Goal: Information Seeking & Learning: Learn about a topic

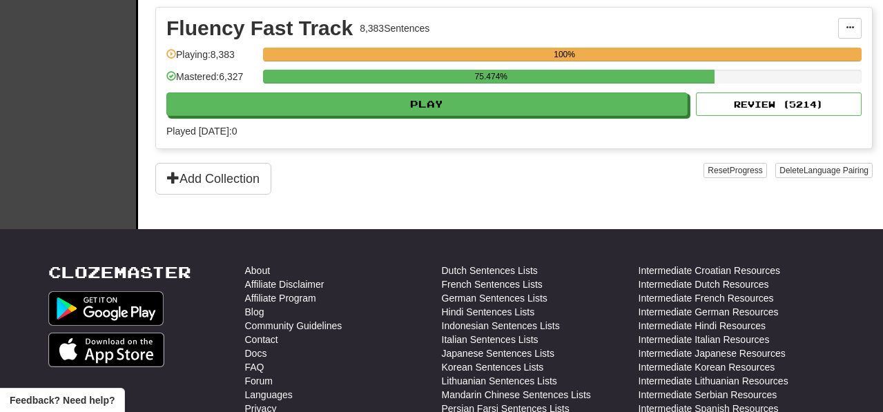
scroll to position [351, 0]
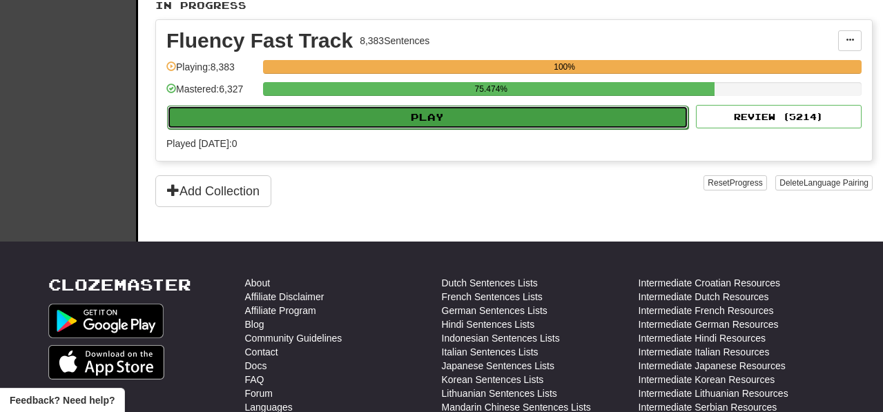
click at [437, 129] on button "Play" at bounding box center [427, 117] width 521 height 23
select select "**"
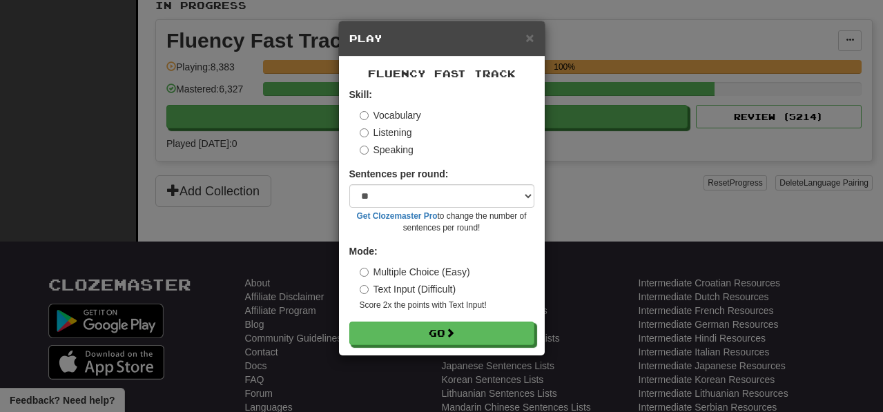
click at [506, 346] on div "Fluency Fast Track Skill: Vocabulary Listening Speaking Sentences per round: * …" at bounding box center [442, 206] width 206 height 299
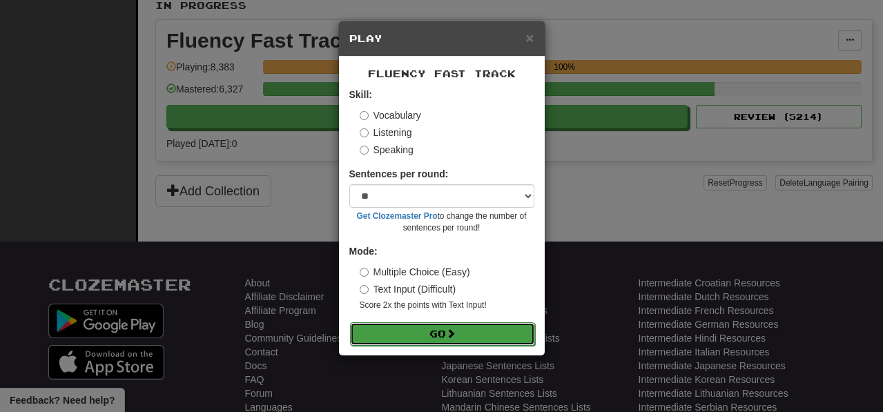
click at [514, 340] on button "Go" at bounding box center [442, 333] width 185 height 23
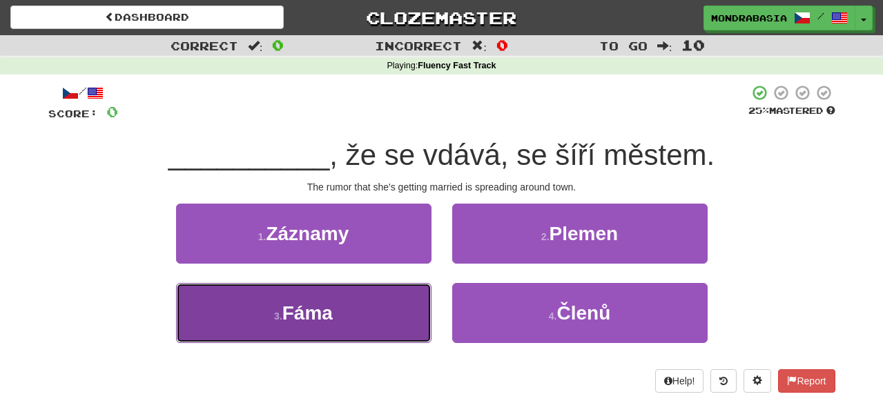
click at [392, 315] on button "3 . Fáma" at bounding box center [303, 313] width 255 height 60
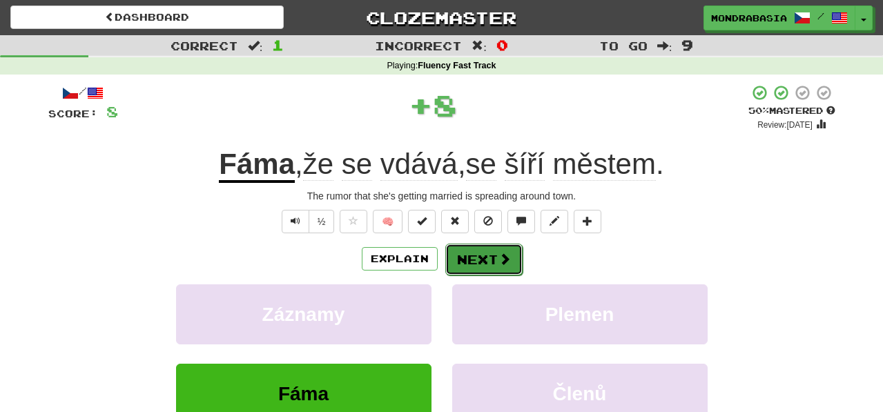
click at [472, 252] on button "Next" at bounding box center [483, 260] width 77 height 32
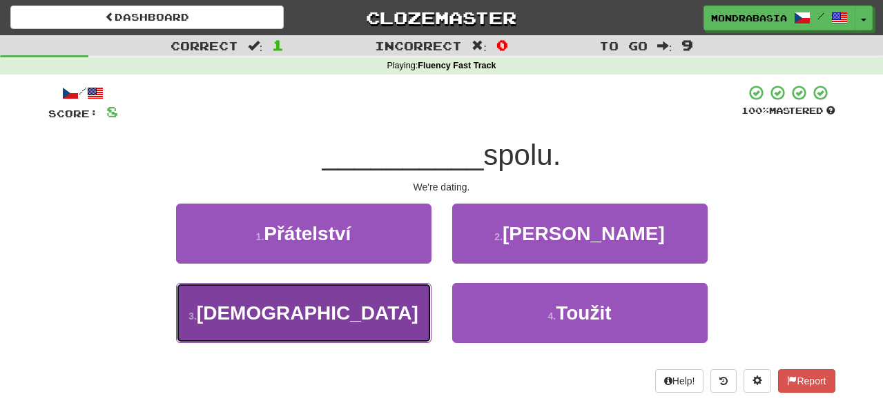
click at [364, 324] on button "3 . Chodíme" at bounding box center [303, 313] width 255 height 60
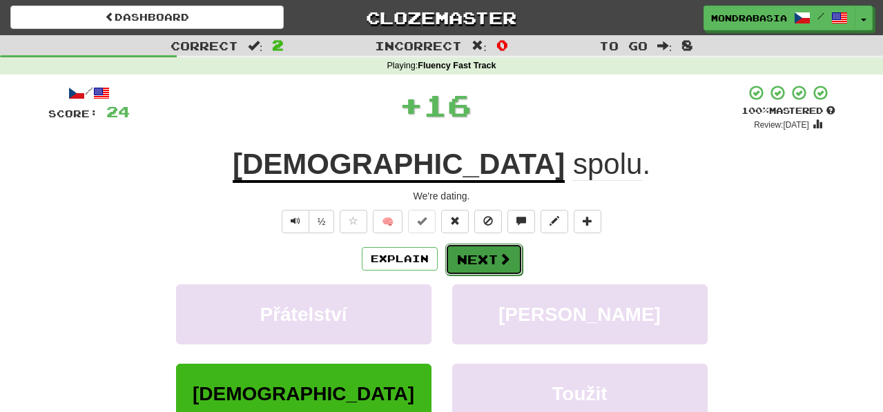
click at [455, 264] on button "Next" at bounding box center [483, 260] width 77 height 32
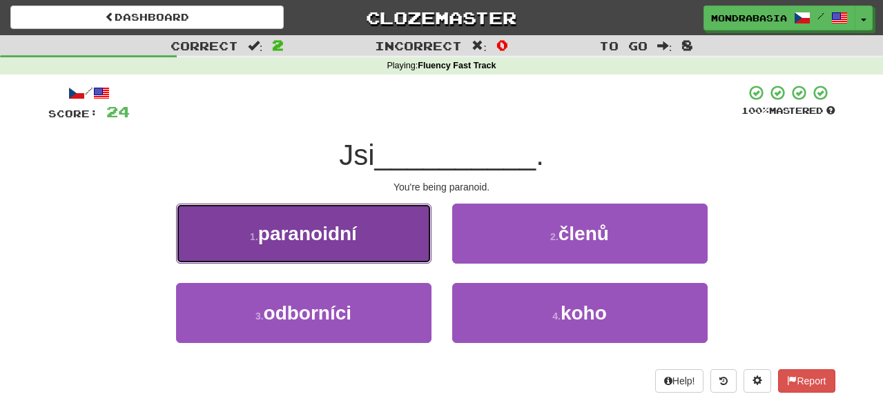
click at [411, 246] on button "1 . paranoidní" at bounding box center [303, 234] width 255 height 60
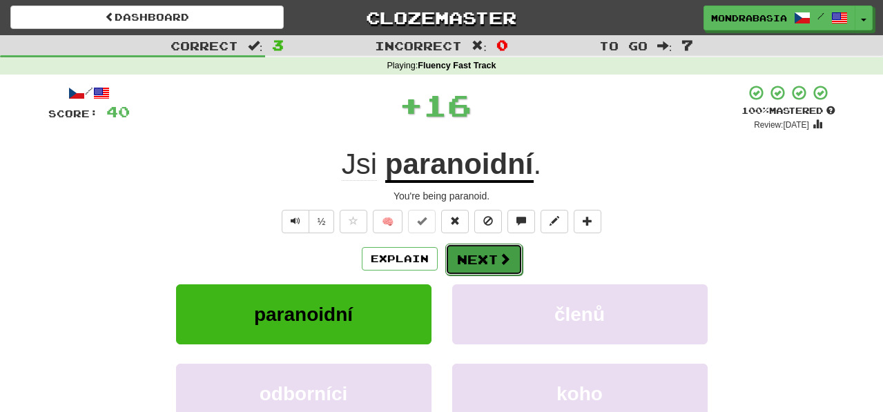
click at [458, 260] on button "Next" at bounding box center [483, 260] width 77 height 32
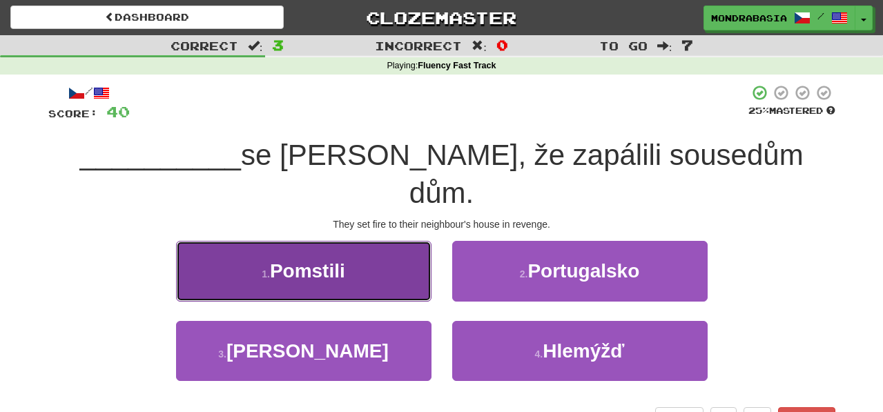
click at [399, 241] on button "1 . Pomstili" at bounding box center [303, 271] width 255 height 60
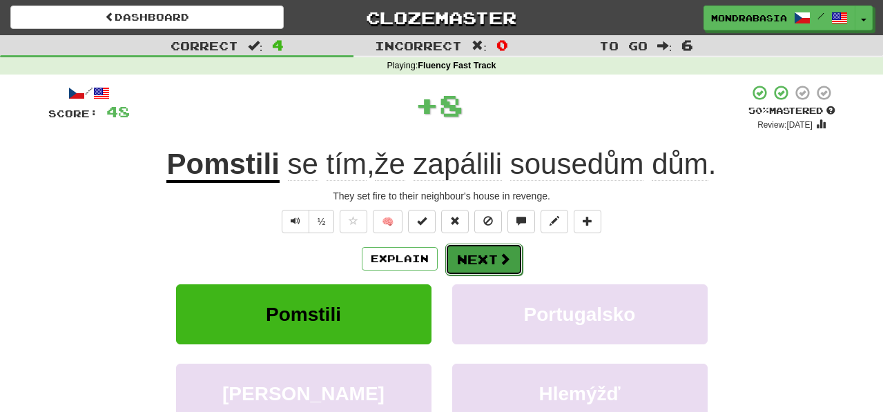
click at [464, 259] on button "Next" at bounding box center [483, 260] width 77 height 32
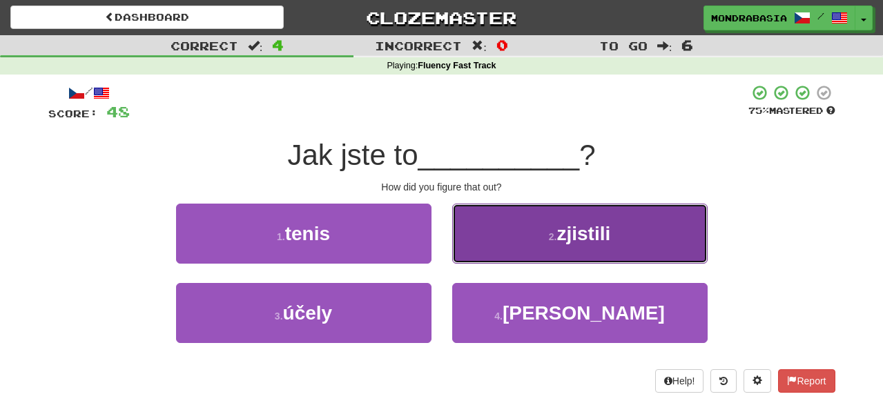
click at [474, 257] on button "2 . zjistili" at bounding box center [579, 234] width 255 height 60
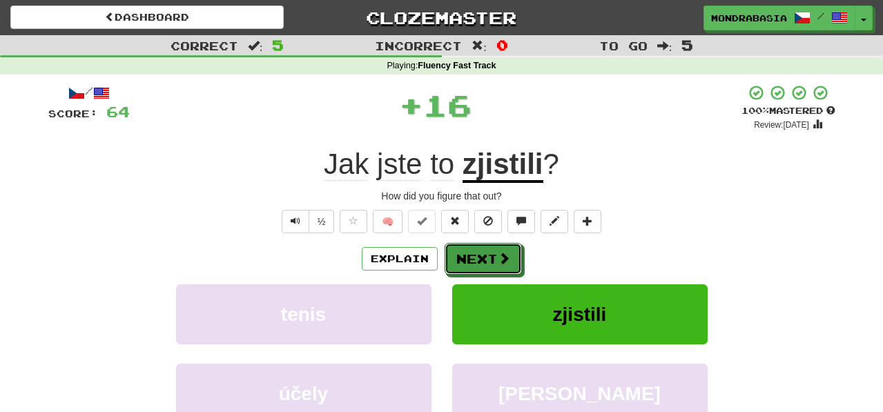
click at [474, 262] on button "Next" at bounding box center [482, 259] width 77 height 32
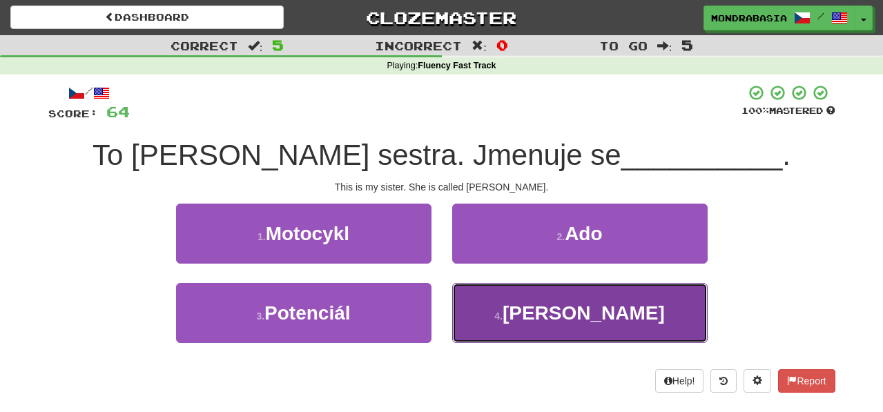
click at [484, 322] on button "4 . Julia" at bounding box center [579, 313] width 255 height 60
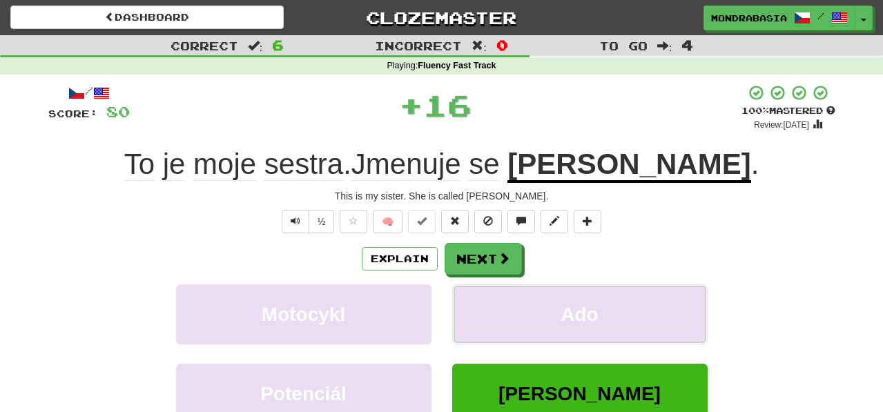
click at [484, 322] on button "Ado" at bounding box center [579, 314] width 255 height 60
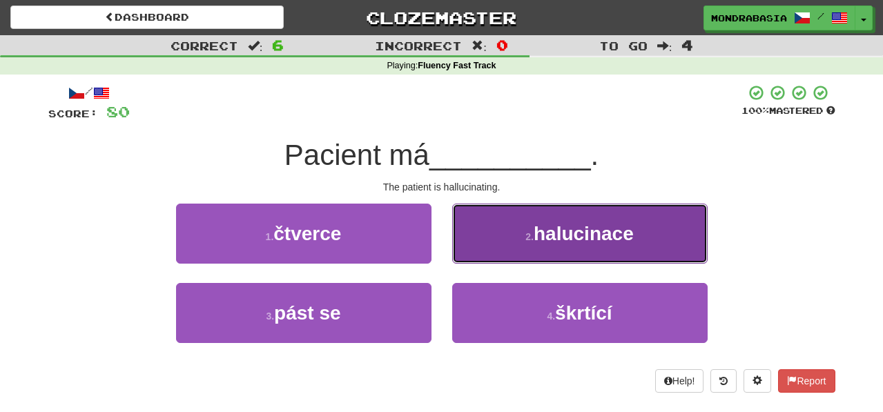
click at [477, 244] on button "2 . halucinace" at bounding box center [579, 234] width 255 height 60
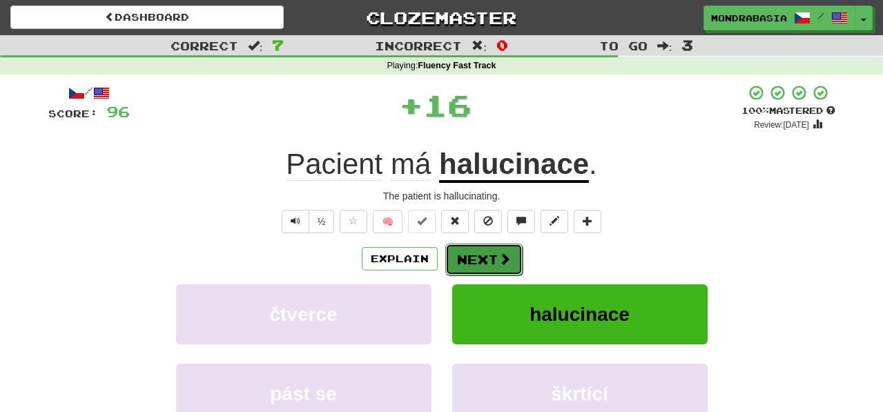
click at [477, 256] on button "Next" at bounding box center [483, 260] width 77 height 32
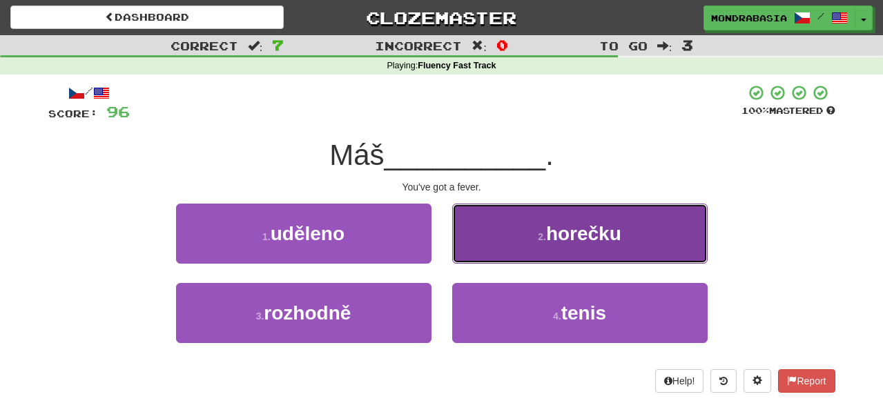
click at [471, 253] on button "2 . horečku" at bounding box center [579, 234] width 255 height 60
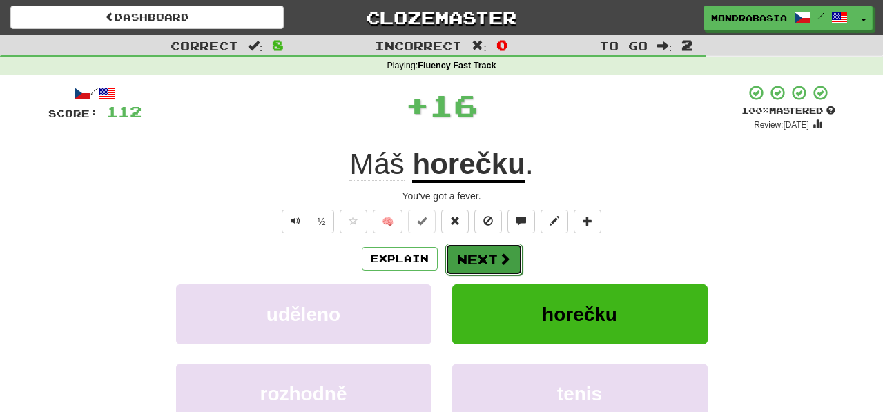
click at [471, 257] on button "Next" at bounding box center [483, 260] width 77 height 32
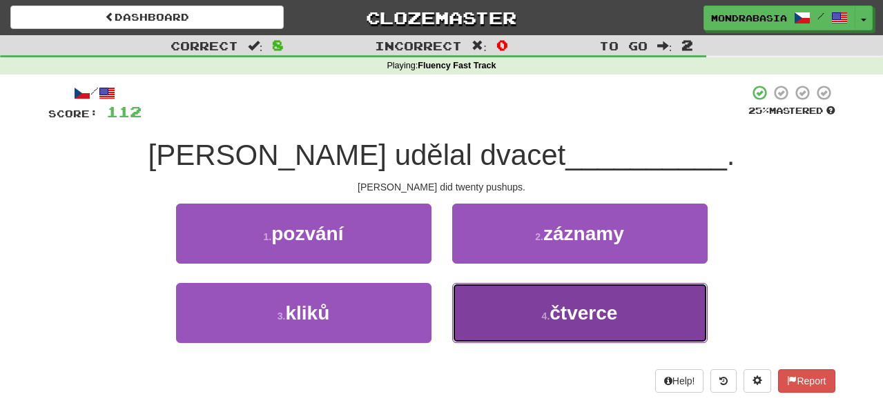
click at [494, 322] on button "4 . čtverce" at bounding box center [579, 313] width 255 height 60
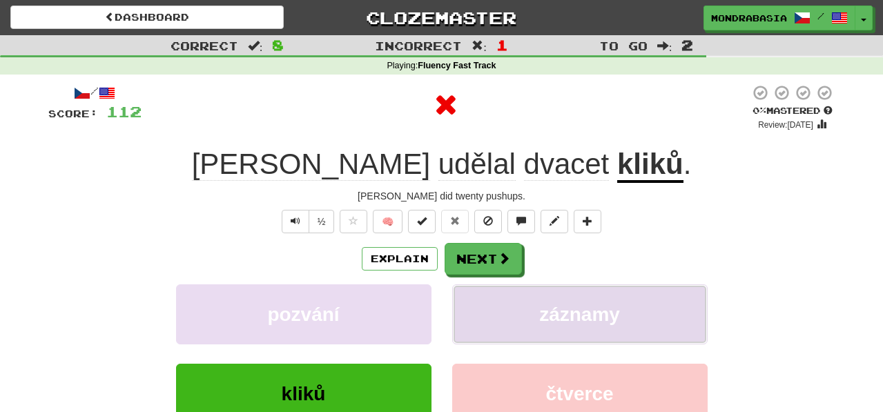
click at [487, 307] on button "záznamy" at bounding box center [579, 314] width 255 height 60
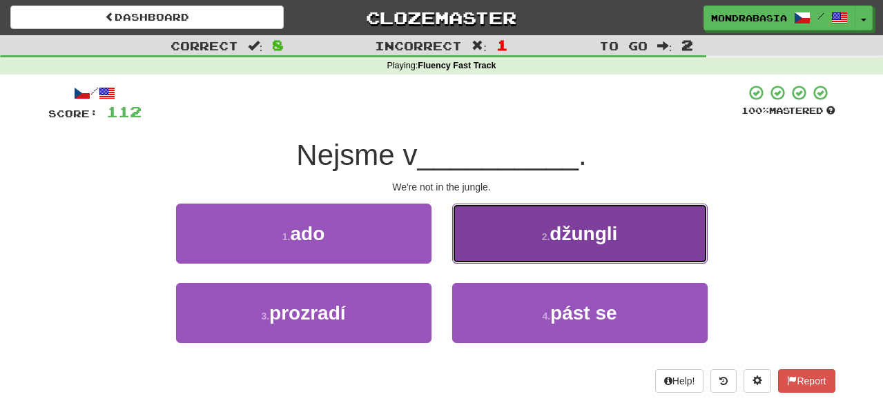
click at [466, 255] on button "2 . džungli" at bounding box center [579, 234] width 255 height 60
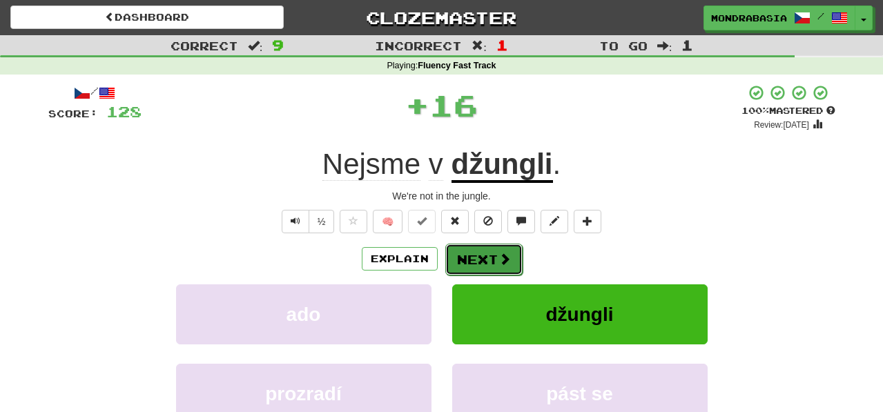
click at [471, 256] on button "Next" at bounding box center [483, 260] width 77 height 32
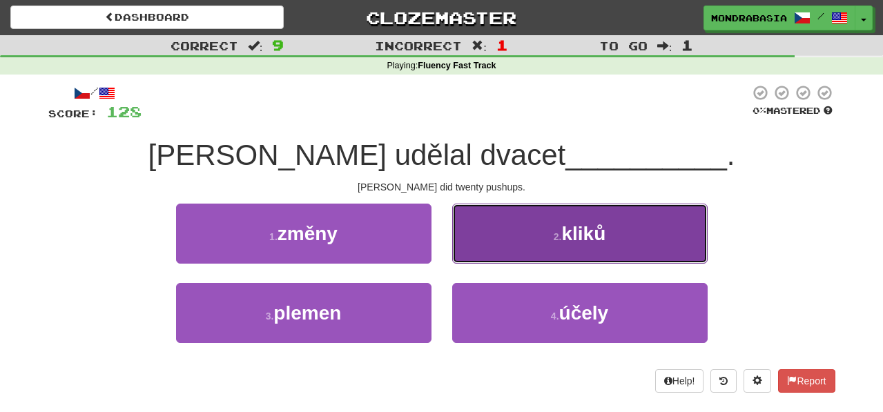
click at [473, 243] on button "2 . kliků" at bounding box center [579, 234] width 255 height 60
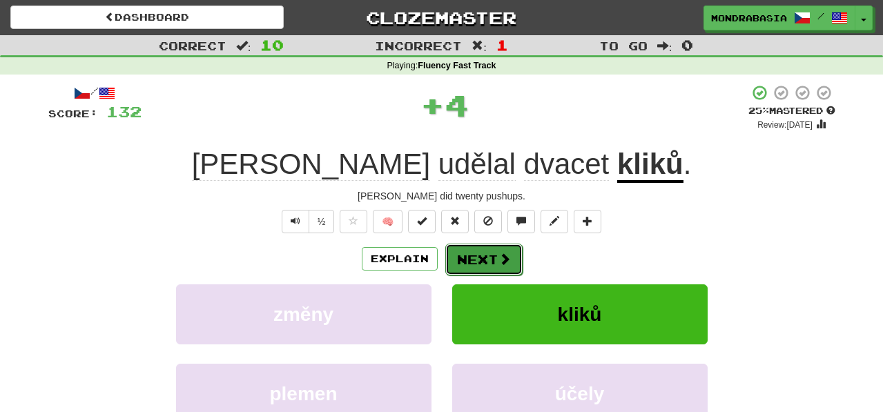
click at [477, 255] on button "Next" at bounding box center [483, 260] width 77 height 32
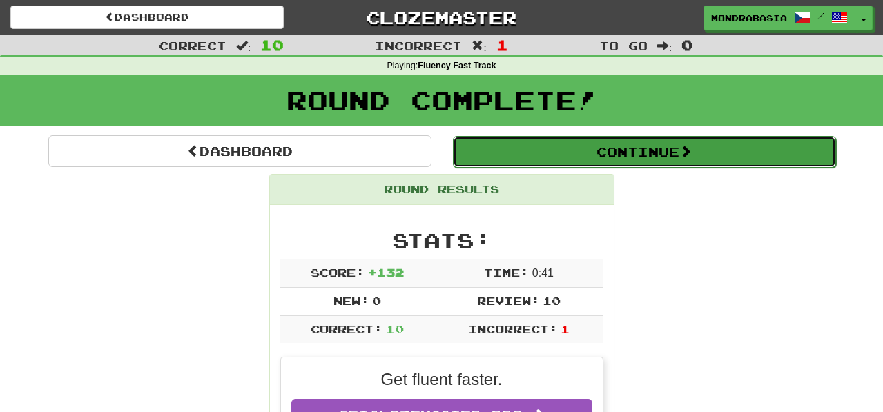
click at [486, 157] on button "Continue" at bounding box center [644, 152] width 383 height 32
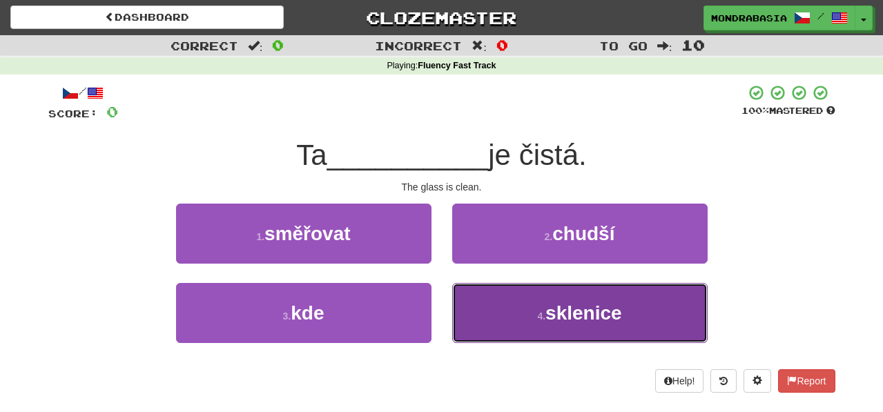
click at [477, 298] on button "4 . sklenice" at bounding box center [579, 313] width 255 height 60
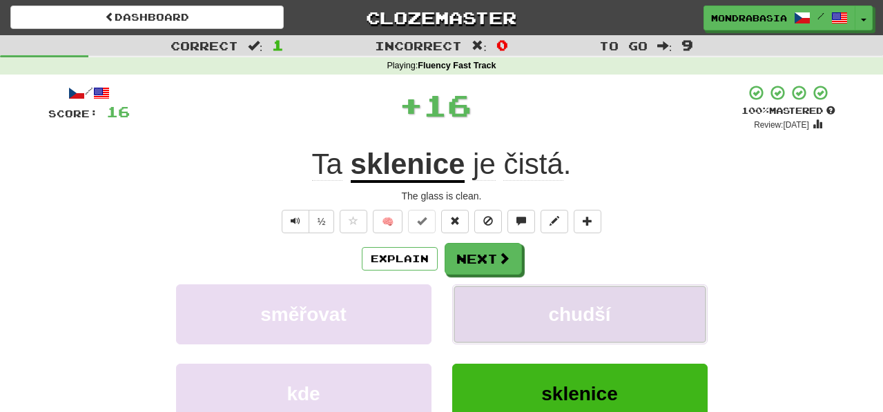
click at [477, 298] on button "chudší" at bounding box center [579, 314] width 255 height 60
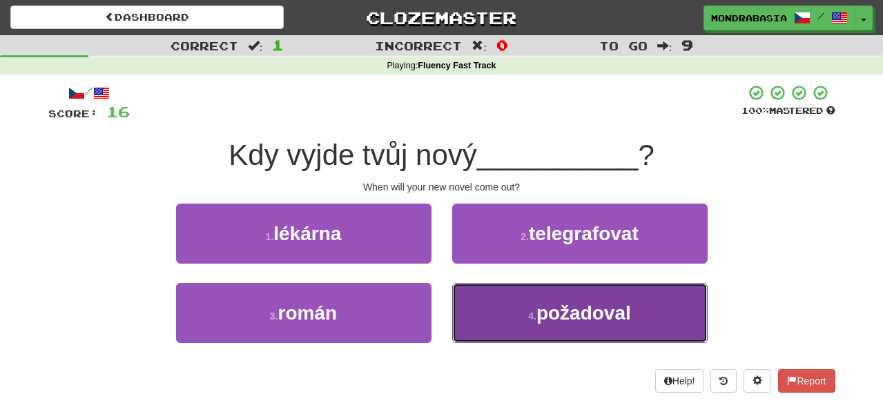
click at [486, 321] on button "4 . požadoval" at bounding box center [579, 313] width 255 height 60
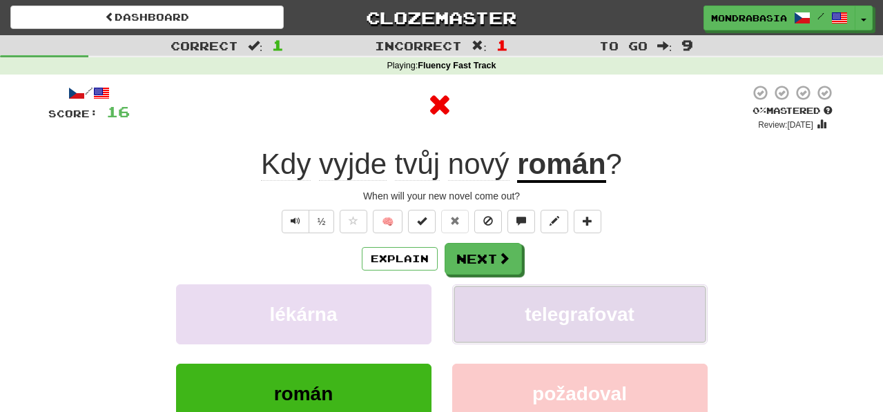
click at [486, 315] on button "telegrafovat" at bounding box center [579, 314] width 255 height 60
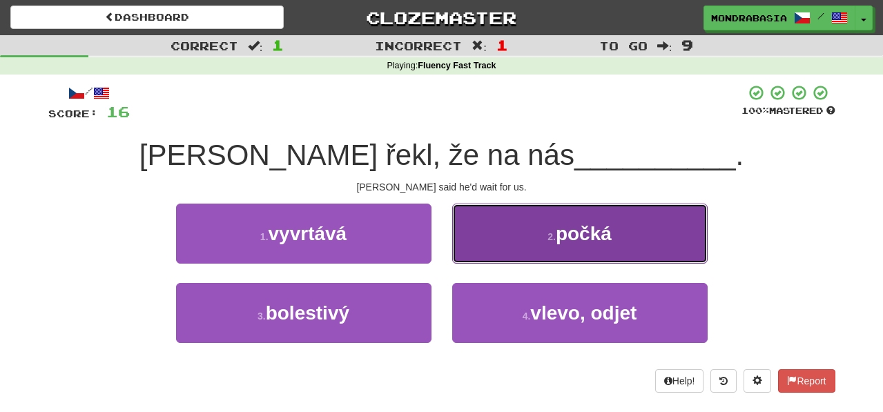
click at [473, 253] on button "2 . počká" at bounding box center [579, 234] width 255 height 60
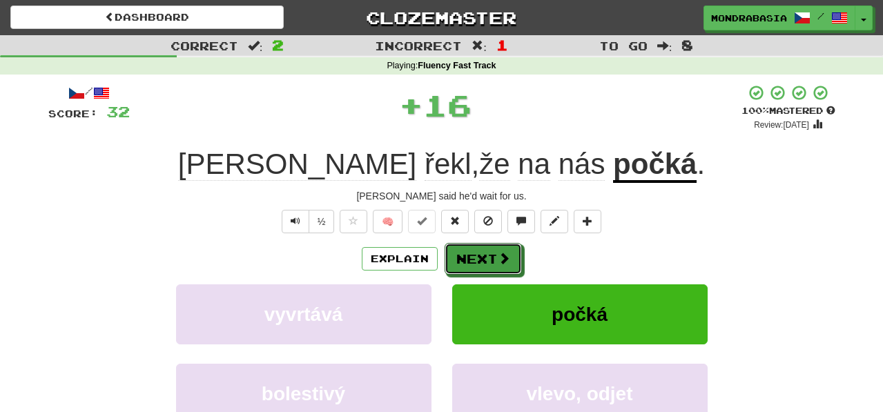
click at [474, 257] on button "Next" at bounding box center [482, 259] width 77 height 32
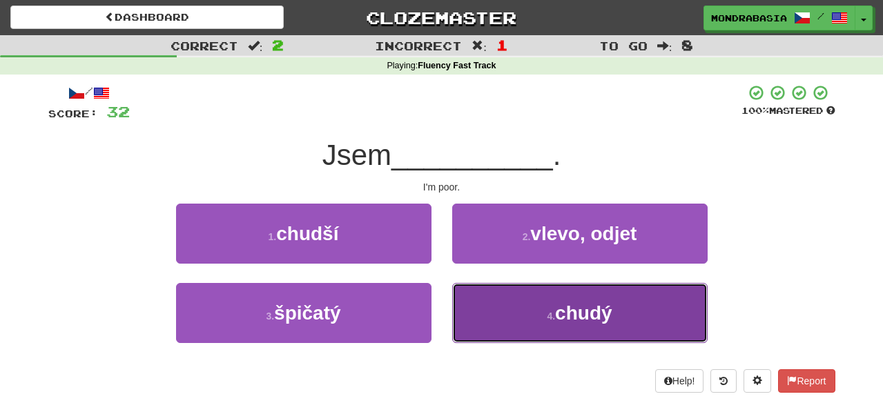
click at [493, 321] on button "4 . chudý" at bounding box center [579, 313] width 255 height 60
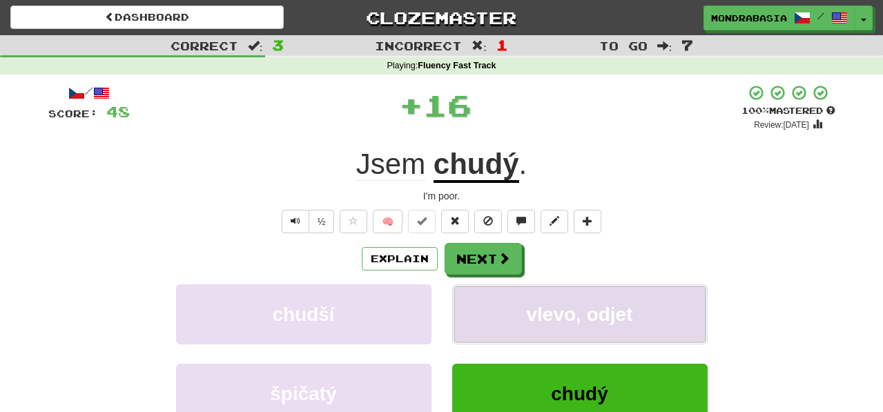
click at [488, 313] on button "vlevo, odjet" at bounding box center [579, 314] width 255 height 60
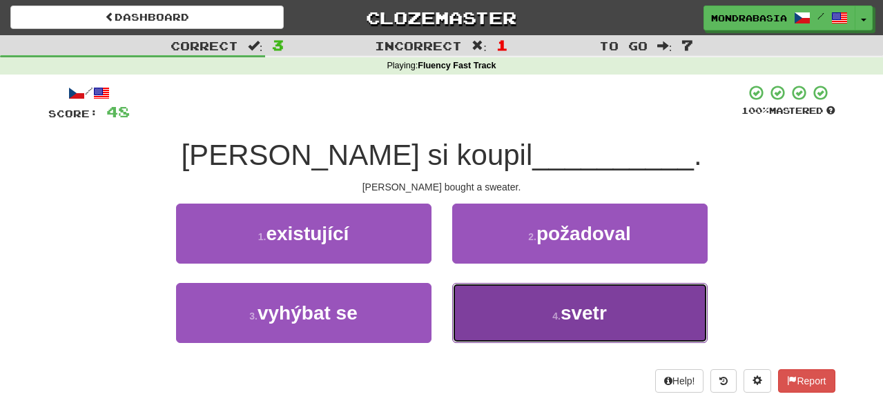
click at [489, 304] on button "4 . svetr" at bounding box center [579, 313] width 255 height 60
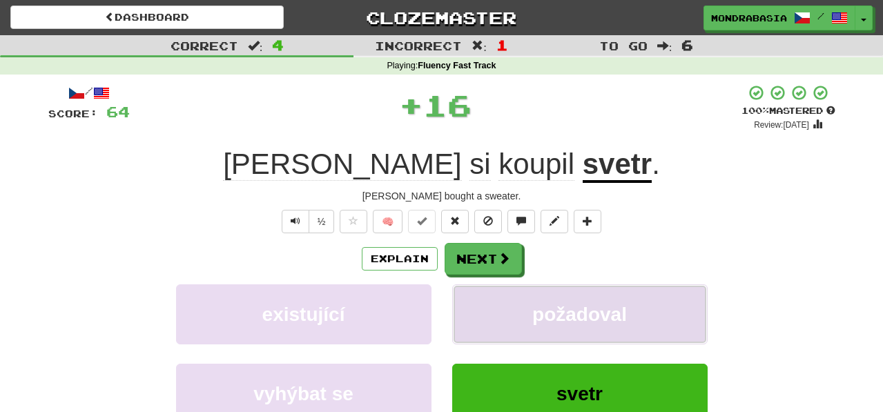
click at [489, 304] on button "požadoval" at bounding box center [579, 314] width 255 height 60
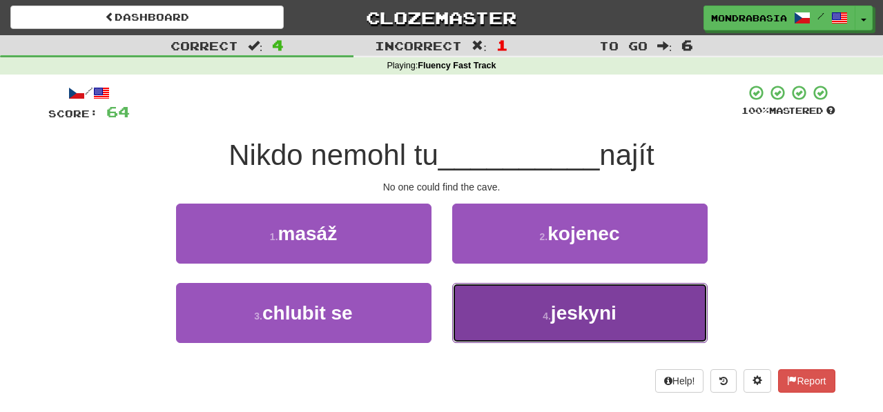
click at [475, 337] on button "4 . jeskyni" at bounding box center [579, 313] width 255 height 60
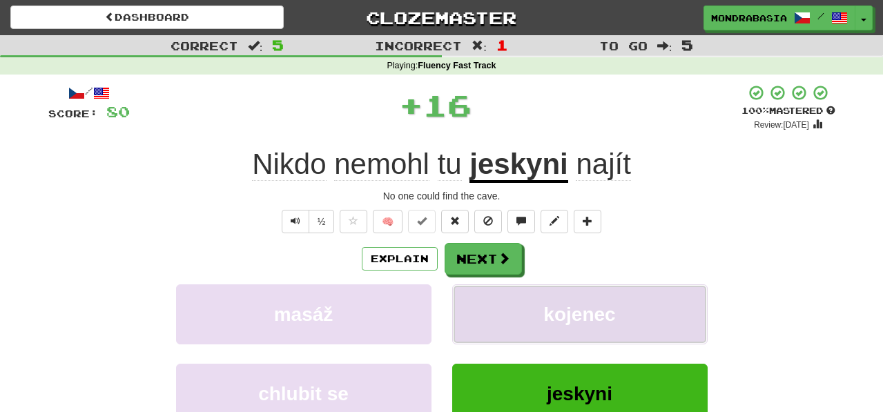
click at [475, 320] on button "kojenec" at bounding box center [579, 314] width 255 height 60
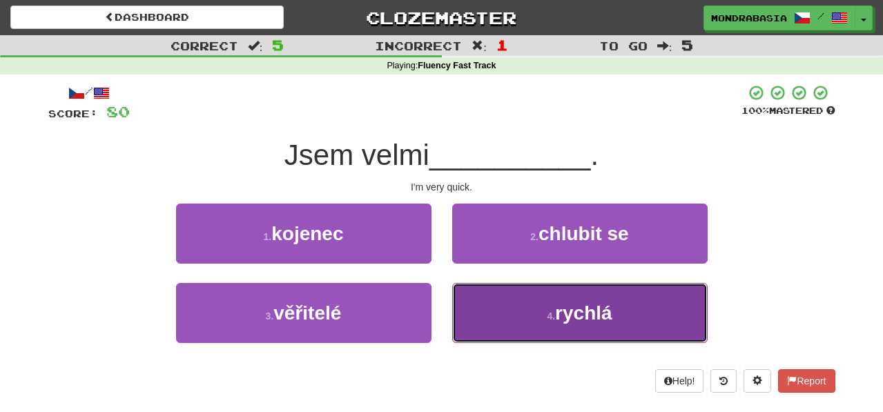
click at [502, 328] on button "4 . rychlá" at bounding box center [579, 313] width 255 height 60
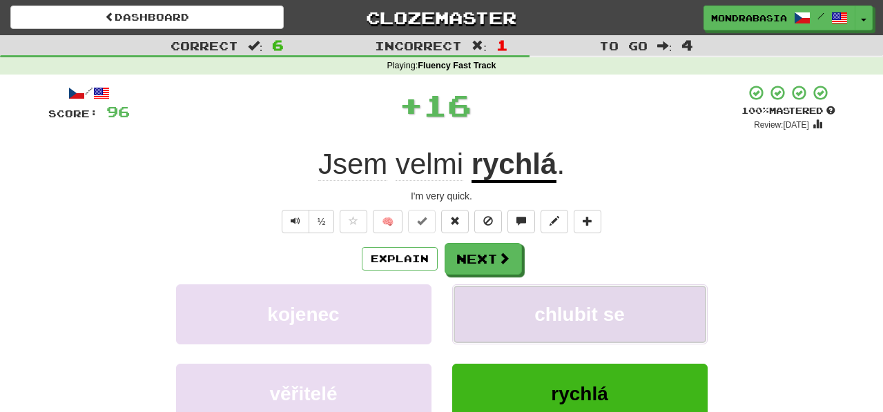
click at [502, 314] on button "chlubit se" at bounding box center [579, 314] width 255 height 60
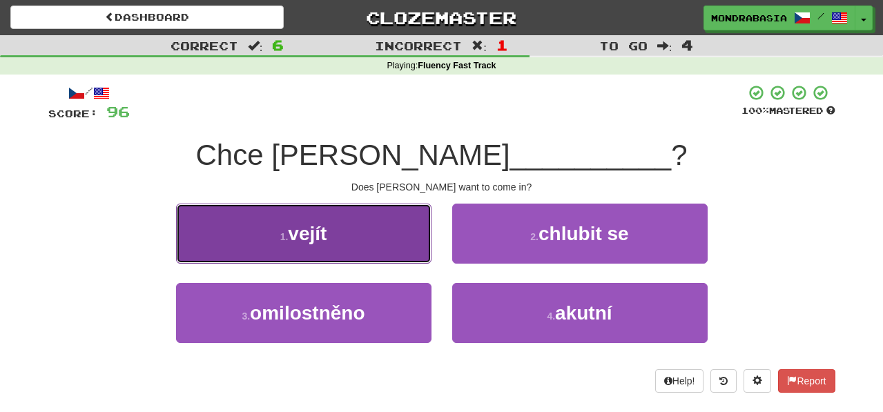
click at [406, 252] on button "1 . vejít" at bounding box center [303, 234] width 255 height 60
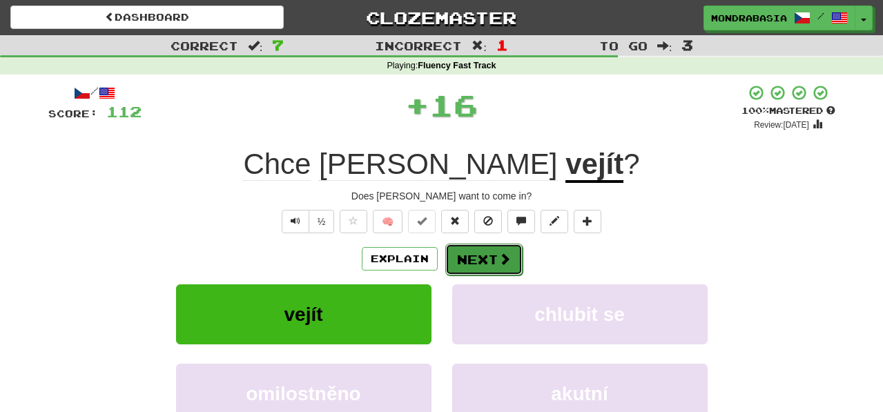
click at [455, 254] on button "Next" at bounding box center [483, 260] width 77 height 32
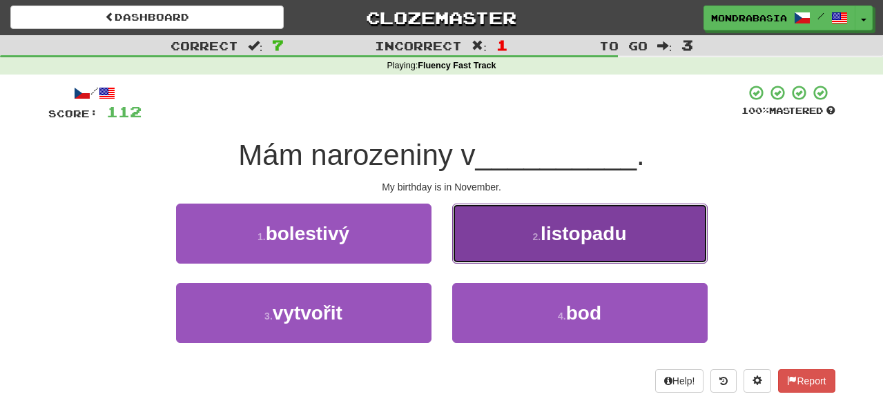
click at [462, 257] on button "2 . listopadu" at bounding box center [579, 234] width 255 height 60
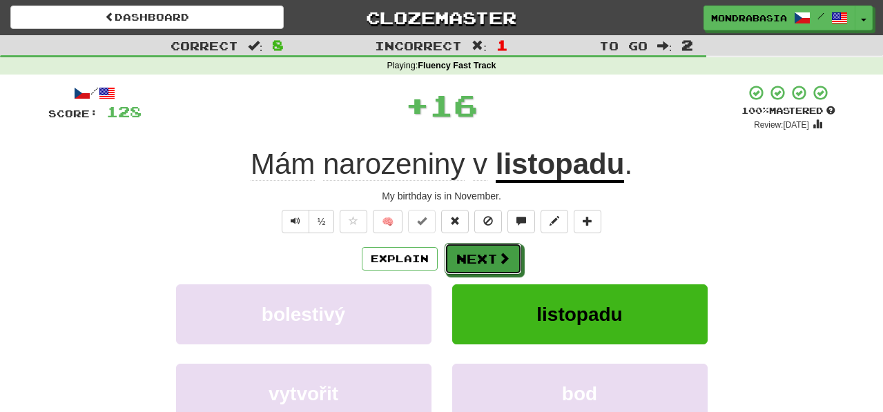
click at [462, 257] on button "Next" at bounding box center [482, 259] width 77 height 32
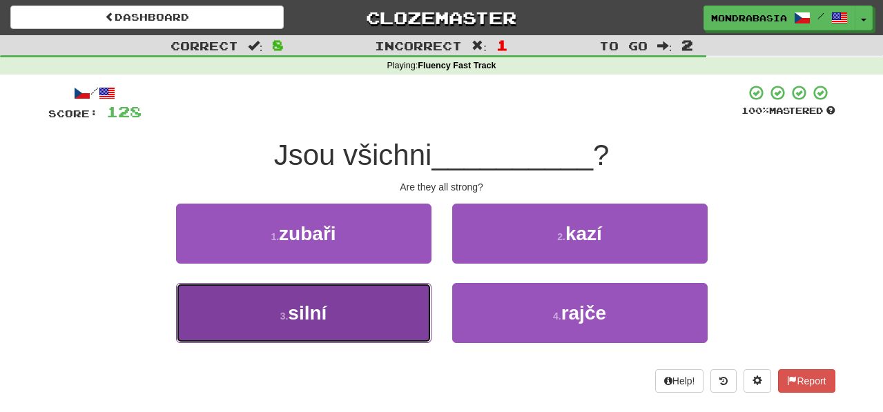
click at [393, 308] on button "3 . silní" at bounding box center [303, 313] width 255 height 60
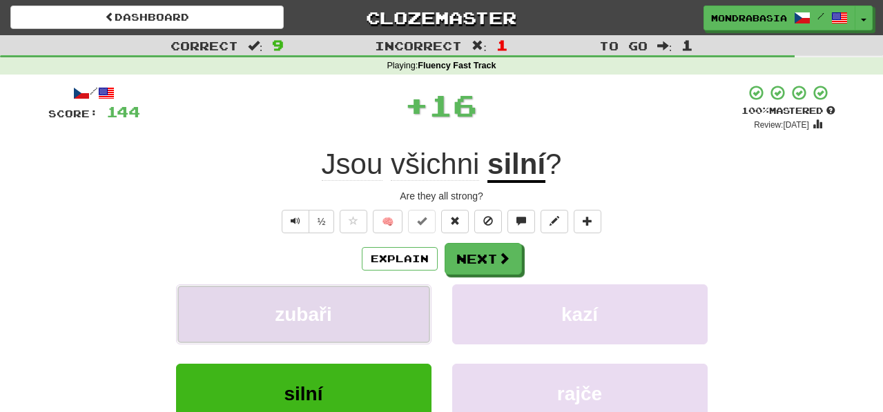
click at [393, 308] on button "zubaři" at bounding box center [303, 314] width 255 height 60
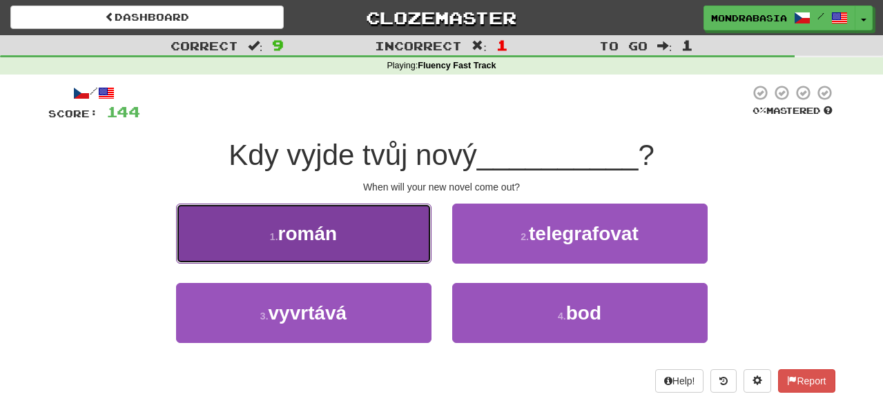
click at [404, 255] on button "1 . román" at bounding box center [303, 234] width 255 height 60
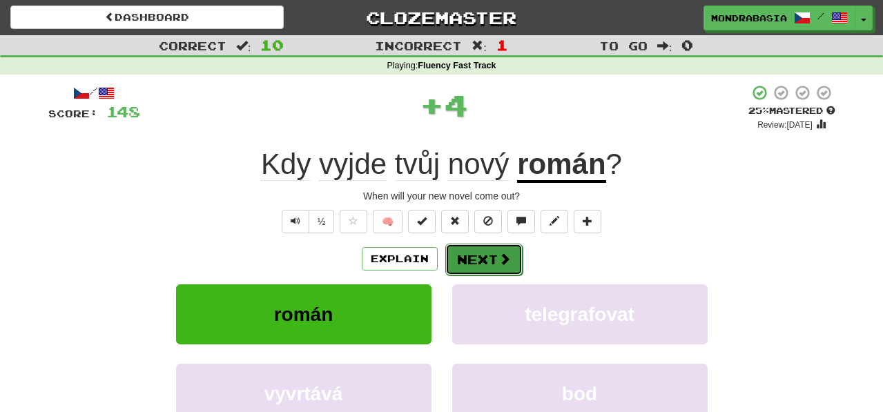
click at [482, 256] on button "Next" at bounding box center [483, 260] width 77 height 32
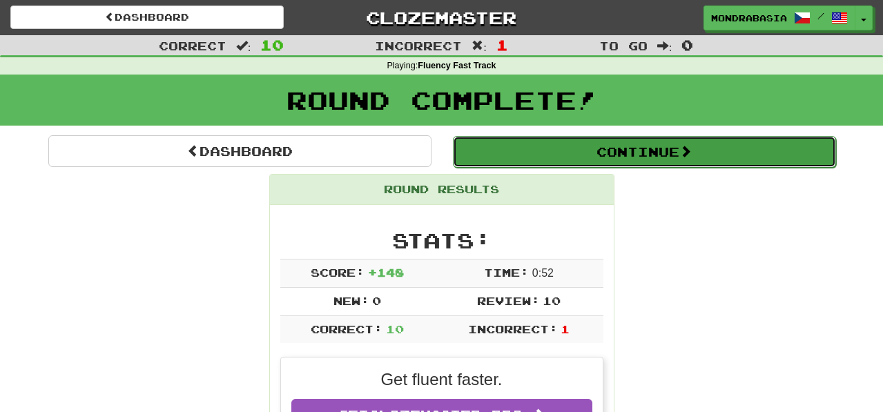
click at [482, 157] on button "Continue" at bounding box center [644, 152] width 383 height 32
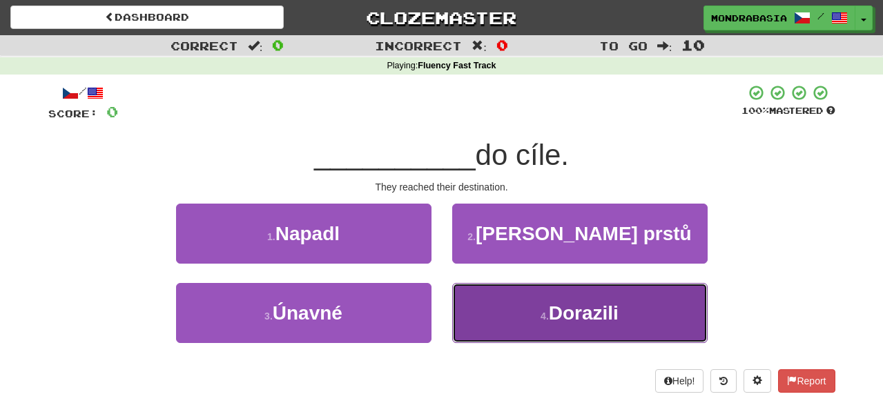
click at [480, 313] on button "4 . Dorazili" at bounding box center [579, 313] width 255 height 60
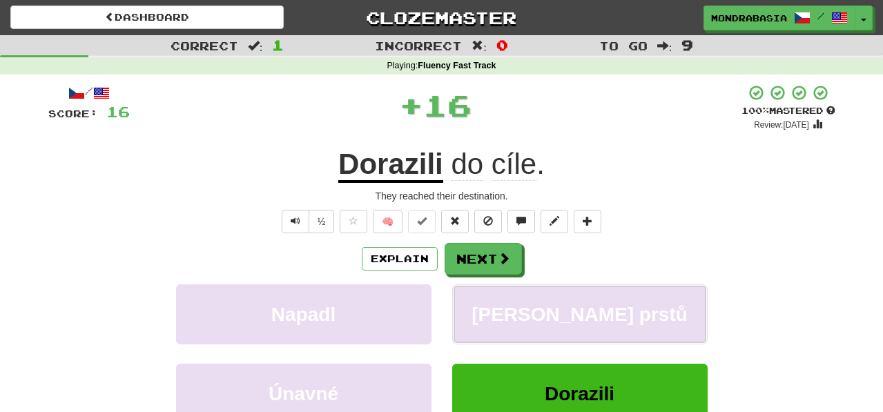
click at [480, 313] on button "Konečky prstů" at bounding box center [579, 314] width 255 height 60
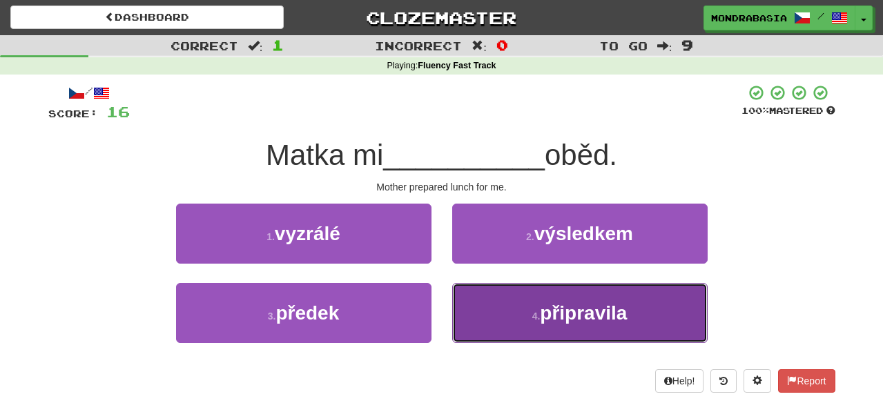
click at [482, 305] on button "4 . připravila" at bounding box center [579, 313] width 255 height 60
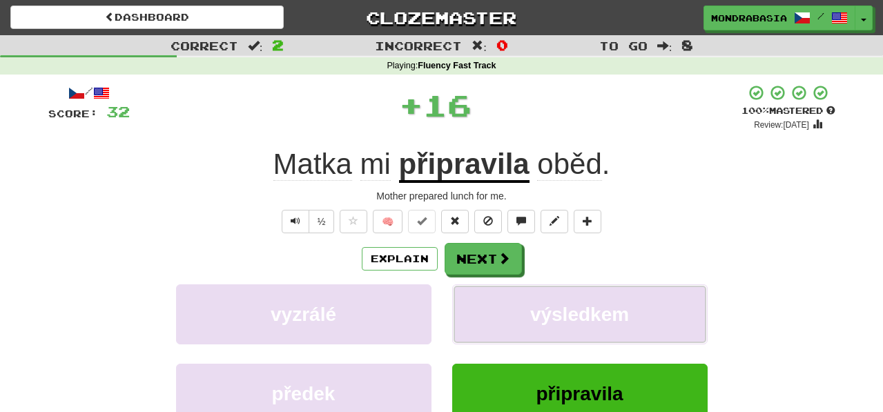
click at [482, 305] on button "výsledkem" at bounding box center [579, 314] width 255 height 60
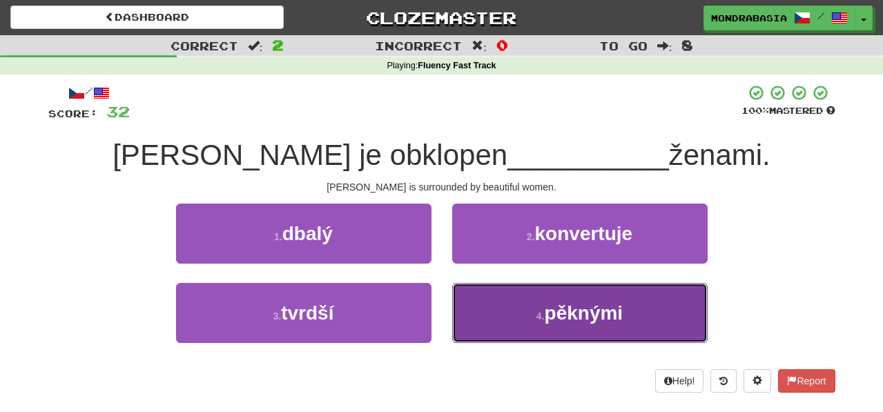
click at [484, 314] on button "4 . pěknými" at bounding box center [579, 313] width 255 height 60
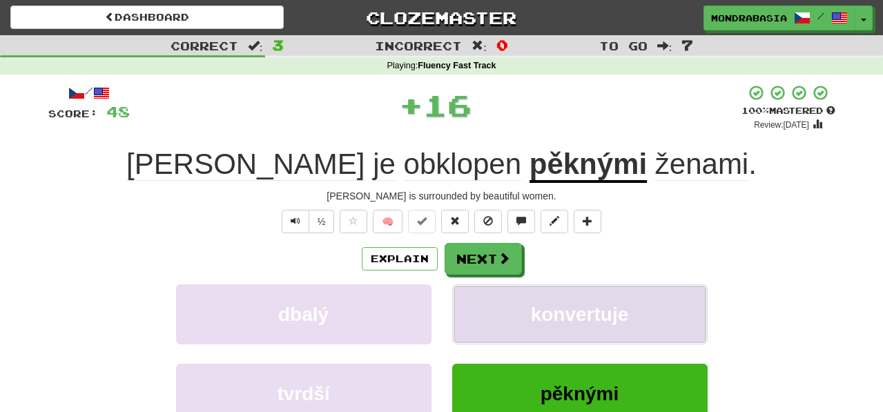
click at [483, 296] on button "konvertuje" at bounding box center [579, 314] width 255 height 60
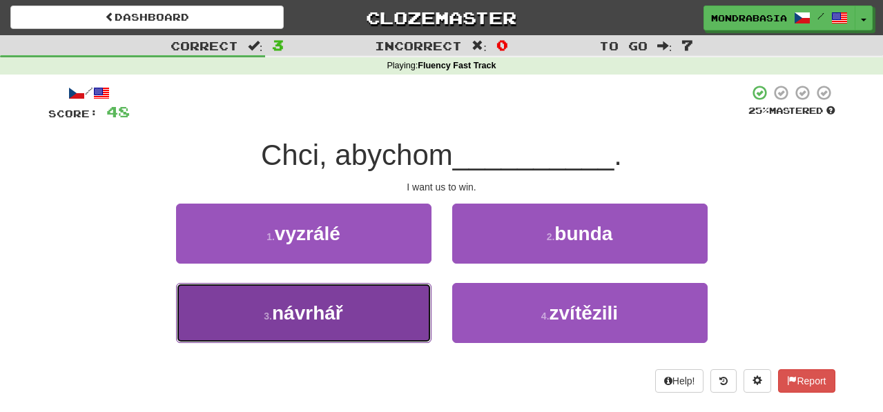
click at [418, 315] on button "3 . návrhář" at bounding box center [303, 313] width 255 height 60
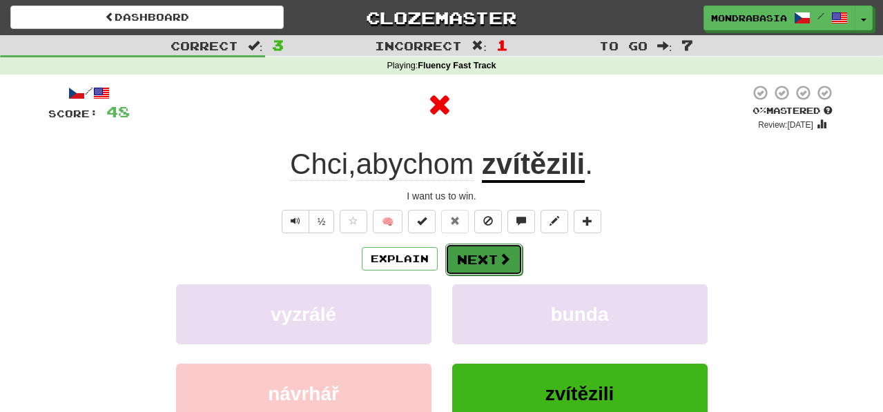
click at [491, 251] on button "Next" at bounding box center [483, 260] width 77 height 32
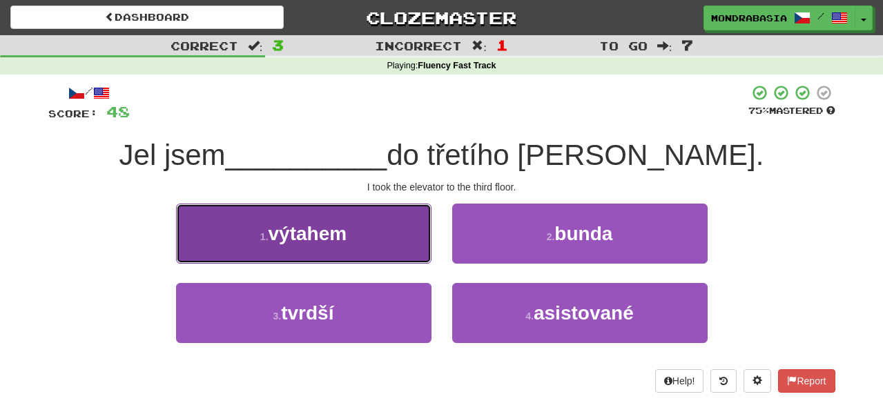
click at [386, 251] on button "1 . výtahem" at bounding box center [303, 234] width 255 height 60
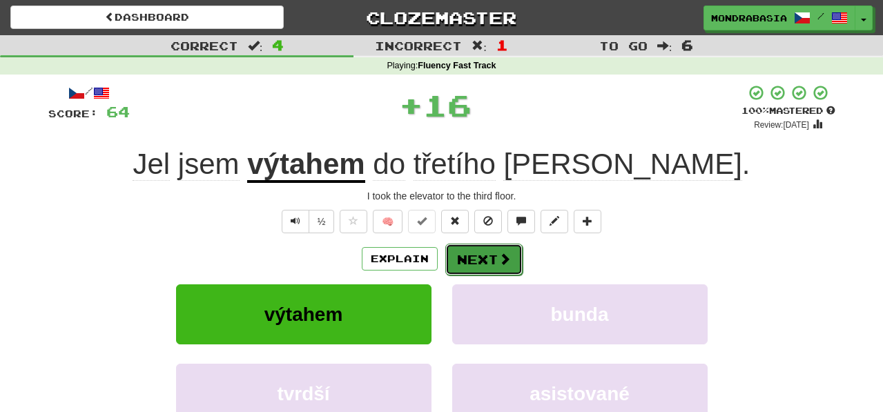
click at [450, 257] on button "Next" at bounding box center [483, 260] width 77 height 32
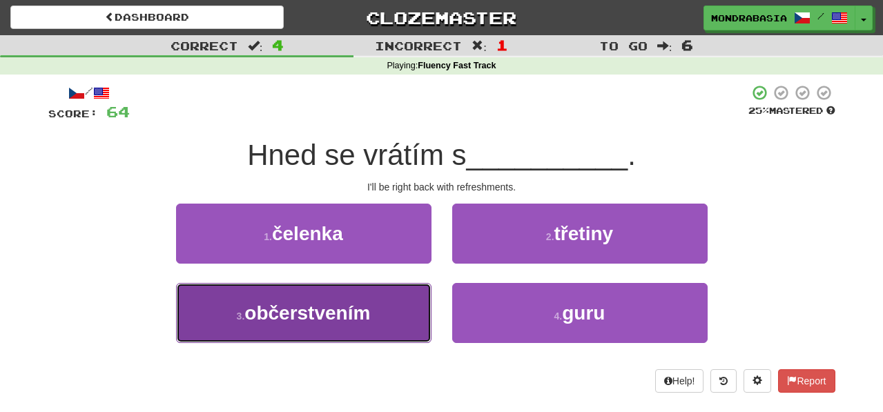
click at [398, 327] on button "3 . občerstvením" at bounding box center [303, 313] width 255 height 60
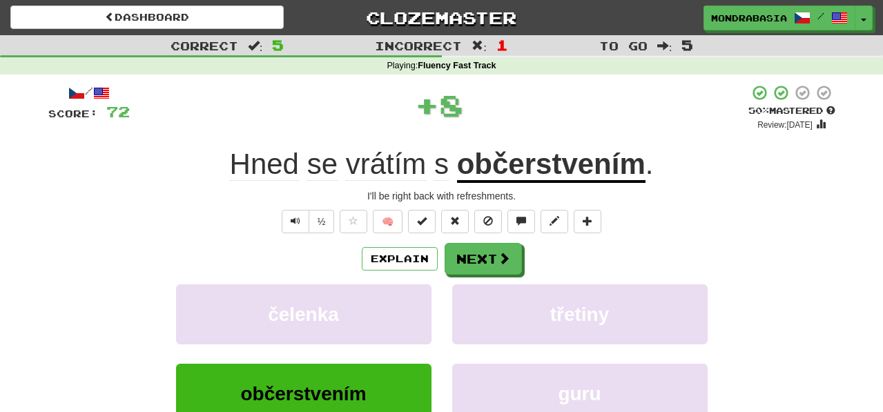
click at [475, 242] on div "/ Score: 72 + 8 50 % Mastered Review: 2025-10-01 Hned se vrátím s občerstvením …" at bounding box center [441, 300] width 787 height 433
click at [477, 266] on button "Next" at bounding box center [483, 260] width 77 height 32
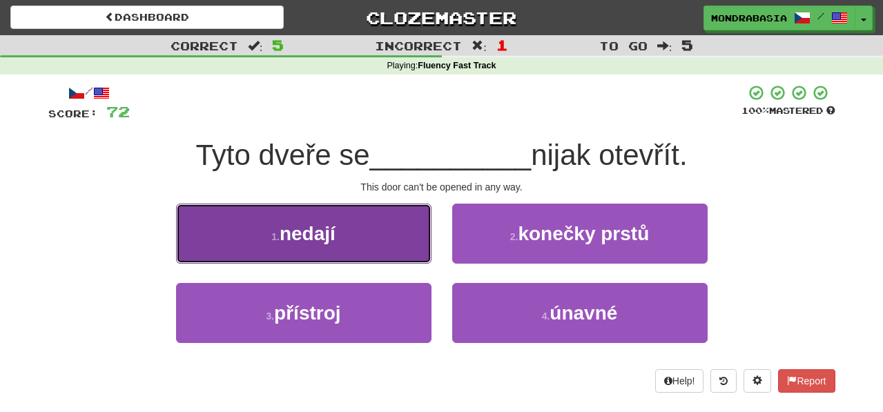
click at [386, 260] on button "1 . nedají" at bounding box center [303, 234] width 255 height 60
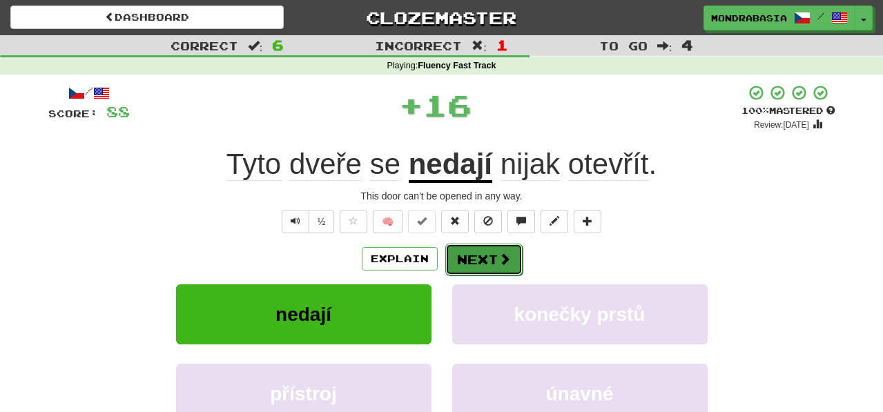
click at [469, 263] on button "Next" at bounding box center [483, 260] width 77 height 32
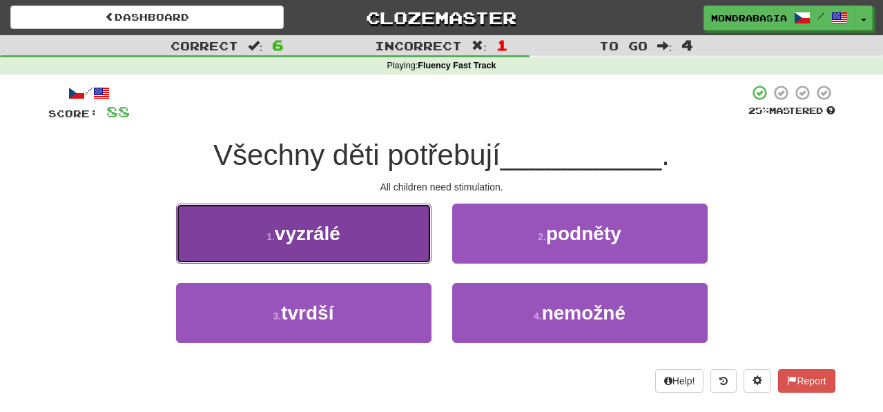
click at [406, 248] on button "1 . vyzrálé" at bounding box center [303, 234] width 255 height 60
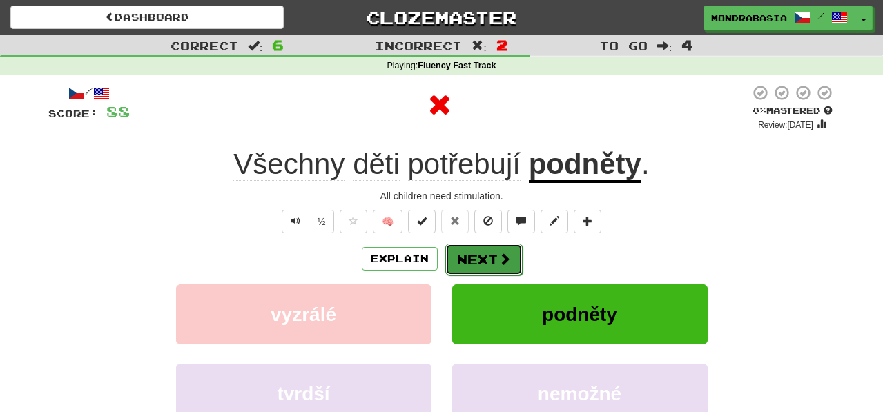
click at [475, 259] on button "Next" at bounding box center [483, 260] width 77 height 32
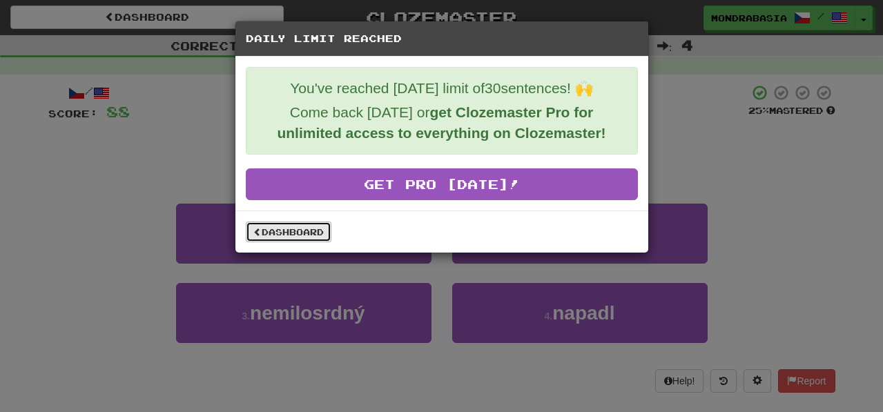
click at [287, 241] on link "Dashboard" at bounding box center [289, 231] width 86 height 21
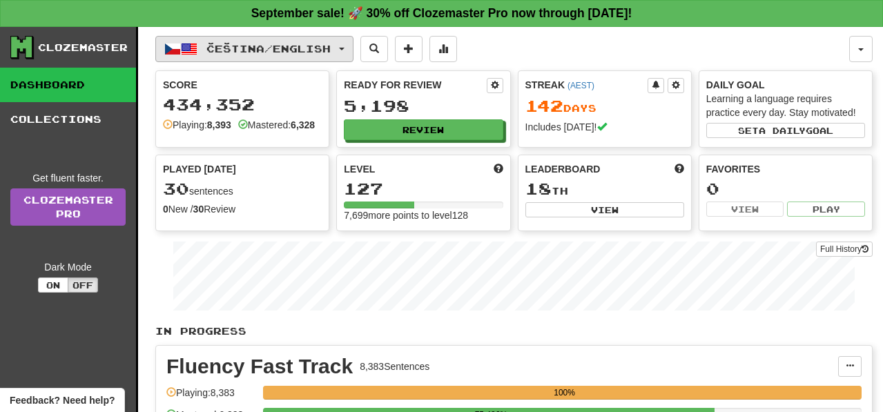
click at [351, 52] on button "Čeština / English" at bounding box center [254, 49] width 198 height 26
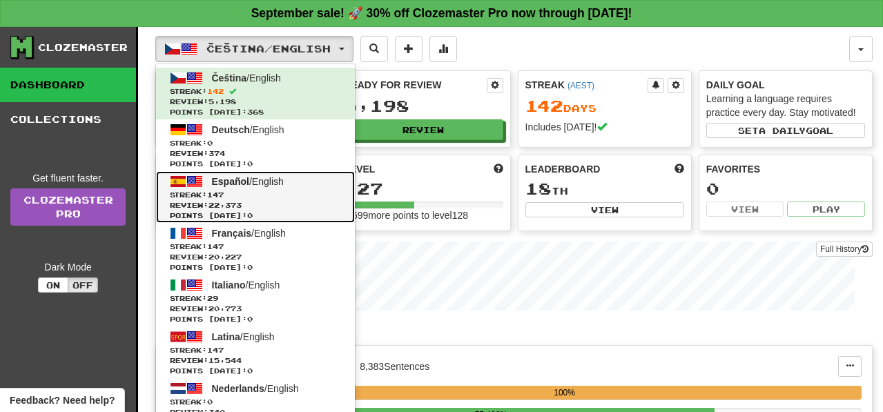
click at [309, 195] on span "Streak: 147" at bounding box center [255, 195] width 171 height 10
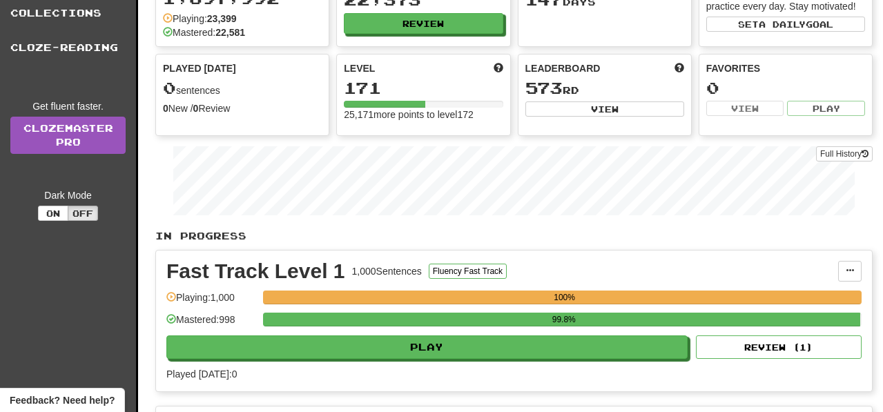
scroll to position [112, 0]
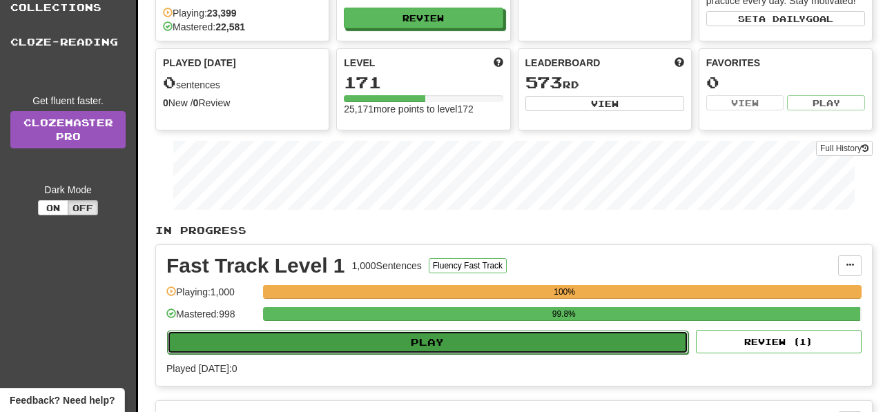
click at [505, 342] on button "Play" at bounding box center [427, 342] width 521 height 23
select select "**"
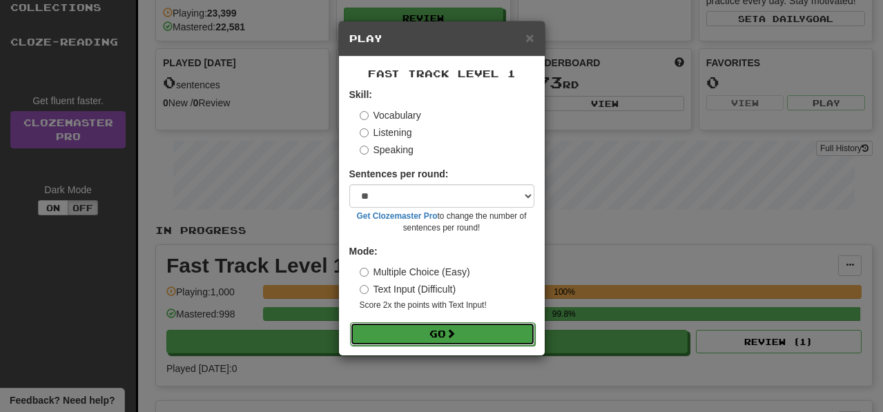
click at [506, 336] on button "Go" at bounding box center [442, 333] width 185 height 23
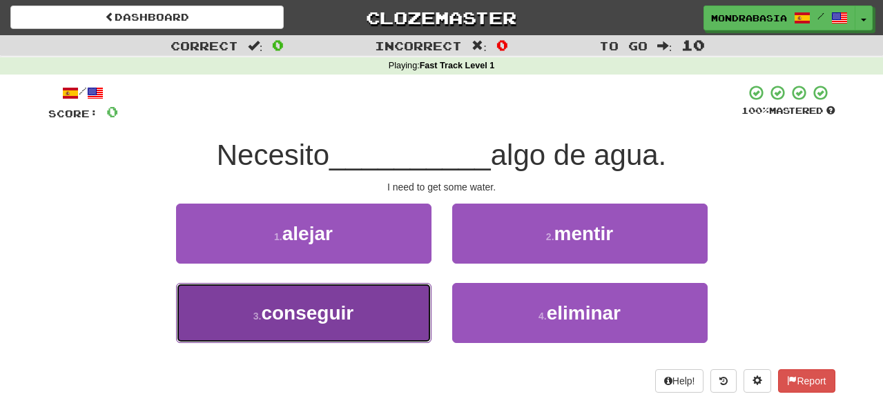
click at [404, 327] on button "3 . conseguir" at bounding box center [303, 313] width 255 height 60
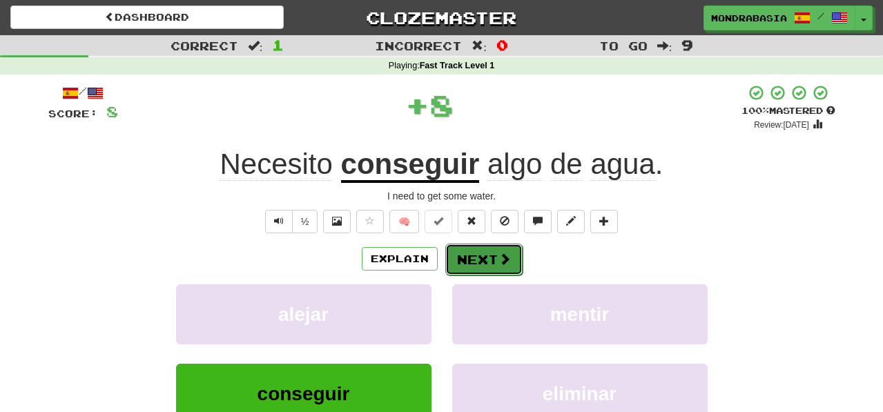
click at [474, 258] on button "Next" at bounding box center [483, 260] width 77 height 32
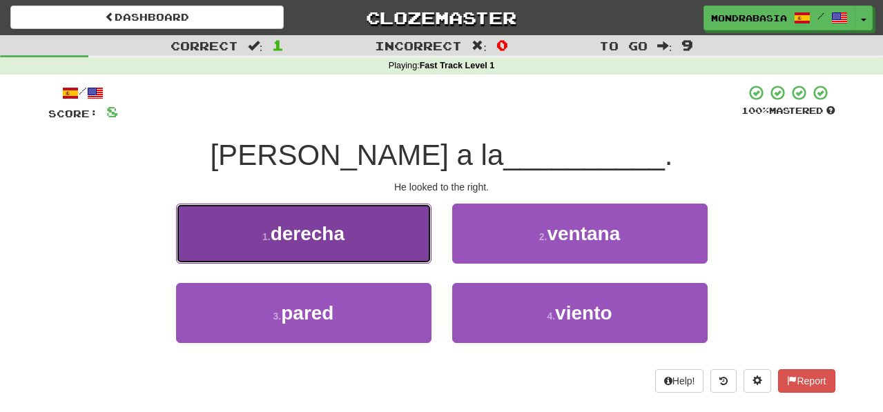
click at [403, 238] on button "1 . derecha" at bounding box center [303, 234] width 255 height 60
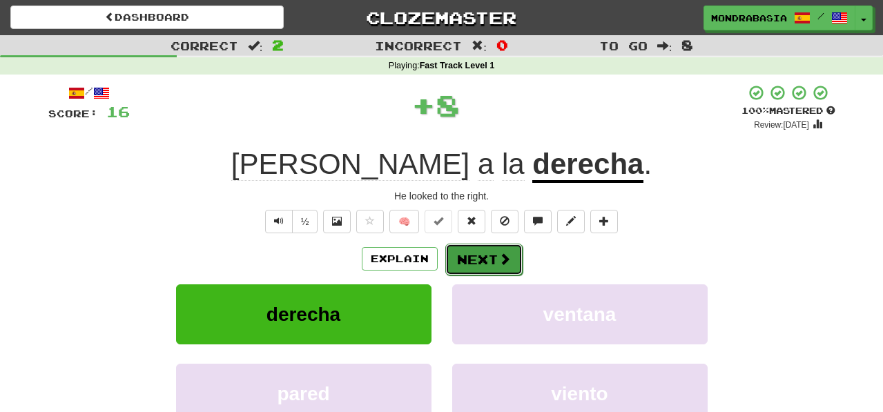
click at [491, 259] on button "Next" at bounding box center [483, 260] width 77 height 32
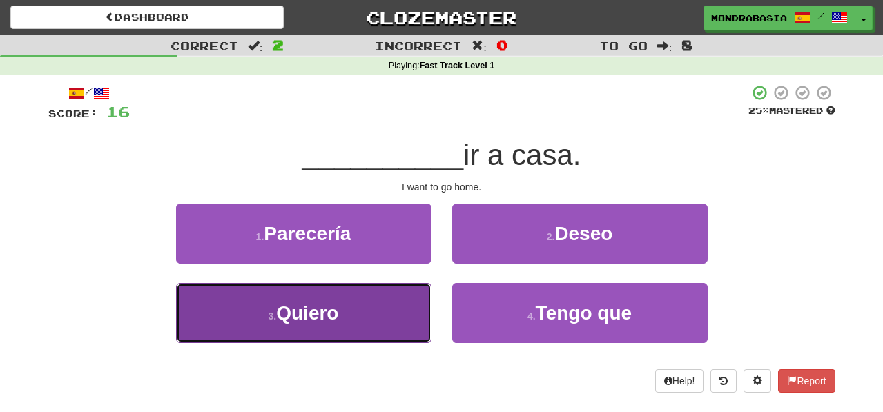
click at [400, 323] on button "3 . Quiero" at bounding box center [303, 313] width 255 height 60
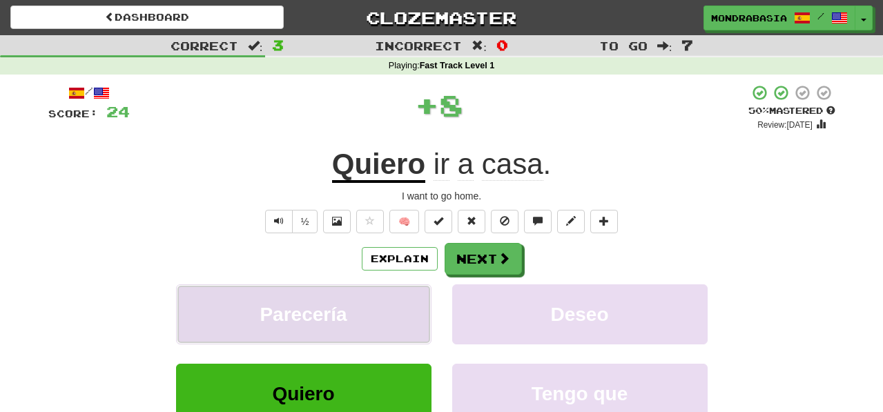
click at [406, 315] on button "Parecería" at bounding box center [303, 314] width 255 height 60
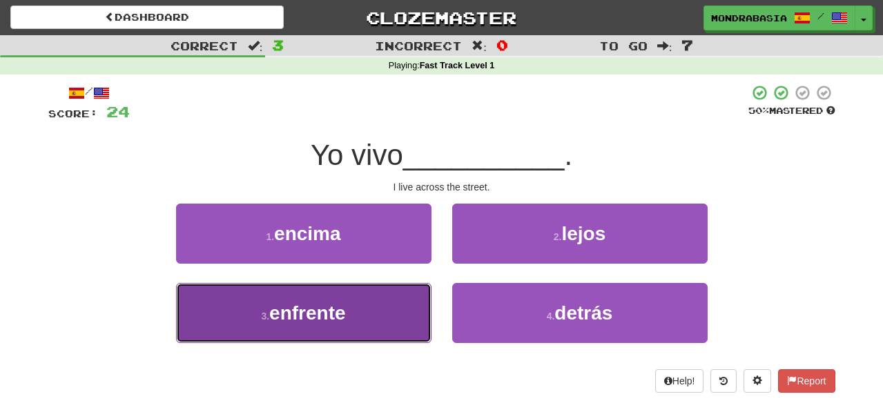
click at [404, 315] on button "3 . enfrente" at bounding box center [303, 313] width 255 height 60
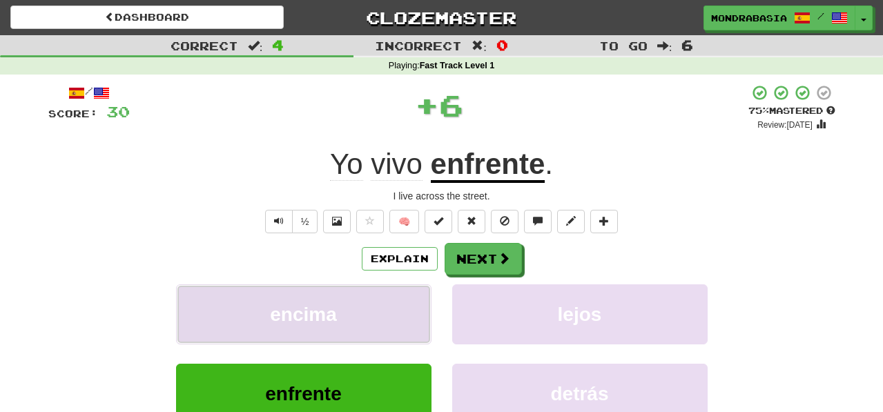
click at [404, 310] on button "encima" at bounding box center [303, 314] width 255 height 60
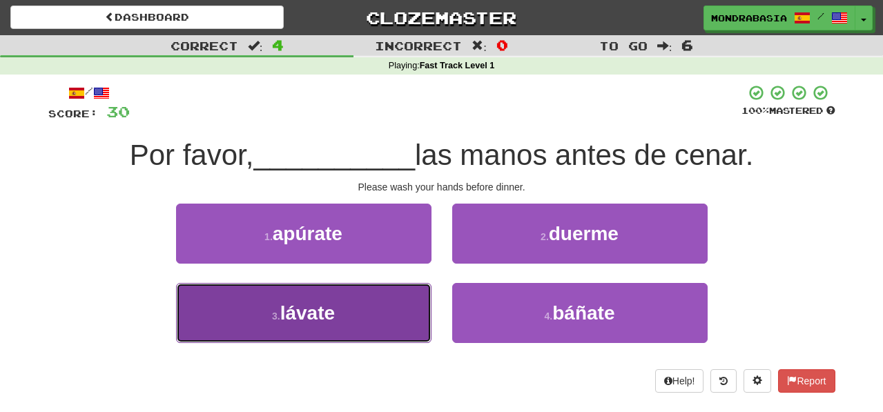
click at [389, 319] on button "3 . lávate" at bounding box center [303, 313] width 255 height 60
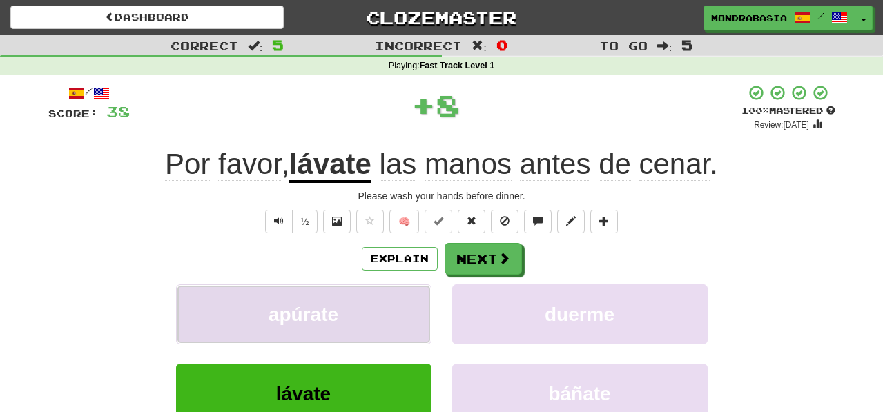
click at [389, 317] on button "apúrate" at bounding box center [303, 314] width 255 height 60
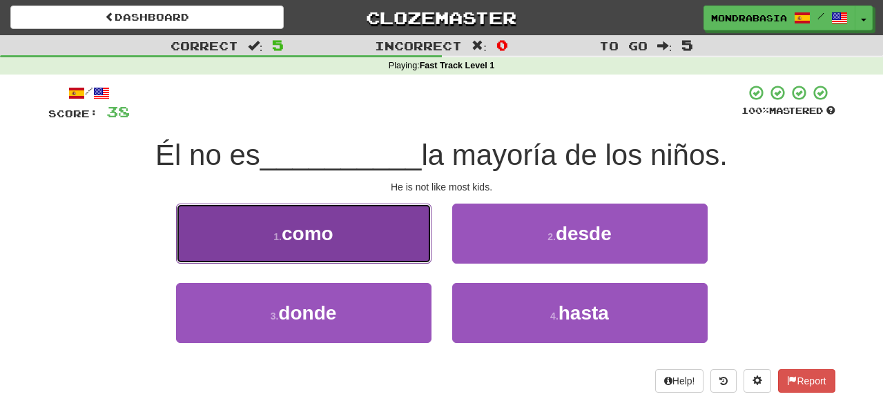
click at [406, 245] on button "1 . como" at bounding box center [303, 234] width 255 height 60
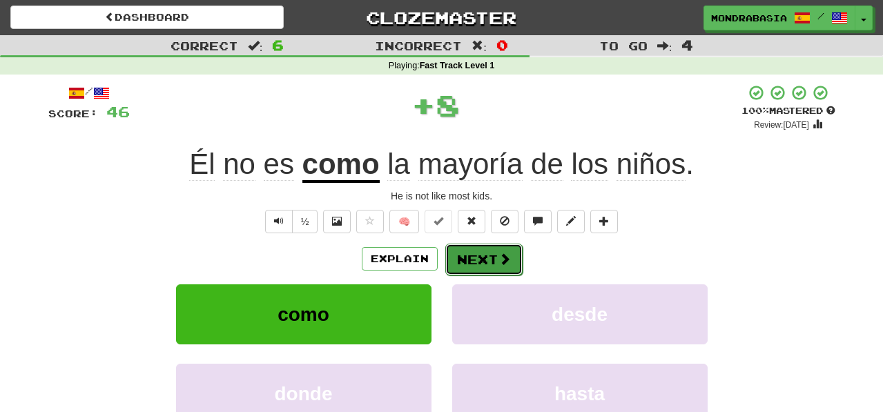
click at [480, 255] on button "Next" at bounding box center [483, 260] width 77 height 32
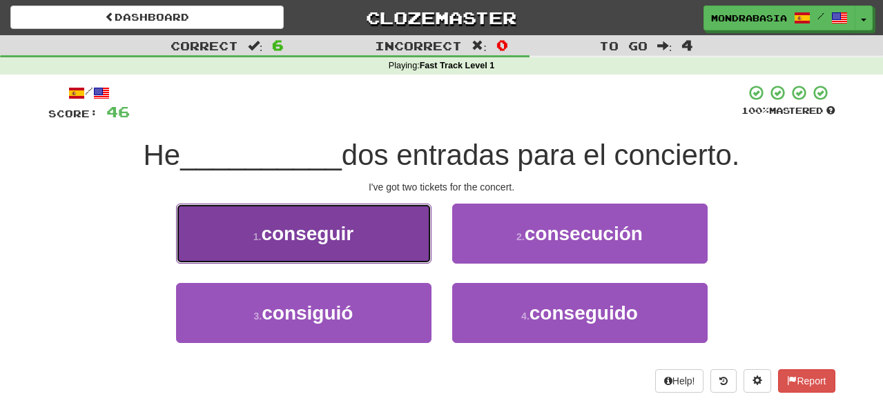
click at [398, 243] on button "1 . conseguir" at bounding box center [303, 234] width 255 height 60
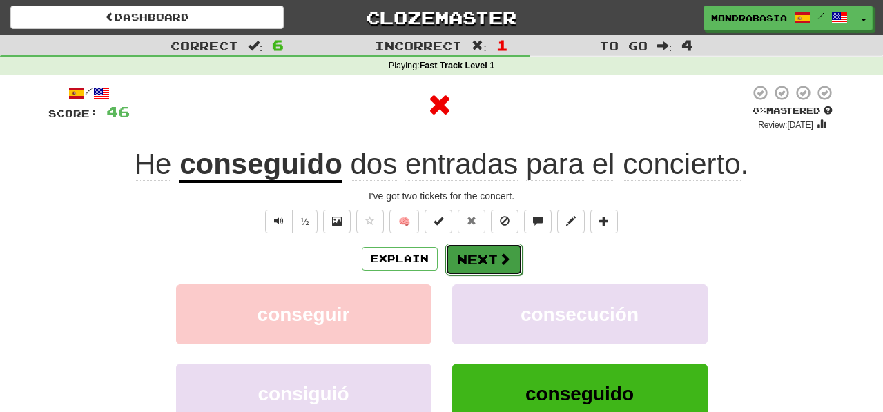
click at [474, 259] on button "Next" at bounding box center [483, 260] width 77 height 32
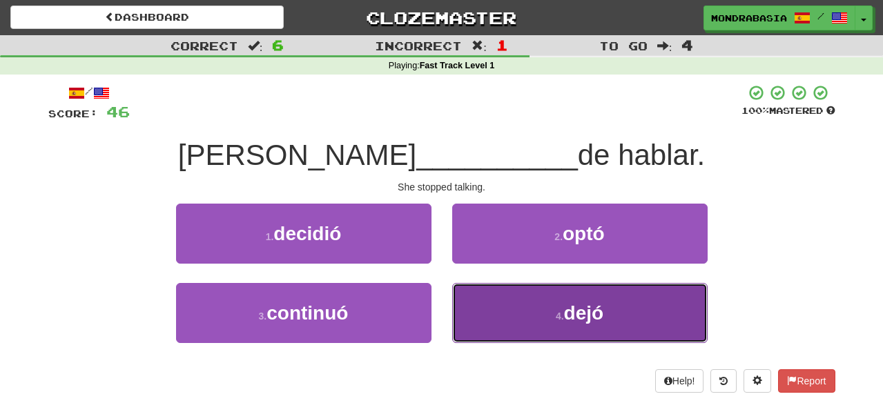
click at [497, 321] on button "4 . dejó" at bounding box center [579, 313] width 255 height 60
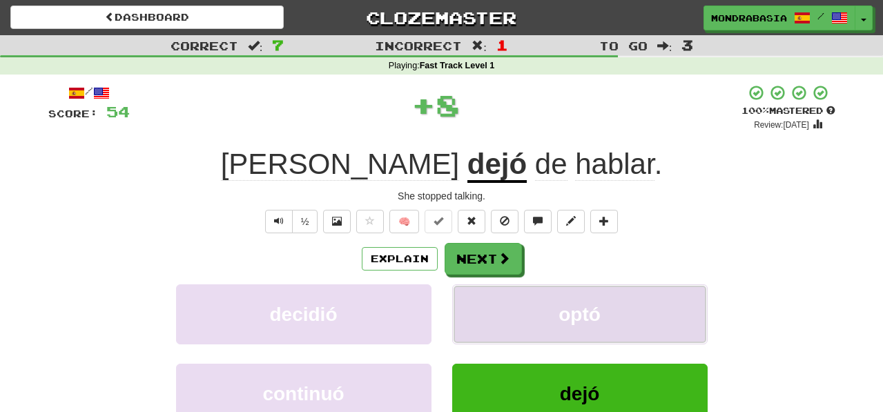
click at [495, 304] on button "optó" at bounding box center [579, 314] width 255 height 60
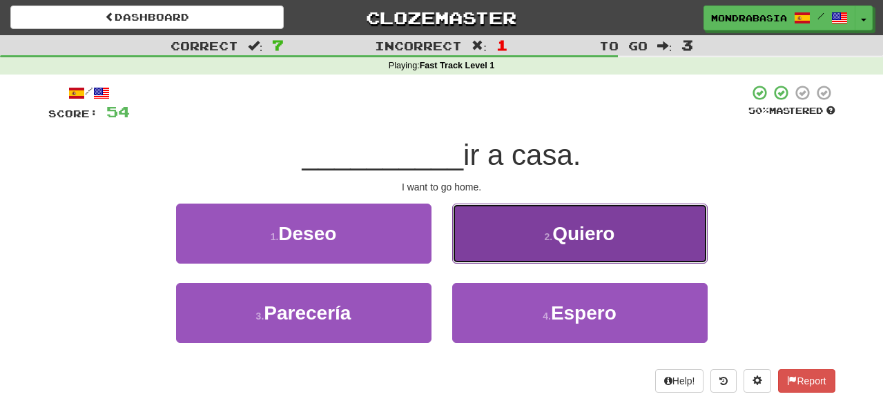
click at [467, 257] on button "2 . Quiero" at bounding box center [579, 234] width 255 height 60
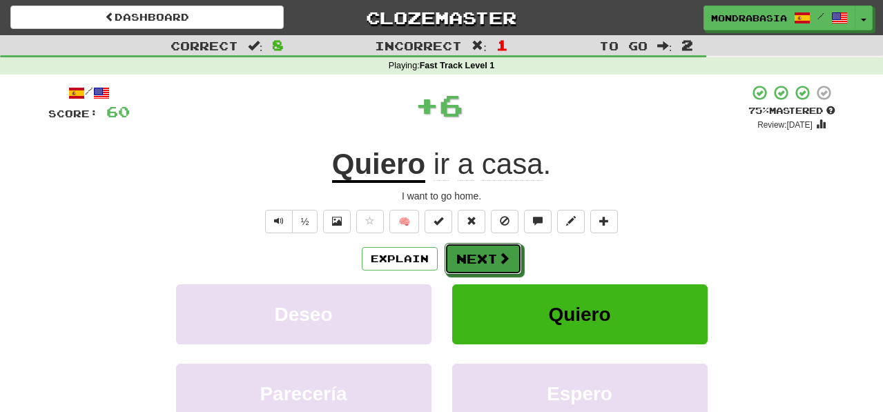
click at [467, 257] on button "Next" at bounding box center [482, 259] width 77 height 32
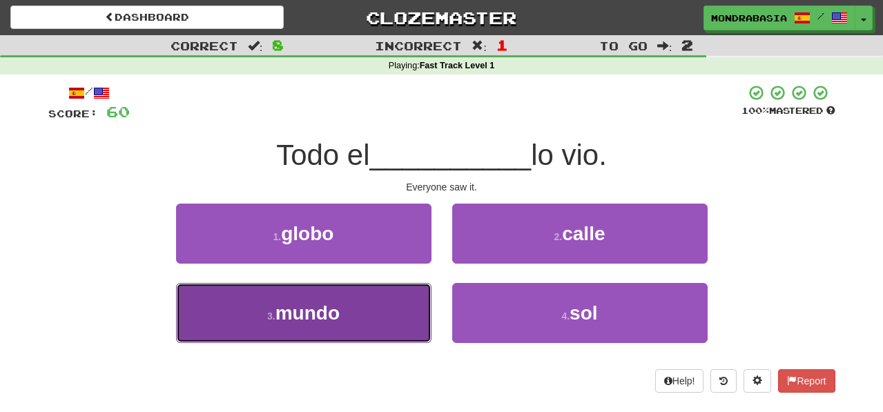
click at [408, 326] on button "3 . mundo" at bounding box center [303, 313] width 255 height 60
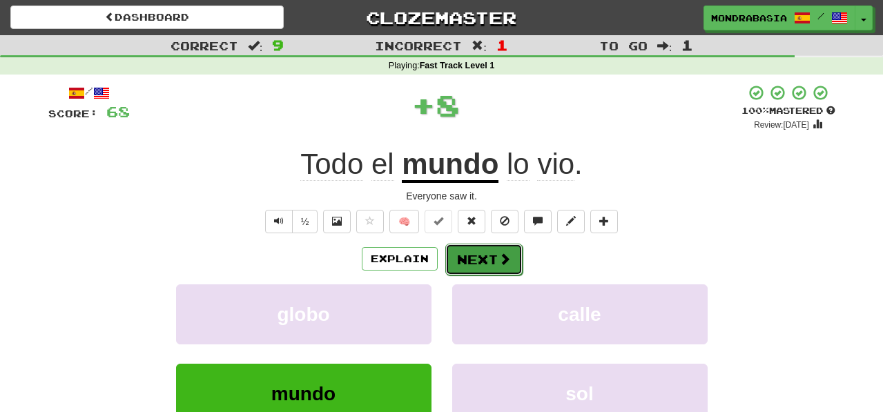
click at [465, 264] on button "Next" at bounding box center [483, 260] width 77 height 32
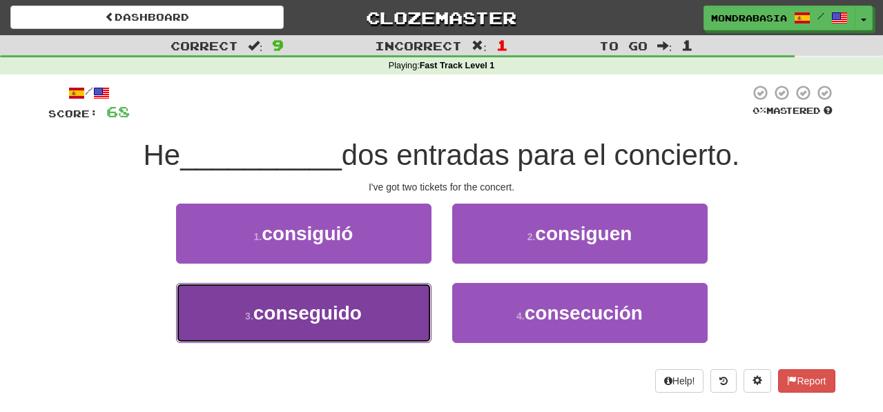
click at [398, 304] on button "3 . conseguido" at bounding box center [303, 313] width 255 height 60
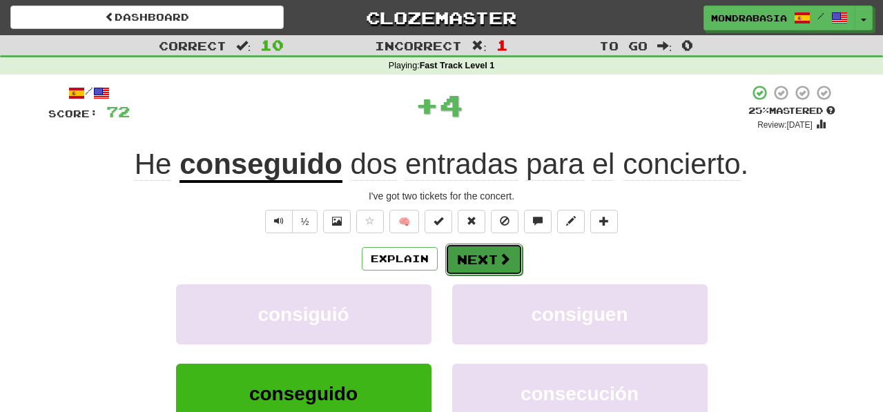
click at [464, 261] on button "Next" at bounding box center [483, 260] width 77 height 32
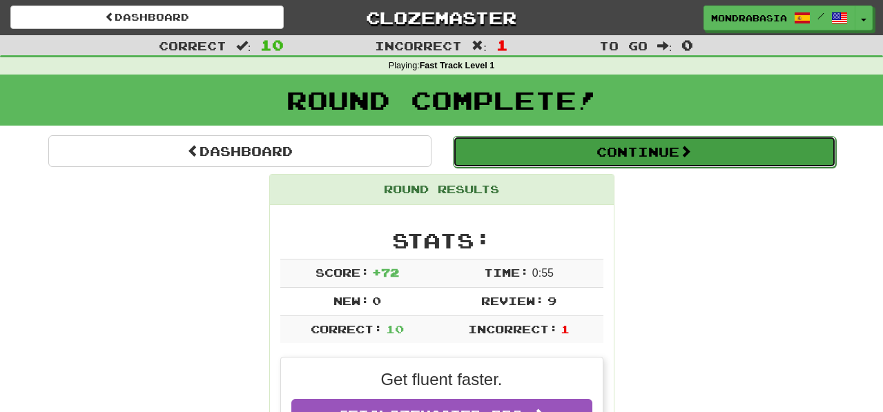
click at [491, 164] on button "Continue" at bounding box center [644, 152] width 383 height 32
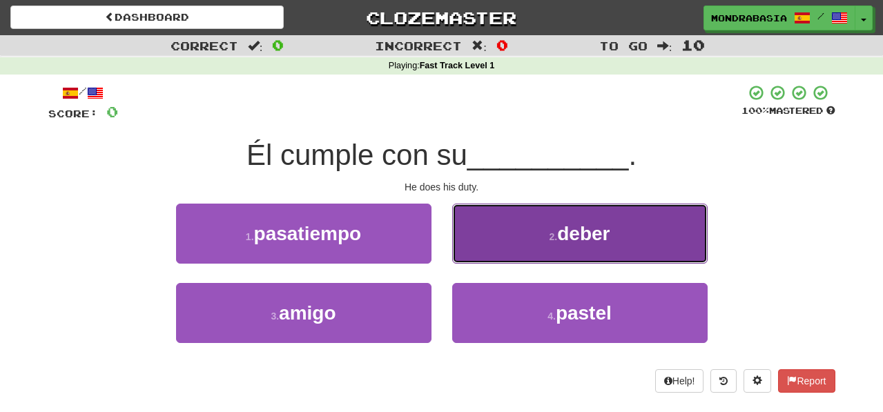
click at [470, 250] on button "2 . deber" at bounding box center [579, 234] width 255 height 60
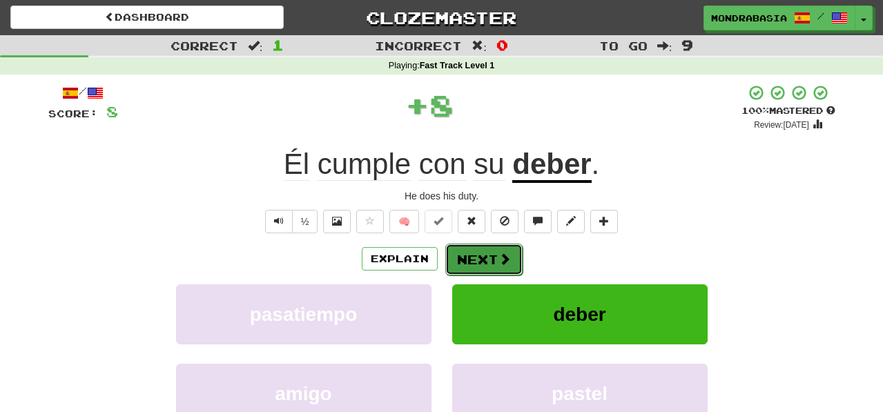
click at [473, 257] on button "Next" at bounding box center [483, 260] width 77 height 32
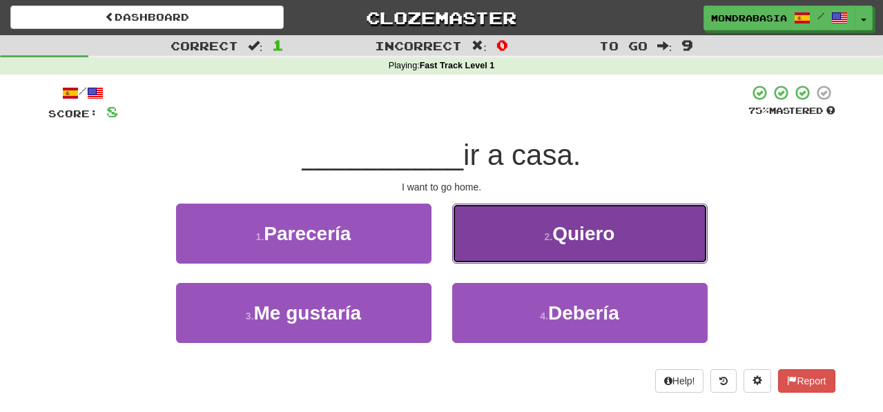
click at [472, 252] on button "2 . Quiero" at bounding box center [579, 234] width 255 height 60
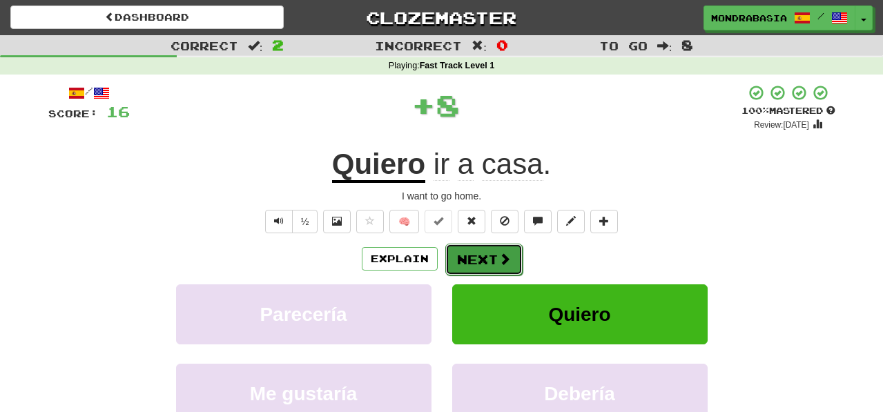
click at [472, 254] on button "Next" at bounding box center [483, 260] width 77 height 32
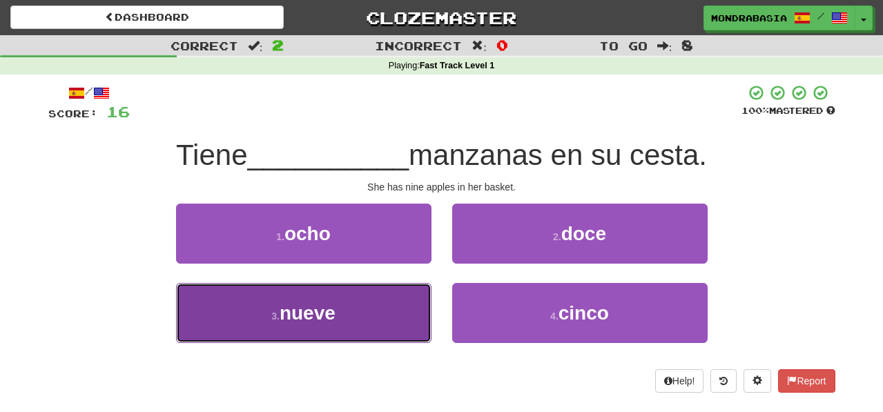
click at [393, 331] on button "3 . nueve" at bounding box center [303, 313] width 255 height 60
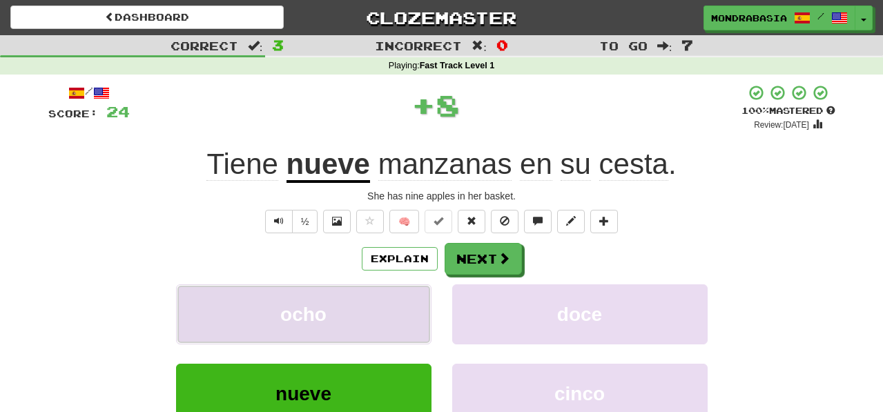
click at [393, 304] on button "ocho" at bounding box center [303, 314] width 255 height 60
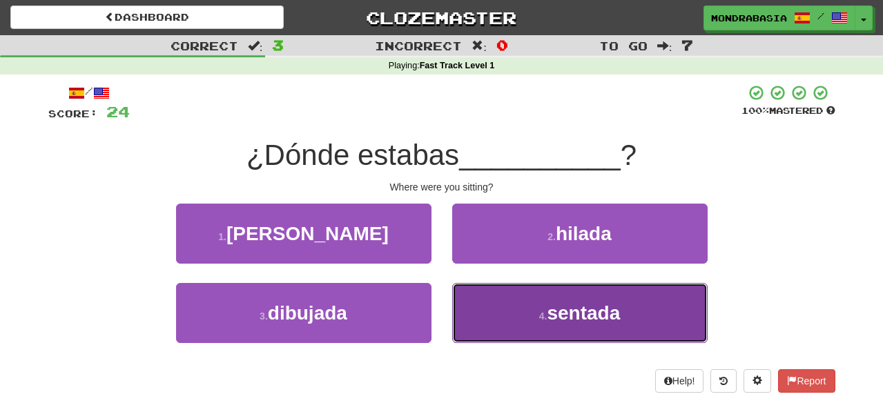
click at [481, 303] on button "4 . sentada" at bounding box center [579, 313] width 255 height 60
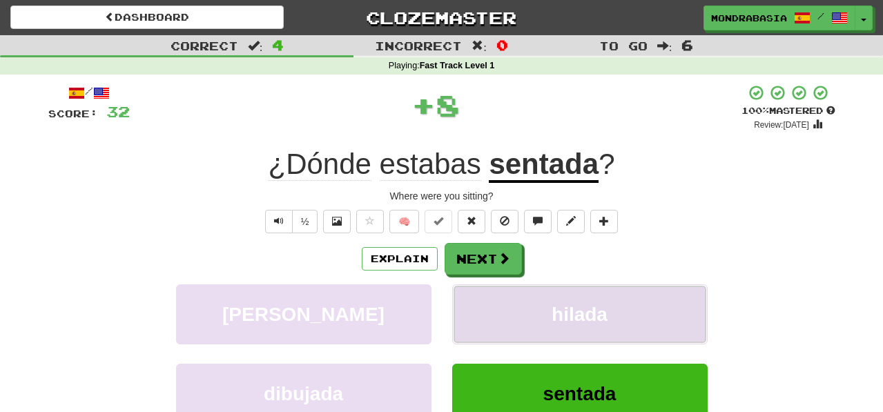
click at [481, 303] on button "hilada" at bounding box center [579, 314] width 255 height 60
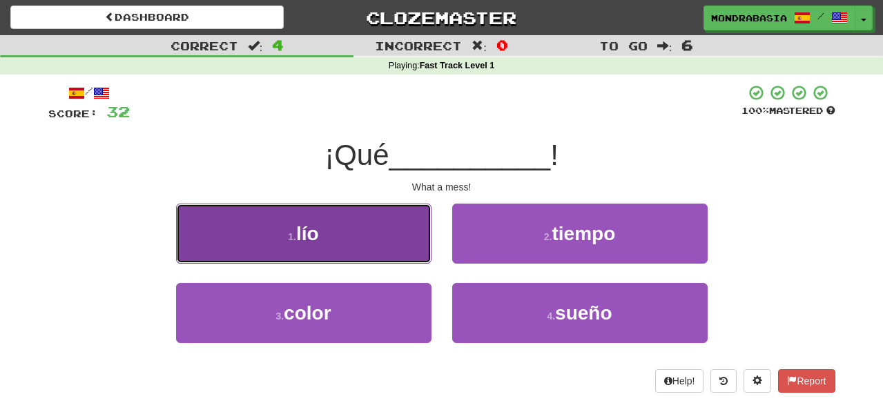
click at [406, 250] on button "1 . lío" at bounding box center [303, 234] width 255 height 60
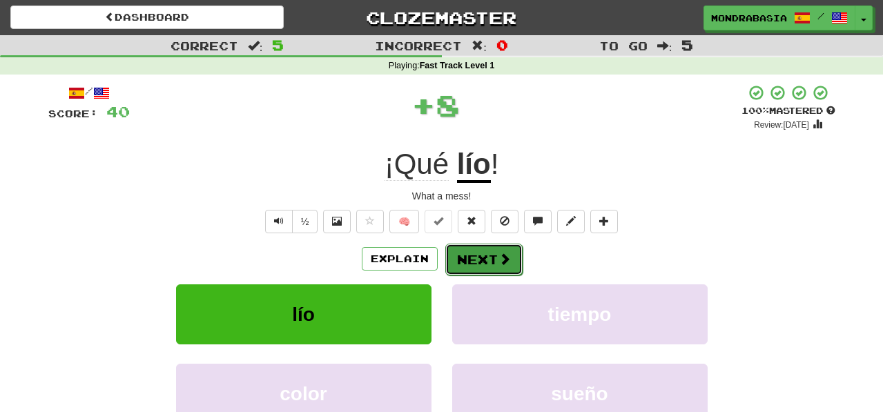
click at [485, 255] on button "Next" at bounding box center [483, 260] width 77 height 32
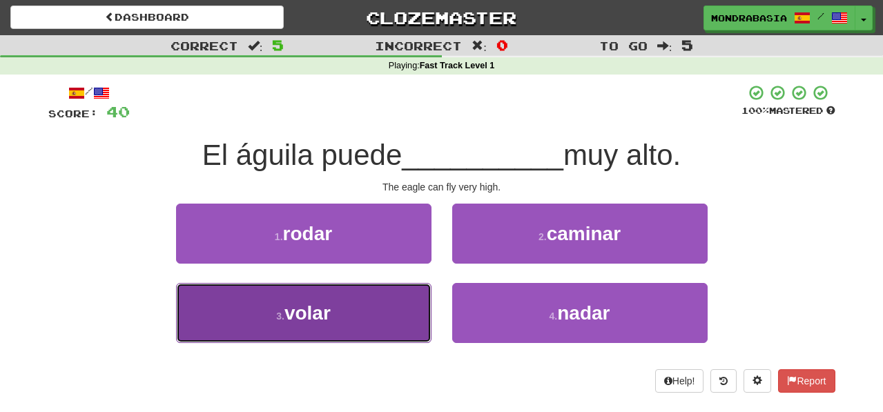
click at [399, 324] on button "3 . volar" at bounding box center [303, 313] width 255 height 60
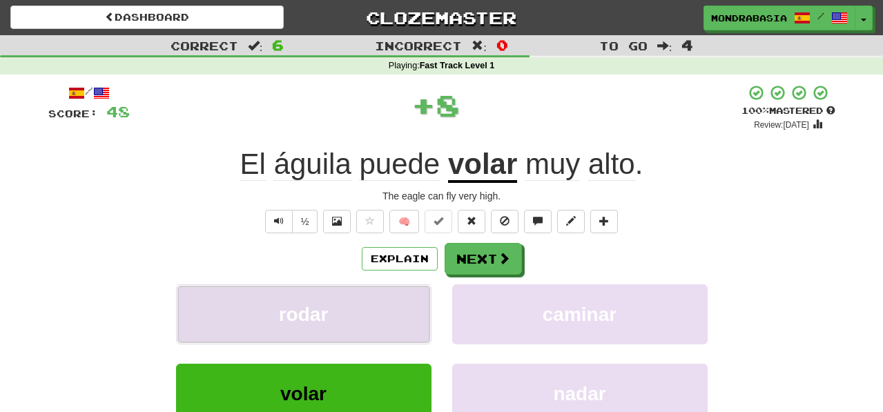
click at [402, 321] on button "rodar" at bounding box center [303, 314] width 255 height 60
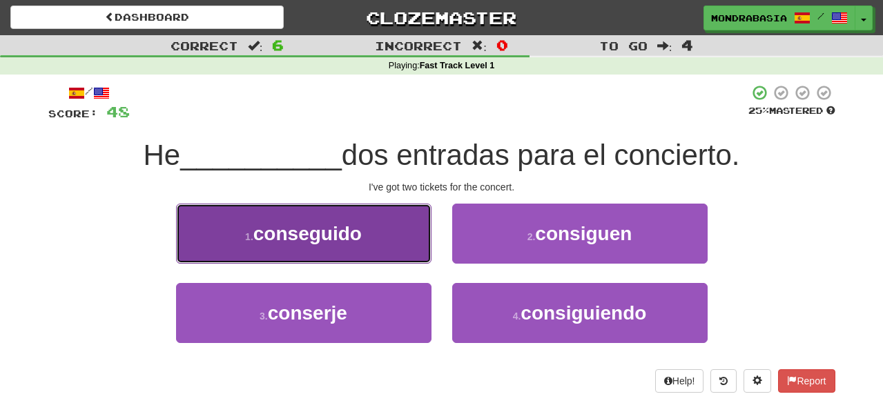
click at [408, 253] on button "1 . conseguido" at bounding box center [303, 234] width 255 height 60
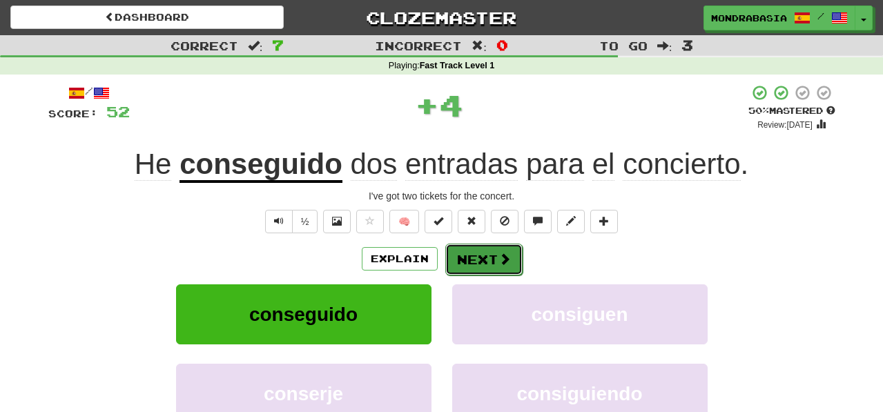
click at [464, 264] on button "Next" at bounding box center [483, 260] width 77 height 32
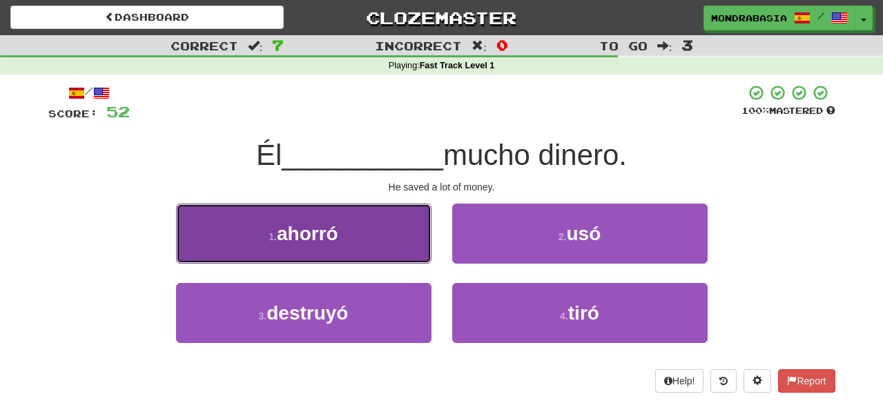
click at [408, 252] on button "1 . ahorró" at bounding box center [303, 234] width 255 height 60
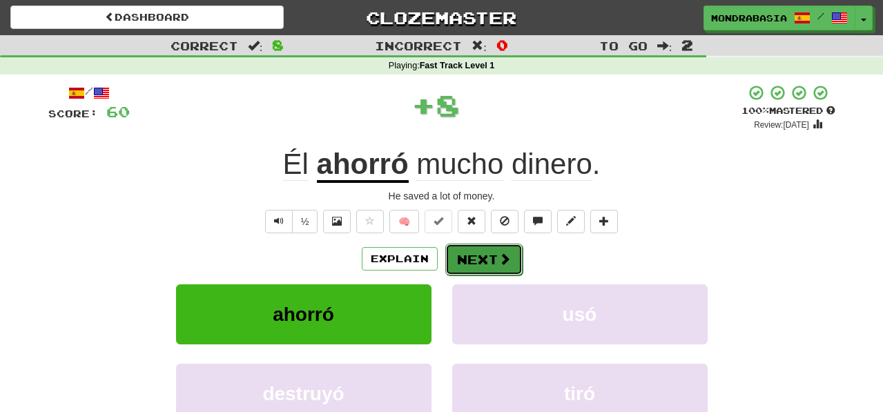
click at [482, 264] on button "Next" at bounding box center [483, 260] width 77 height 32
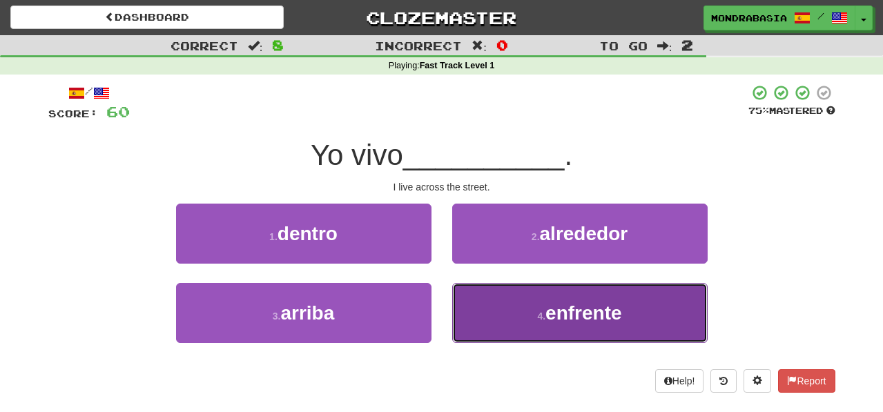
click at [482, 317] on button "4 . enfrente" at bounding box center [579, 313] width 255 height 60
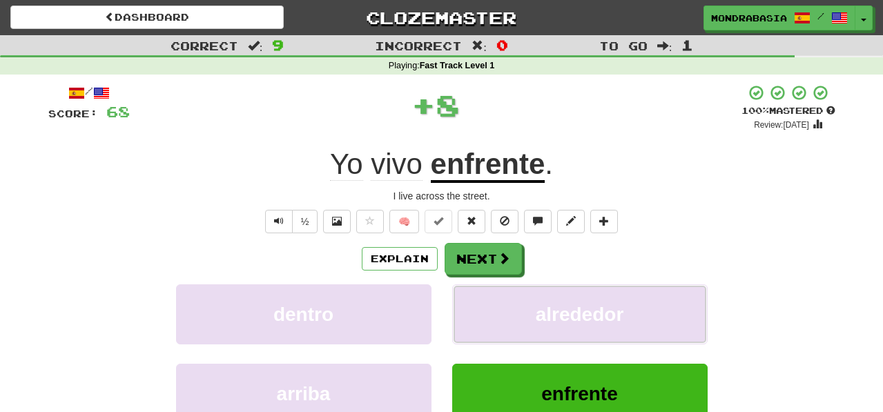
click at [482, 317] on button "alrededor" at bounding box center [579, 314] width 255 height 60
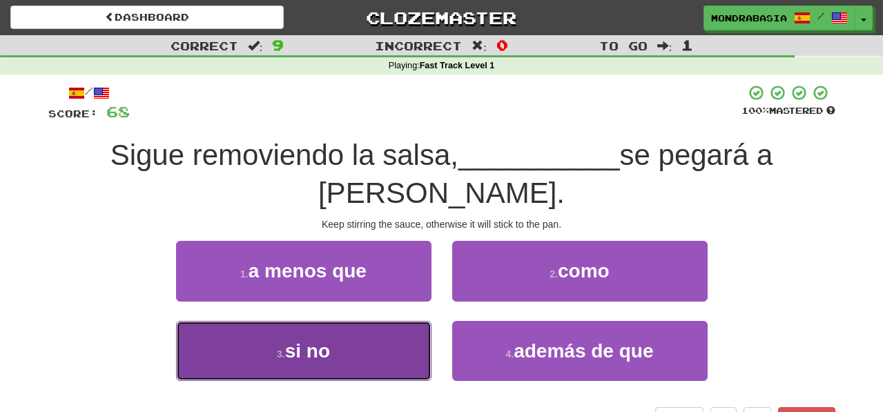
click at [395, 321] on button "3 . si no" at bounding box center [303, 351] width 255 height 60
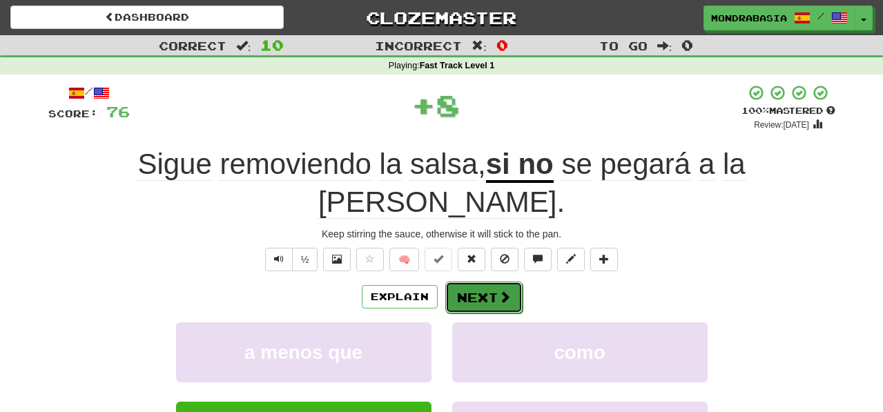
click at [470, 282] on button "Next" at bounding box center [483, 298] width 77 height 32
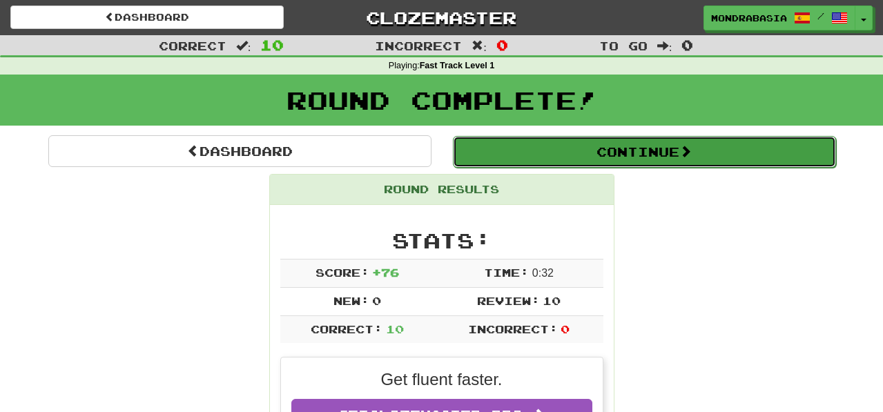
click at [509, 156] on button "Continue" at bounding box center [644, 152] width 383 height 32
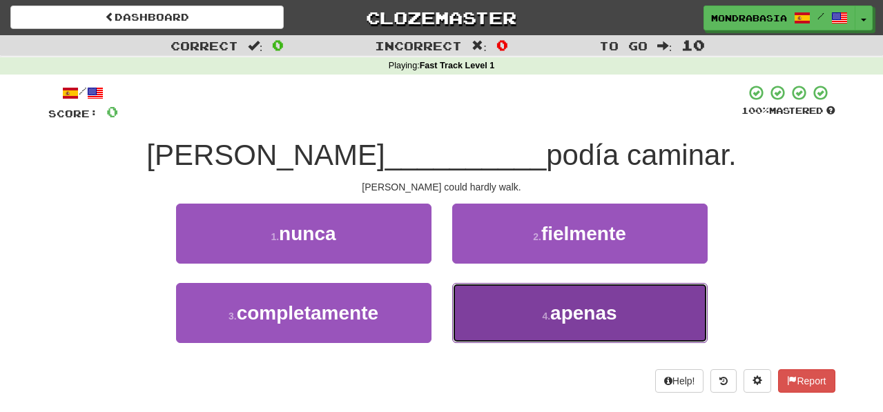
click at [499, 312] on button "4 . apenas" at bounding box center [579, 313] width 255 height 60
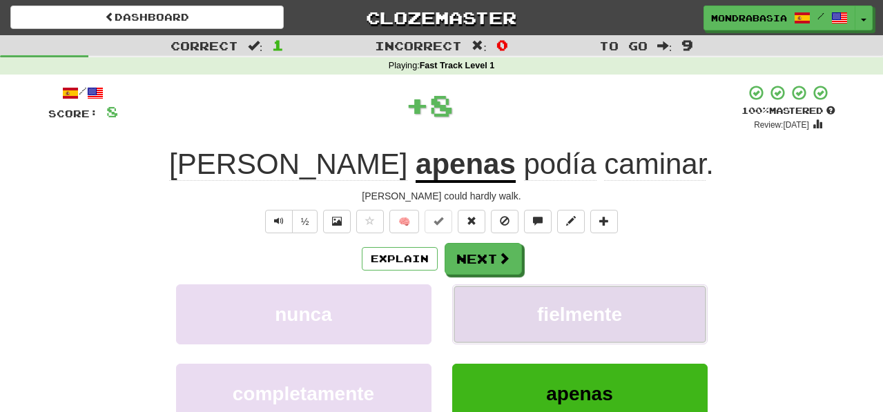
click at [499, 303] on button "fielmente" at bounding box center [579, 314] width 255 height 60
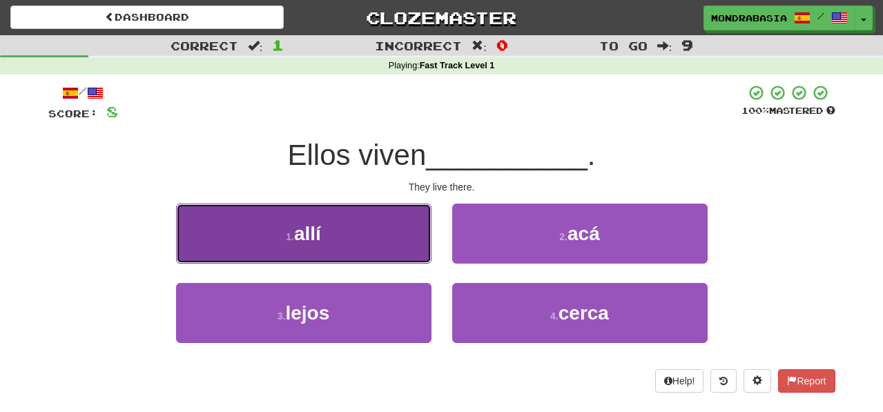
click at [414, 238] on button "1 . allí" at bounding box center [303, 234] width 255 height 60
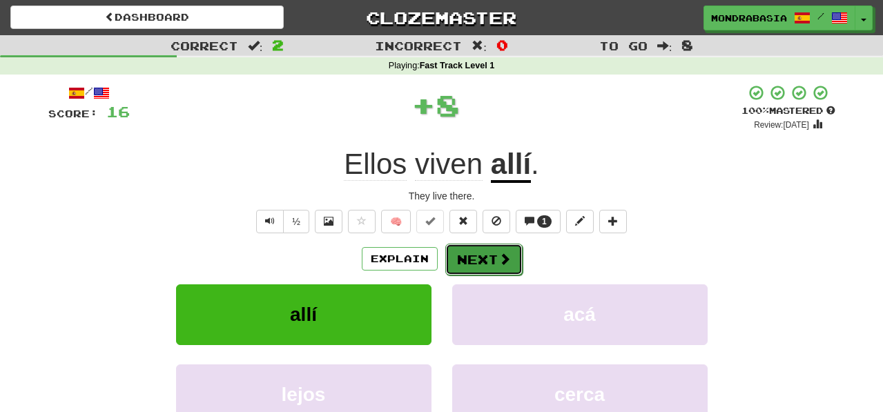
click at [469, 259] on button "Next" at bounding box center [483, 260] width 77 height 32
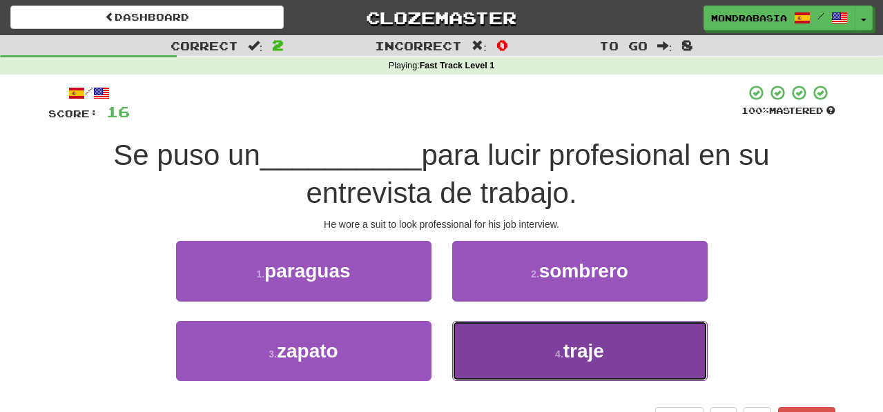
click at [496, 353] on button "4 . traje" at bounding box center [579, 351] width 255 height 60
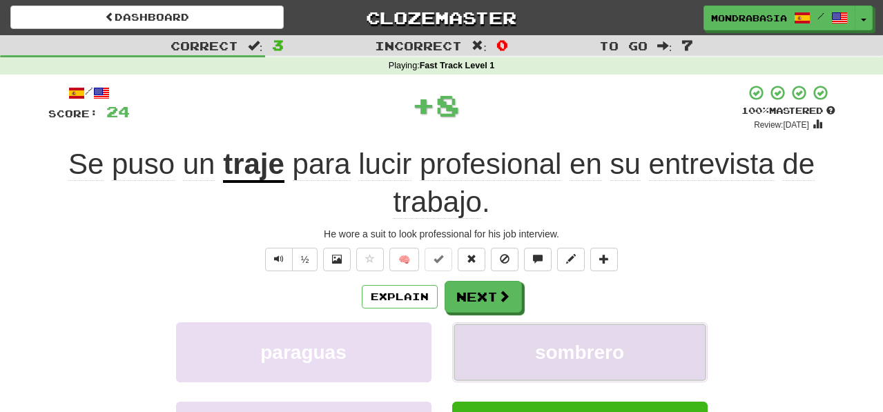
click at [494, 343] on button "sombrero" at bounding box center [579, 352] width 255 height 60
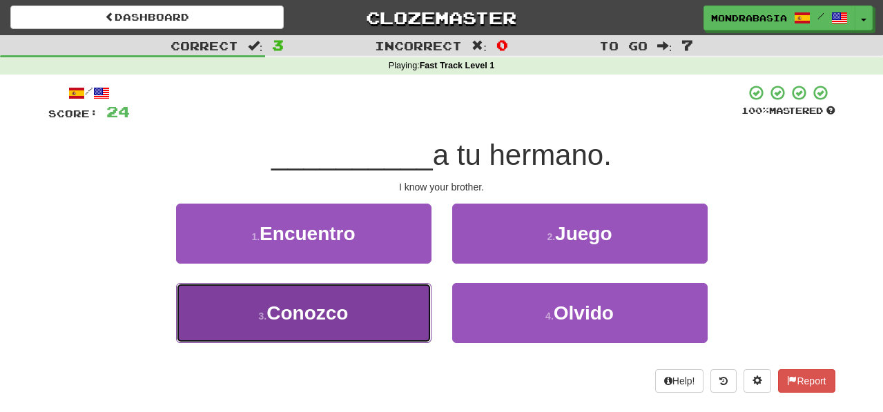
click at [388, 318] on button "3 . Conozco" at bounding box center [303, 313] width 255 height 60
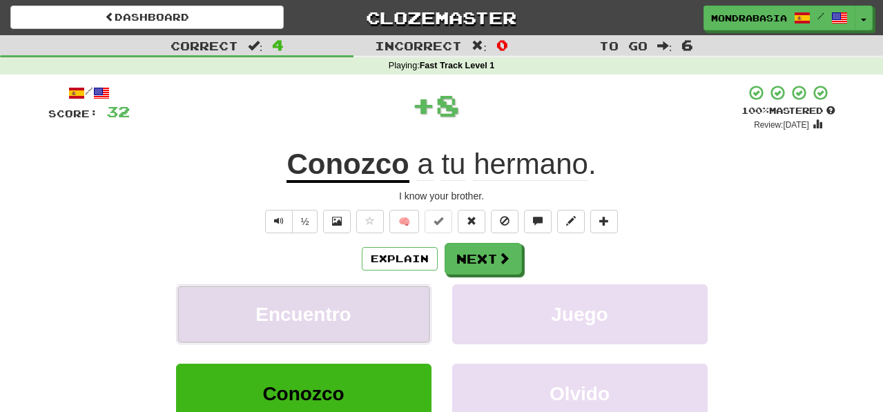
click at [388, 317] on button "Encuentro" at bounding box center [303, 314] width 255 height 60
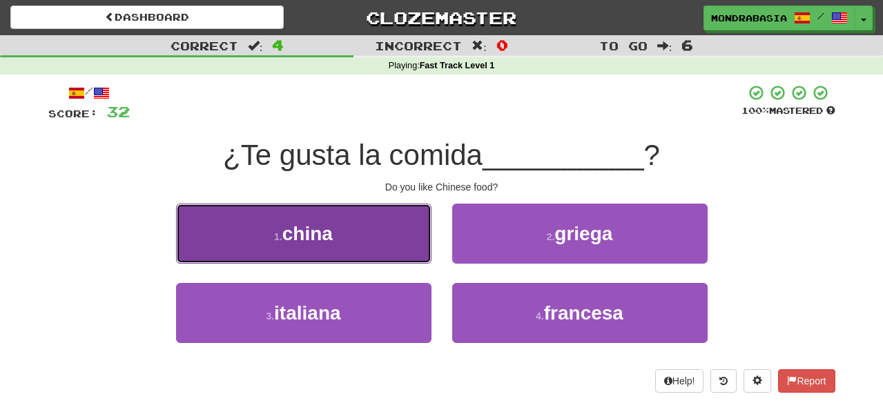
click at [412, 252] on button "1 . china" at bounding box center [303, 234] width 255 height 60
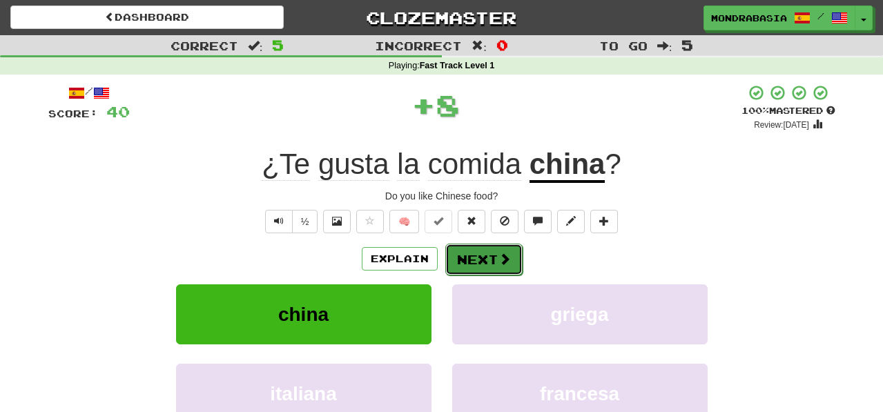
click at [486, 260] on button "Next" at bounding box center [483, 260] width 77 height 32
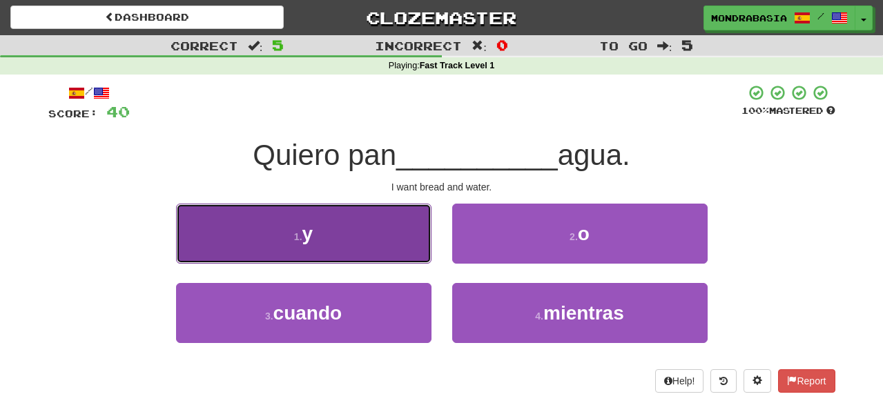
click at [412, 250] on button "1 . y" at bounding box center [303, 234] width 255 height 60
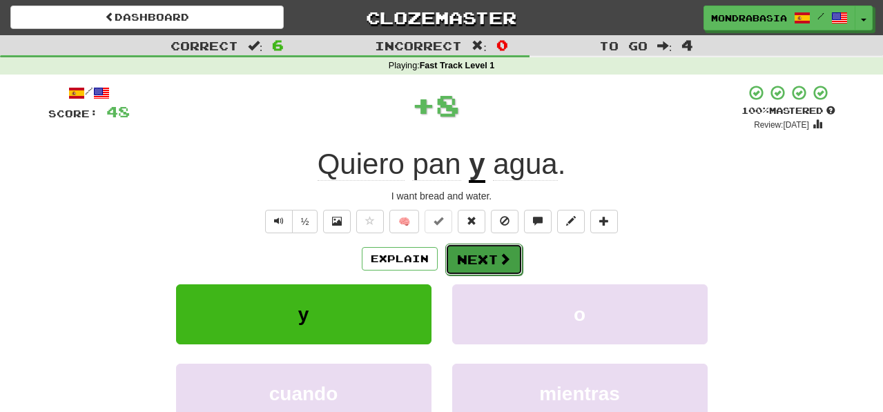
click at [472, 255] on button "Next" at bounding box center [483, 260] width 77 height 32
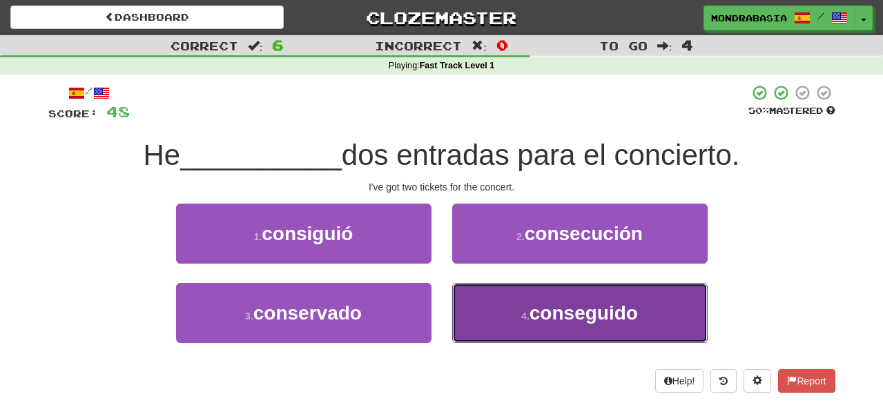
click at [493, 315] on button "4 . conseguido" at bounding box center [579, 313] width 255 height 60
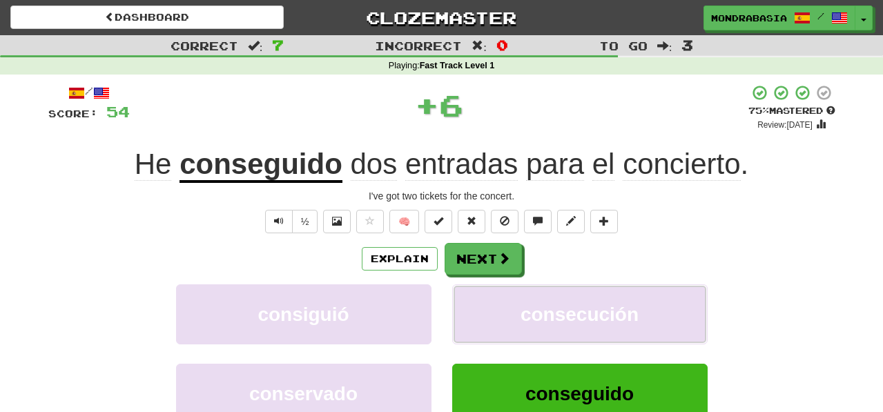
click at [493, 315] on button "consecución" at bounding box center [579, 314] width 255 height 60
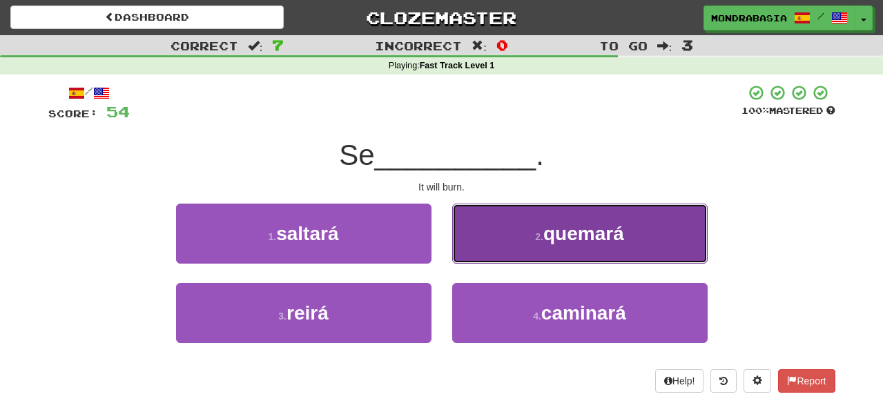
click at [476, 243] on button "2 . quemará" at bounding box center [579, 234] width 255 height 60
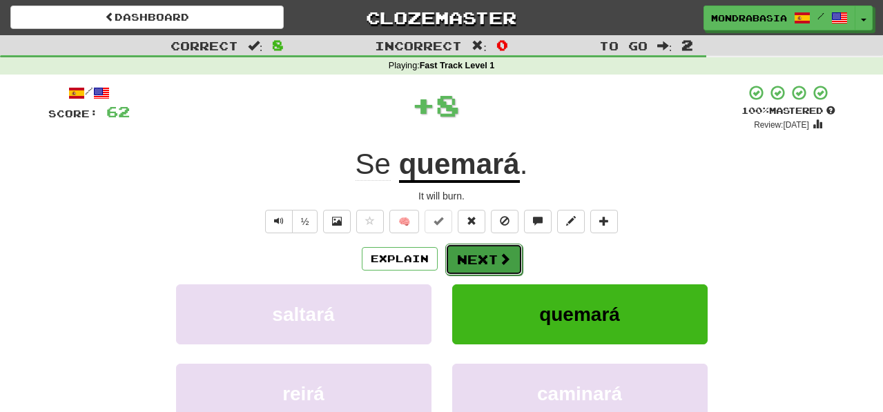
click at [478, 255] on button "Next" at bounding box center [483, 260] width 77 height 32
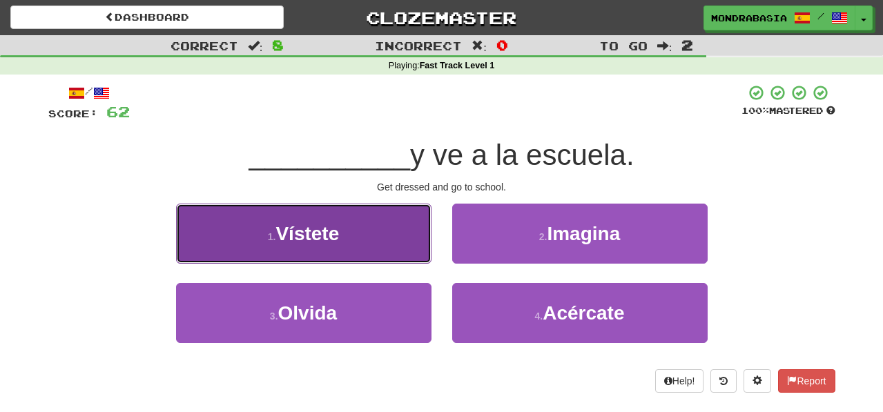
click at [411, 248] on button "1 . Vístete" at bounding box center [303, 234] width 255 height 60
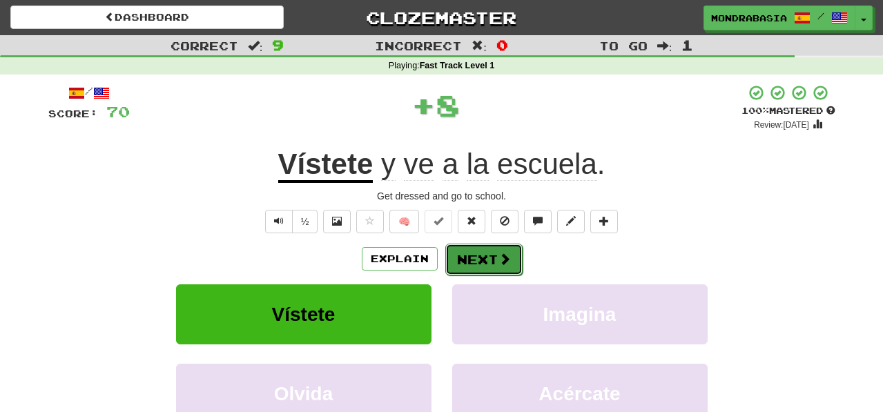
click at [475, 253] on button "Next" at bounding box center [483, 260] width 77 height 32
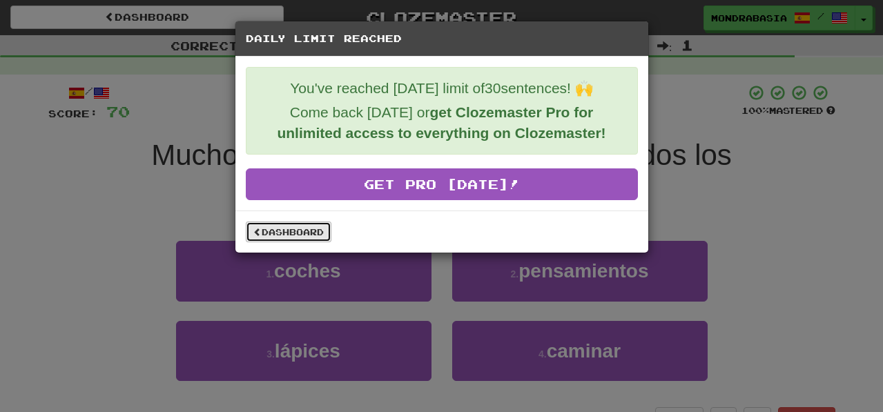
click at [316, 233] on link "Dashboard" at bounding box center [289, 231] width 86 height 21
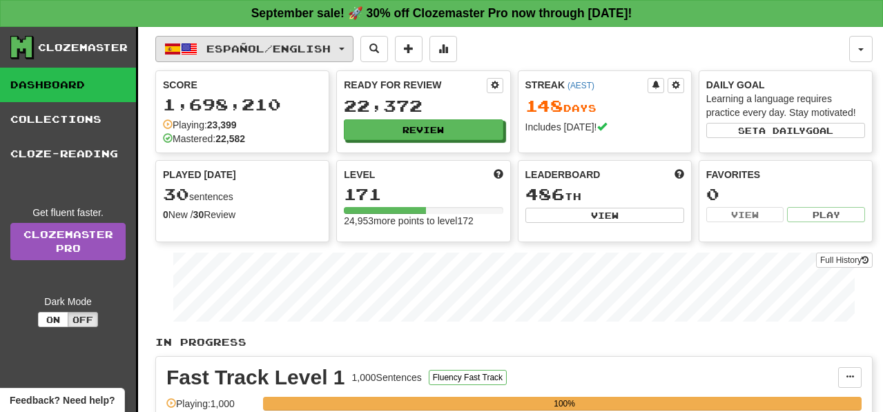
click at [353, 50] on button "Español / English" at bounding box center [254, 49] width 198 height 26
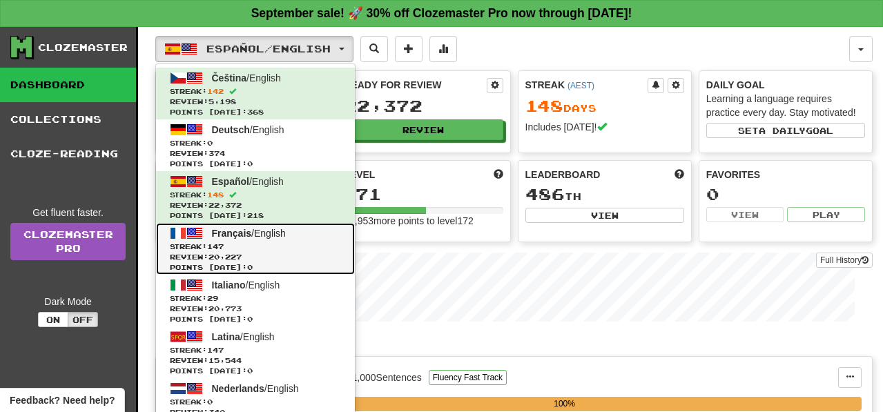
click at [304, 253] on span "Review: 20,227" at bounding box center [255, 257] width 171 height 10
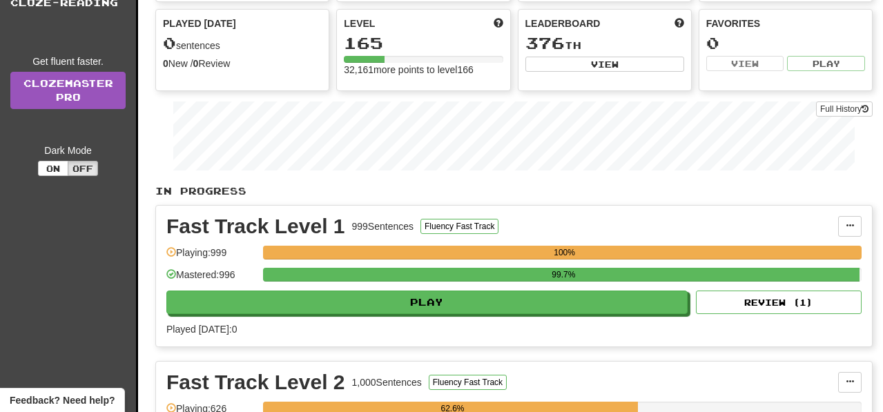
scroll to position [172, 0]
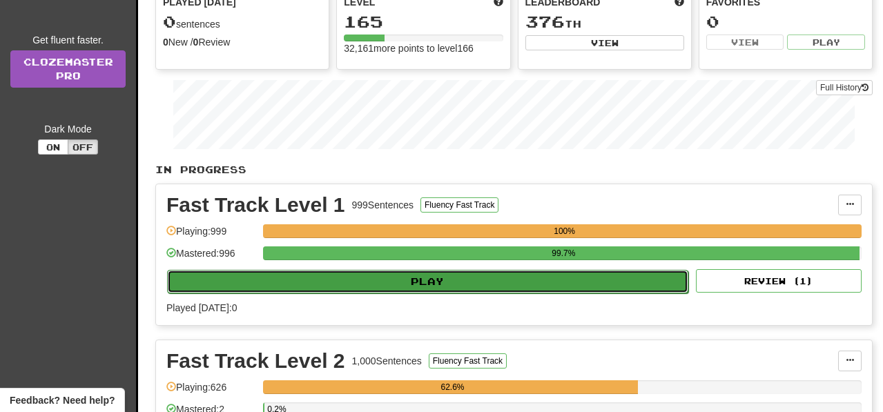
click at [463, 282] on button "Play" at bounding box center [427, 281] width 521 height 23
select select "**"
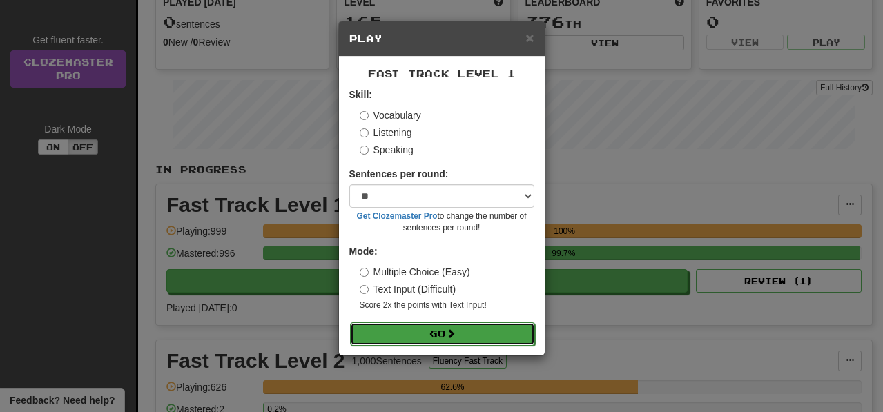
click at [468, 341] on button "Go" at bounding box center [442, 333] width 185 height 23
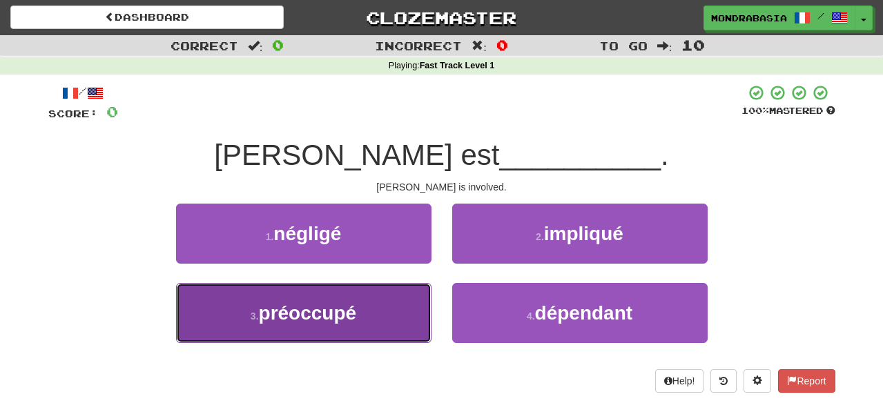
click at [409, 325] on button "3 . préoccupé" at bounding box center [303, 313] width 255 height 60
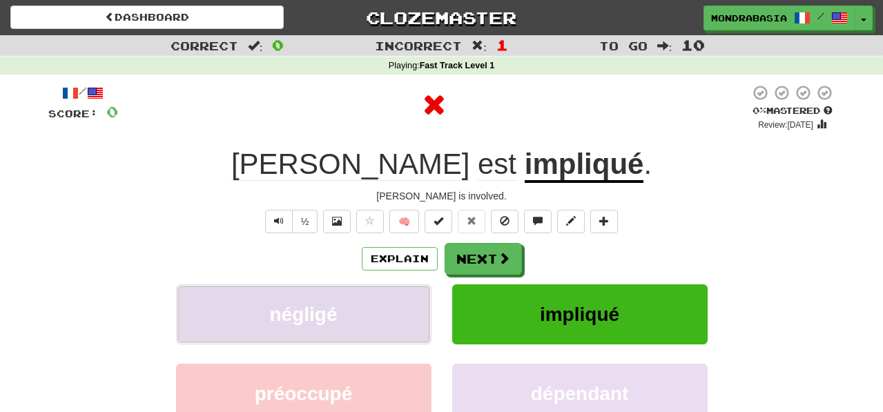
click at [410, 306] on button "négligé" at bounding box center [303, 314] width 255 height 60
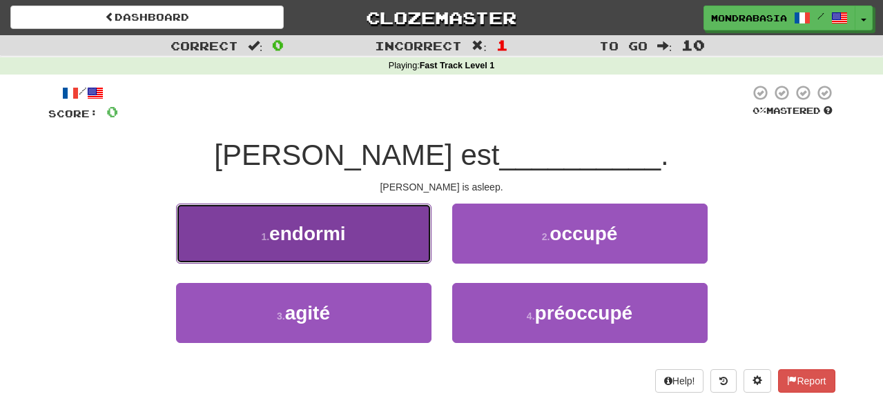
click at [408, 249] on button "1 . endormi" at bounding box center [303, 234] width 255 height 60
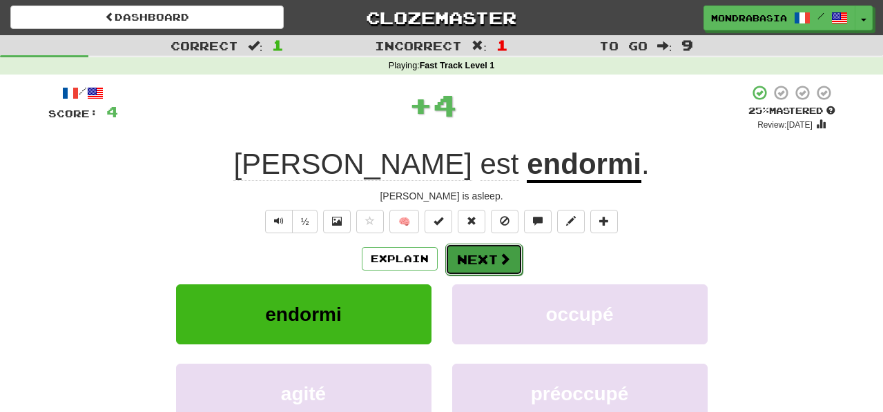
click at [475, 262] on button "Next" at bounding box center [483, 260] width 77 height 32
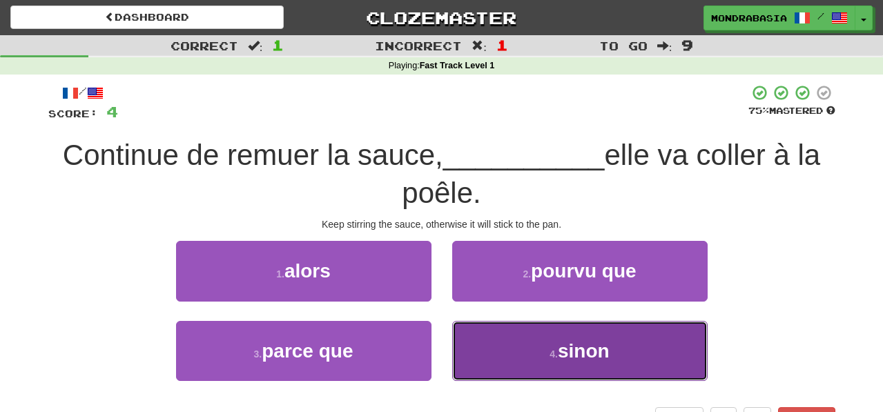
click at [492, 355] on button "4 . sinon" at bounding box center [579, 351] width 255 height 60
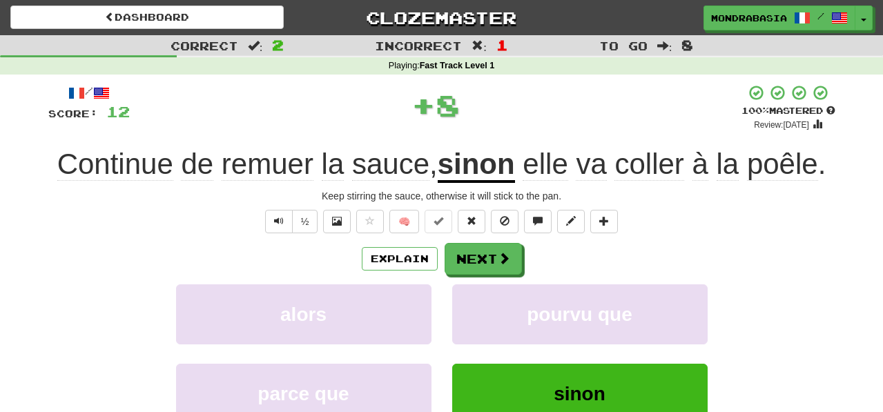
click at [492, 346] on div "pourvu que" at bounding box center [580, 323] width 276 height 79
click at [487, 307] on button "pourvu que" at bounding box center [579, 314] width 255 height 60
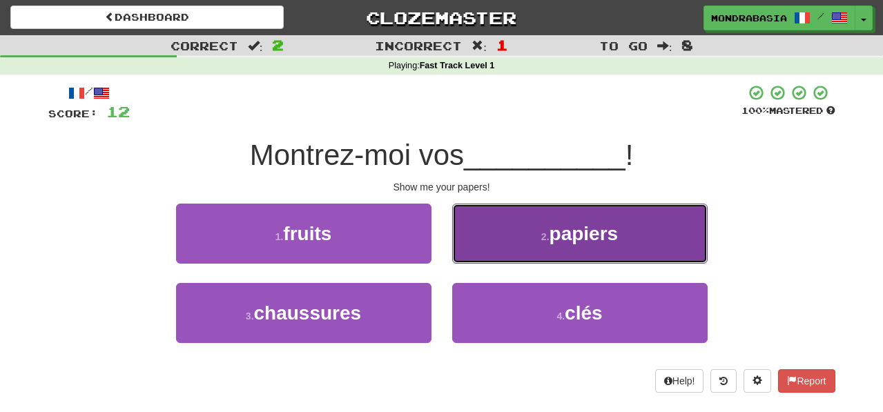
click at [469, 250] on button "2 . papiers" at bounding box center [579, 234] width 255 height 60
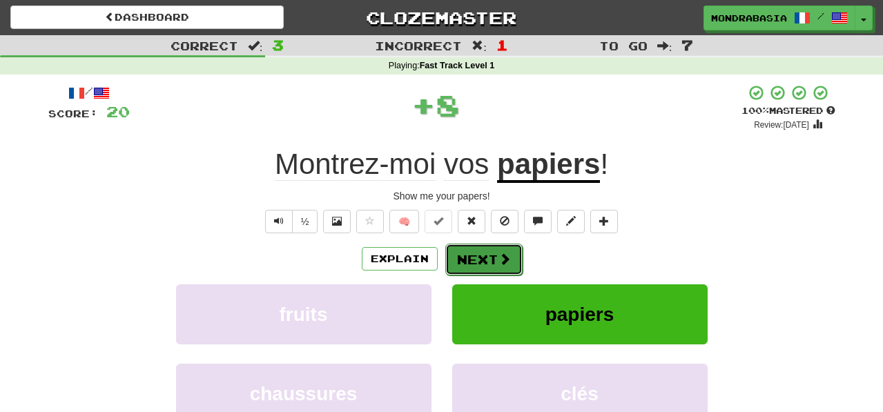
click at [473, 255] on button "Next" at bounding box center [483, 260] width 77 height 32
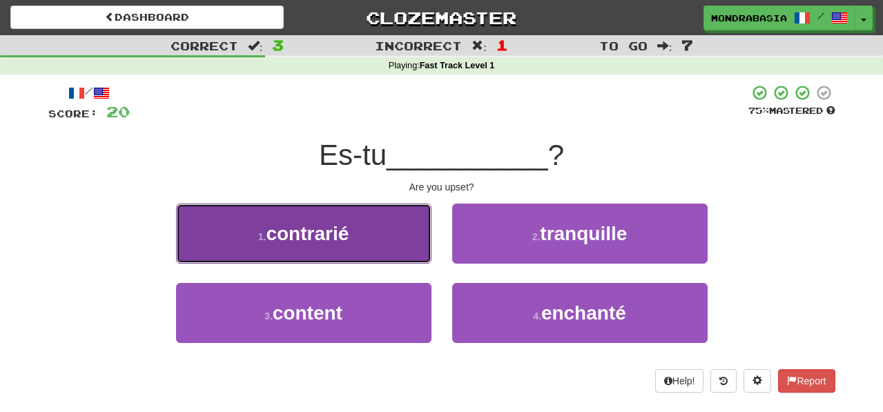
click at [396, 256] on button "1 . contrarié" at bounding box center [303, 234] width 255 height 60
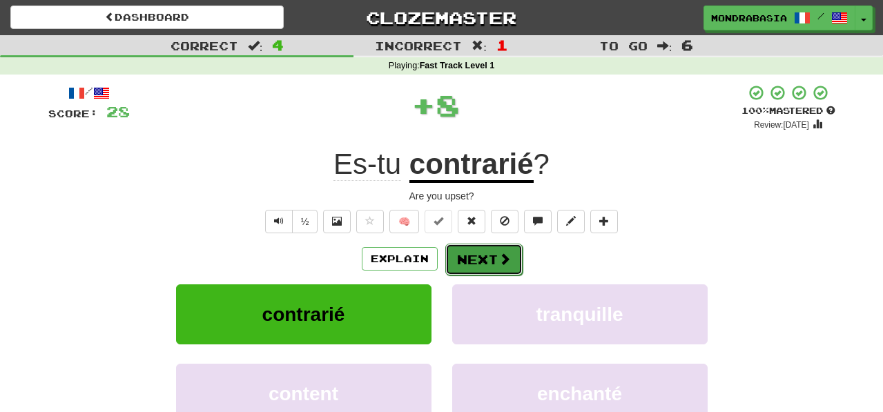
click at [469, 262] on button "Next" at bounding box center [483, 260] width 77 height 32
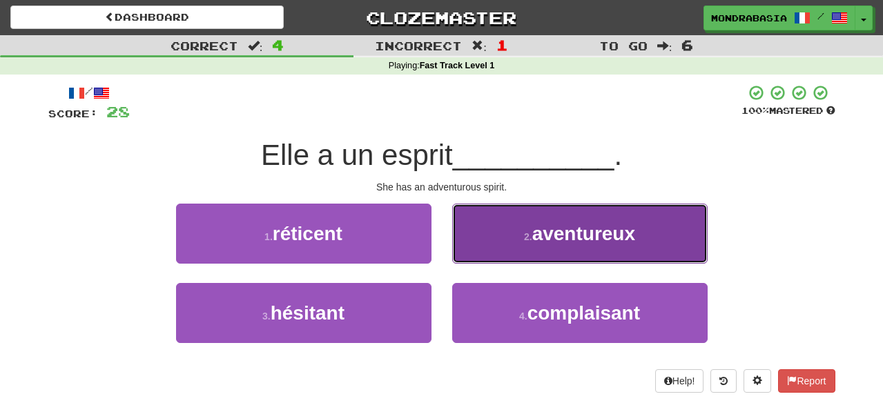
click at [470, 254] on button "2 . aventureux" at bounding box center [579, 234] width 255 height 60
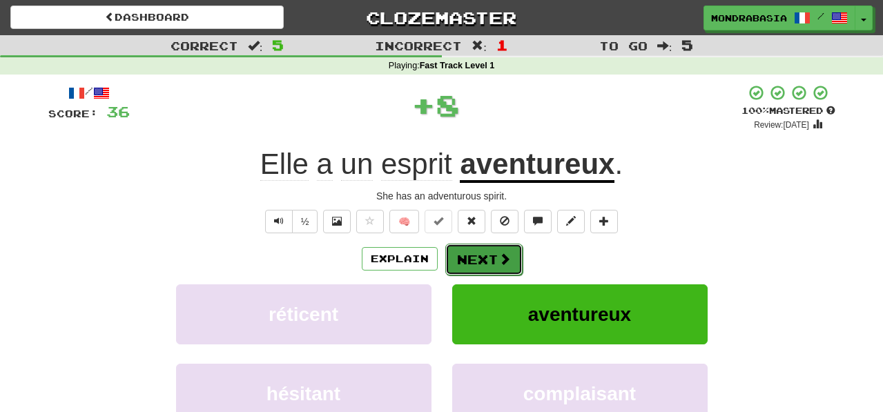
click at [472, 257] on button "Next" at bounding box center [483, 260] width 77 height 32
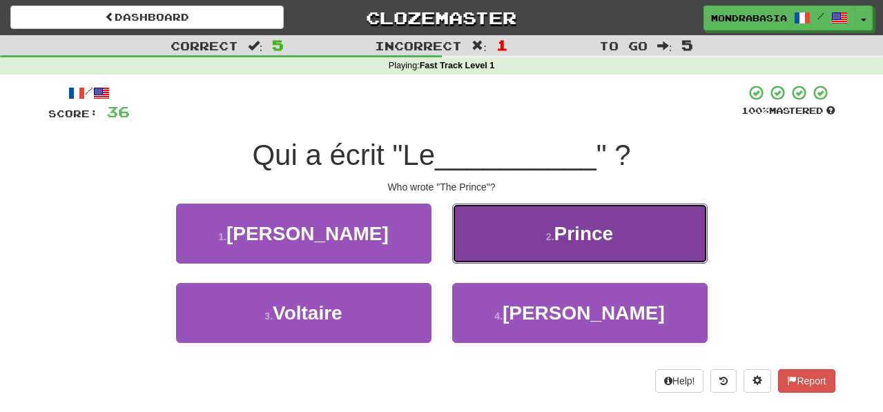
click at [475, 244] on button "2 . Prince" at bounding box center [579, 234] width 255 height 60
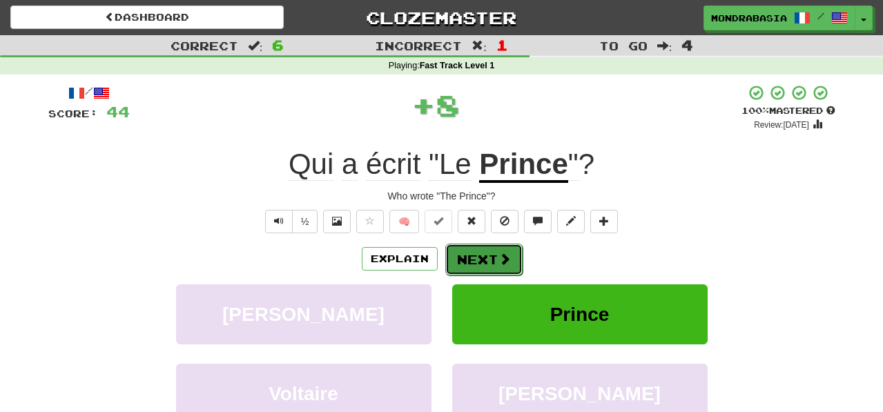
click at [475, 248] on button "Next" at bounding box center [483, 260] width 77 height 32
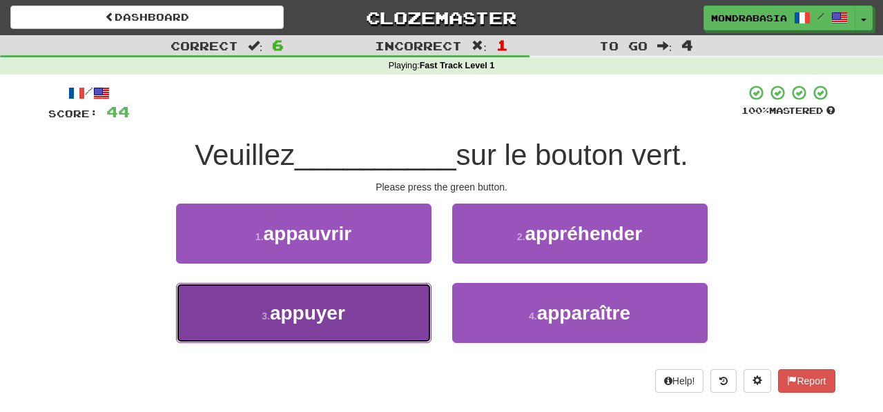
click at [402, 306] on button "3 . appuyer" at bounding box center [303, 313] width 255 height 60
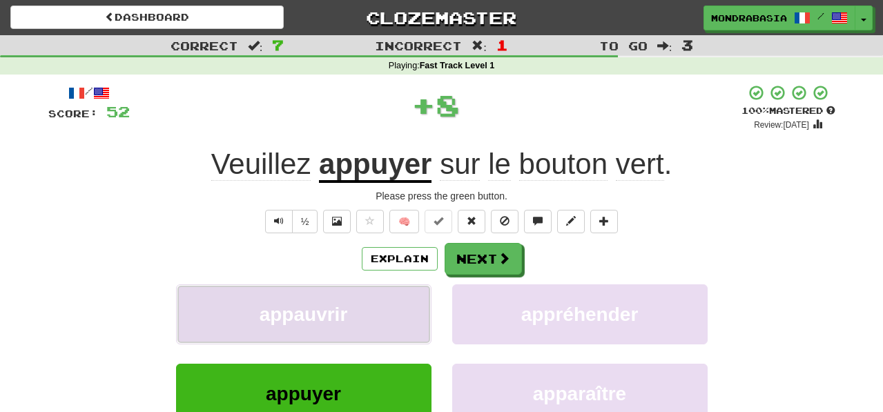
click at [405, 306] on button "appauvrir" at bounding box center [303, 314] width 255 height 60
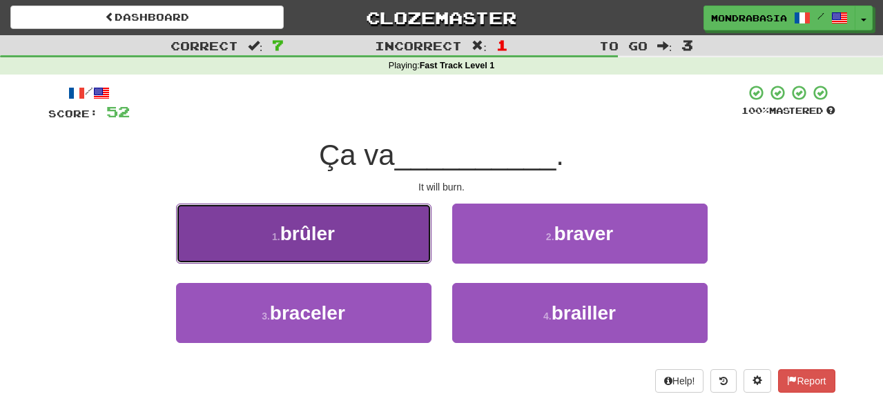
click at [410, 246] on button "1 . brûler" at bounding box center [303, 234] width 255 height 60
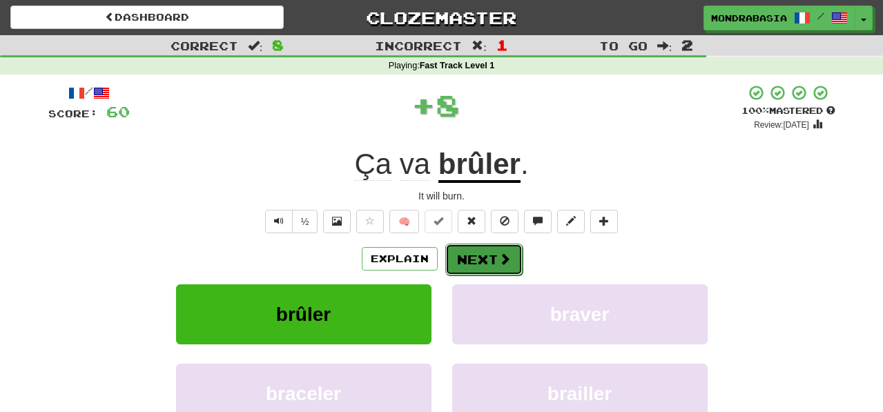
click at [460, 257] on button "Next" at bounding box center [483, 260] width 77 height 32
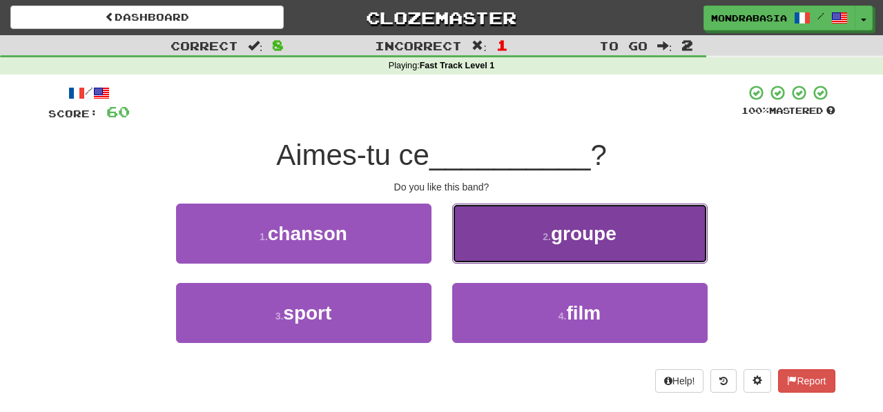
click at [481, 254] on button "2 . groupe" at bounding box center [579, 234] width 255 height 60
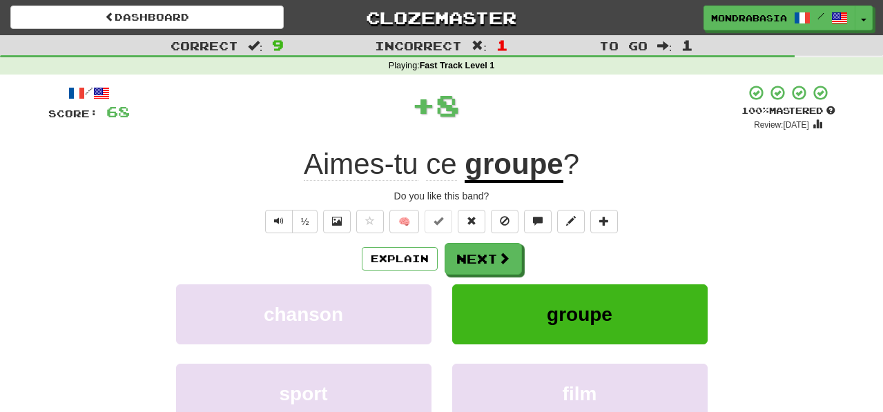
click at [481, 254] on button "Next" at bounding box center [482, 259] width 77 height 32
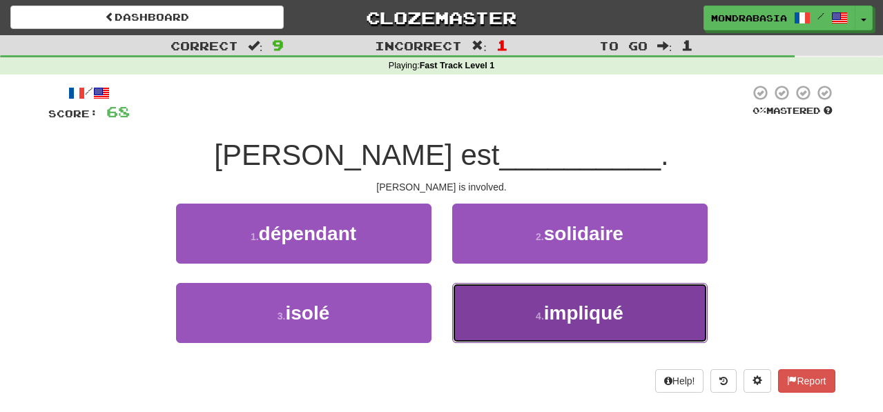
click at [469, 315] on button "4 . impliqué" at bounding box center [579, 313] width 255 height 60
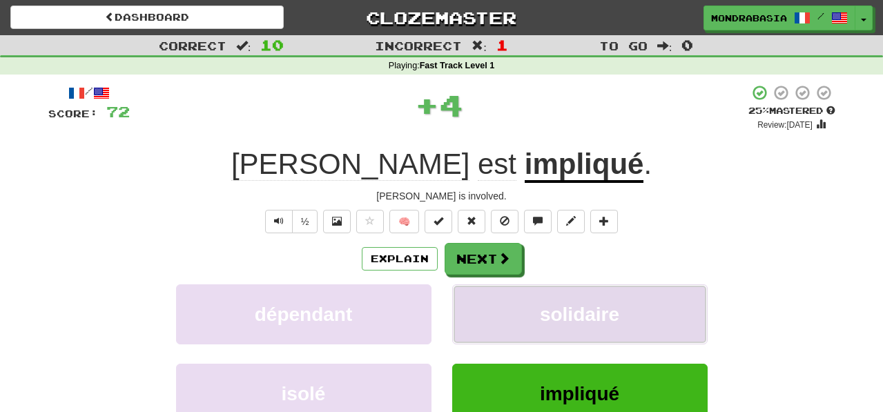
click at [471, 315] on button "solidaire" at bounding box center [579, 314] width 255 height 60
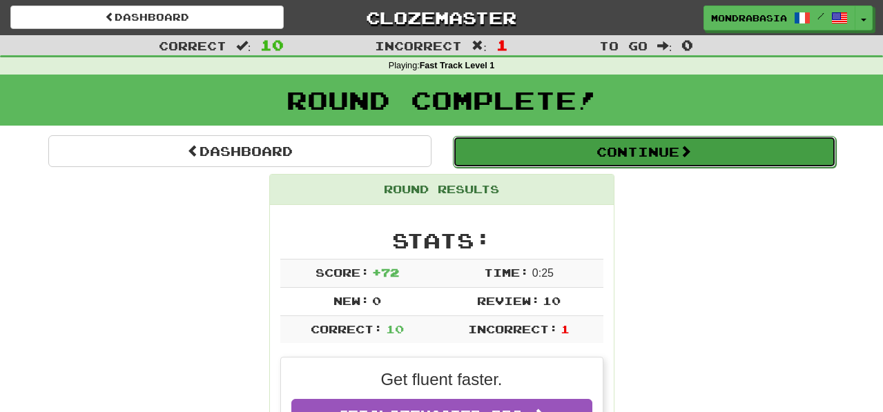
click at [482, 160] on button "Continue" at bounding box center [644, 152] width 383 height 32
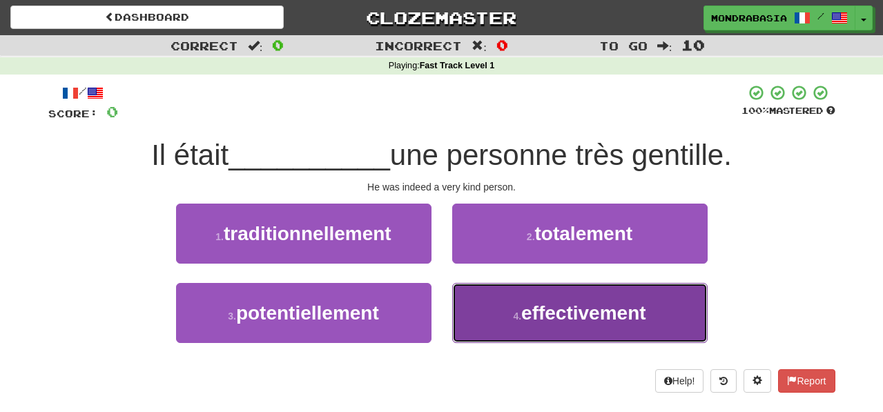
click at [482, 305] on button "4 . effectivement" at bounding box center [579, 313] width 255 height 60
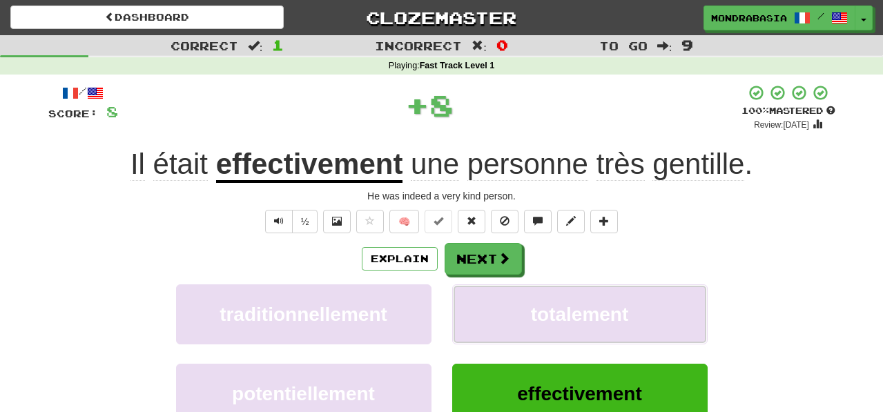
click at [482, 305] on button "totalement" at bounding box center [579, 314] width 255 height 60
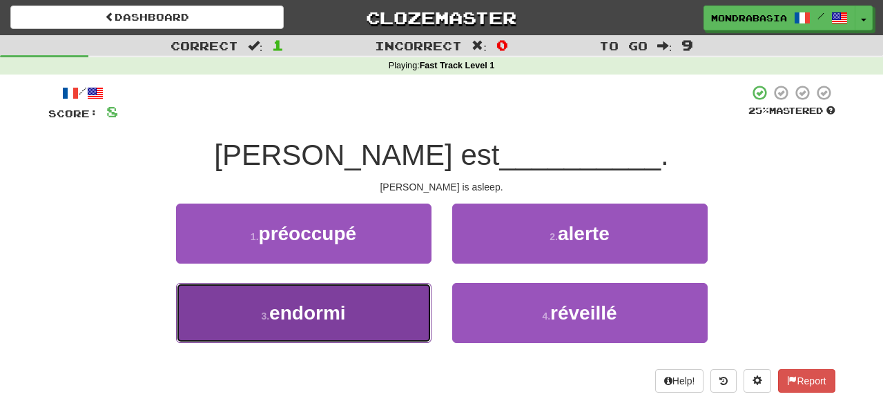
click at [406, 305] on button "3 . endormi" at bounding box center [303, 313] width 255 height 60
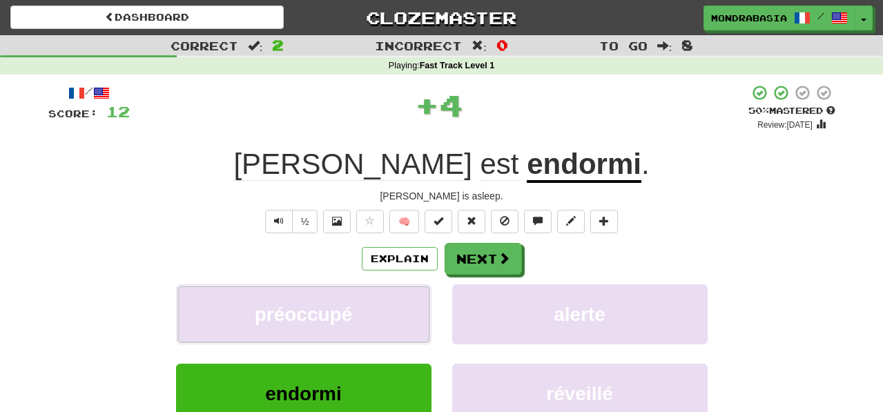
click at [406, 305] on button "préoccupé" at bounding box center [303, 314] width 255 height 60
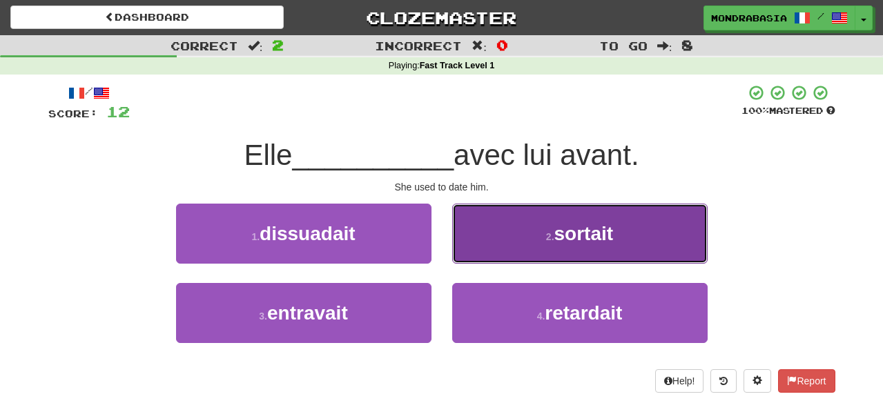
click at [478, 249] on button "2 . sortait" at bounding box center [579, 234] width 255 height 60
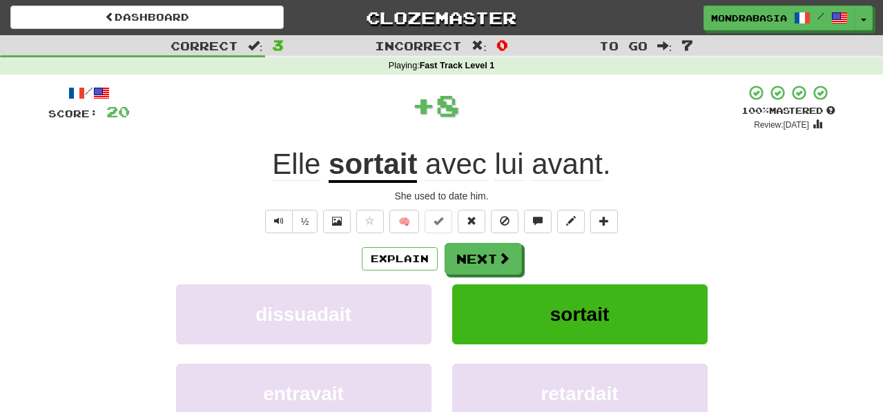
click at [480, 253] on button "Next" at bounding box center [482, 259] width 77 height 32
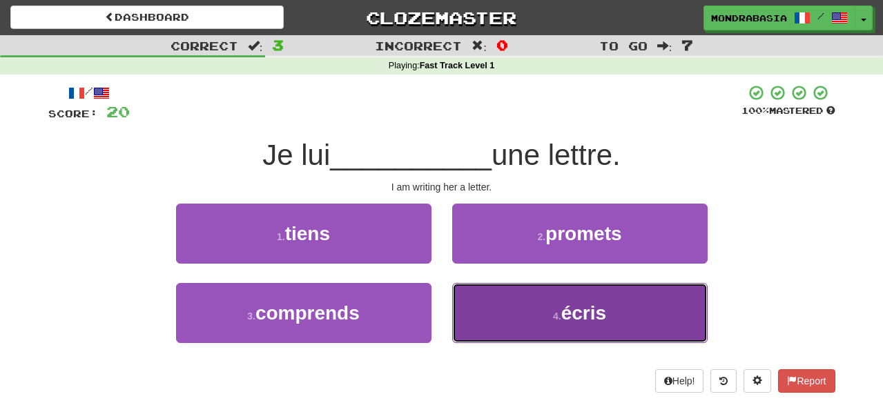
click at [485, 316] on button "4 . écris" at bounding box center [579, 313] width 255 height 60
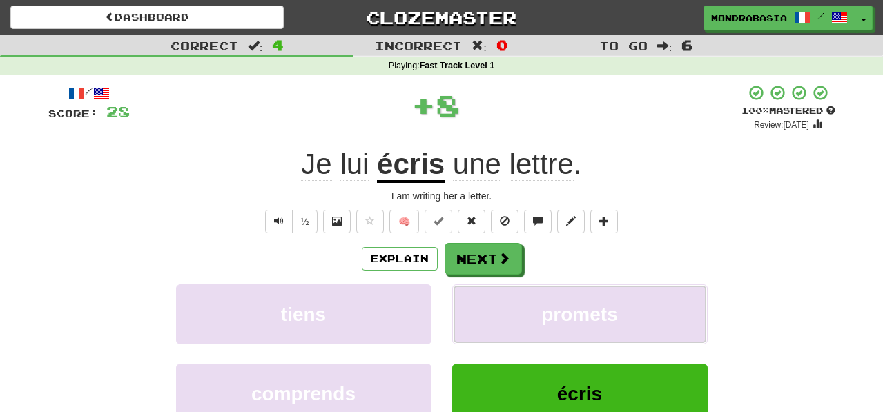
click at [485, 316] on button "promets" at bounding box center [579, 314] width 255 height 60
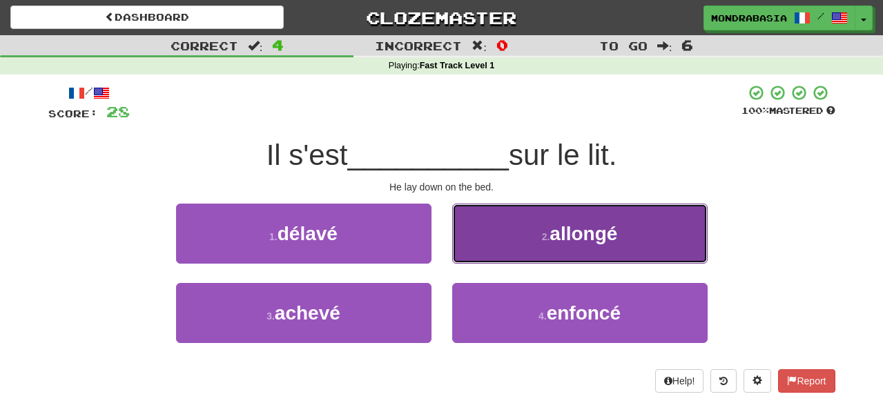
click at [472, 258] on button "2 . allongé" at bounding box center [579, 234] width 255 height 60
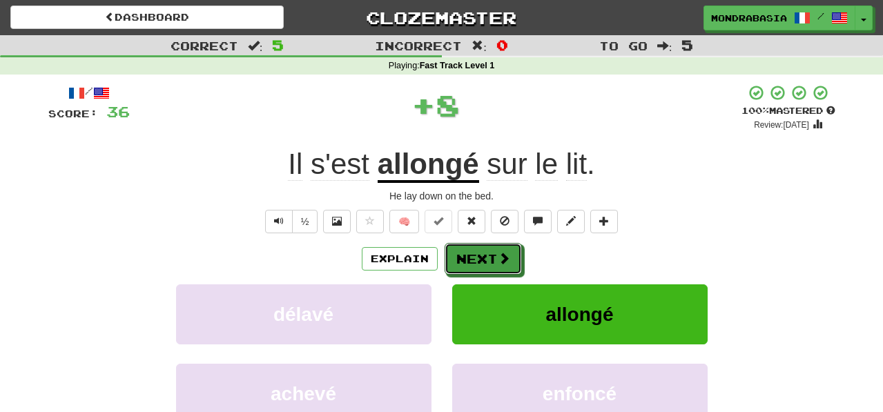
click at [472, 258] on button "Next" at bounding box center [482, 259] width 77 height 32
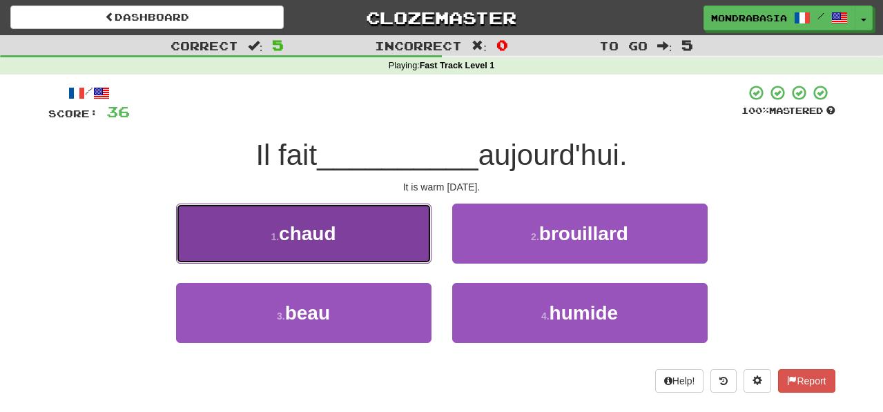
click at [414, 246] on button "1 . chaud" at bounding box center [303, 234] width 255 height 60
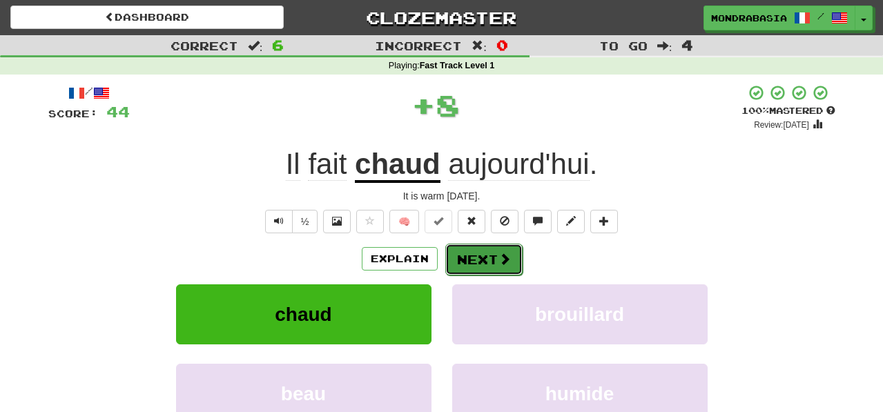
click at [465, 263] on button "Next" at bounding box center [483, 260] width 77 height 32
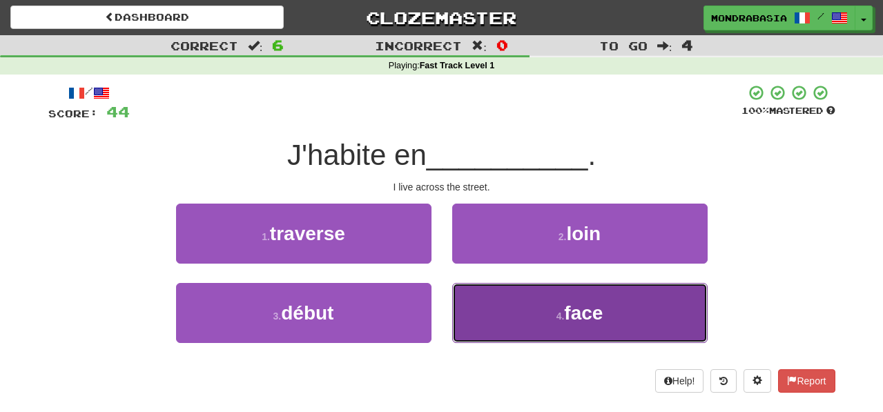
click at [517, 333] on button "4 . face" at bounding box center [579, 313] width 255 height 60
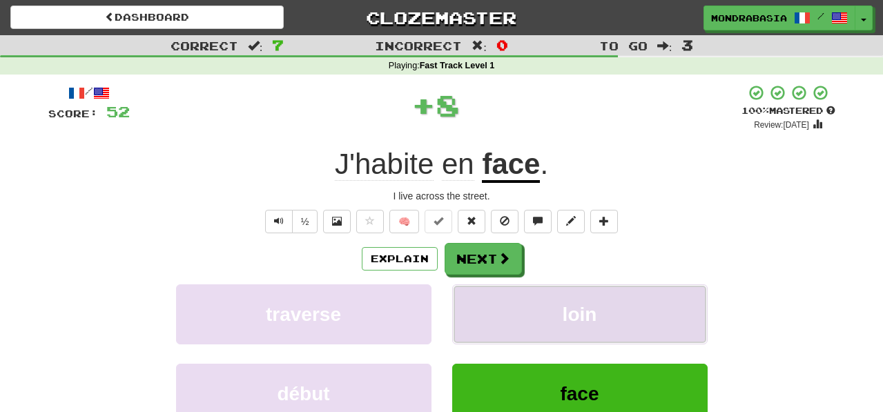
click at [508, 324] on button "loin" at bounding box center [579, 314] width 255 height 60
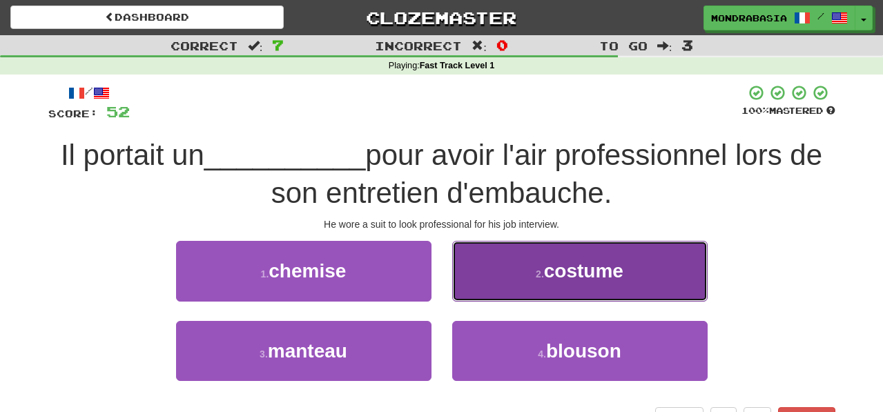
click at [473, 298] on button "2 . costume" at bounding box center [579, 271] width 255 height 60
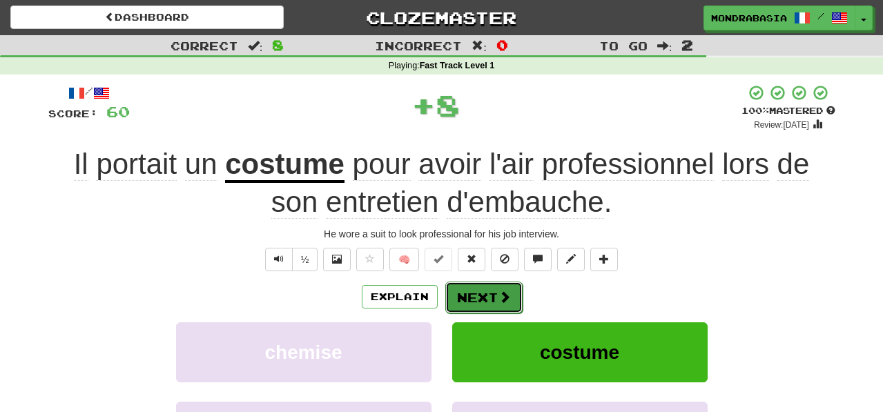
click at [473, 298] on button "Next" at bounding box center [483, 298] width 77 height 32
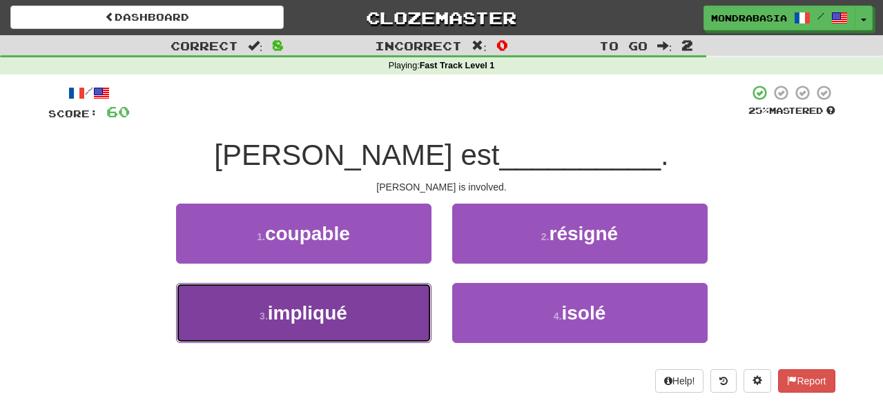
click at [402, 315] on button "3 . impliqué" at bounding box center [303, 313] width 255 height 60
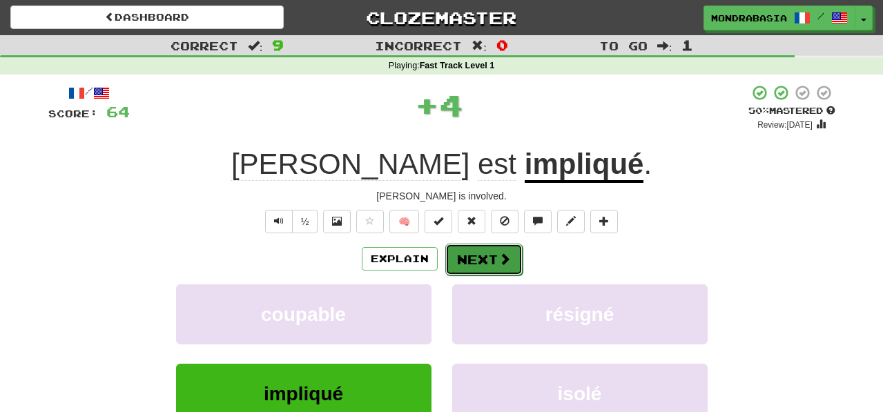
click at [479, 259] on button "Next" at bounding box center [483, 260] width 77 height 32
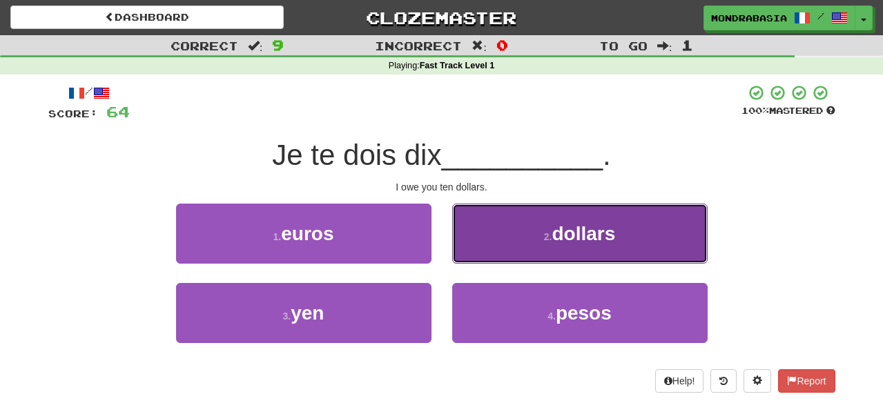
click at [477, 255] on button "2 . dollars" at bounding box center [579, 234] width 255 height 60
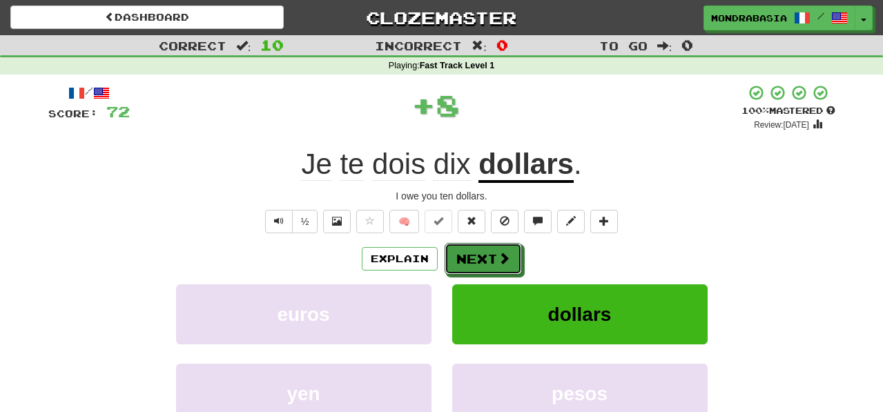
click at [478, 255] on button "Next" at bounding box center [482, 259] width 77 height 32
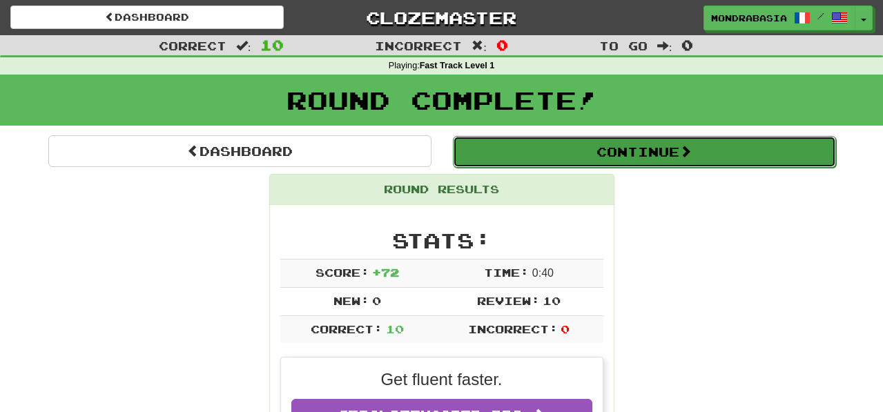
click at [495, 148] on button "Continue" at bounding box center [644, 152] width 383 height 32
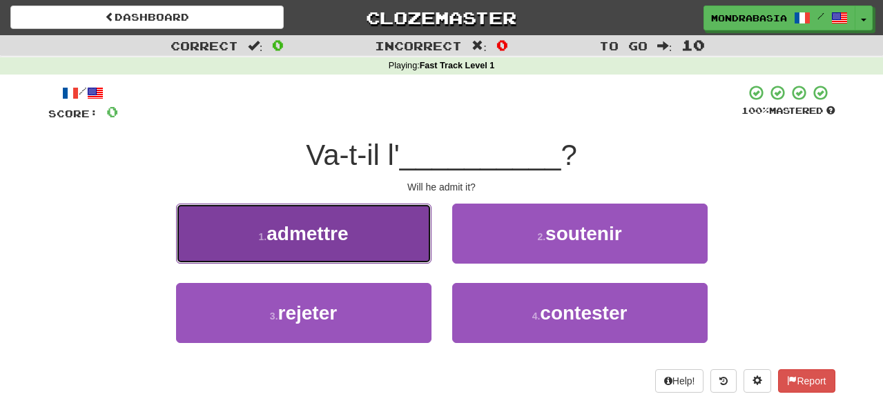
click at [406, 256] on button "1 . admettre" at bounding box center [303, 234] width 255 height 60
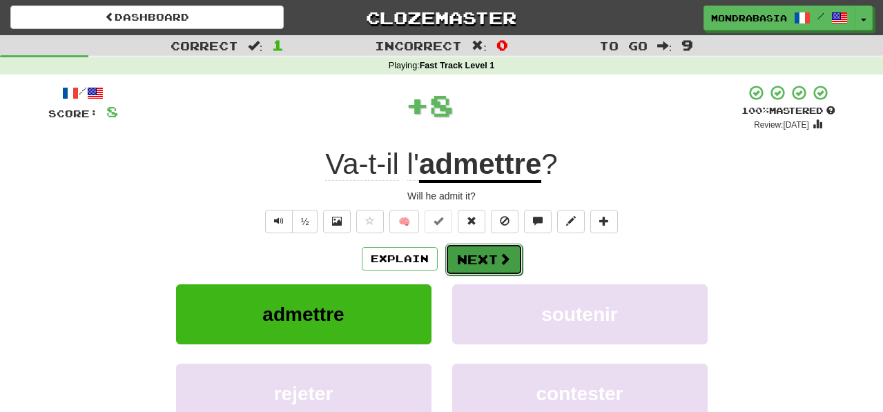
click at [477, 257] on button "Next" at bounding box center [483, 260] width 77 height 32
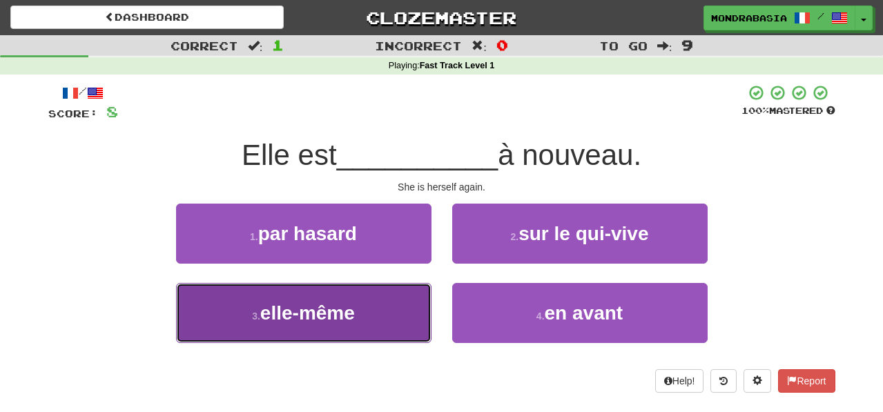
click at [395, 324] on button "3 . elle-même" at bounding box center [303, 313] width 255 height 60
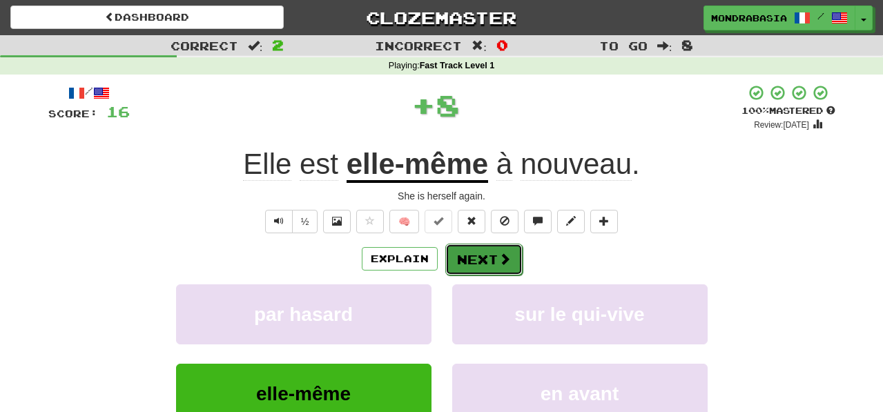
click at [463, 272] on button "Next" at bounding box center [483, 260] width 77 height 32
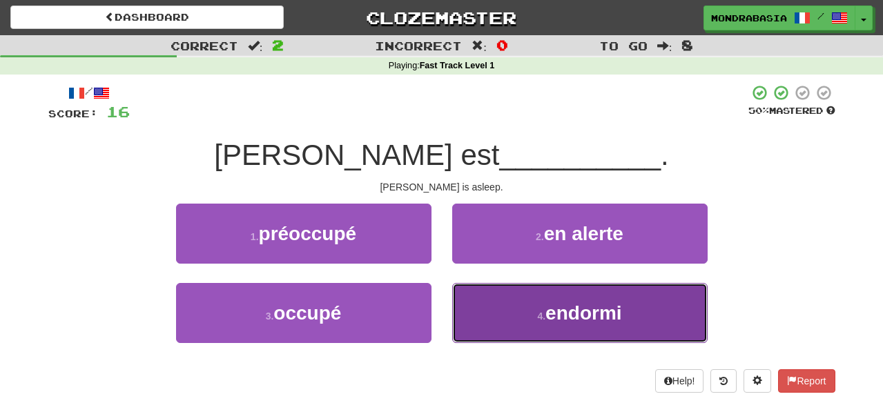
click at [480, 321] on button "4 . endormi" at bounding box center [579, 313] width 255 height 60
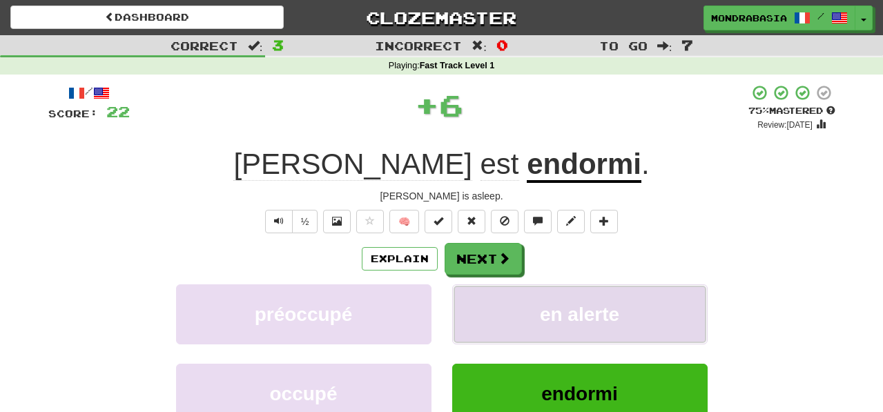
click at [480, 310] on button "en alerte" at bounding box center [579, 314] width 255 height 60
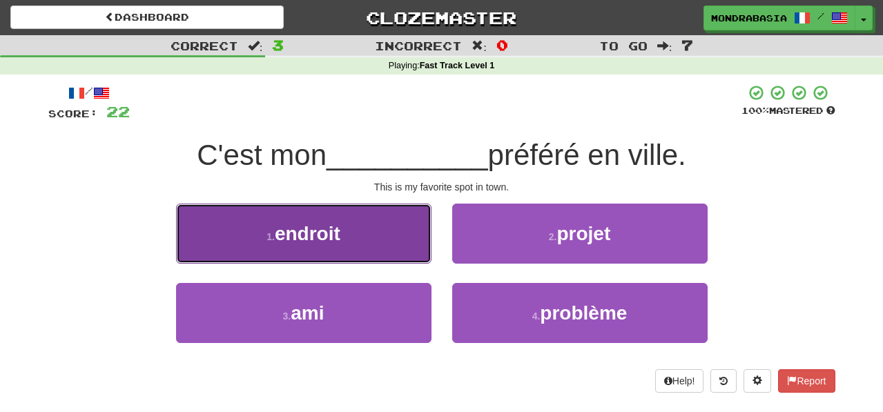
click at [400, 250] on button "1 . endroit" at bounding box center [303, 234] width 255 height 60
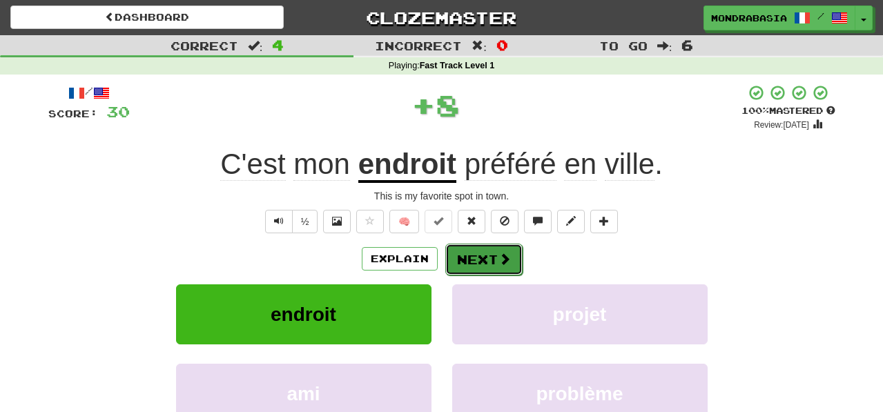
click at [477, 248] on button "Next" at bounding box center [483, 260] width 77 height 32
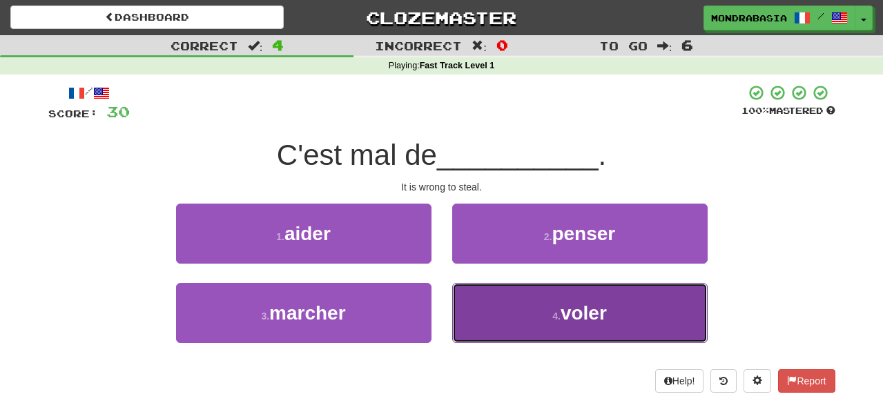
click at [472, 306] on button "4 . voler" at bounding box center [579, 313] width 255 height 60
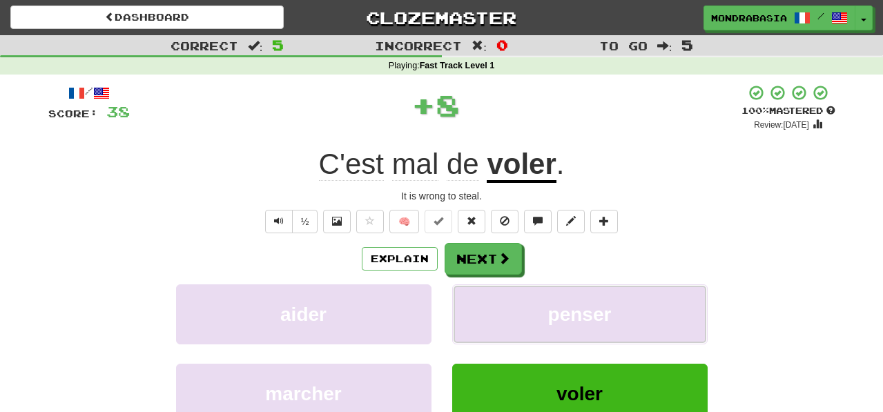
click at [472, 306] on button "penser" at bounding box center [579, 314] width 255 height 60
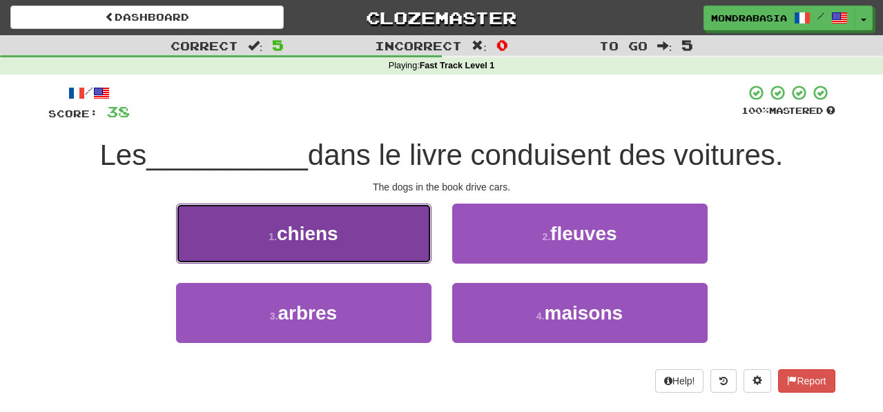
click at [409, 242] on button "1 . chiens" at bounding box center [303, 234] width 255 height 60
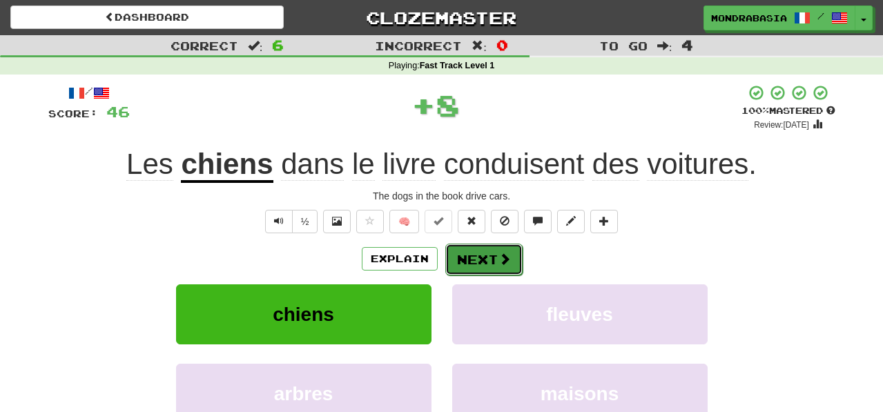
click at [464, 253] on button "Next" at bounding box center [483, 260] width 77 height 32
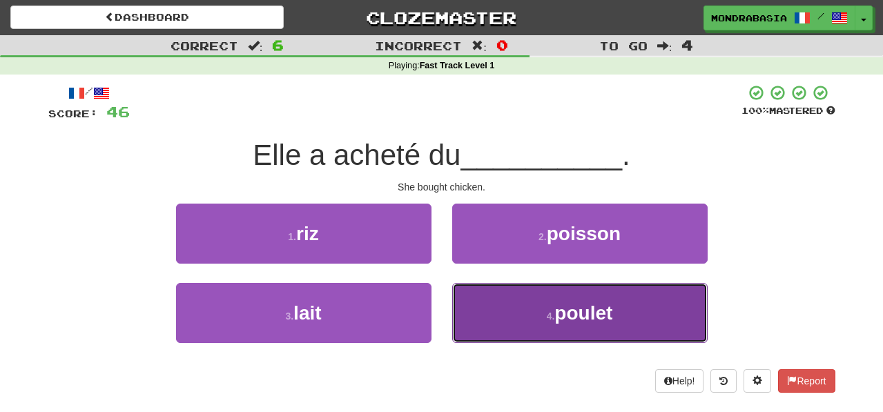
click at [475, 308] on button "4 . poulet" at bounding box center [579, 313] width 255 height 60
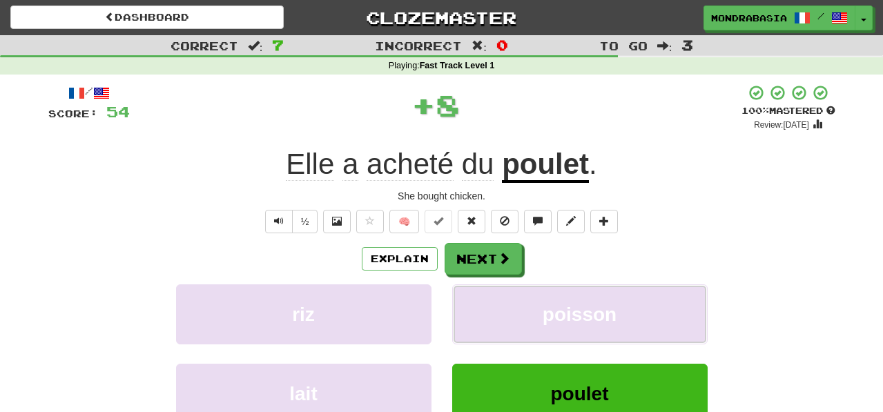
click at [475, 308] on button "poisson" at bounding box center [579, 314] width 255 height 60
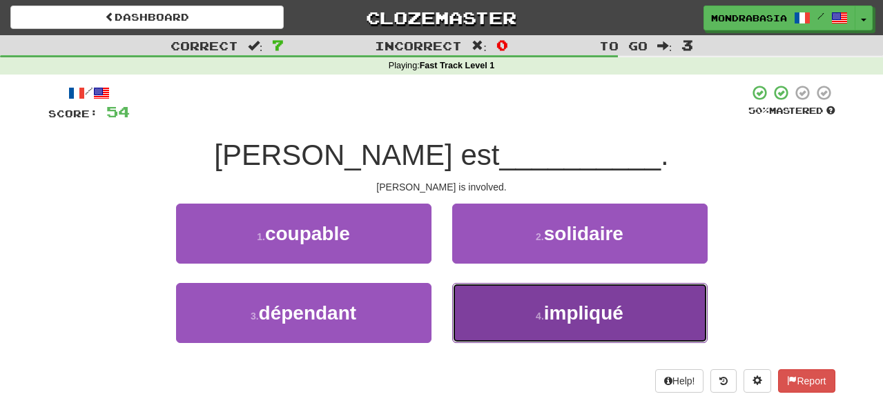
click at [486, 319] on button "4 . impliqué" at bounding box center [579, 313] width 255 height 60
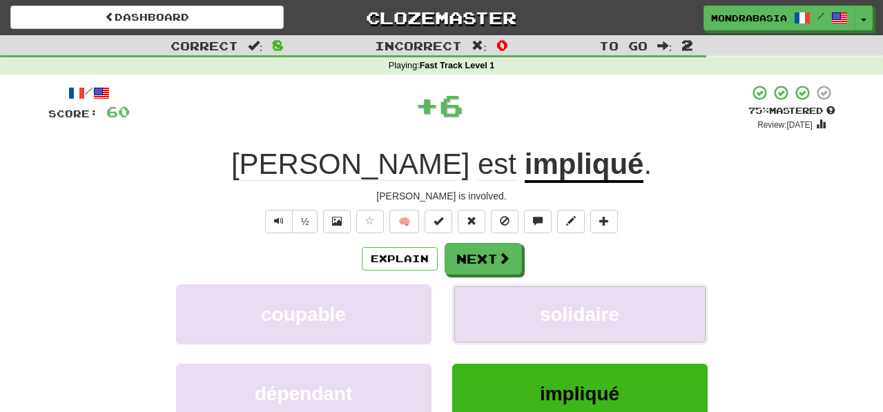
click at [486, 319] on button "solidaire" at bounding box center [579, 314] width 255 height 60
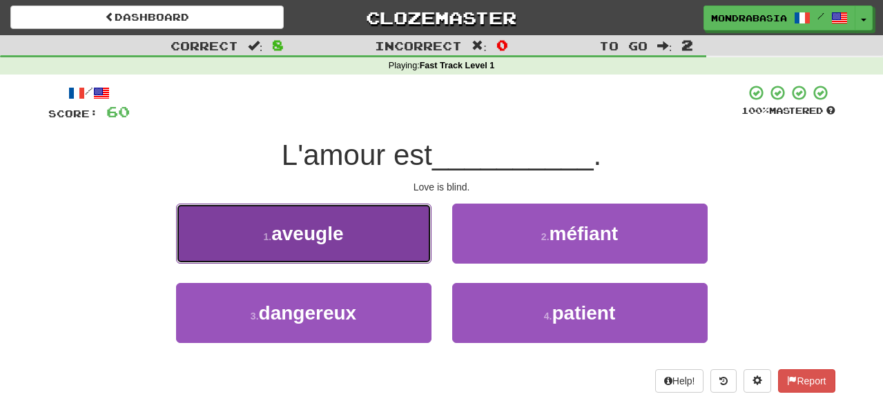
click at [397, 250] on button "1 . aveugle" at bounding box center [303, 234] width 255 height 60
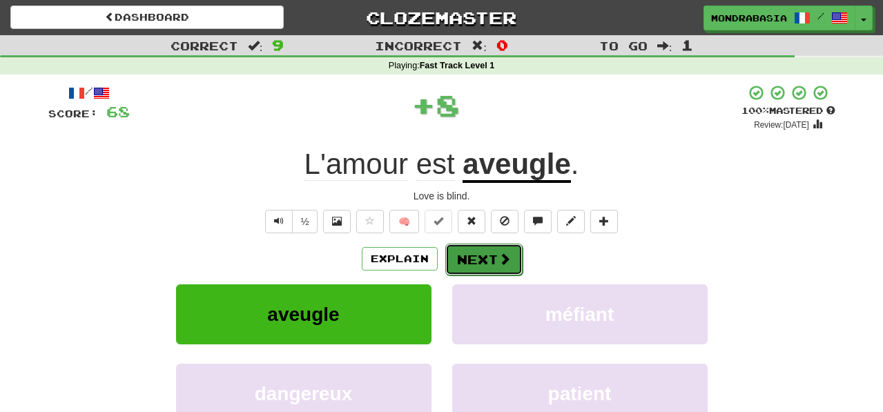
click at [458, 257] on button "Next" at bounding box center [483, 260] width 77 height 32
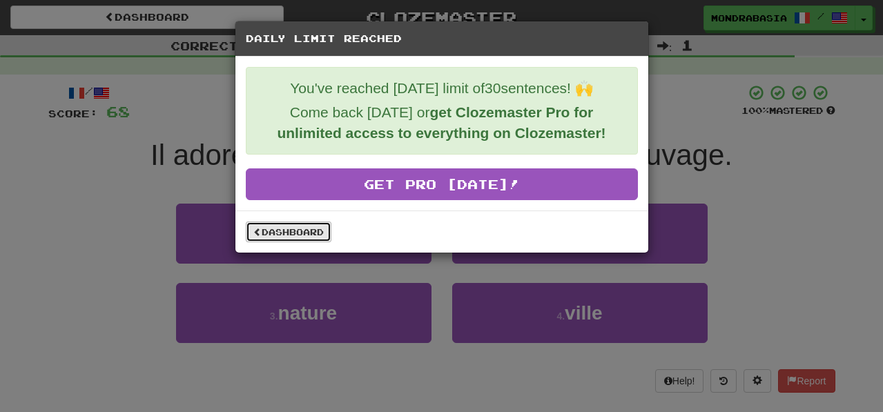
click at [306, 233] on link "Dashboard" at bounding box center [289, 231] width 86 height 21
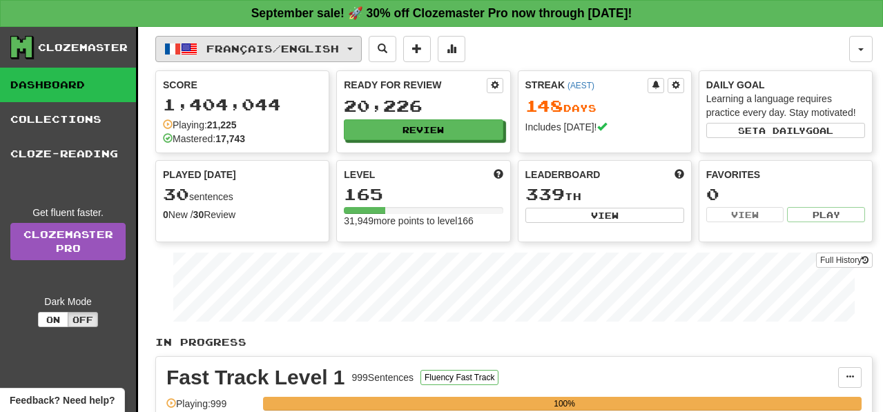
click at [362, 46] on button "Français / English" at bounding box center [258, 49] width 206 height 26
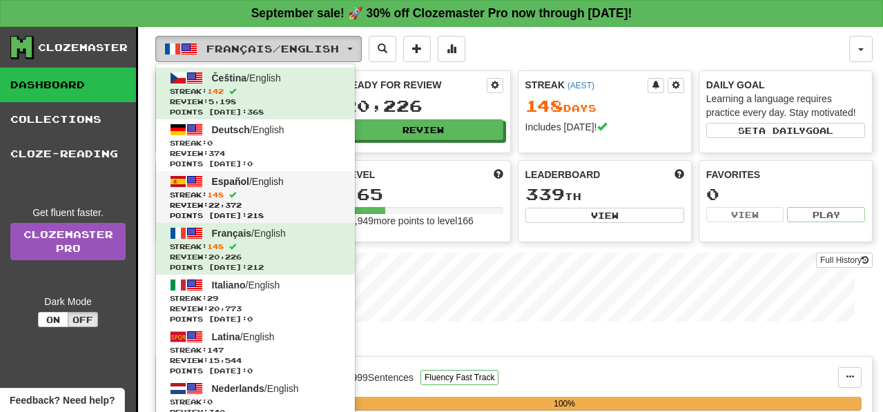
scroll to position [33, 0]
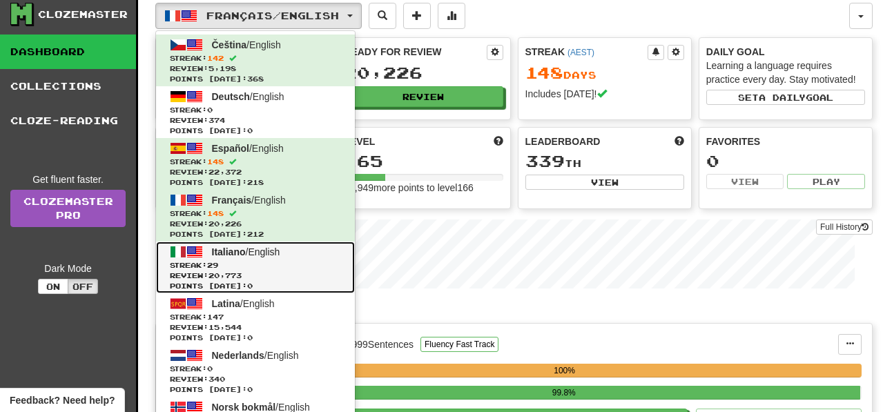
click at [334, 262] on span "Streak: 29" at bounding box center [255, 265] width 171 height 10
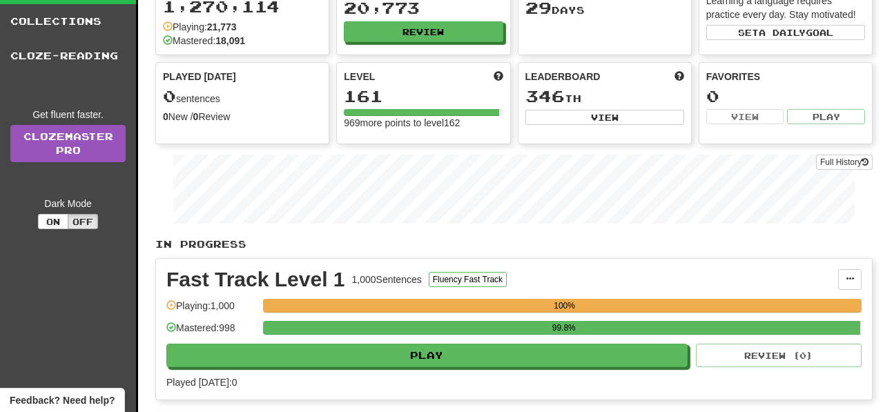
scroll to position [113, 0]
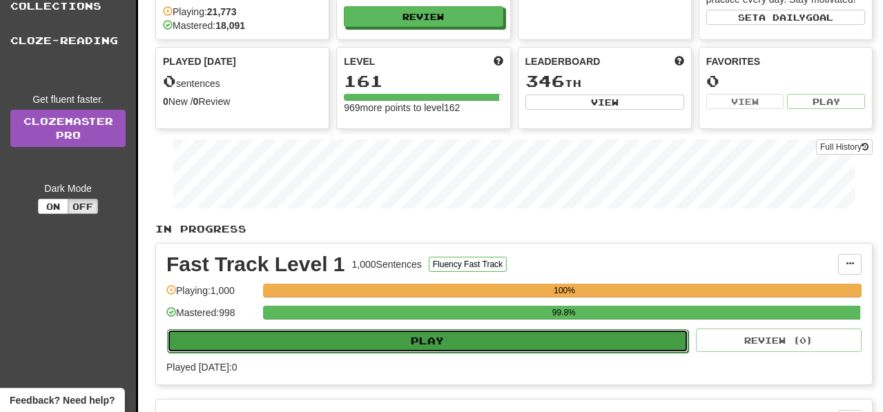
click at [482, 346] on button "Play" at bounding box center [427, 340] width 521 height 23
select select "**"
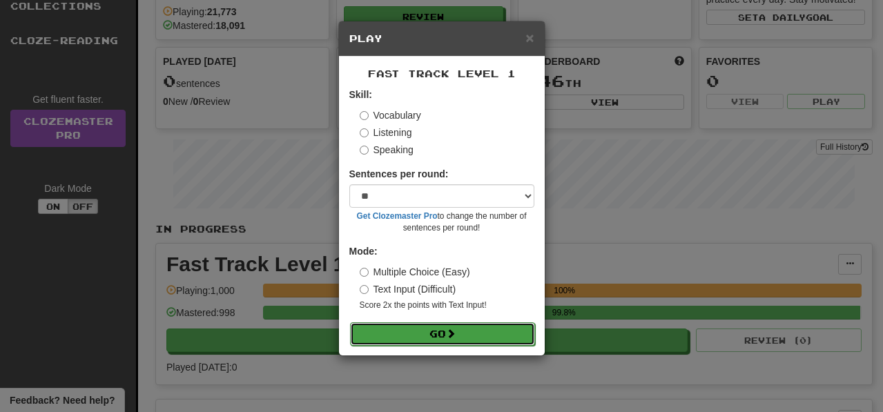
click at [487, 343] on button "Go" at bounding box center [442, 333] width 185 height 23
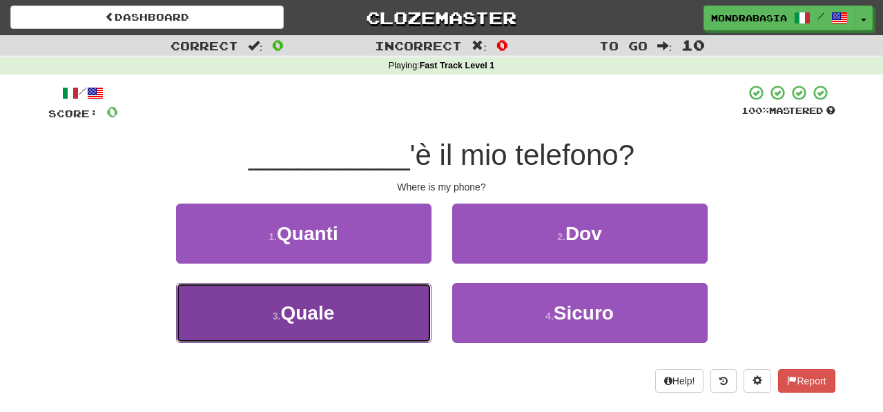
click at [397, 310] on button "3 . Quale" at bounding box center [303, 313] width 255 height 60
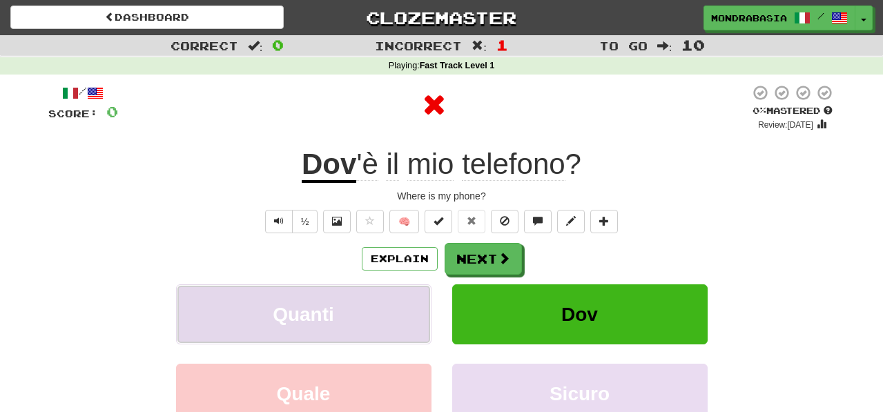
click at [397, 303] on button "Quanti" at bounding box center [303, 314] width 255 height 60
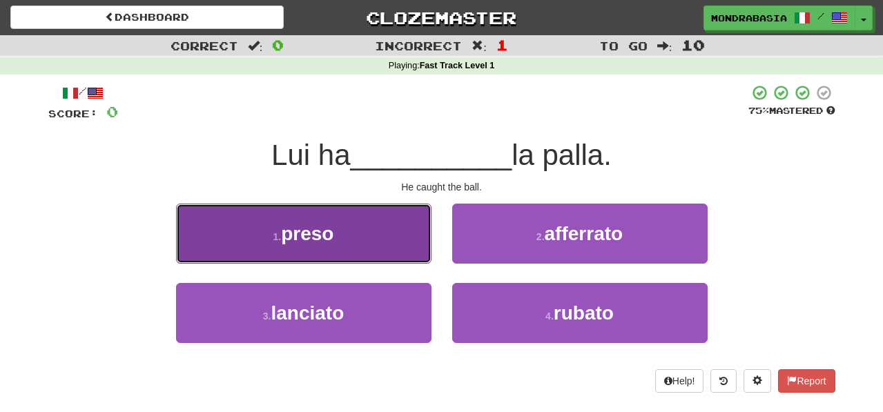
click at [402, 250] on button "1 . preso" at bounding box center [303, 234] width 255 height 60
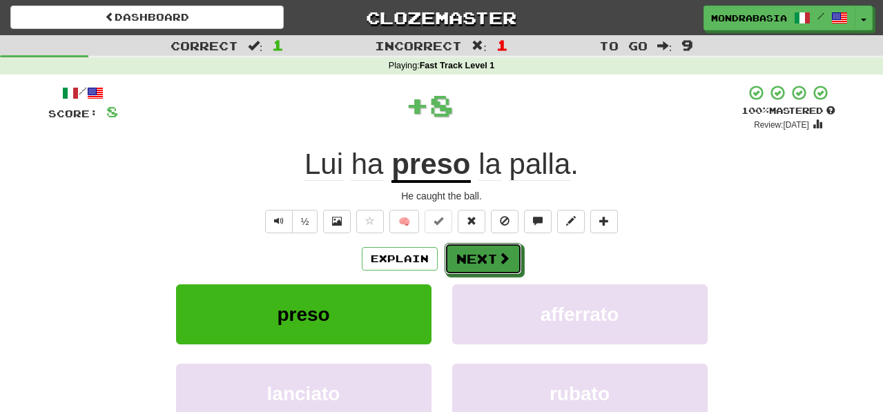
click at [480, 252] on button "Next" at bounding box center [482, 259] width 77 height 32
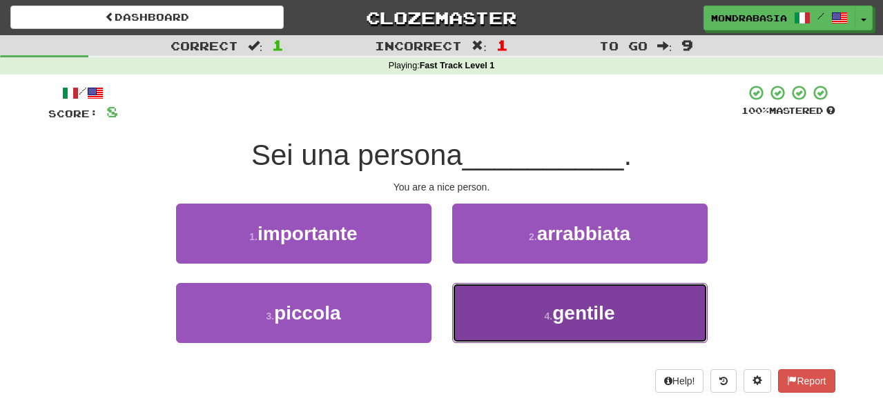
click at [482, 305] on button "4 . gentile" at bounding box center [579, 313] width 255 height 60
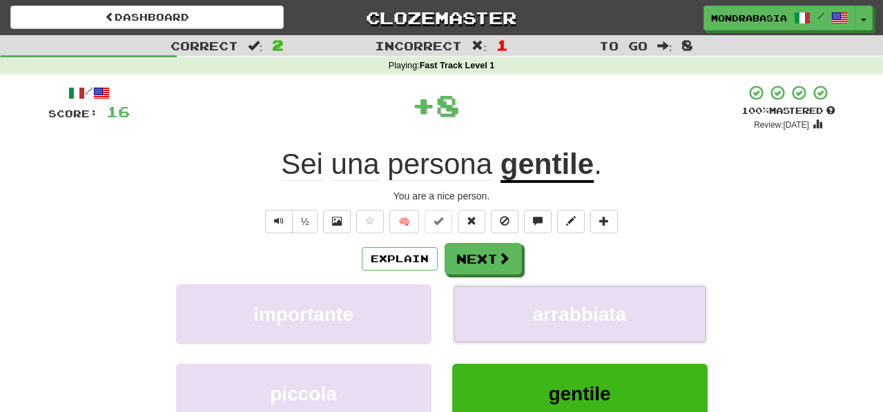
click at [482, 305] on button "arrabbiata" at bounding box center [579, 314] width 255 height 60
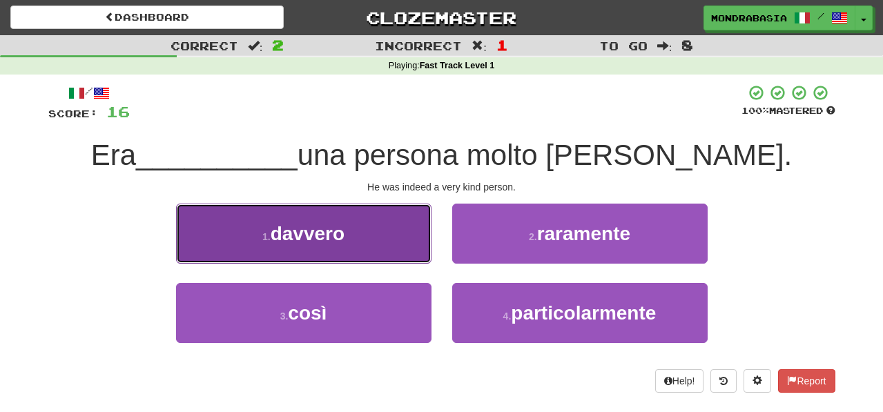
click at [377, 248] on button "1 . davvero" at bounding box center [303, 234] width 255 height 60
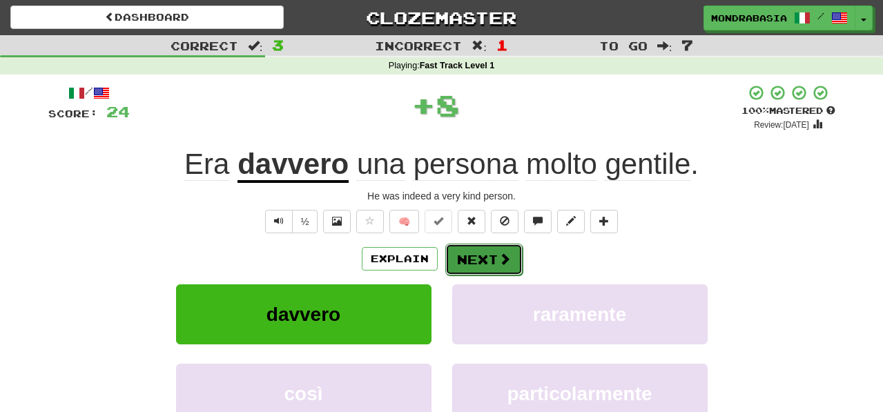
click at [453, 256] on button "Next" at bounding box center [483, 260] width 77 height 32
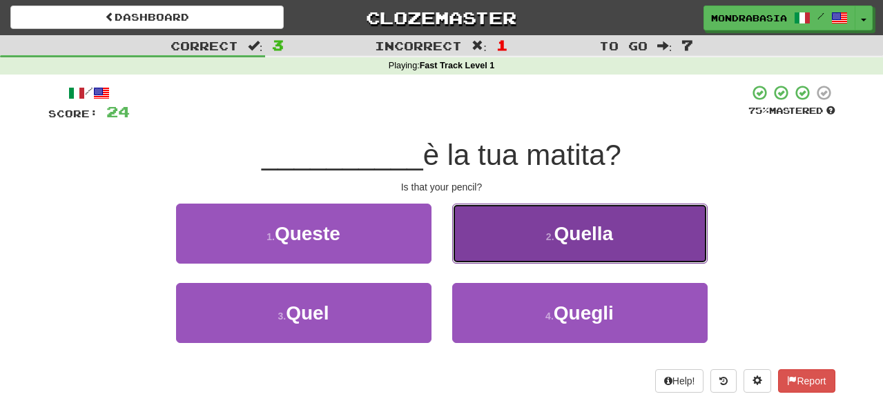
click at [470, 251] on button "2 . Quella" at bounding box center [579, 234] width 255 height 60
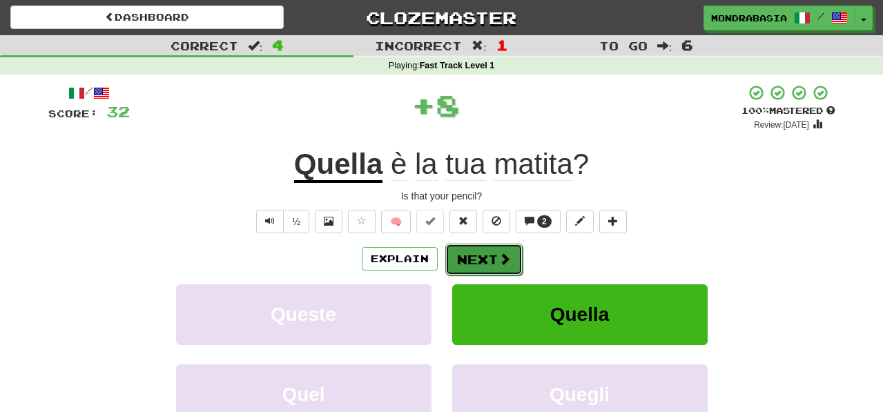
click at [470, 261] on button "Next" at bounding box center [483, 260] width 77 height 32
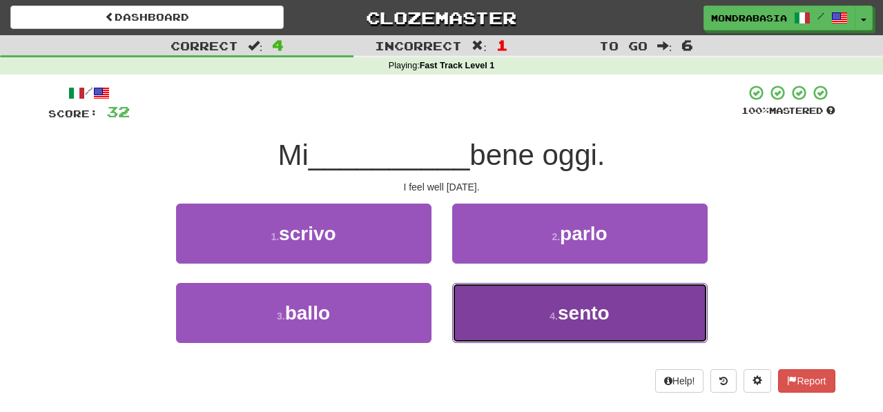
click at [482, 324] on button "4 . sento" at bounding box center [579, 313] width 255 height 60
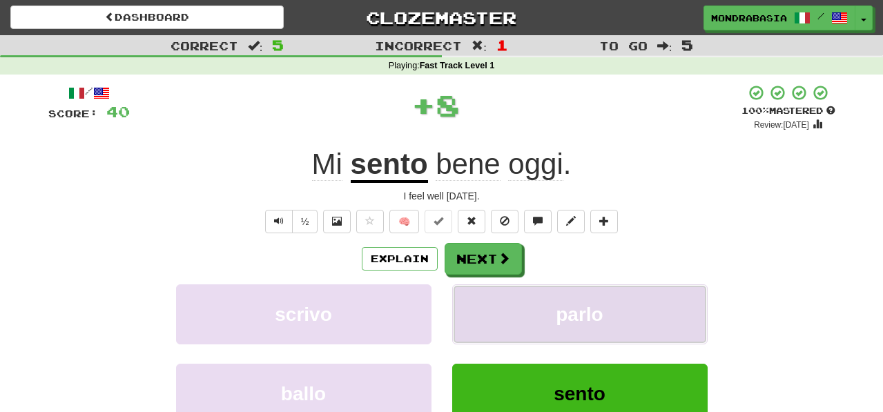
click at [482, 319] on button "parlo" at bounding box center [579, 314] width 255 height 60
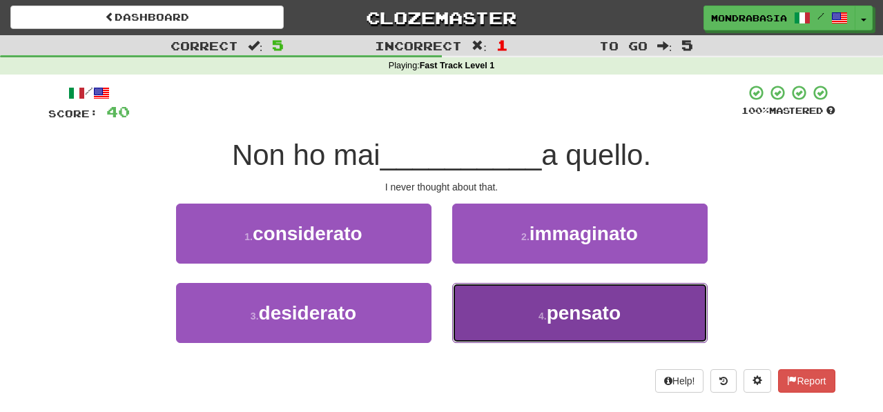
click at [491, 313] on button "4 . pensato" at bounding box center [579, 313] width 255 height 60
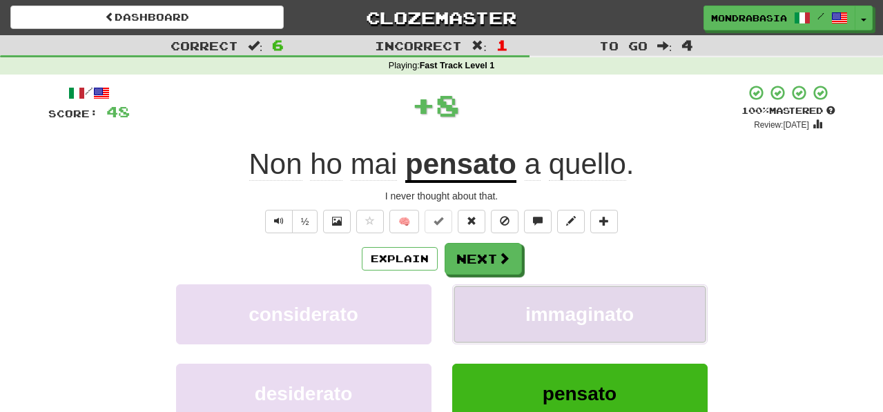
click at [491, 294] on button "immaginato" at bounding box center [579, 314] width 255 height 60
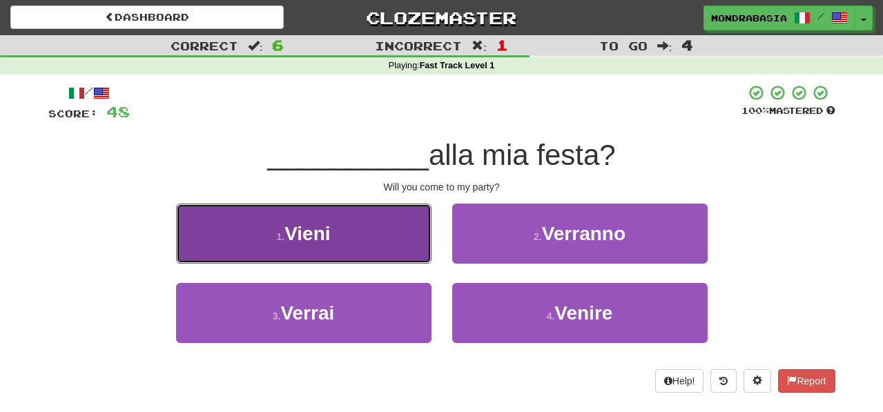
click at [402, 246] on button "1 . Vieni" at bounding box center [303, 234] width 255 height 60
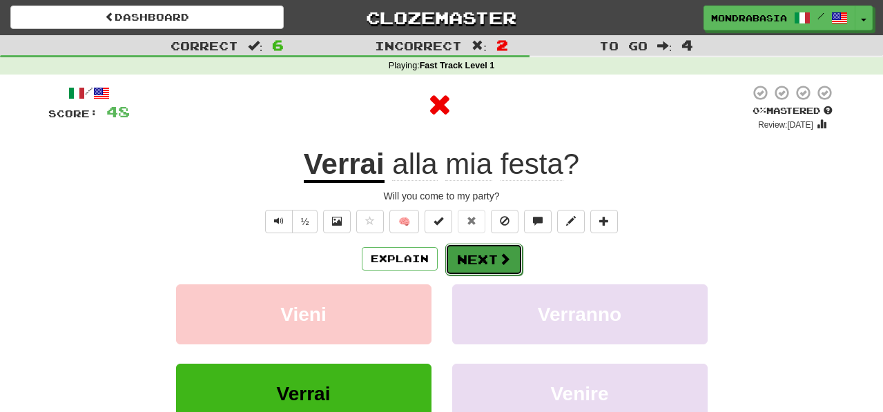
click at [475, 262] on button "Next" at bounding box center [483, 260] width 77 height 32
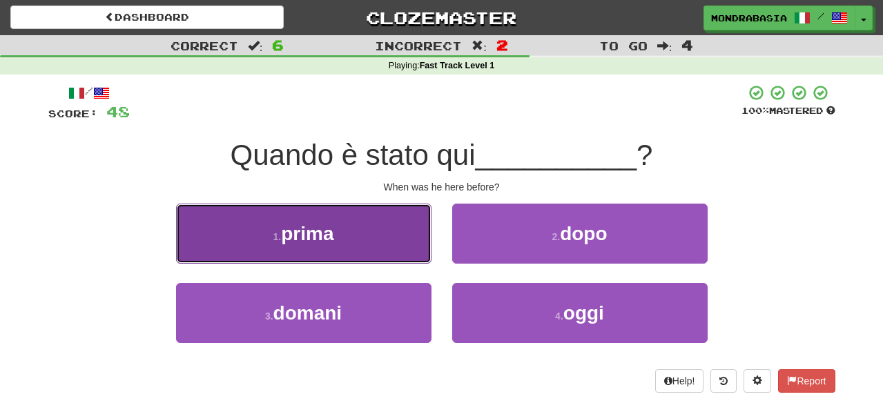
click at [409, 252] on button "1 . prima" at bounding box center [303, 234] width 255 height 60
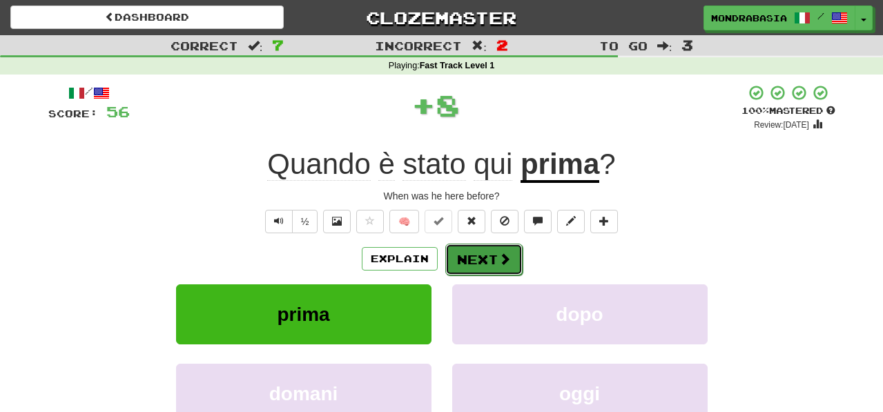
click at [455, 252] on button "Next" at bounding box center [483, 260] width 77 height 32
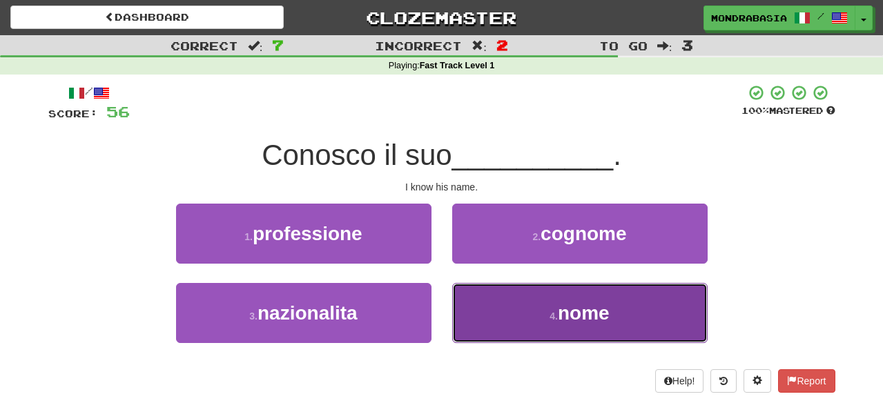
click at [484, 318] on button "4 . nome" at bounding box center [579, 313] width 255 height 60
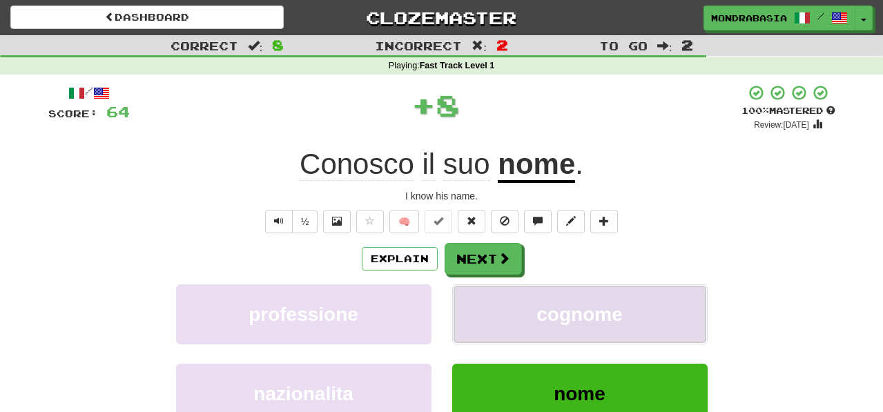
click at [484, 311] on button "cognome" at bounding box center [579, 314] width 255 height 60
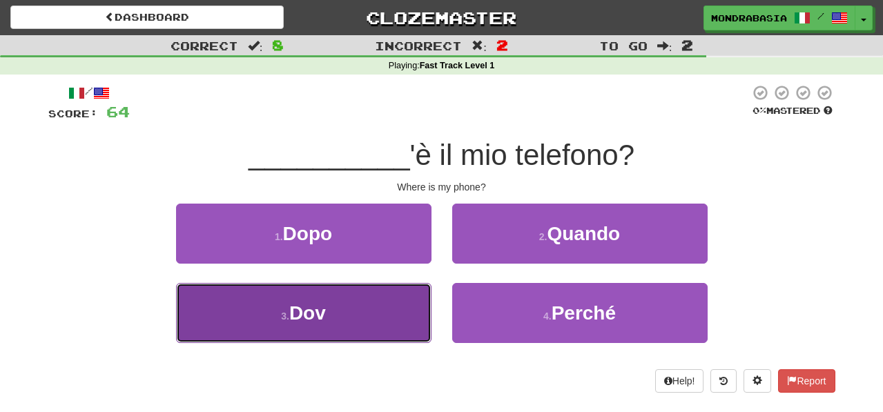
click at [378, 315] on button "3 . Dov" at bounding box center [303, 313] width 255 height 60
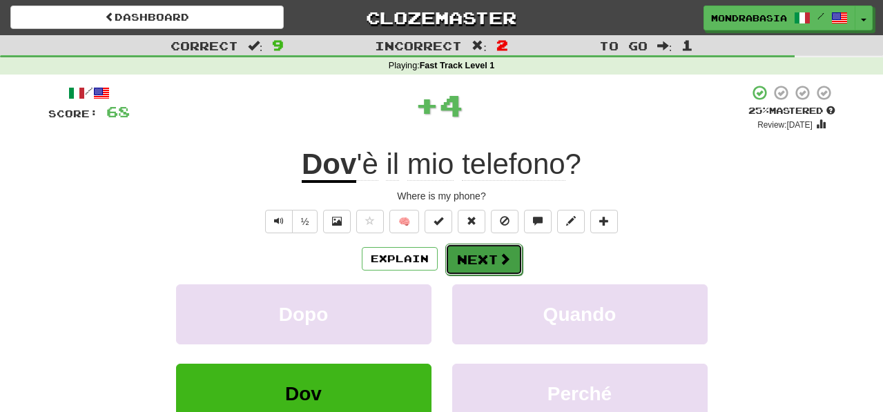
click at [477, 263] on button "Next" at bounding box center [483, 260] width 77 height 32
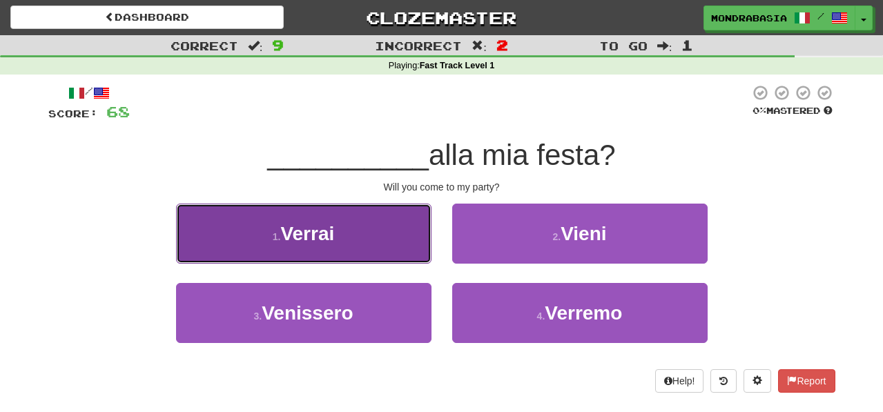
click at [399, 253] on button "1 . Verrai" at bounding box center [303, 234] width 255 height 60
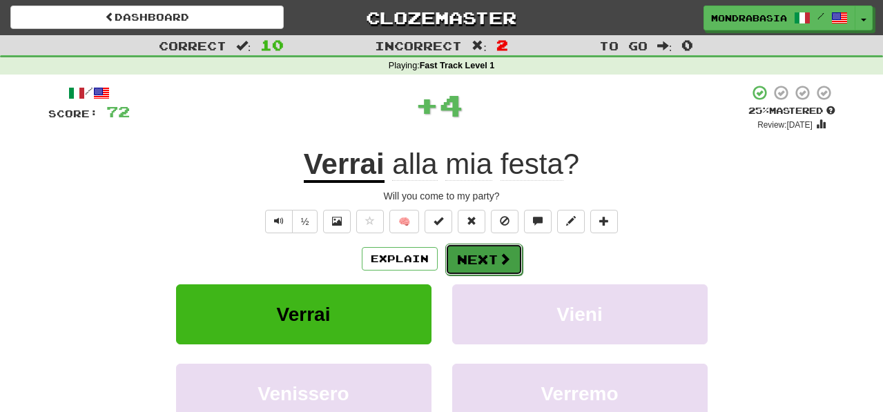
click at [457, 257] on button "Next" at bounding box center [483, 260] width 77 height 32
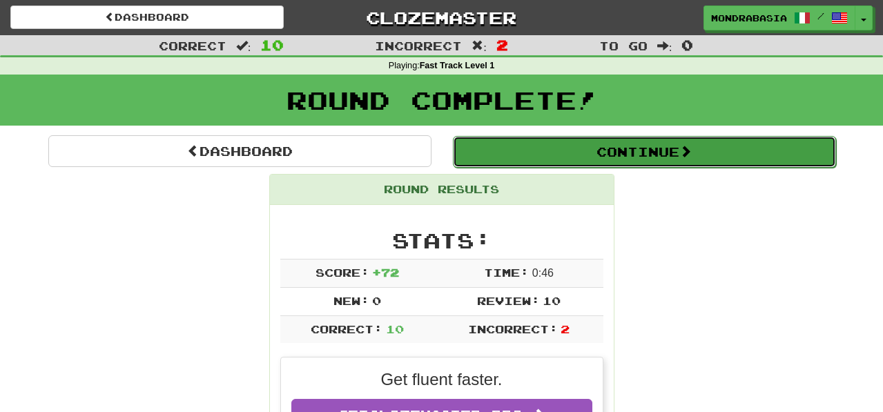
click at [469, 153] on button "Continue" at bounding box center [644, 152] width 383 height 32
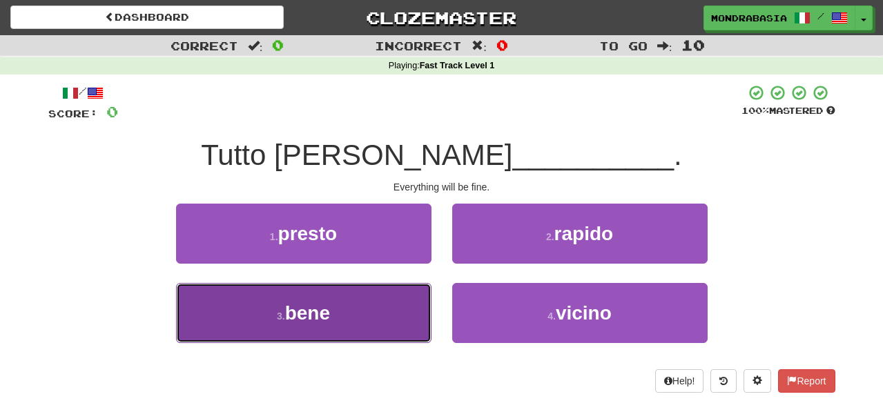
click at [405, 312] on button "3 . bene" at bounding box center [303, 313] width 255 height 60
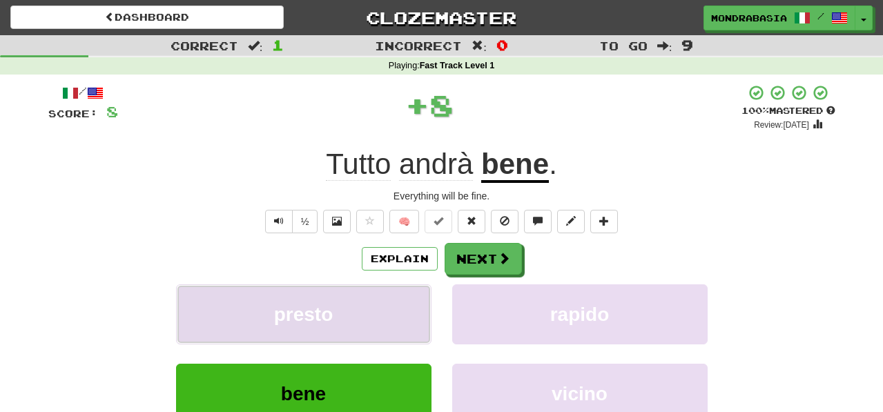
click at [405, 308] on button "presto" at bounding box center [303, 314] width 255 height 60
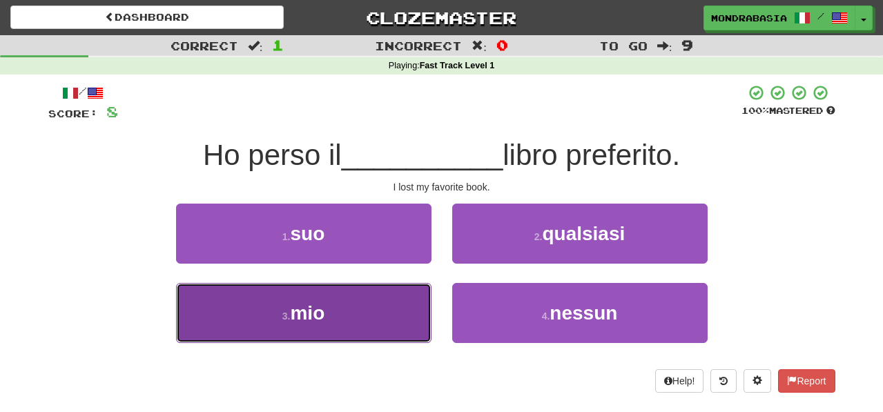
click at [410, 317] on button "3 . mio" at bounding box center [303, 313] width 255 height 60
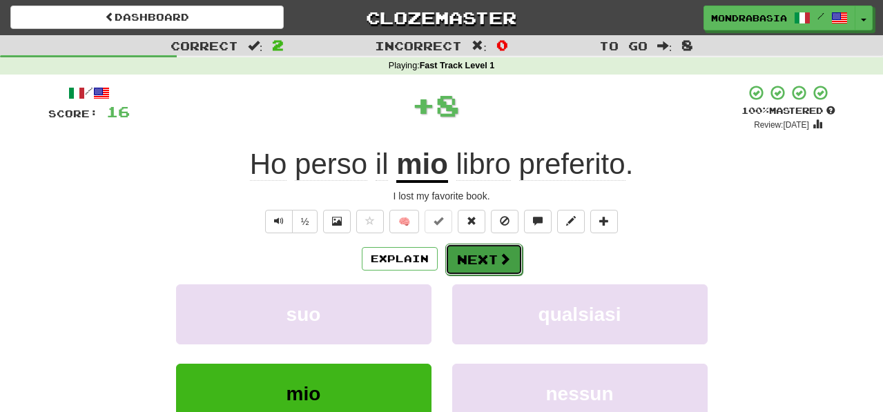
click at [482, 262] on button "Next" at bounding box center [483, 260] width 77 height 32
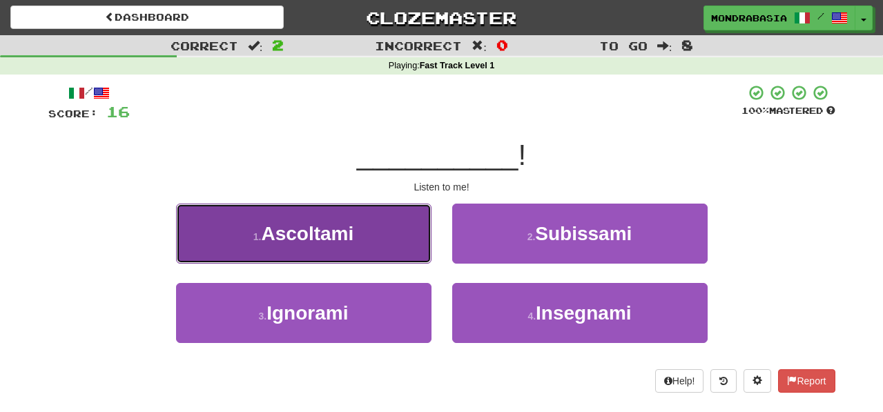
click at [413, 246] on button "1 . Ascoltami" at bounding box center [303, 234] width 255 height 60
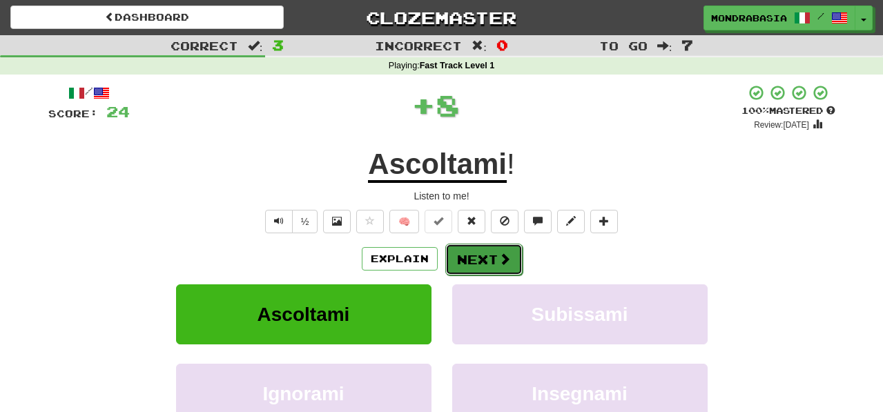
click at [456, 255] on button "Next" at bounding box center [483, 260] width 77 height 32
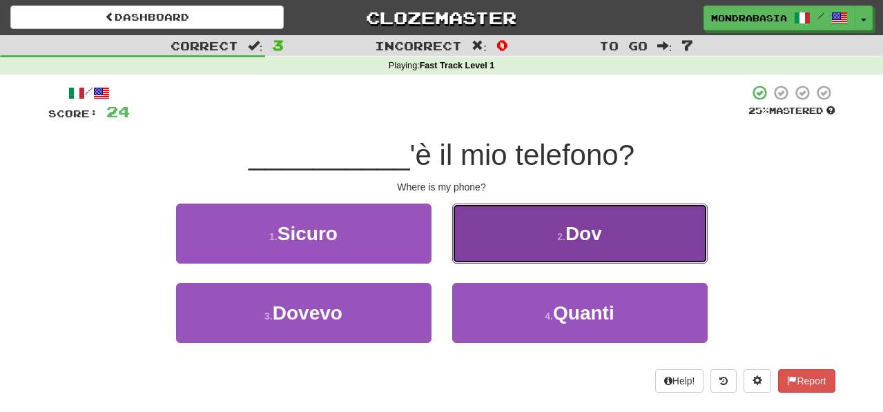
click at [476, 257] on button "2 . Dov" at bounding box center [579, 234] width 255 height 60
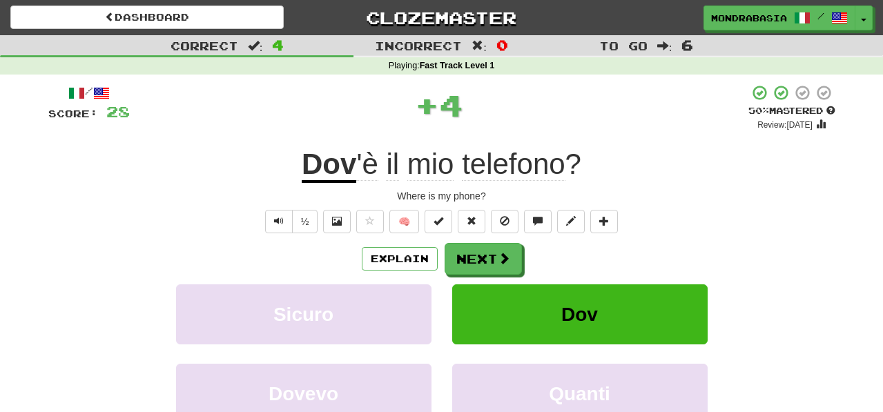
click at [476, 260] on button "Next" at bounding box center [482, 259] width 77 height 32
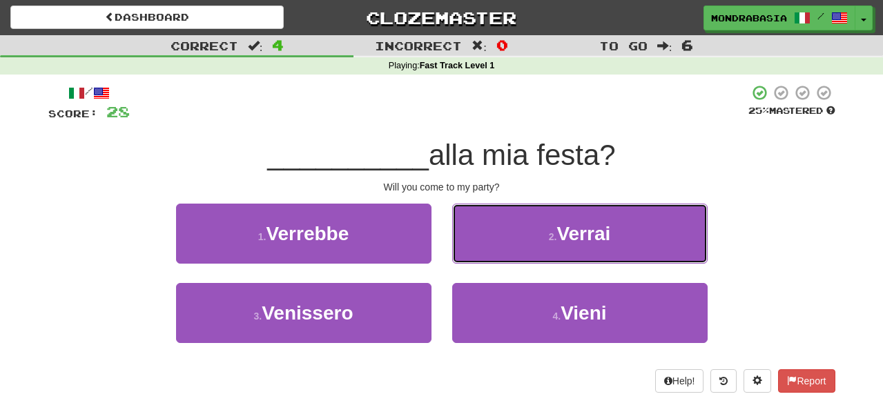
click at [476, 260] on button "2 . Verrai" at bounding box center [579, 234] width 255 height 60
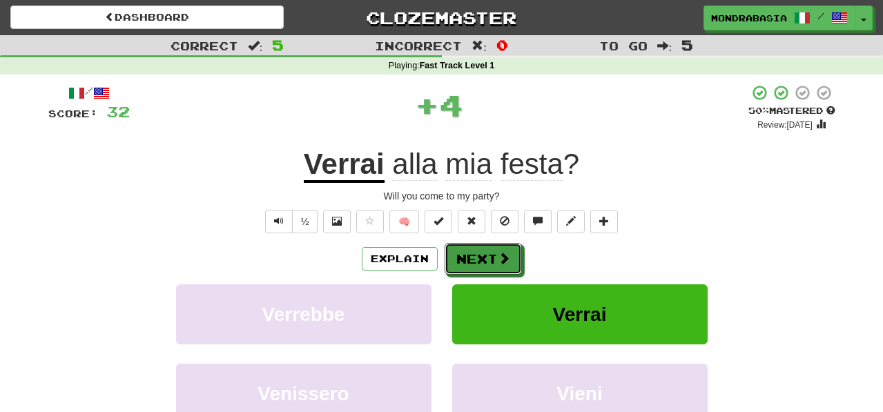
click at [476, 260] on button "Next" at bounding box center [482, 259] width 77 height 32
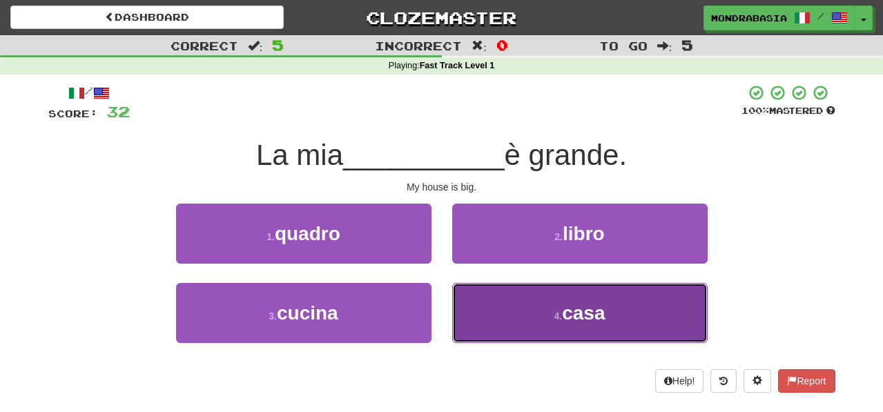
click at [491, 310] on button "4 . casa" at bounding box center [579, 313] width 255 height 60
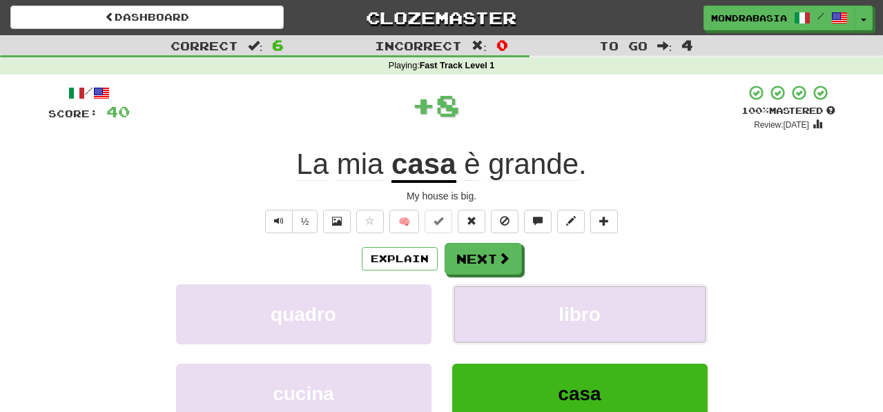
click at [491, 310] on button "libro" at bounding box center [579, 314] width 255 height 60
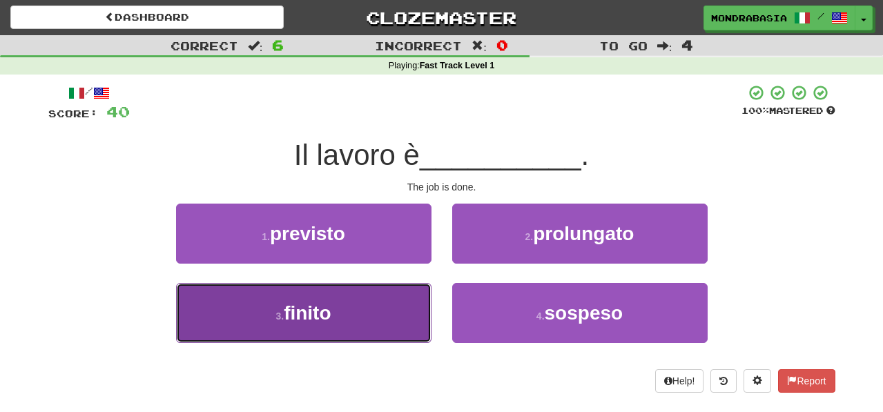
click at [387, 310] on button "3 . finito" at bounding box center [303, 313] width 255 height 60
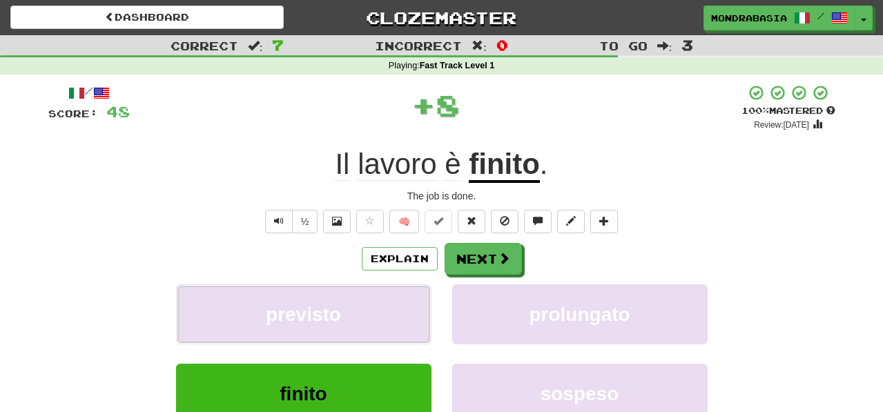
click at [387, 310] on button "previsto" at bounding box center [303, 314] width 255 height 60
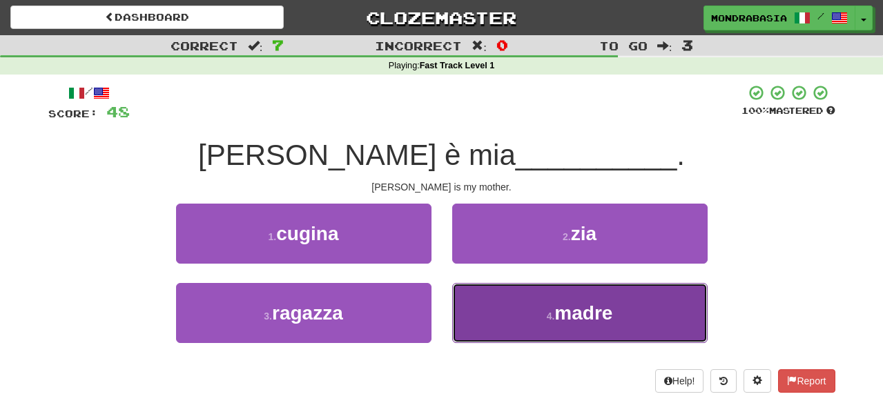
click at [472, 308] on button "4 . madre" at bounding box center [579, 313] width 255 height 60
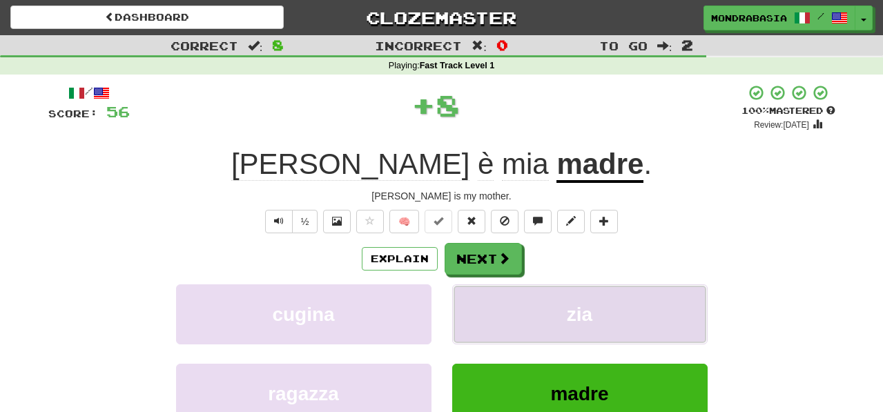
click at [475, 308] on button "zia" at bounding box center [579, 314] width 255 height 60
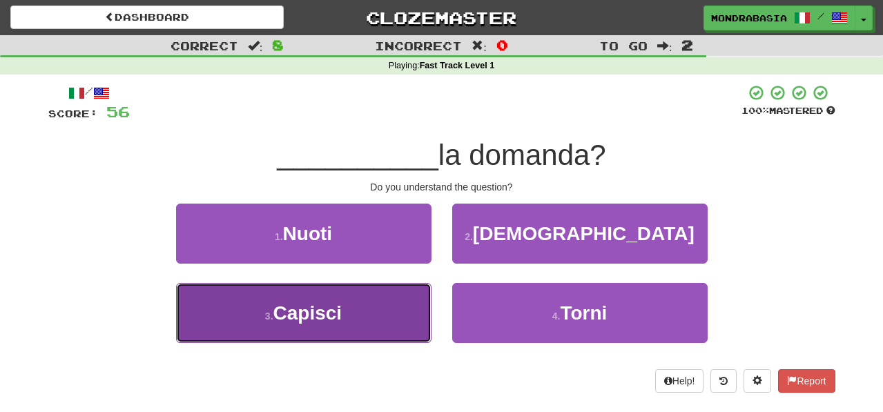
click at [384, 306] on button "3 . Capisci" at bounding box center [303, 313] width 255 height 60
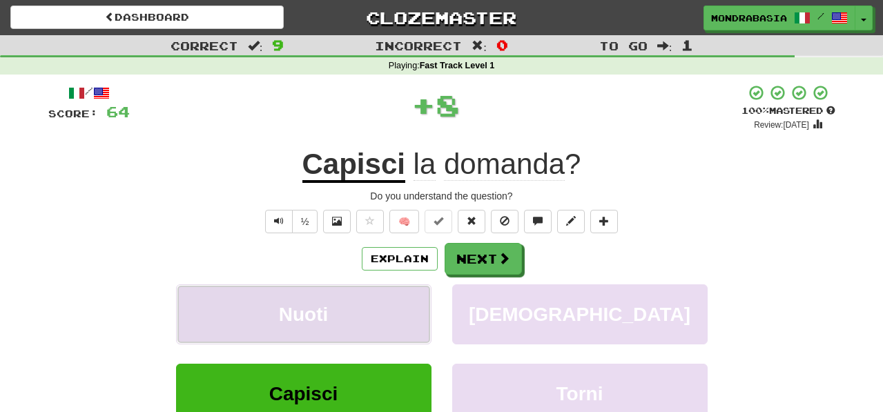
click at [391, 306] on button "Nuoti" at bounding box center [303, 314] width 255 height 60
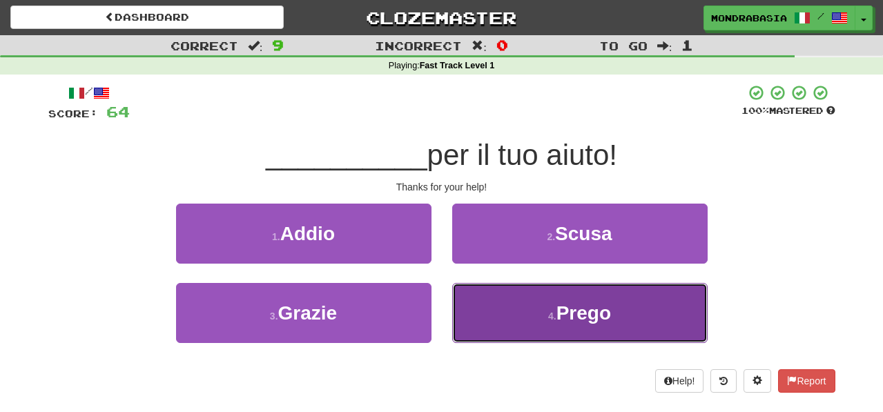
click at [486, 328] on button "4 . Prego" at bounding box center [579, 313] width 255 height 60
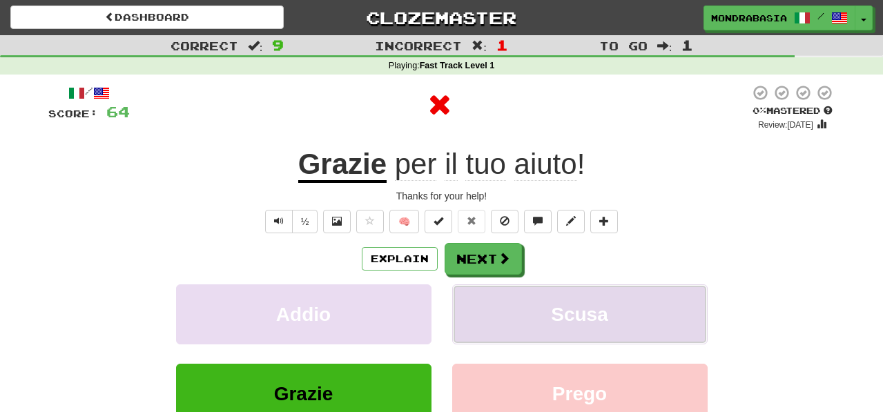
click at [486, 322] on button "Scusa" at bounding box center [579, 314] width 255 height 60
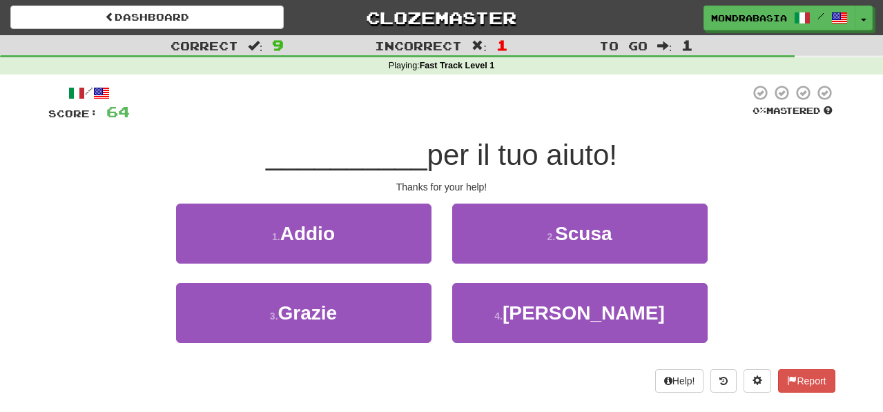
click at [431, 306] on div "3 . Grazie" at bounding box center [304, 322] width 276 height 79
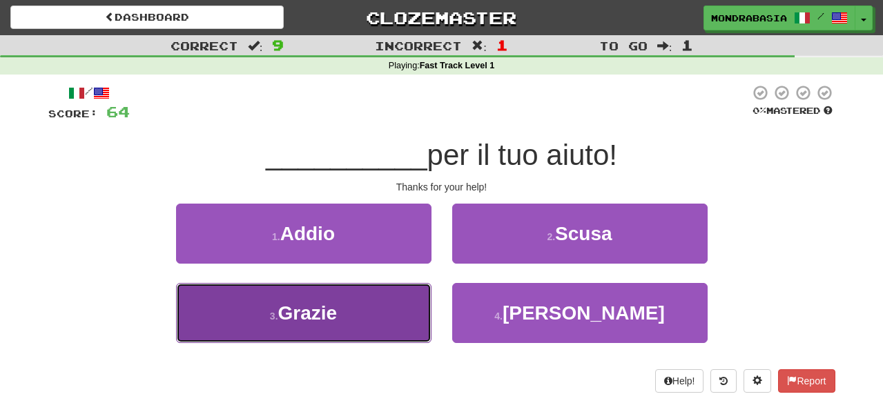
click at [396, 306] on button "3 . Grazie" at bounding box center [303, 313] width 255 height 60
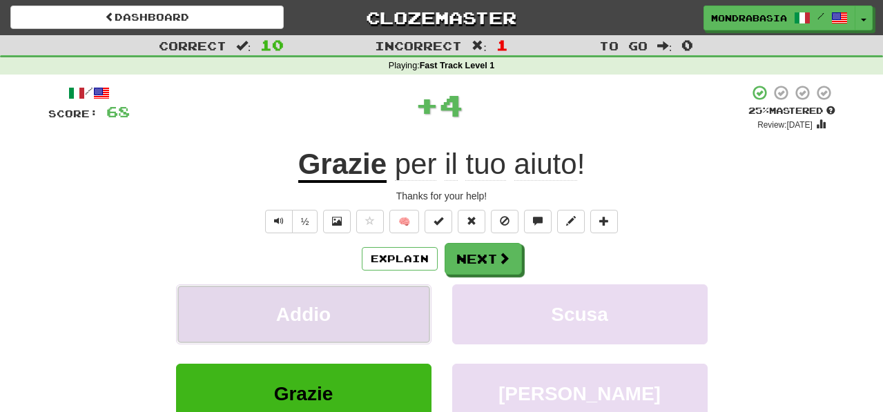
click at [398, 306] on button "Addio" at bounding box center [303, 314] width 255 height 60
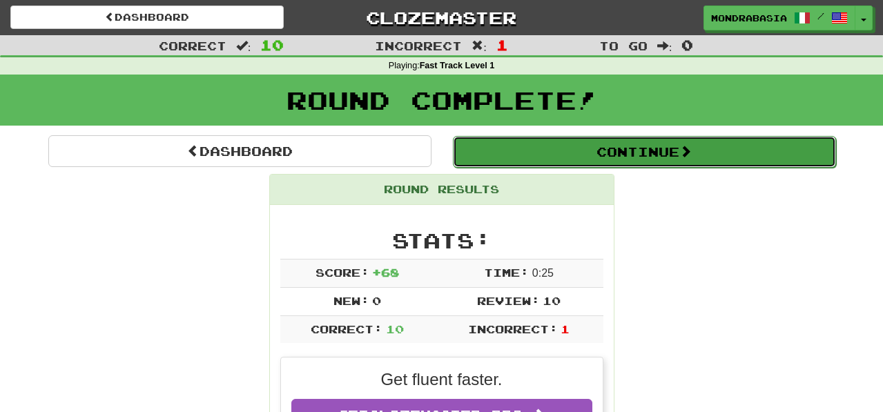
click at [470, 139] on button "Continue" at bounding box center [644, 152] width 383 height 32
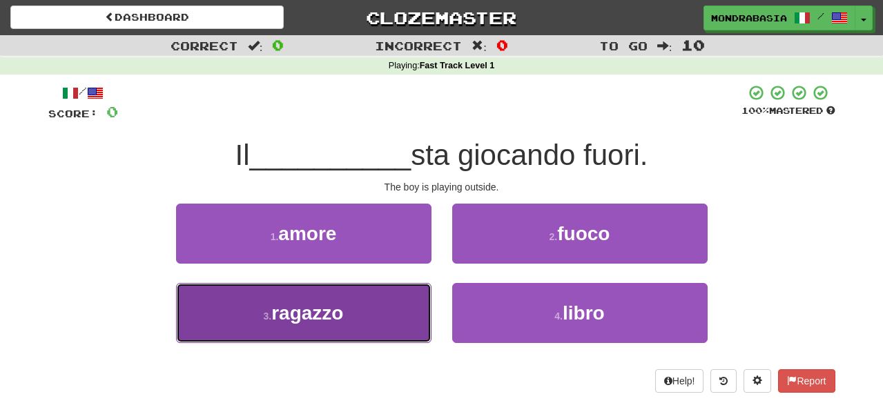
click at [391, 319] on button "3 . ragazzo" at bounding box center [303, 313] width 255 height 60
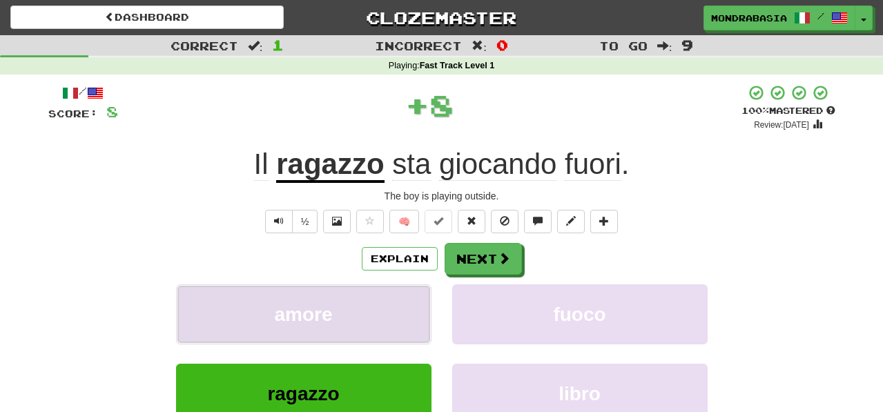
click at [391, 316] on button "amore" at bounding box center [303, 314] width 255 height 60
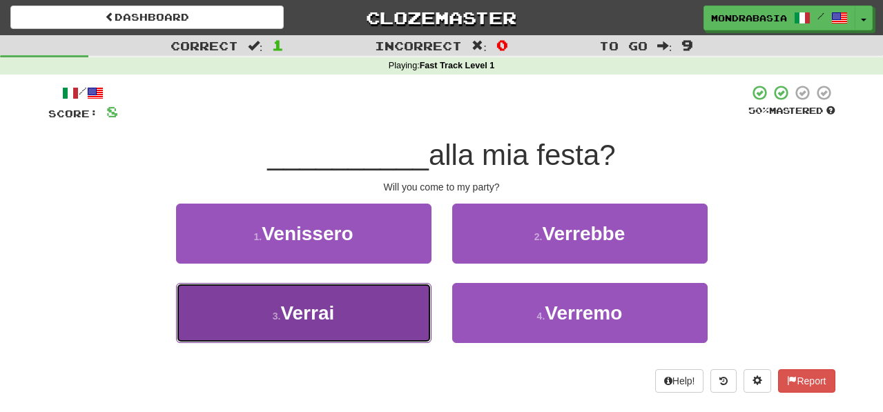
click at [402, 318] on button "3 . Verrai" at bounding box center [303, 313] width 255 height 60
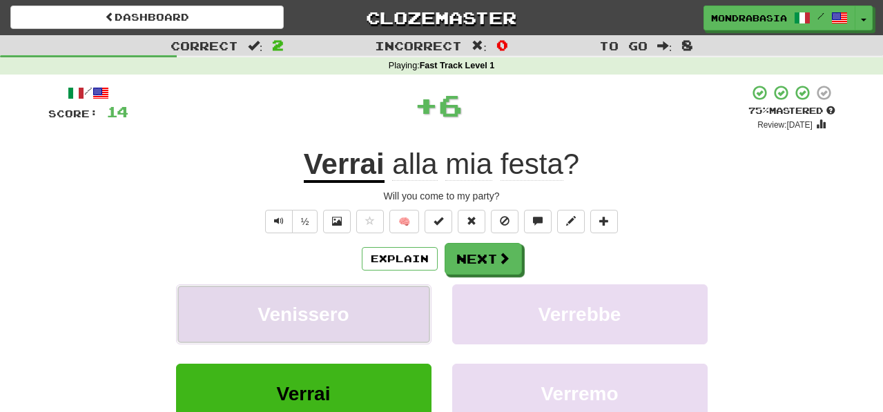
click at [409, 318] on button "Venissero" at bounding box center [303, 314] width 255 height 60
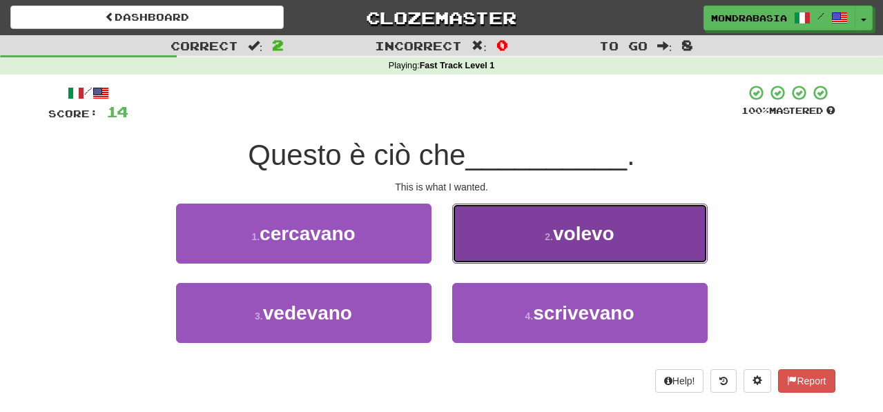
click at [479, 261] on button "2 . volevo" at bounding box center [579, 234] width 255 height 60
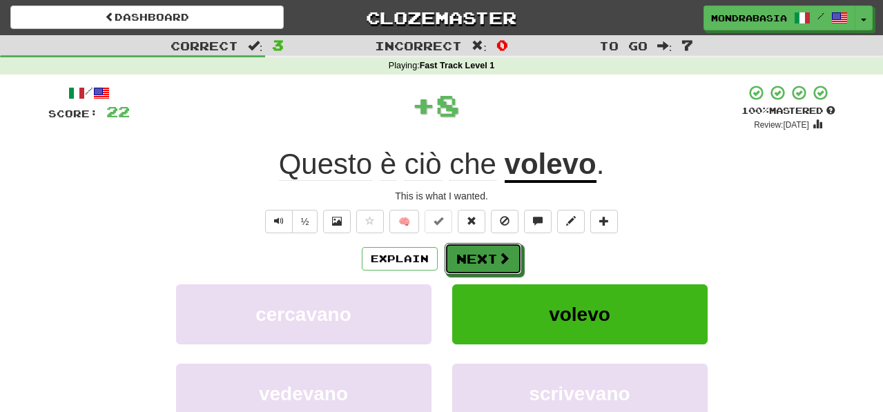
click at [479, 261] on button "Next" at bounding box center [482, 259] width 77 height 32
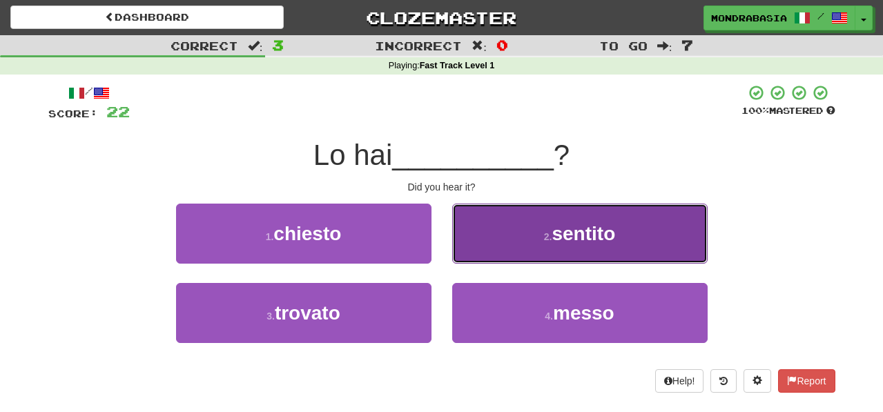
click at [466, 255] on button "2 . sentito" at bounding box center [579, 234] width 255 height 60
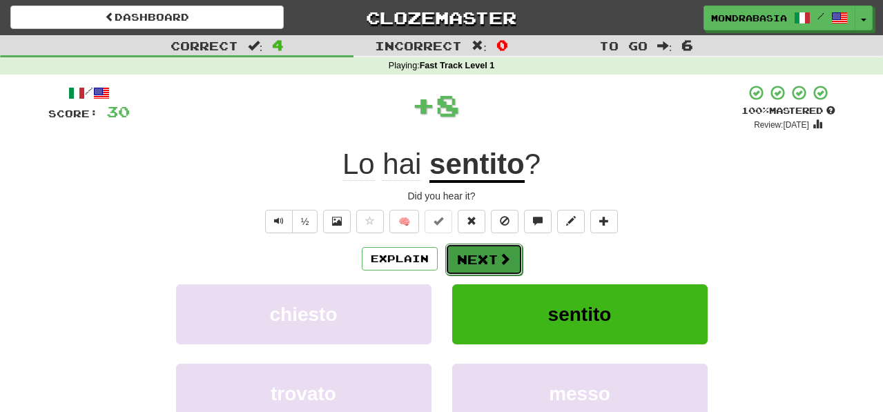
click at [467, 257] on button "Next" at bounding box center [483, 260] width 77 height 32
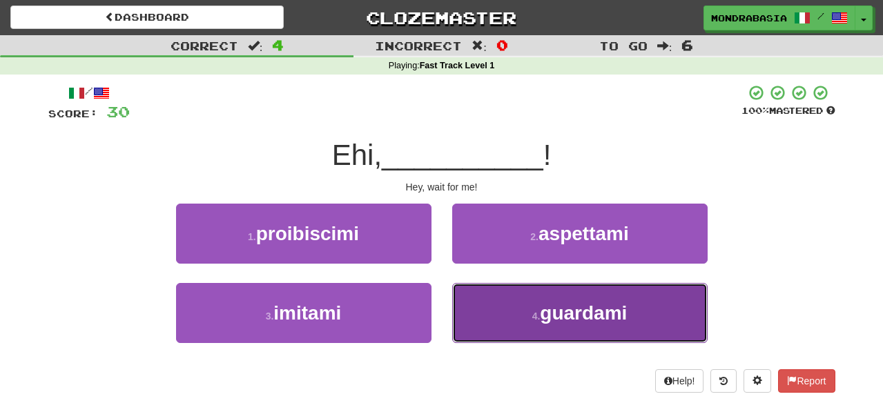
click at [477, 297] on button "4 . guardami" at bounding box center [579, 313] width 255 height 60
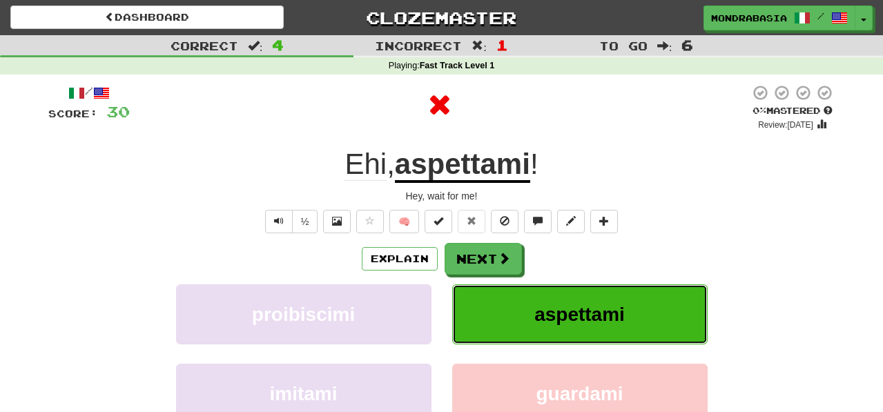
click at [486, 313] on button "aspettami" at bounding box center [579, 314] width 255 height 60
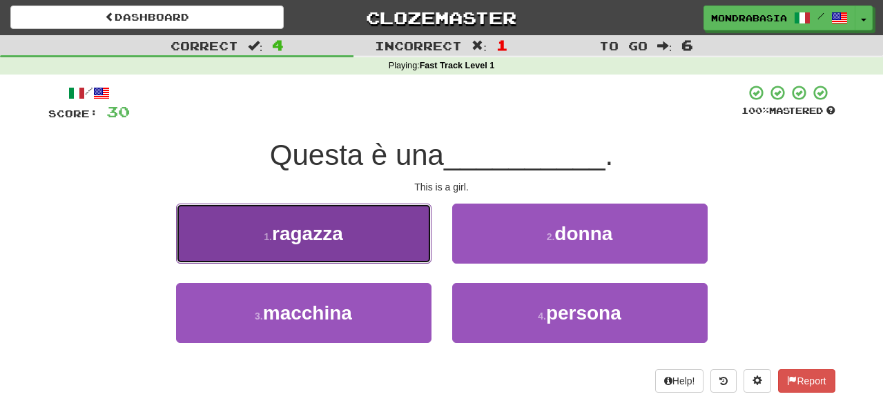
click at [411, 239] on button "1 . ragazza" at bounding box center [303, 234] width 255 height 60
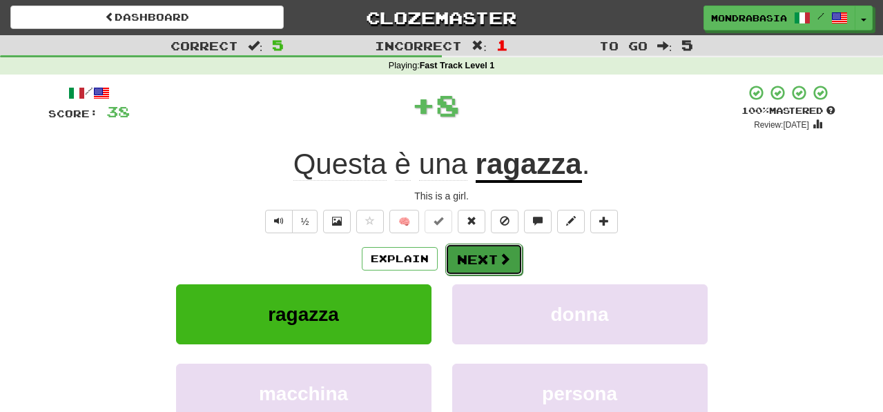
click at [458, 254] on button "Next" at bounding box center [483, 260] width 77 height 32
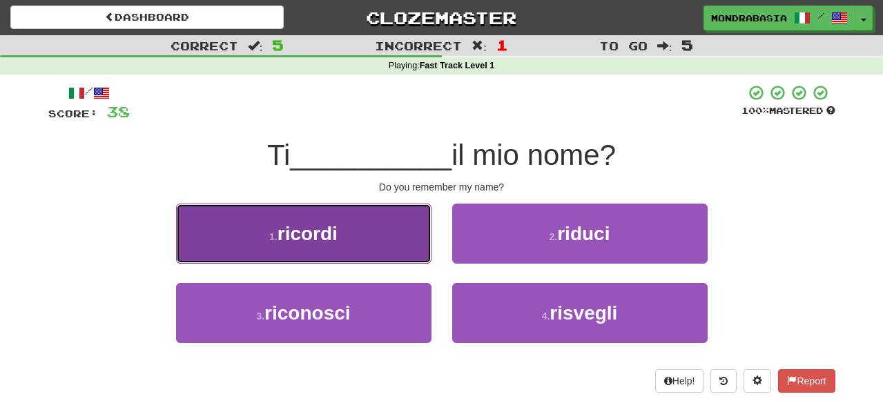
click at [404, 257] on button "1 . ricordi" at bounding box center [303, 234] width 255 height 60
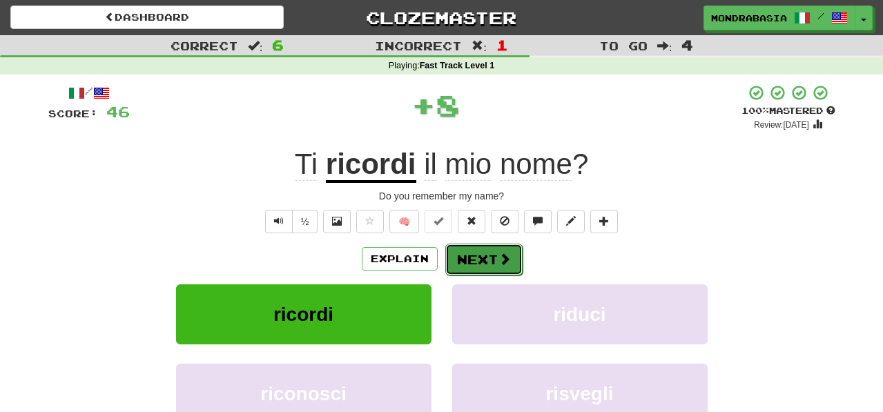
click at [464, 262] on button "Next" at bounding box center [483, 260] width 77 height 32
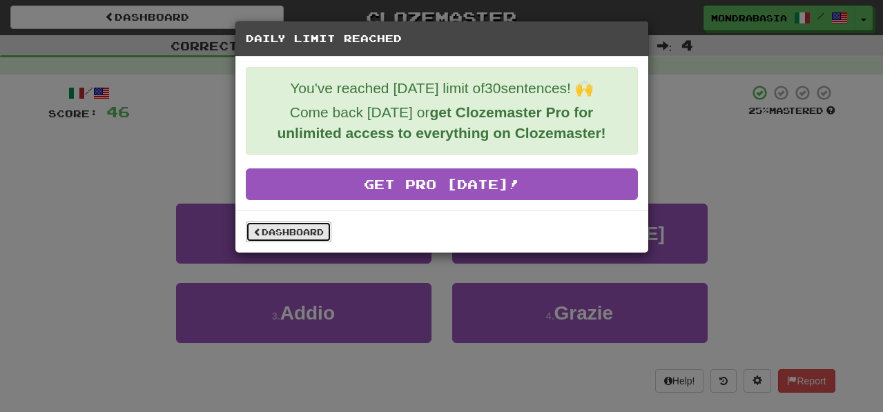
click at [316, 229] on link "Dashboard" at bounding box center [289, 231] width 86 height 21
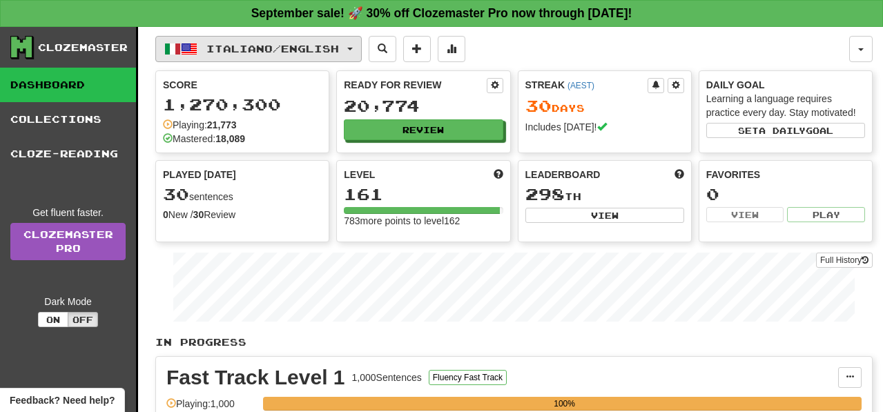
click at [362, 48] on button "Italiano / English" at bounding box center [258, 49] width 206 height 26
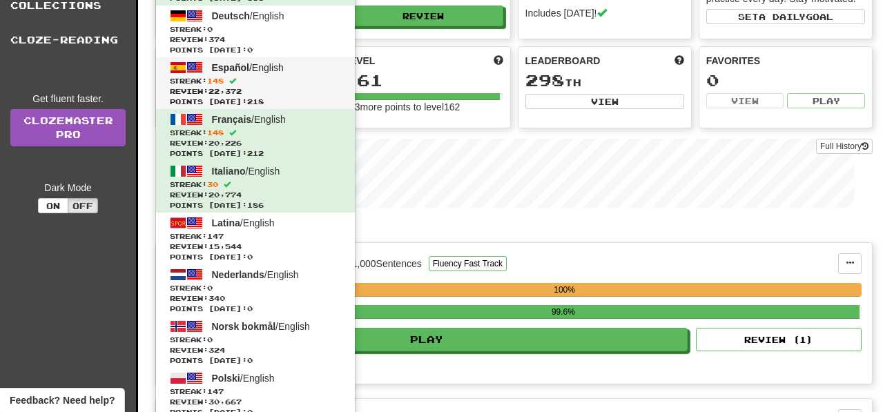
scroll to position [147, 0]
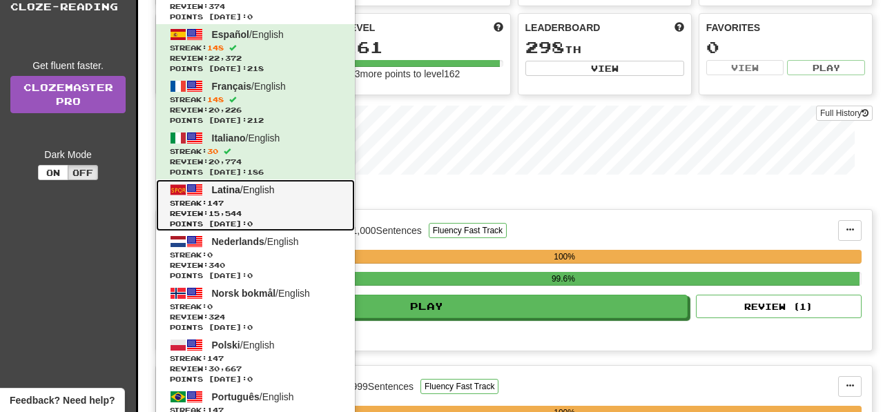
click at [302, 217] on span "Review: 15,544" at bounding box center [255, 213] width 171 height 10
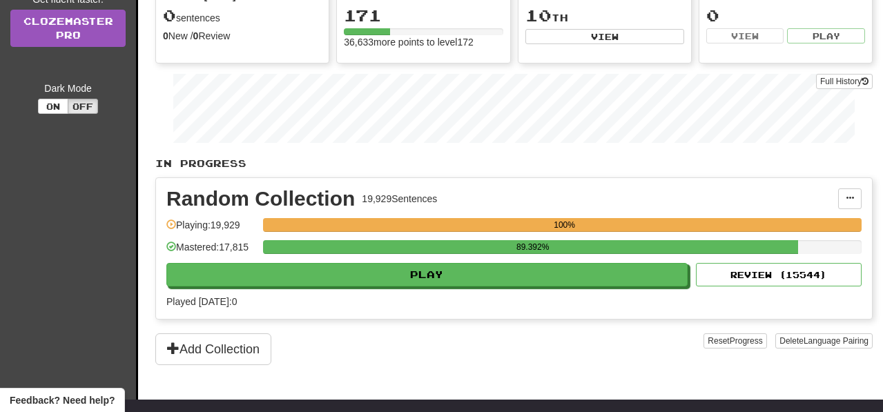
scroll to position [194, 0]
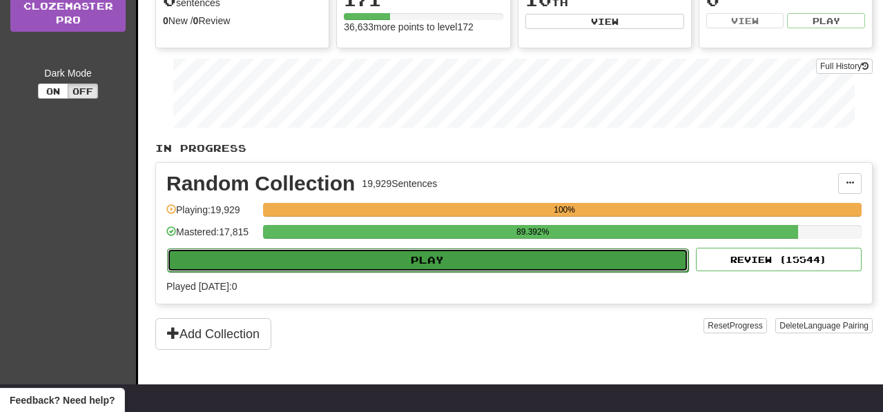
click at [497, 261] on button "Play" at bounding box center [427, 259] width 521 height 23
select select "**"
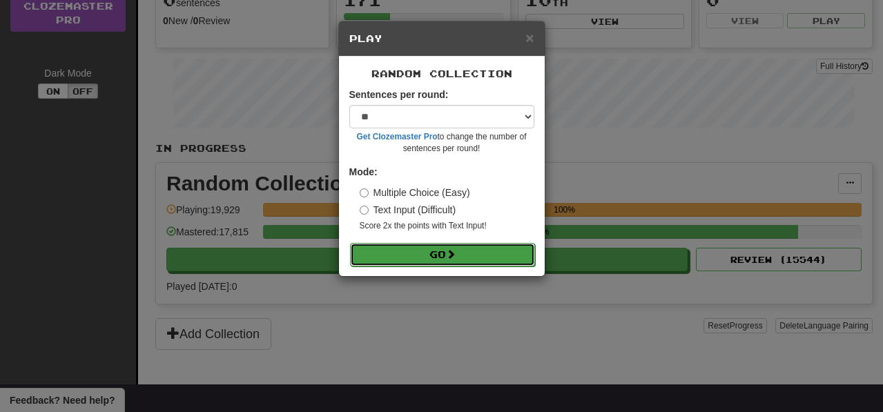
click at [497, 260] on button "Go" at bounding box center [442, 254] width 185 height 23
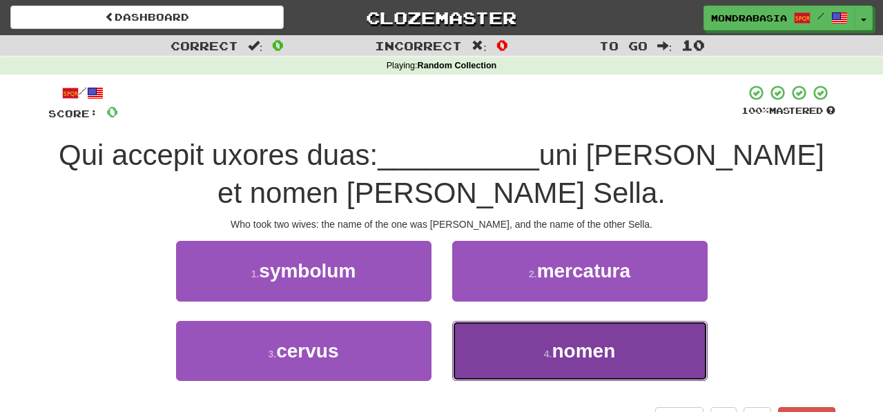
click at [495, 345] on button "4 . nomen" at bounding box center [579, 351] width 255 height 60
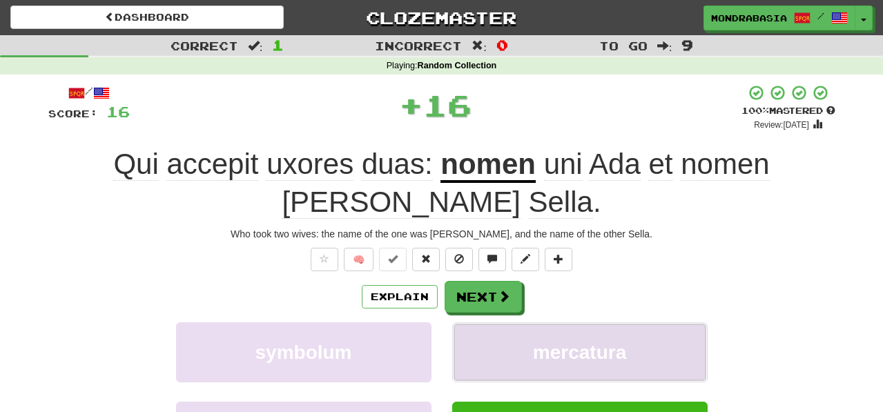
click at [495, 326] on button "mercatura" at bounding box center [579, 352] width 255 height 60
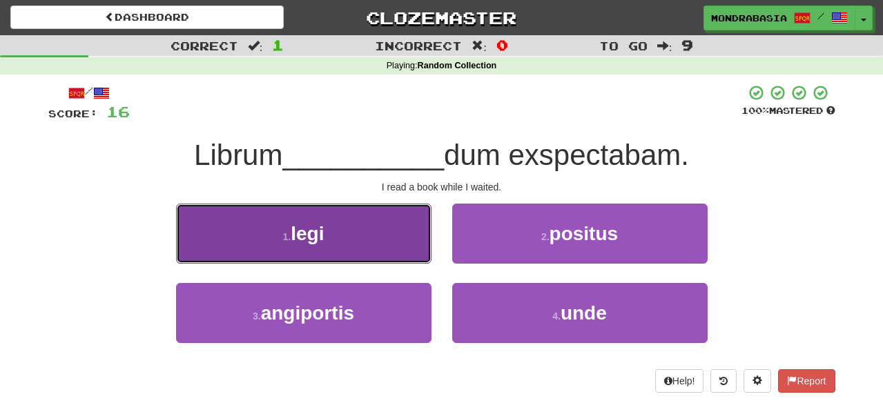
click at [394, 255] on button "1 . legi" at bounding box center [303, 234] width 255 height 60
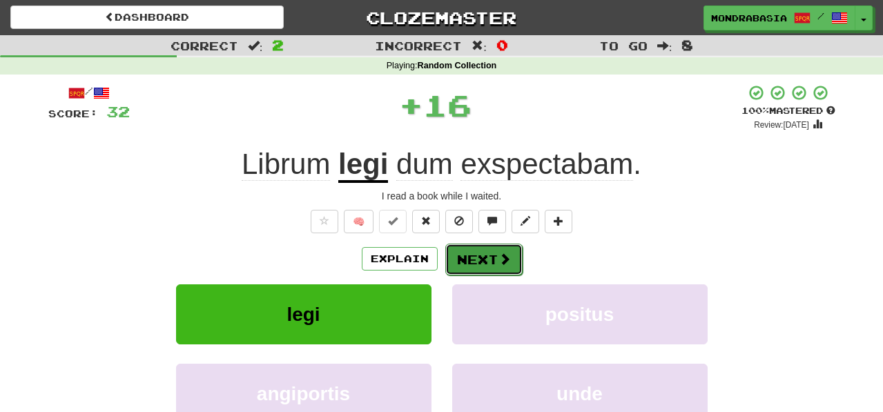
click at [473, 255] on button "Next" at bounding box center [483, 260] width 77 height 32
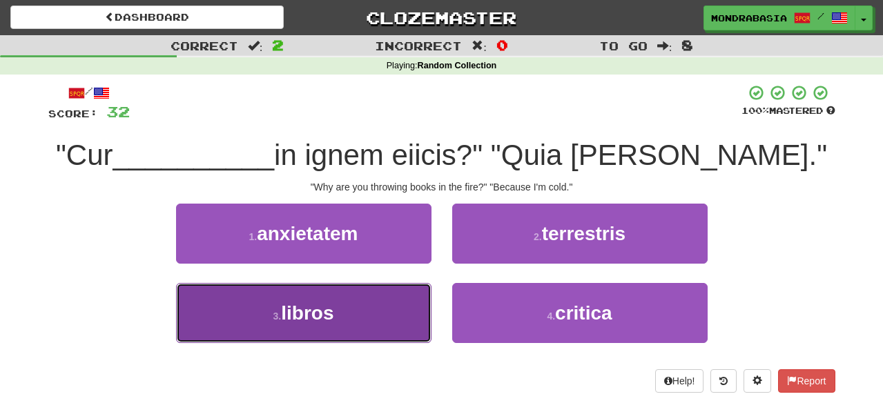
click at [404, 305] on button "3 . libros" at bounding box center [303, 313] width 255 height 60
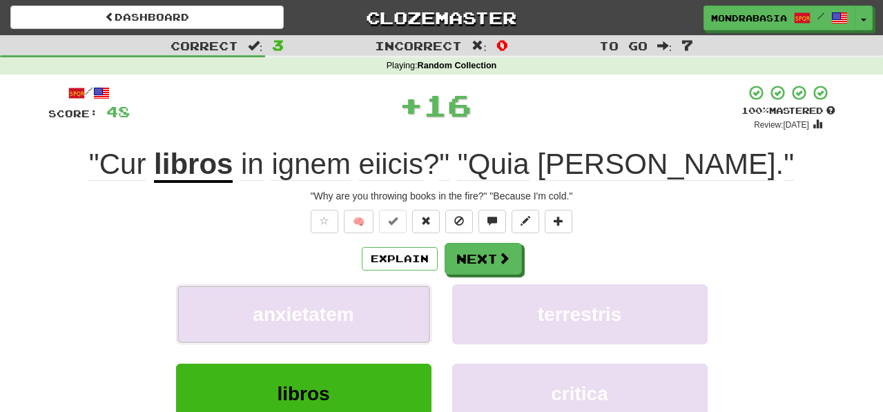
click at [404, 305] on button "anxietatem" at bounding box center [303, 314] width 255 height 60
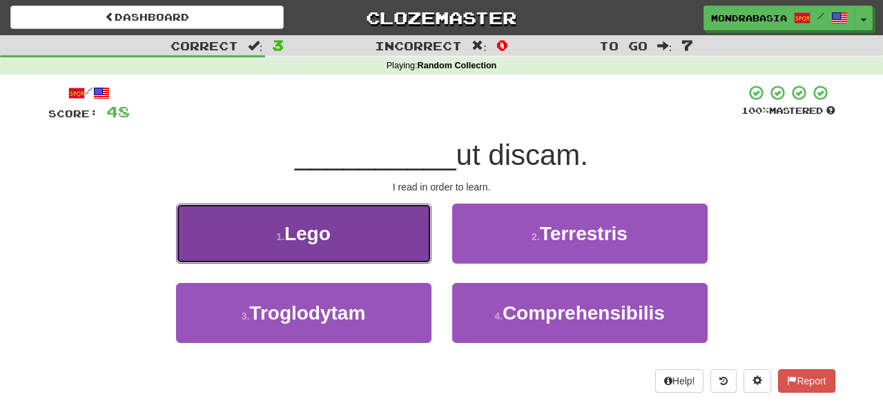
click at [380, 253] on button "1 . Lego" at bounding box center [303, 234] width 255 height 60
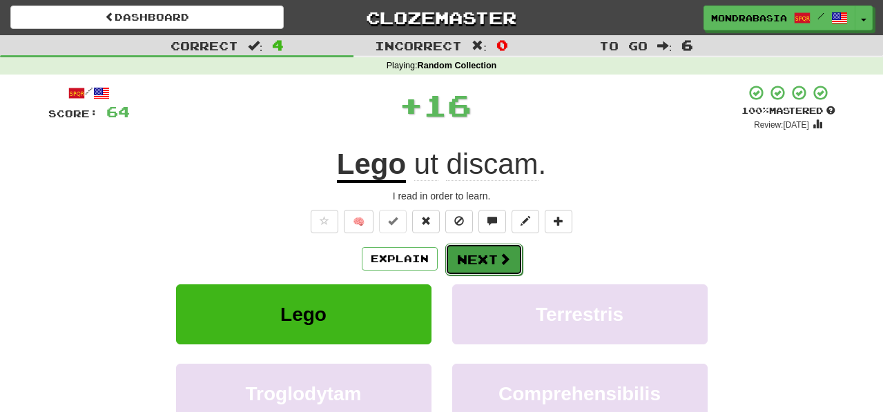
click at [451, 257] on button "Next" at bounding box center [483, 260] width 77 height 32
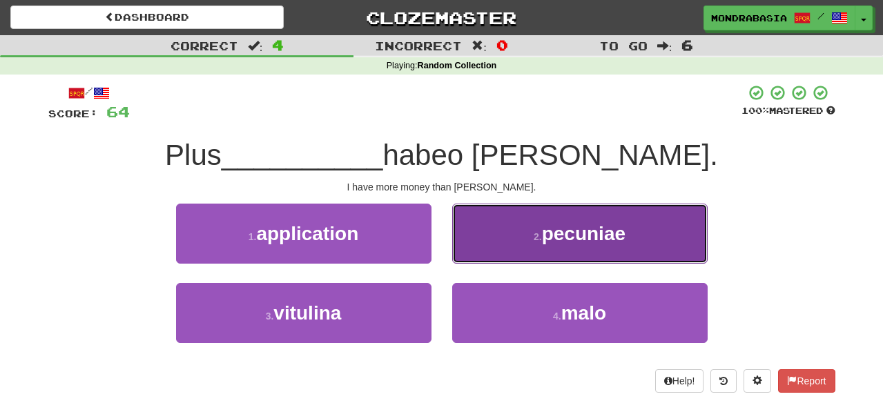
click at [472, 259] on button "2 . [GEOGRAPHIC_DATA]" at bounding box center [579, 234] width 255 height 60
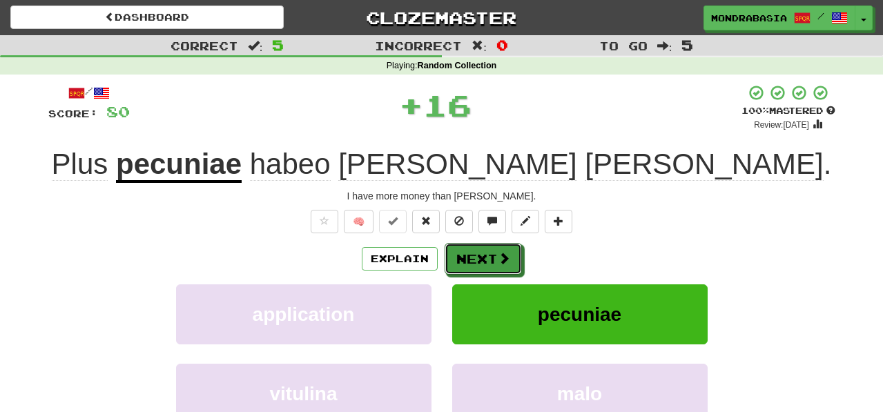
click at [472, 259] on button "Next" at bounding box center [482, 259] width 77 height 32
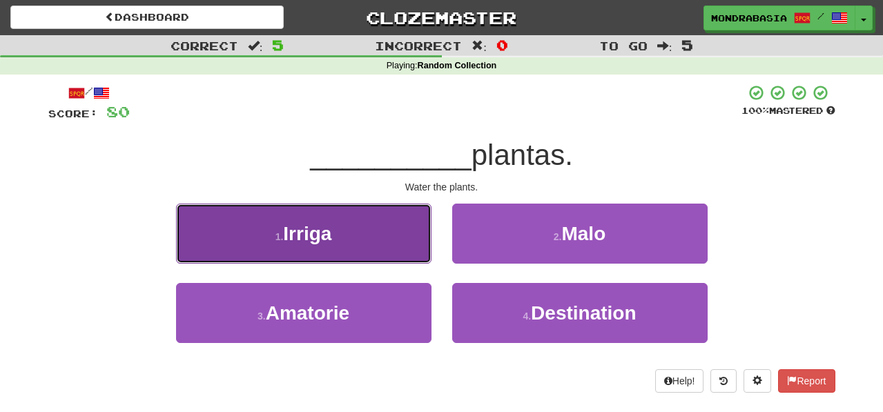
click at [411, 260] on button "1 . [GEOGRAPHIC_DATA]" at bounding box center [303, 234] width 255 height 60
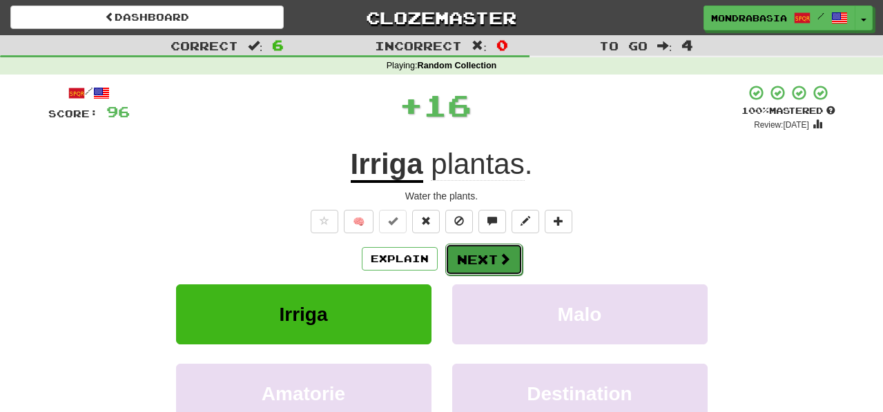
click at [469, 260] on button "Next" at bounding box center [483, 260] width 77 height 32
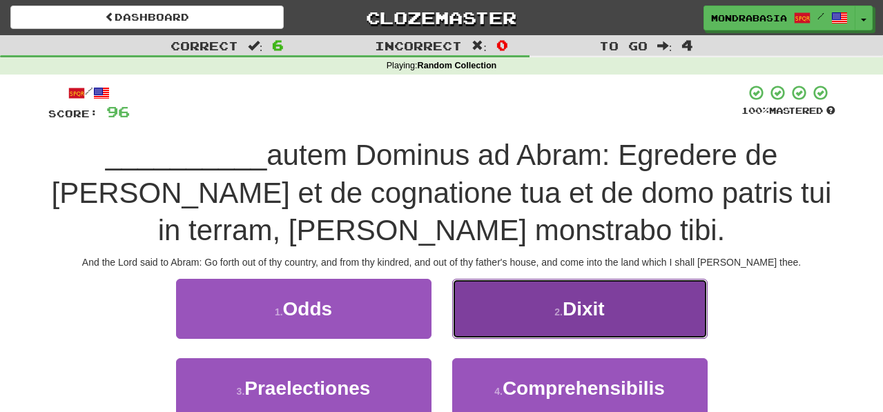
click at [495, 326] on button "2 . Dixit" at bounding box center [579, 309] width 255 height 60
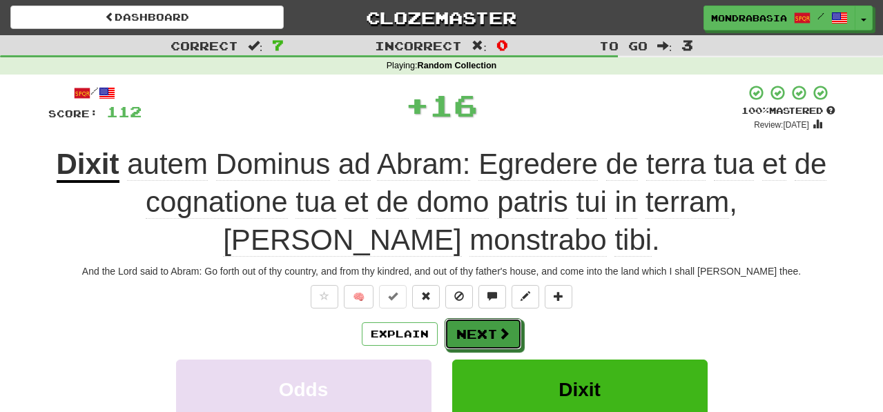
click at [491, 331] on button "Next" at bounding box center [482, 334] width 77 height 32
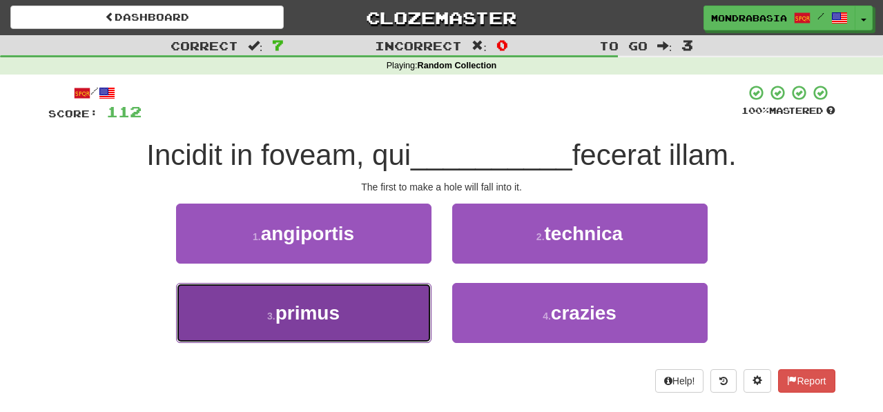
click at [397, 304] on button "3 . primus" at bounding box center [303, 313] width 255 height 60
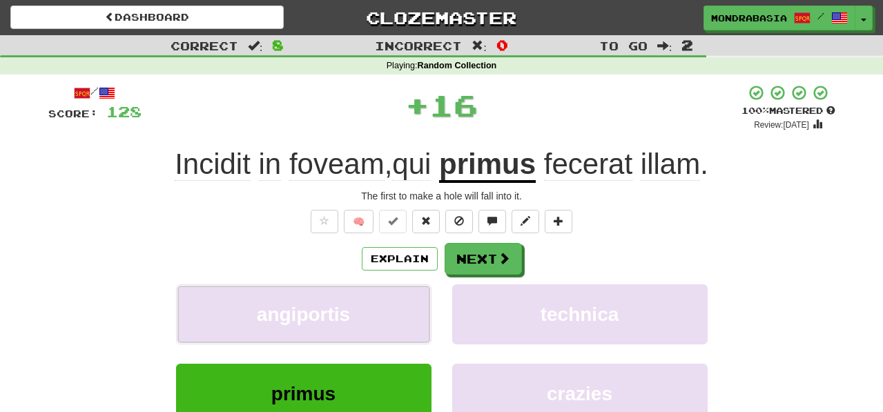
click at [397, 304] on button "angiportis" at bounding box center [303, 314] width 255 height 60
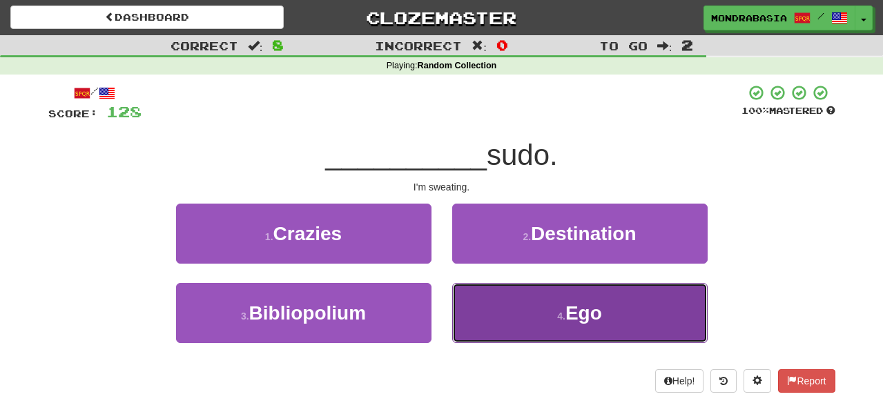
click at [497, 318] on button "4 . Ego" at bounding box center [579, 313] width 255 height 60
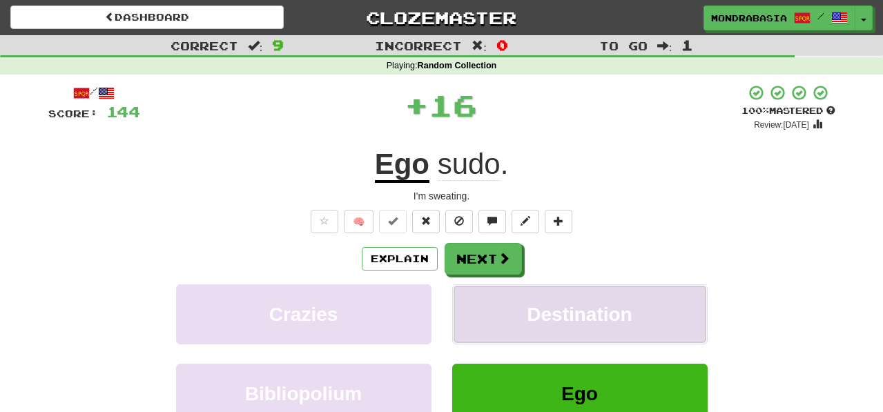
click at [494, 305] on button "Destination" at bounding box center [579, 314] width 255 height 60
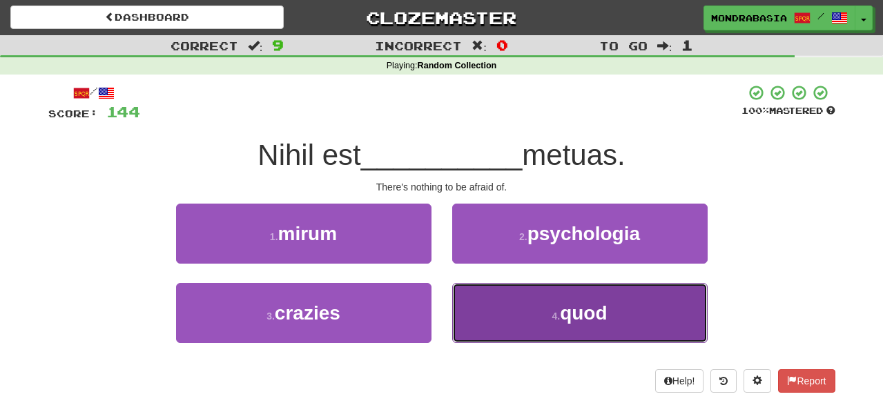
click at [486, 324] on button "4 . quod" at bounding box center [579, 313] width 255 height 60
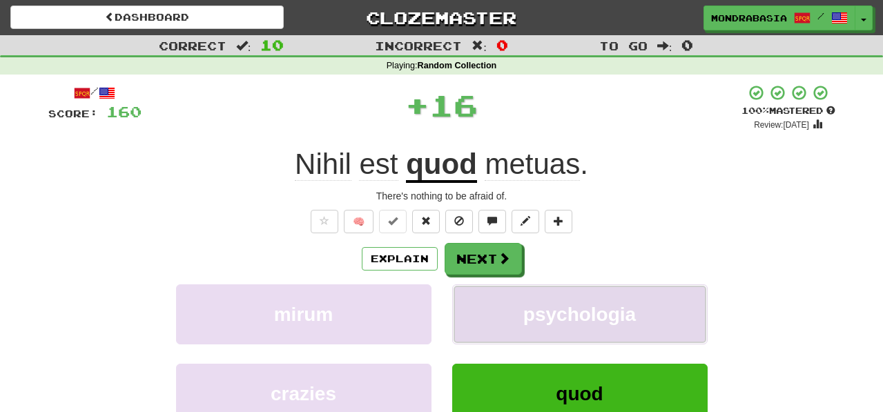
click at [484, 314] on button "psychologia" at bounding box center [579, 314] width 255 height 60
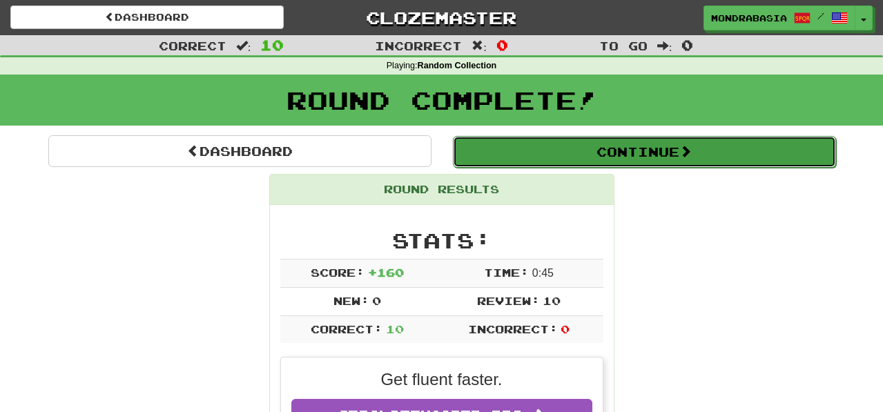
click at [477, 155] on button "Continue" at bounding box center [644, 152] width 383 height 32
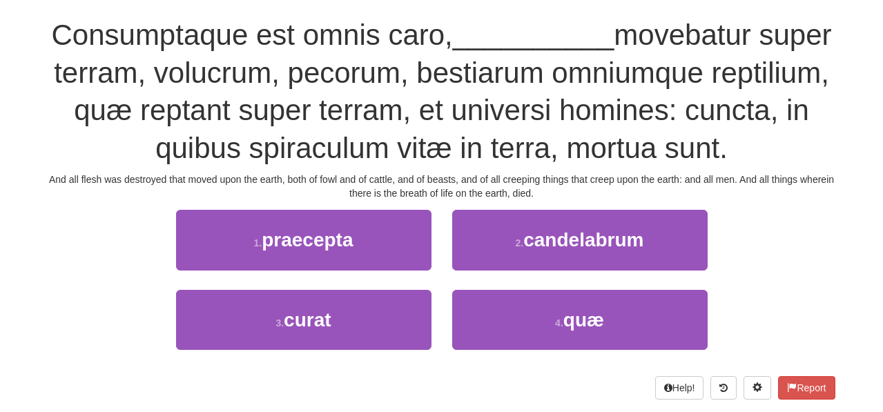
scroll to position [123, 0]
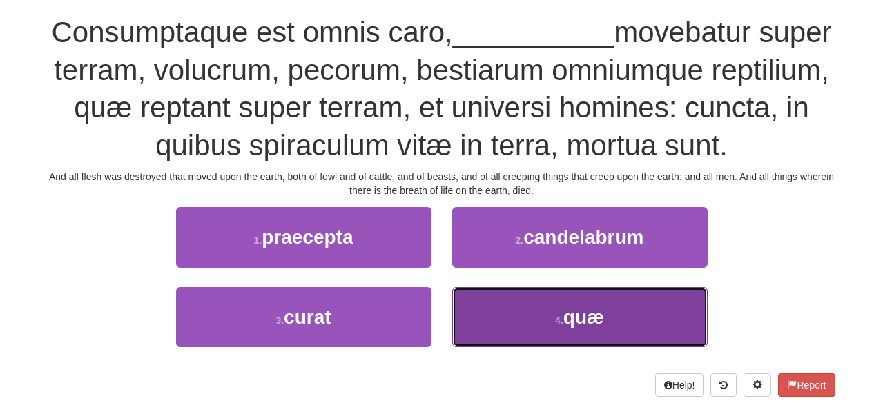
click at [486, 326] on button "4 . quæ" at bounding box center [579, 317] width 255 height 60
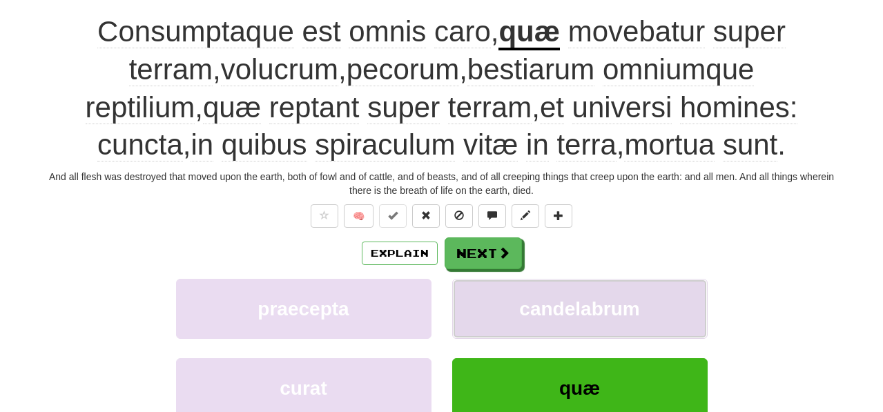
click at [486, 313] on button "candelabrum" at bounding box center [579, 309] width 255 height 60
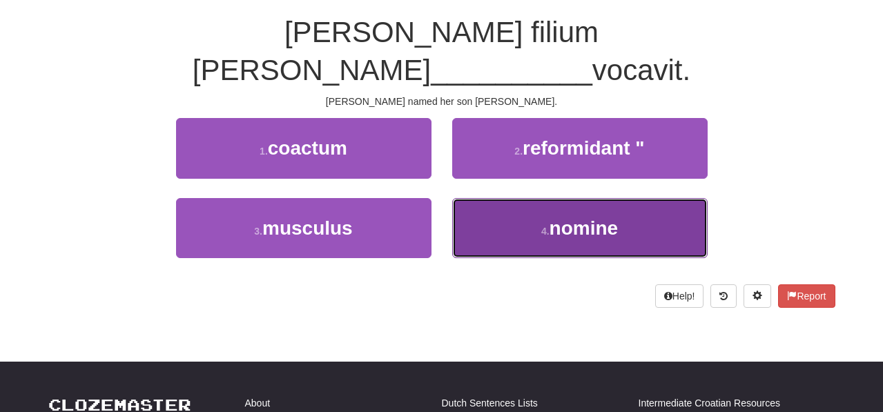
click at [468, 198] on button "4 . nomine" at bounding box center [579, 228] width 255 height 60
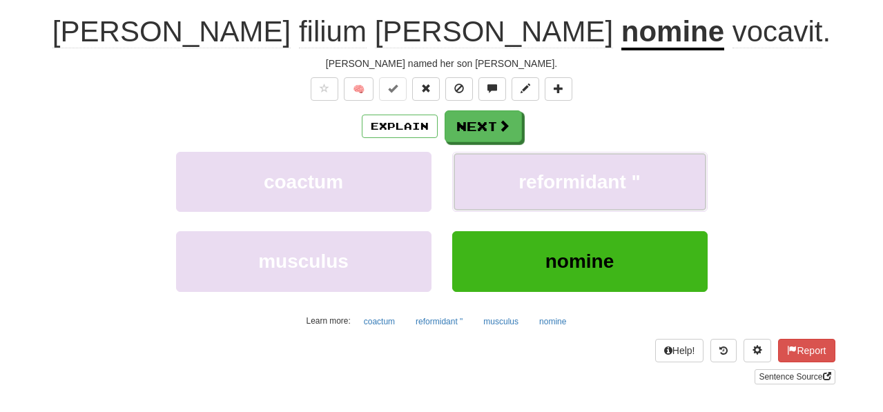
click at [468, 188] on button "reformidant "" at bounding box center [579, 182] width 255 height 60
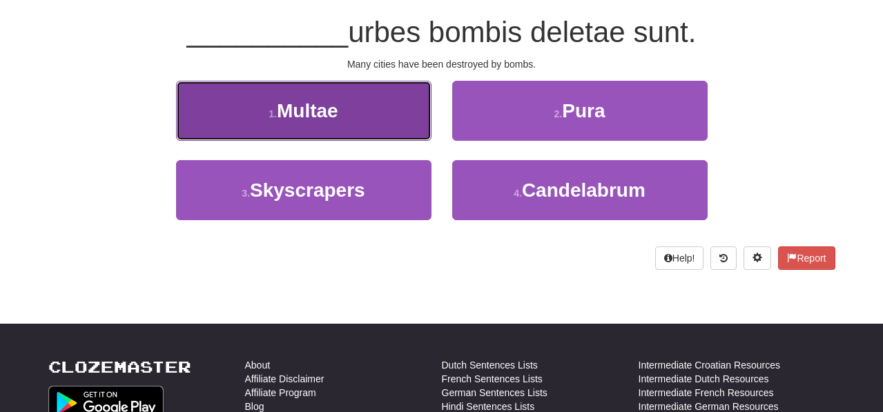
click at [408, 117] on button "1 . [GEOGRAPHIC_DATA]" at bounding box center [303, 111] width 255 height 60
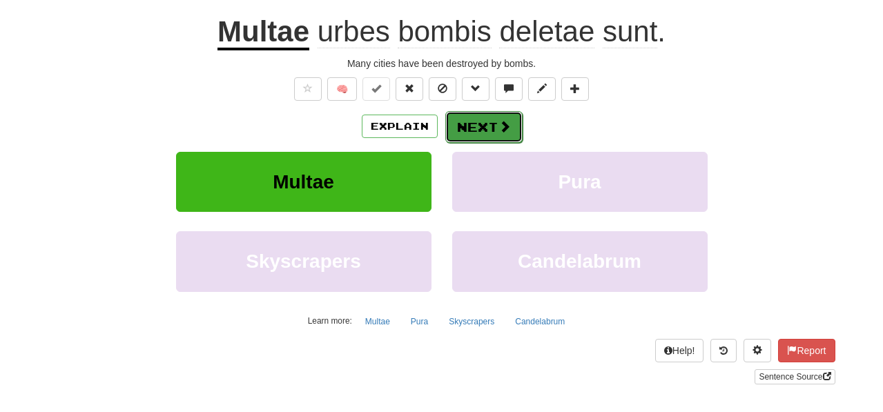
click at [471, 140] on button "Next" at bounding box center [483, 127] width 77 height 32
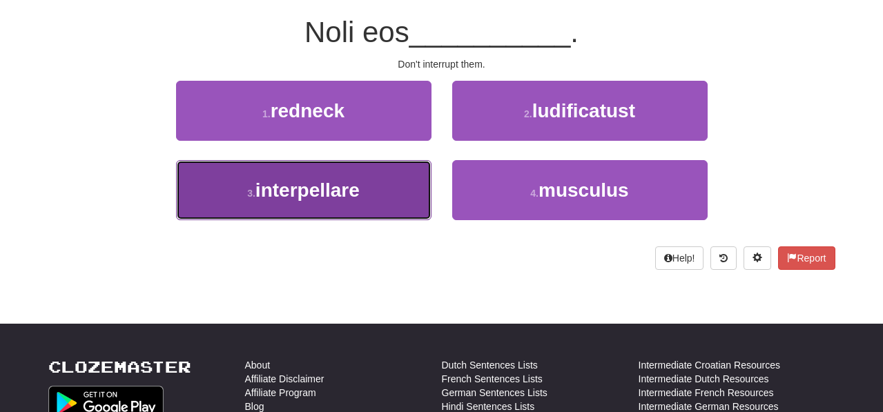
click at [395, 189] on button "3 . interpellare" at bounding box center [303, 190] width 255 height 60
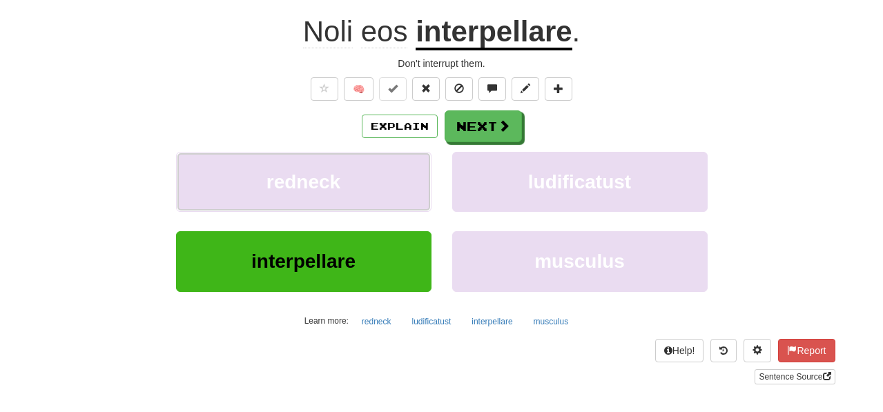
click at [395, 189] on button "redneck" at bounding box center [303, 182] width 255 height 60
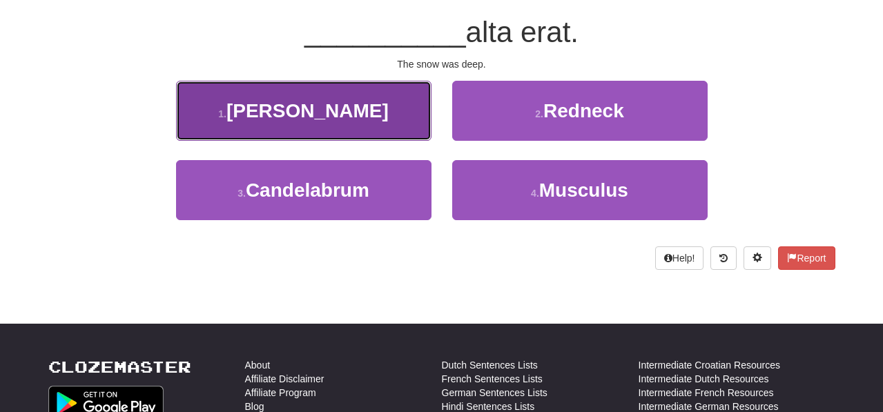
click at [400, 133] on button "1 . [PERSON_NAME]" at bounding box center [303, 111] width 255 height 60
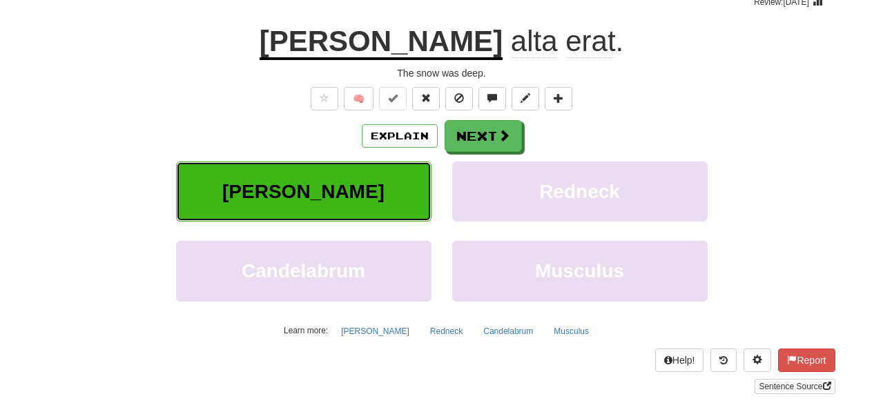
scroll to position [132, 0]
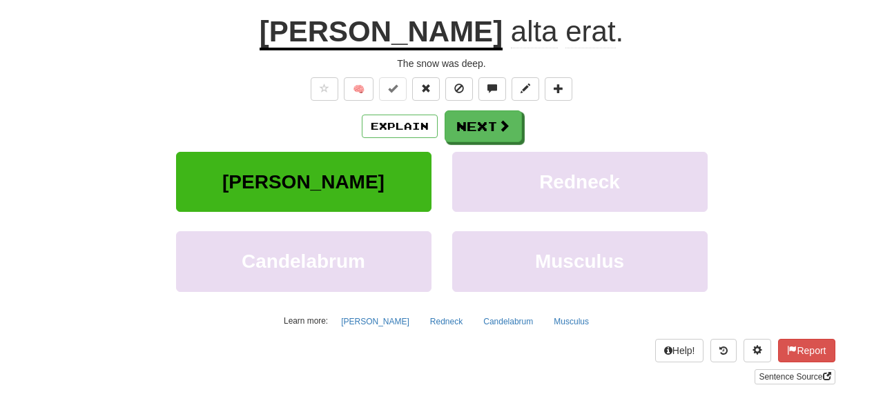
click at [442, 133] on div "Explain Next" at bounding box center [441, 126] width 787 height 32
click at [470, 136] on button "Next" at bounding box center [483, 127] width 77 height 32
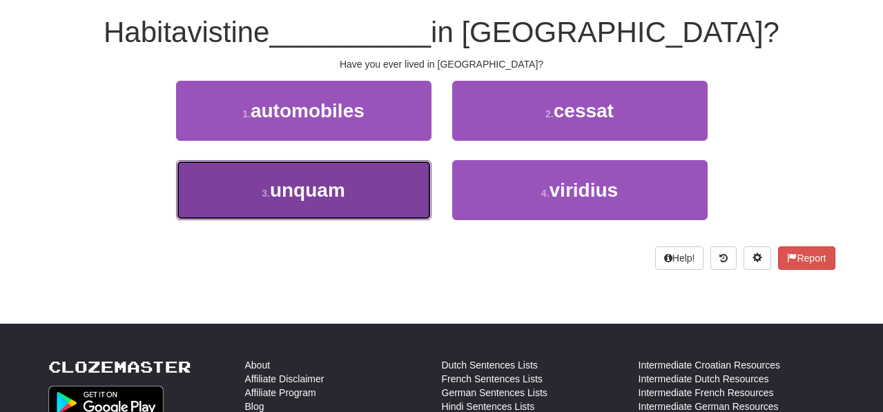
click at [398, 190] on button "3 . unquam" at bounding box center [303, 190] width 255 height 60
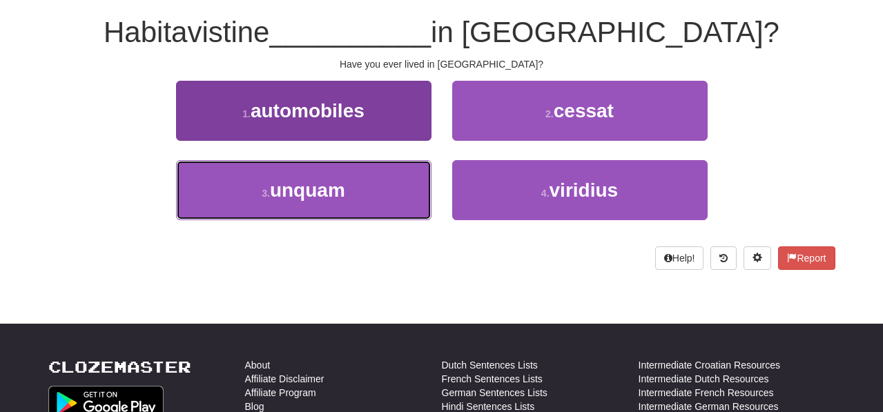
scroll to position [132, 0]
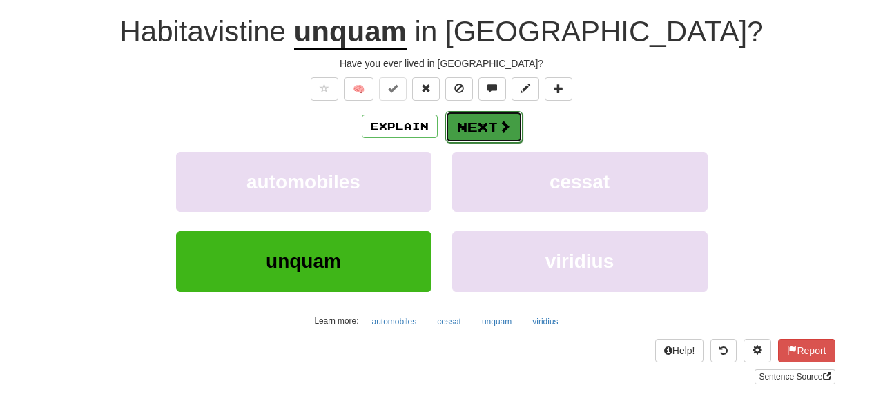
click at [465, 122] on button "Next" at bounding box center [483, 127] width 77 height 32
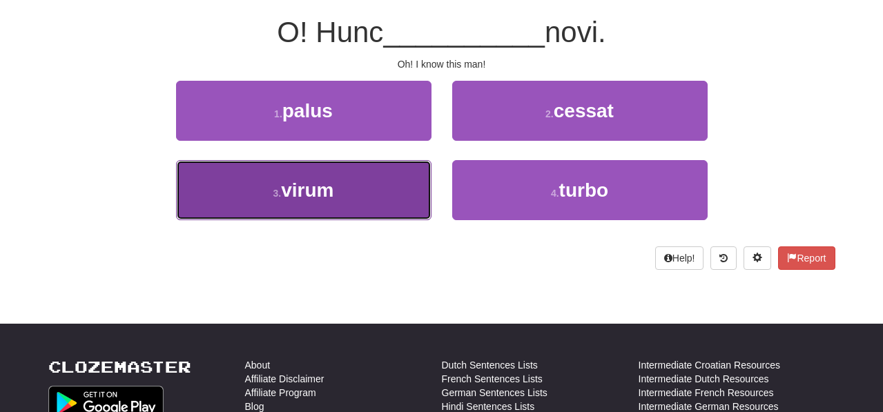
click at [398, 186] on button "3 . virum" at bounding box center [303, 190] width 255 height 60
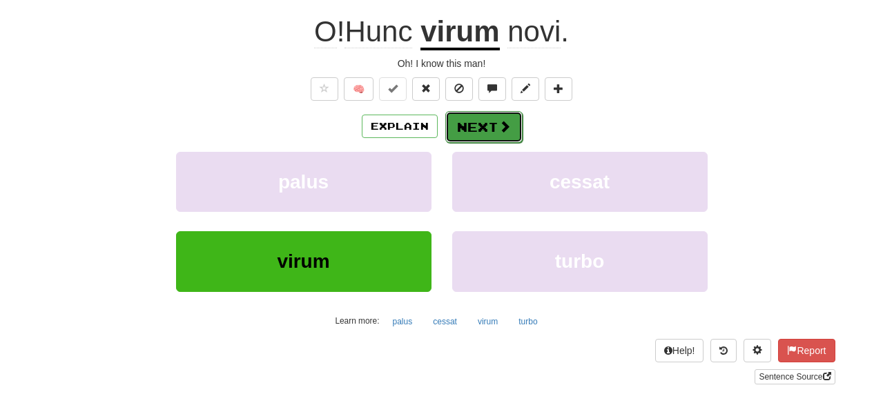
click at [467, 138] on button "Next" at bounding box center [483, 127] width 77 height 32
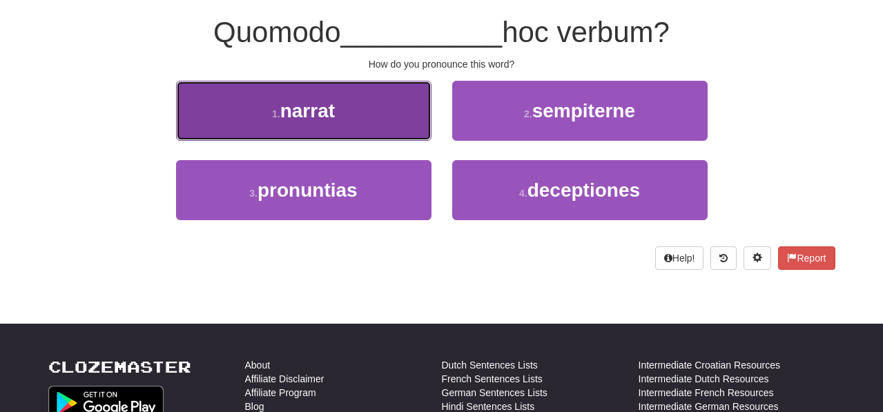
click at [408, 130] on button "1 . narrat" at bounding box center [303, 111] width 255 height 60
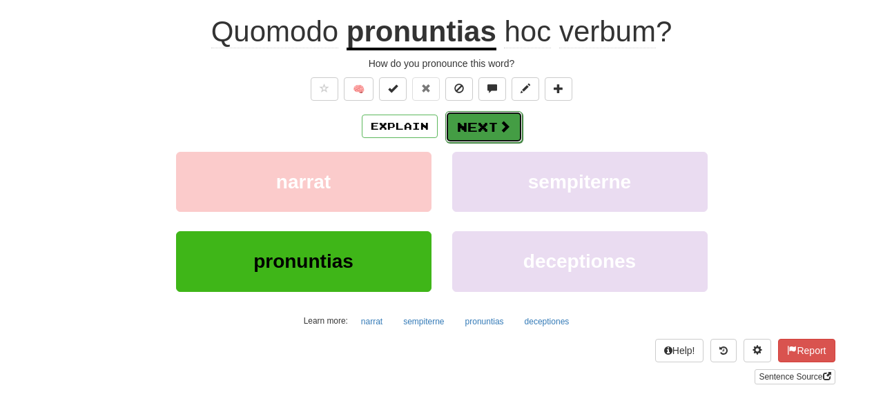
click at [464, 134] on button "Next" at bounding box center [483, 127] width 77 height 32
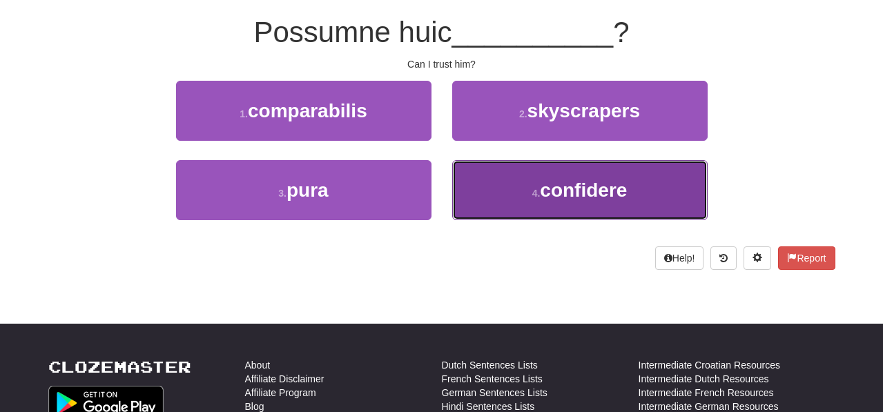
click at [484, 191] on button "4 . confidere" at bounding box center [579, 190] width 255 height 60
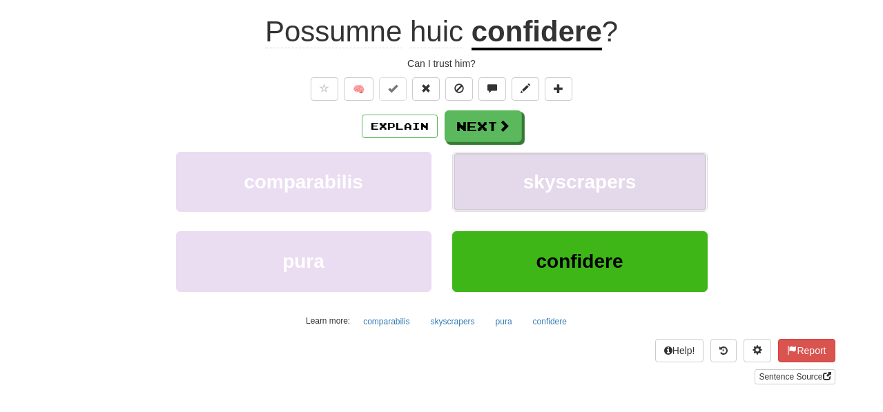
click at [482, 191] on button "skyscrapers" at bounding box center [579, 182] width 255 height 60
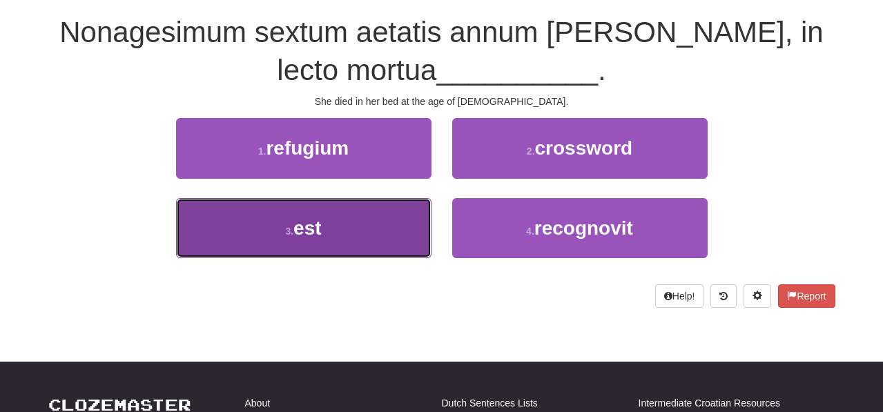
click at [397, 215] on button "3 . est" at bounding box center [303, 228] width 255 height 60
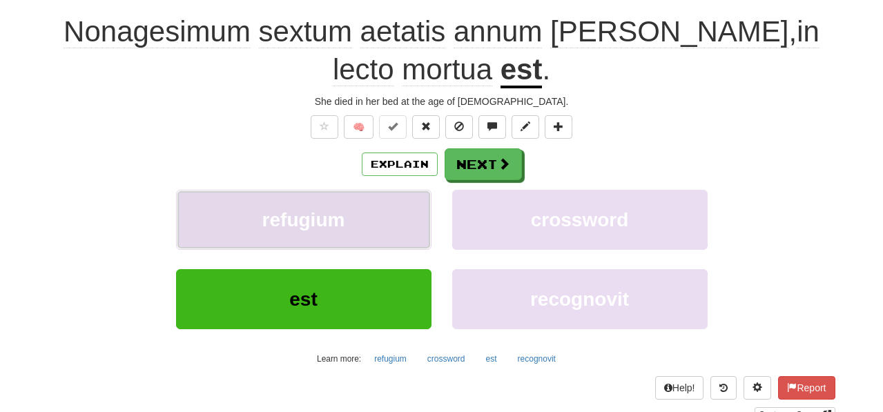
click at [397, 215] on button "refugium" at bounding box center [303, 220] width 255 height 60
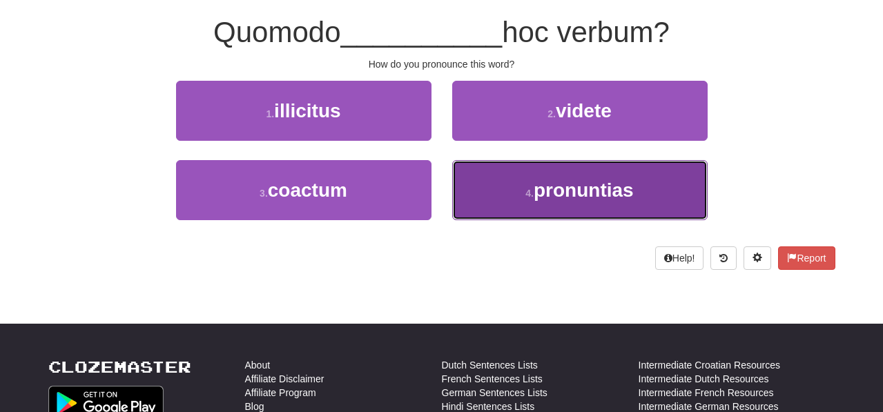
click at [462, 183] on button "4 . pronuntias" at bounding box center [579, 190] width 255 height 60
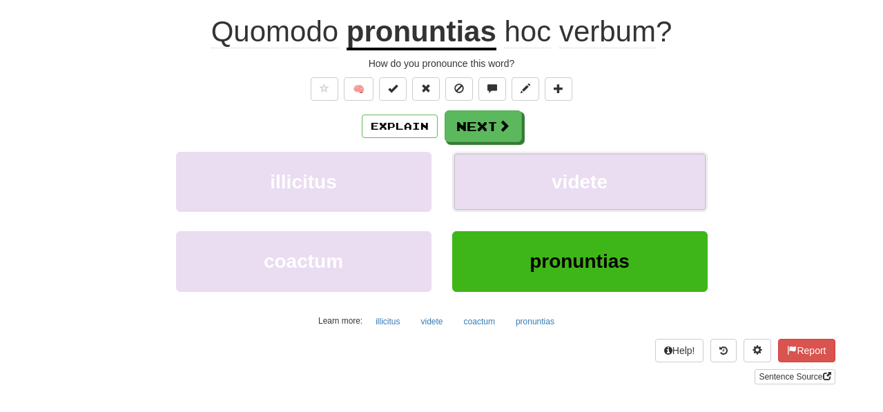
click at [462, 183] on button "videte" at bounding box center [579, 182] width 255 height 60
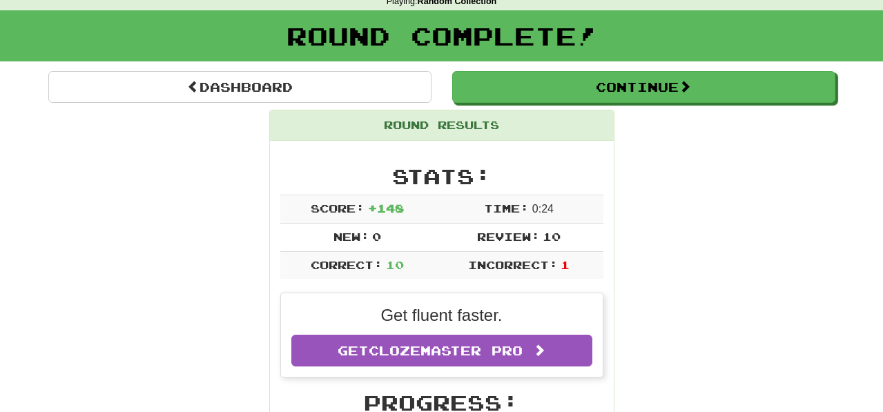
scroll to position [48, 0]
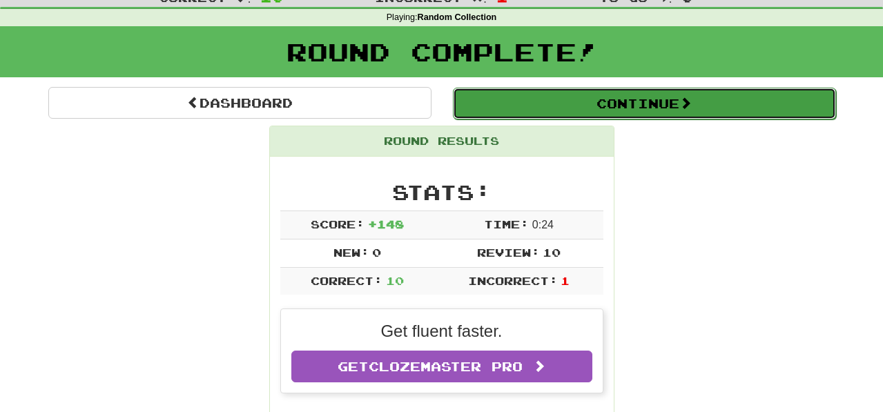
click at [491, 106] on button "Continue" at bounding box center [644, 104] width 383 height 32
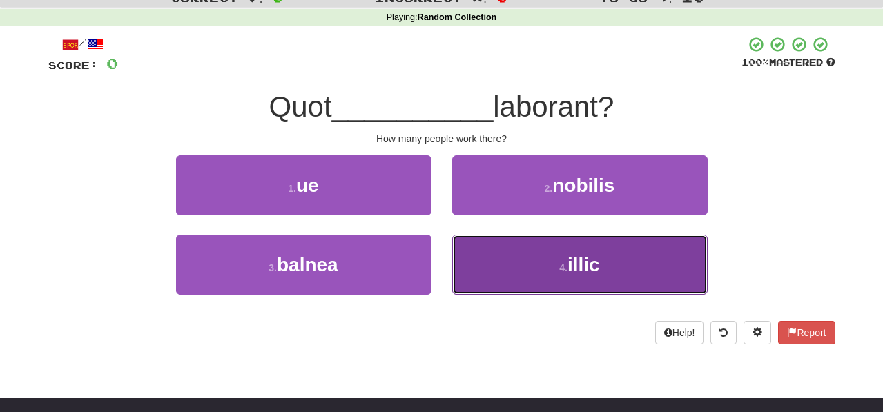
click at [502, 273] on button "4 . illic" at bounding box center [579, 265] width 255 height 60
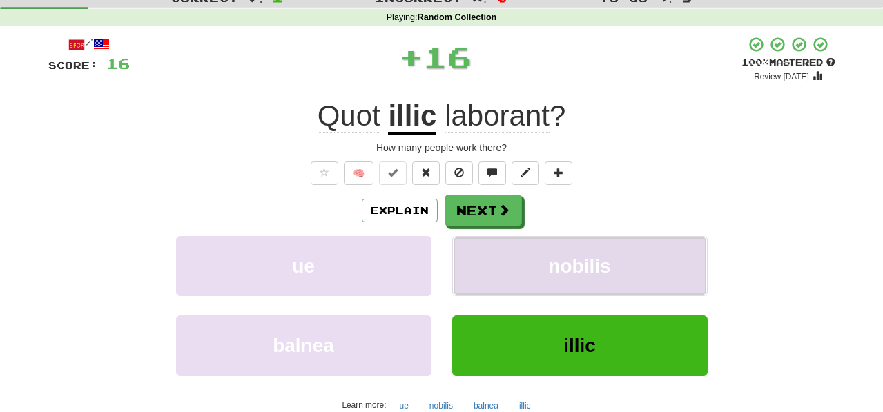
click at [495, 262] on button "nobilis" at bounding box center [579, 266] width 255 height 60
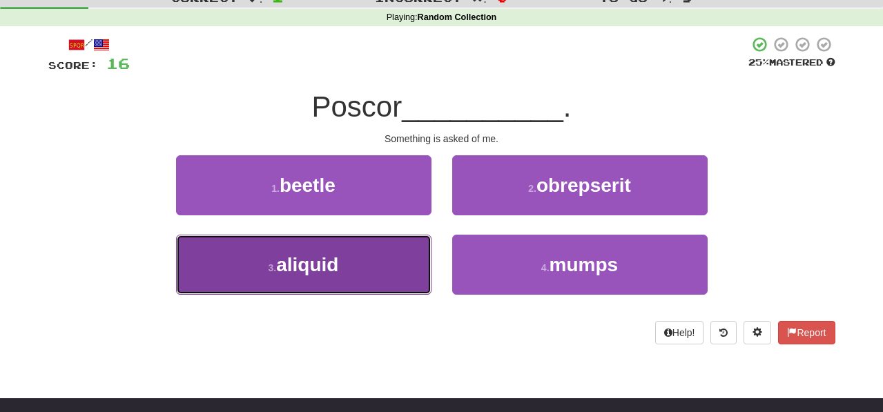
click at [383, 256] on button "3 . aliquid" at bounding box center [303, 265] width 255 height 60
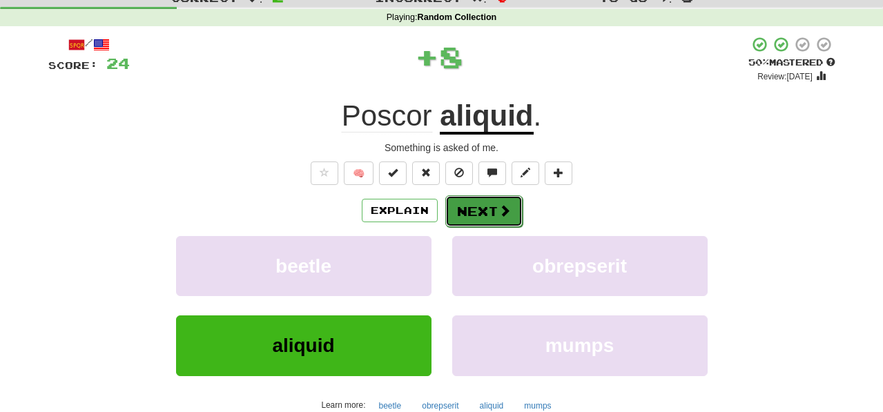
click at [457, 213] on button "Next" at bounding box center [483, 211] width 77 height 32
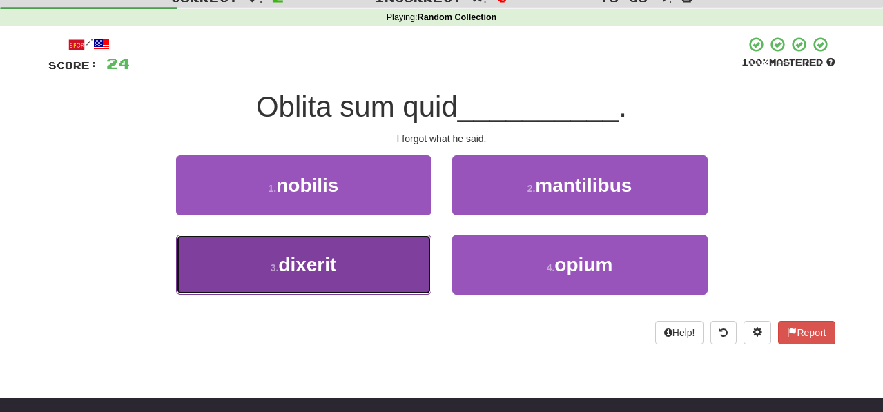
click at [411, 271] on button "3 . dixerit" at bounding box center [303, 265] width 255 height 60
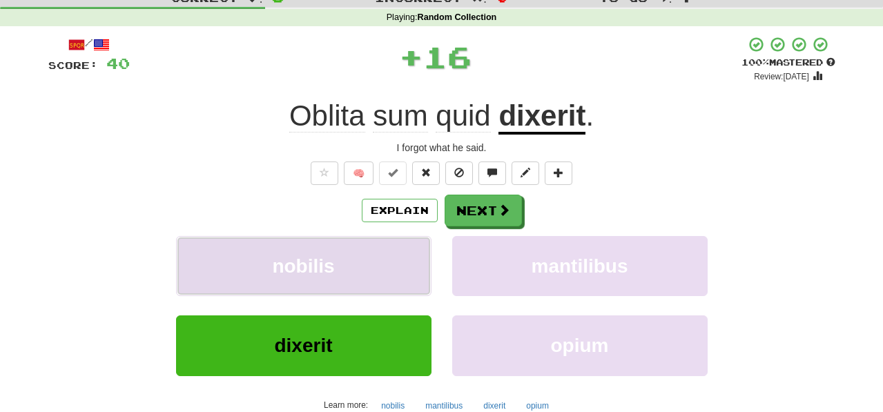
click at [411, 259] on button "nobilis" at bounding box center [303, 266] width 255 height 60
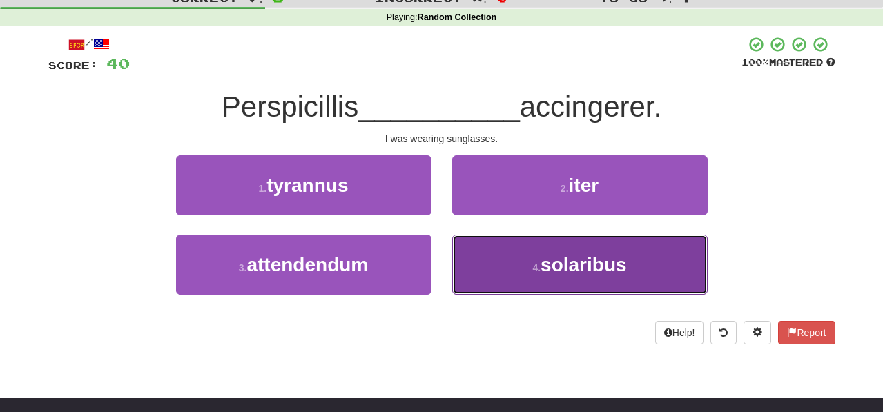
click at [485, 270] on button "4 . solaribus" at bounding box center [579, 265] width 255 height 60
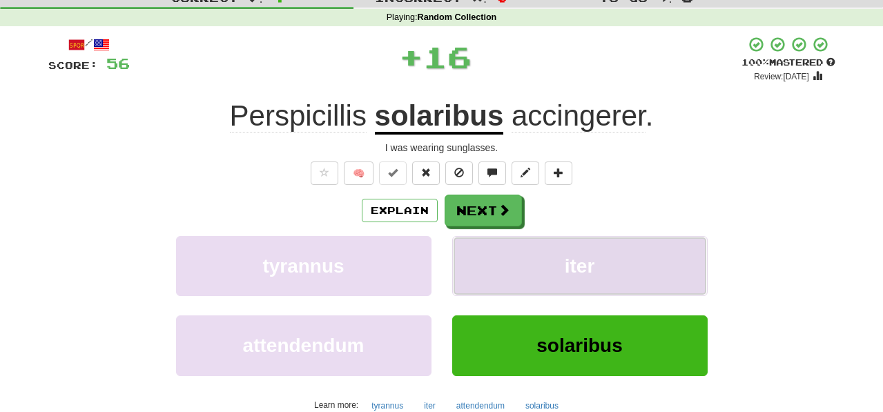
click at [485, 268] on button "iter" at bounding box center [579, 266] width 255 height 60
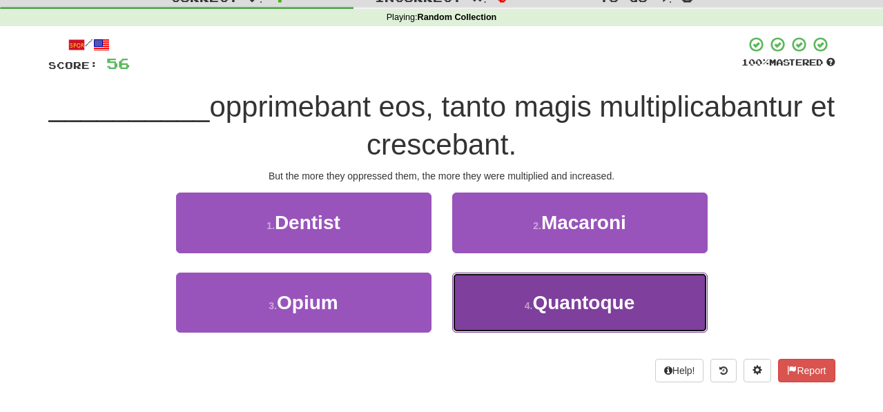
click at [498, 304] on button "4 . Quantoque" at bounding box center [579, 303] width 255 height 60
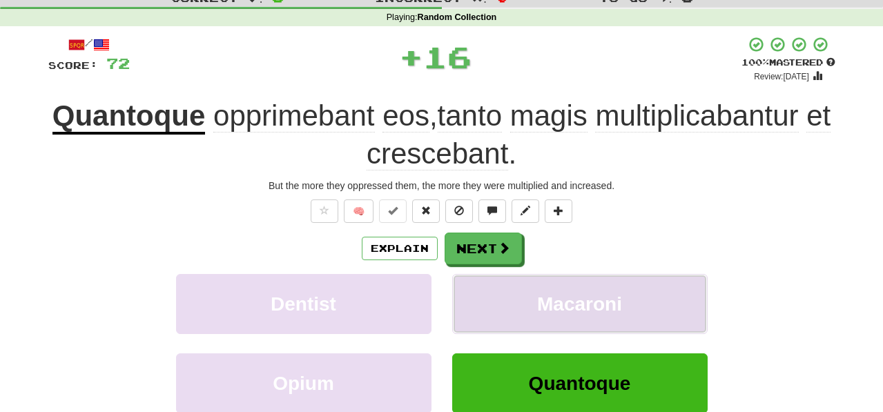
click at [498, 303] on button "Macaroni" at bounding box center [579, 304] width 255 height 60
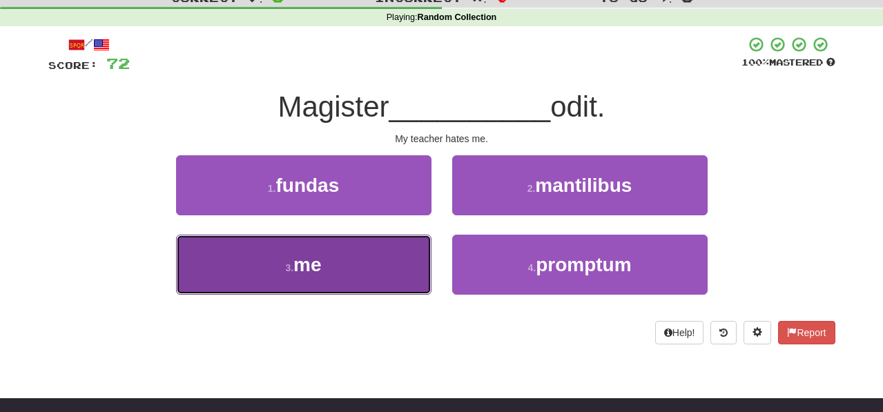
click at [402, 263] on button "3 . me" at bounding box center [303, 265] width 255 height 60
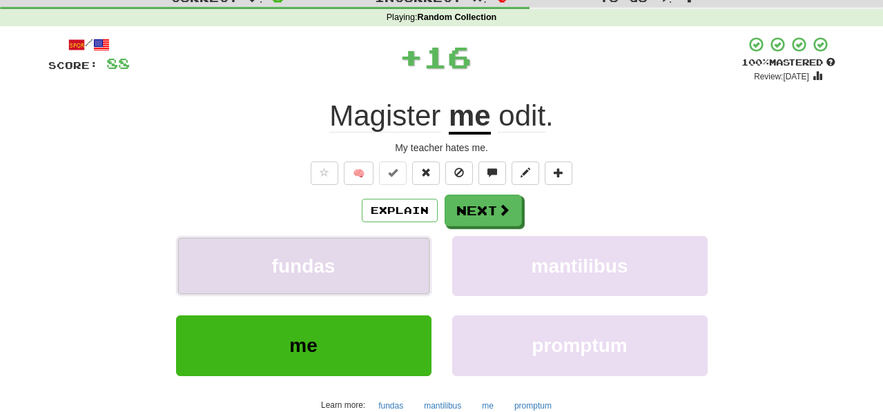
click at [413, 263] on button "fundas" at bounding box center [303, 266] width 255 height 60
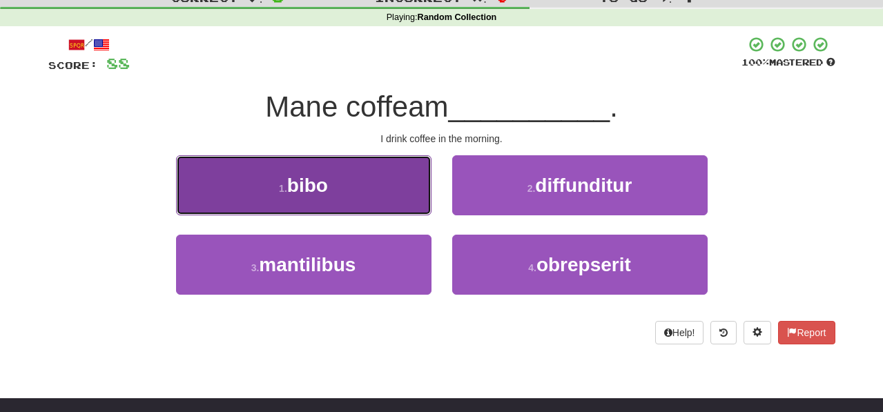
click at [404, 184] on button "1 . [GEOGRAPHIC_DATA]" at bounding box center [303, 185] width 255 height 60
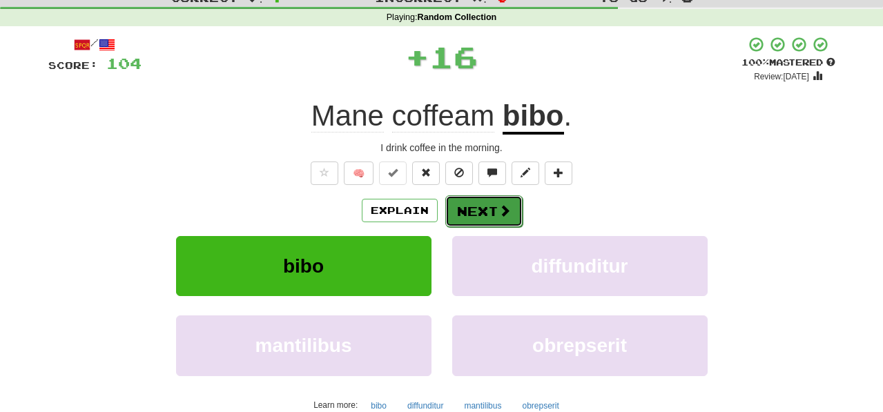
click at [460, 208] on button "Next" at bounding box center [483, 211] width 77 height 32
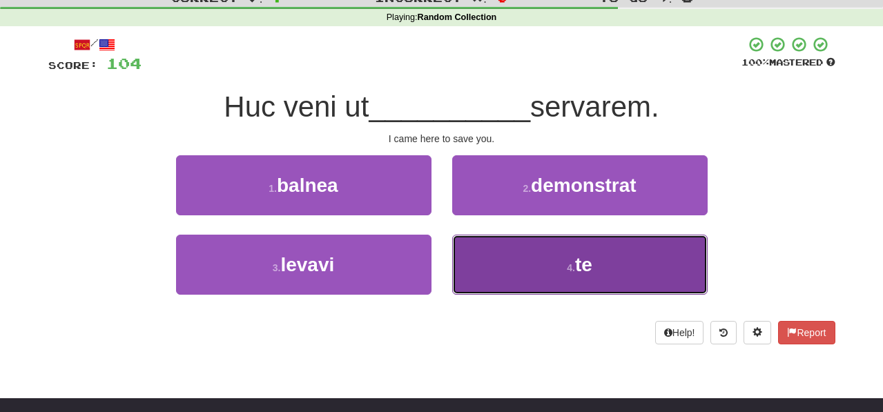
click at [480, 275] on button "4 . te" at bounding box center [579, 265] width 255 height 60
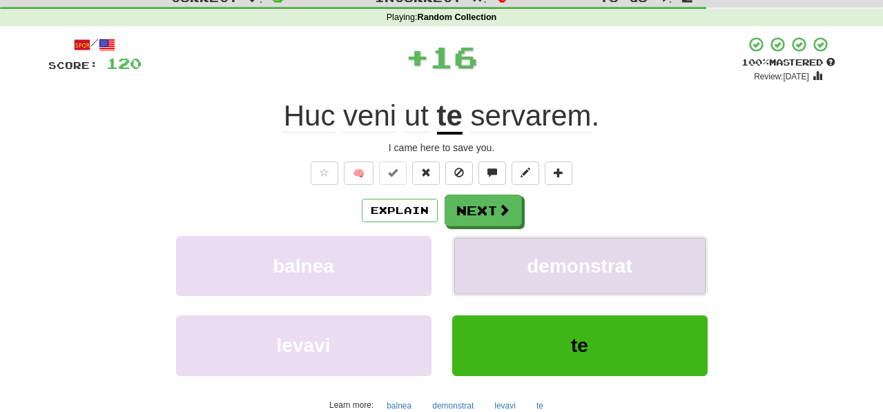
click at [480, 273] on button "demonstrat" at bounding box center [579, 266] width 255 height 60
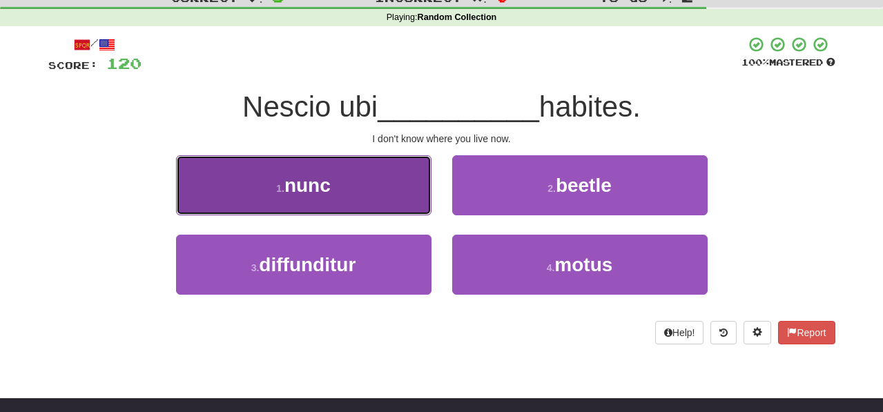
click at [411, 210] on button "1 . nunc" at bounding box center [303, 185] width 255 height 60
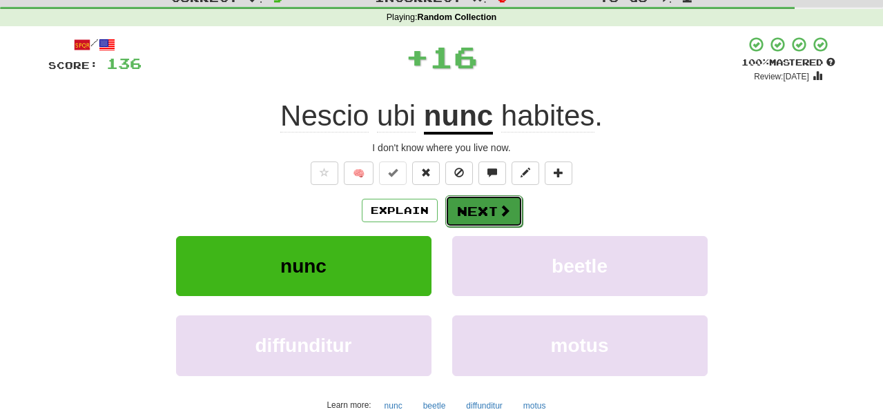
click at [486, 211] on button "Next" at bounding box center [483, 211] width 77 height 32
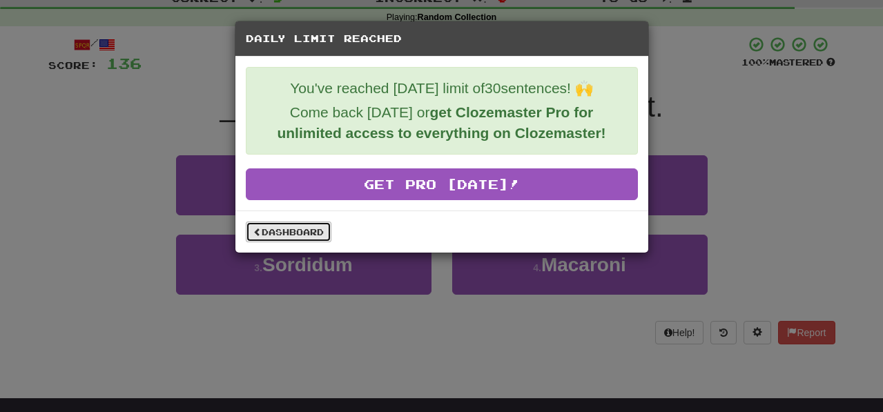
click at [308, 234] on link "Dashboard" at bounding box center [289, 231] width 86 height 21
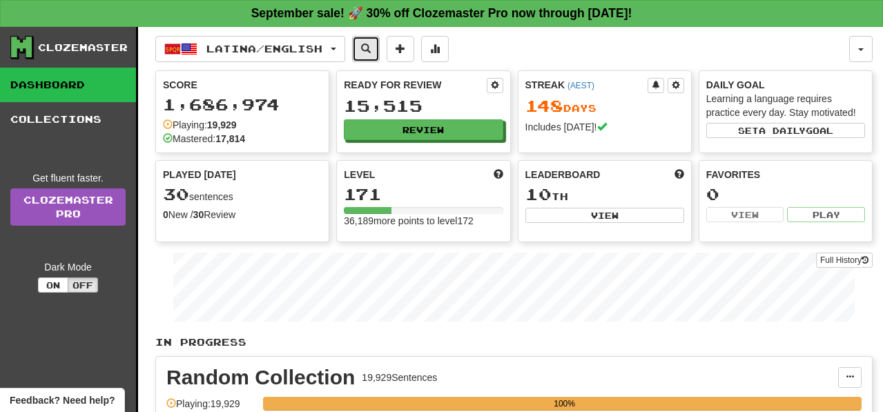
click at [371, 46] on span at bounding box center [366, 48] width 10 height 10
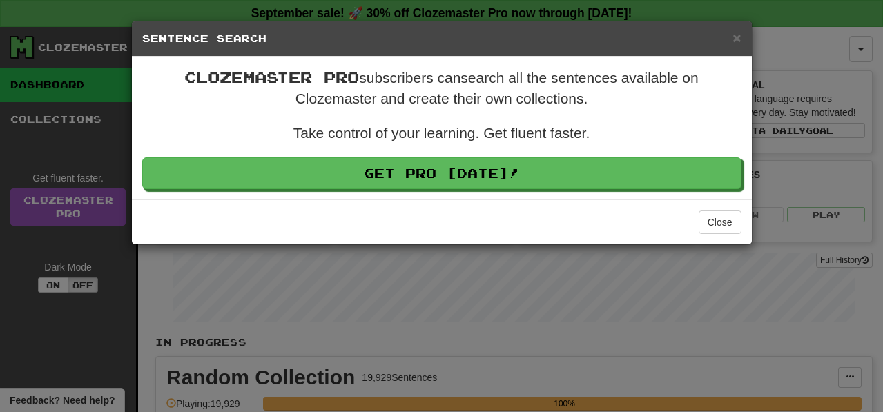
click at [799, 64] on div "× Sentence Search Clozemaster Pro subscribers can search all the sentences avai…" at bounding box center [441, 206] width 883 height 412
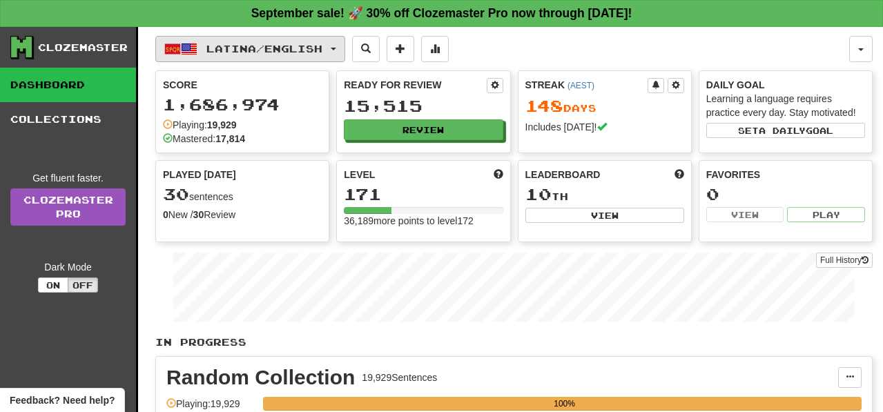
click at [345, 46] on button "Latina / English" at bounding box center [250, 49] width 190 height 26
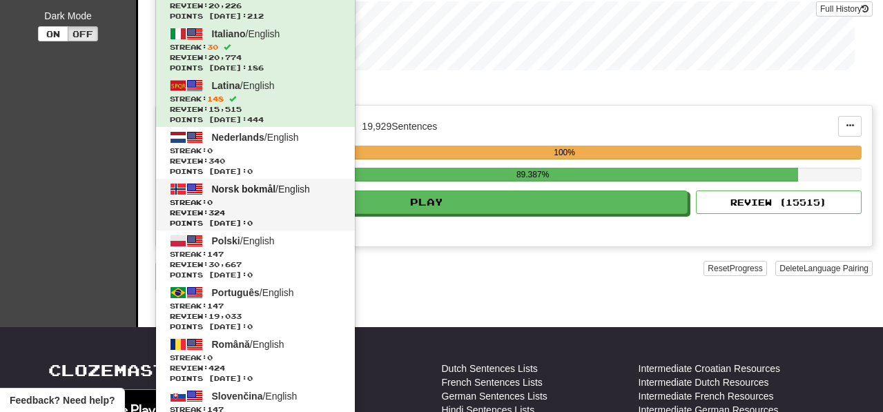
scroll to position [253, 0]
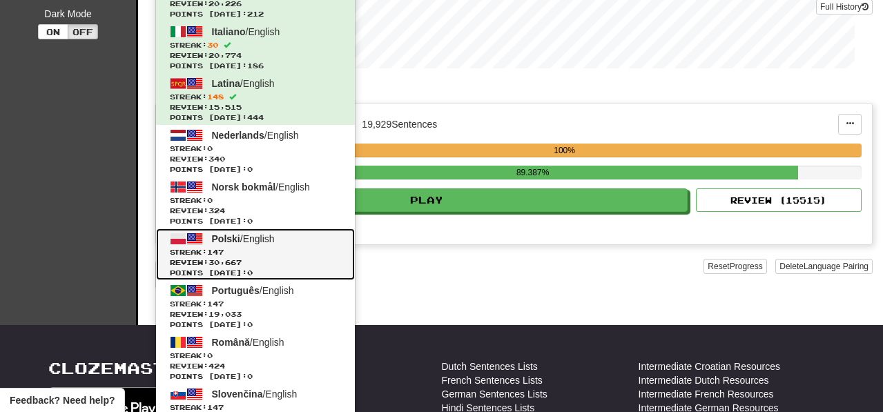
click at [296, 255] on span "Streak: 147" at bounding box center [255, 252] width 171 height 10
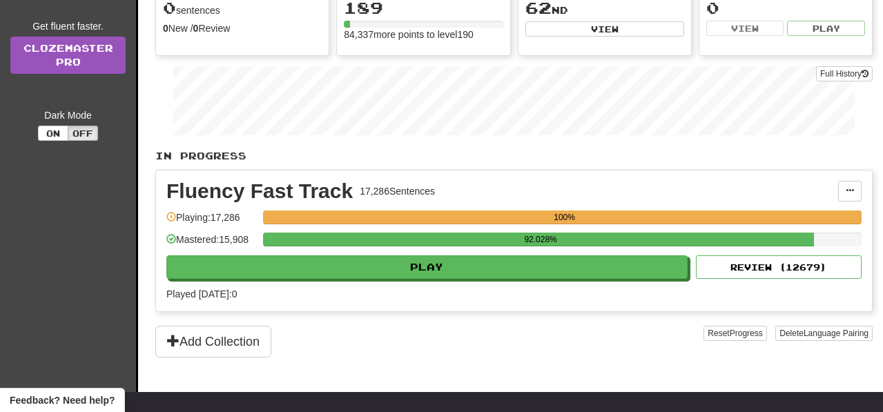
scroll to position [206, 0]
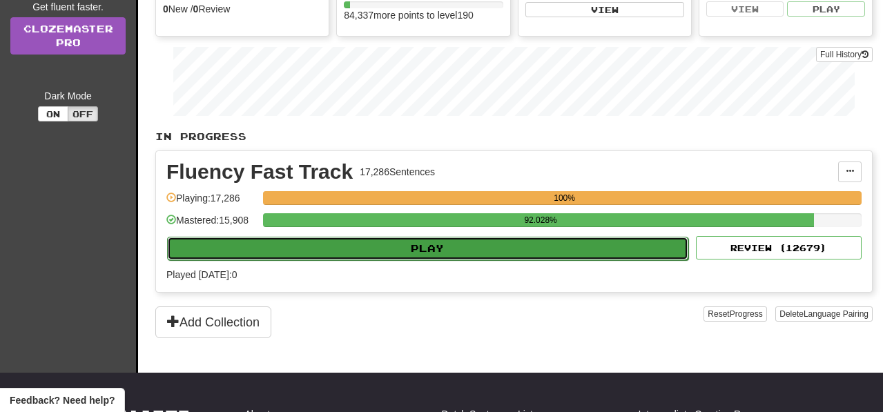
click at [496, 259] on button "Play" at bounding box center [427, 248] width 521 height 23
select select "**"
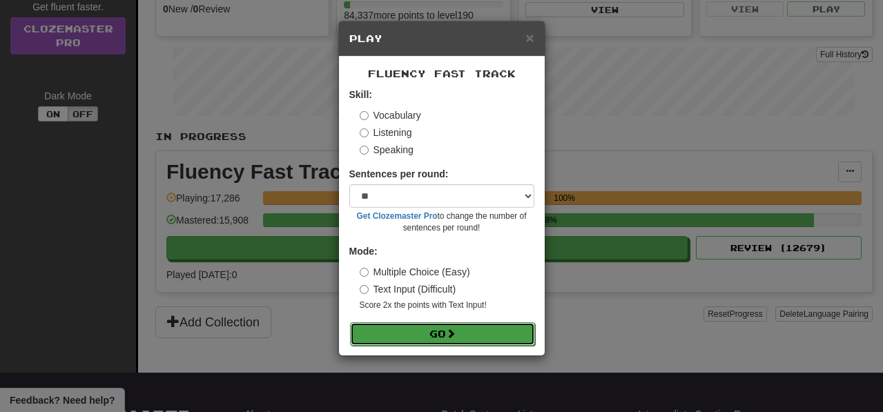
click at [509, 331] on button "Go" at bounding box center [442, 333] width 185 height 23
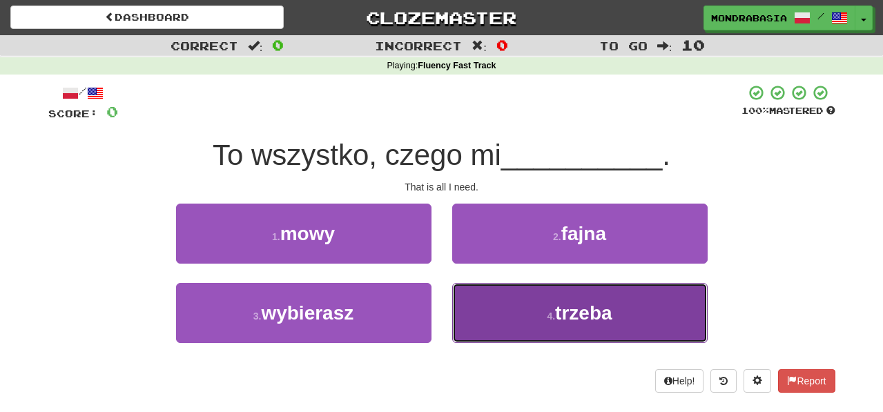
click at [486, 315] on button "4 . trzeba" at bounding box center [579, 313] width 255 height 60
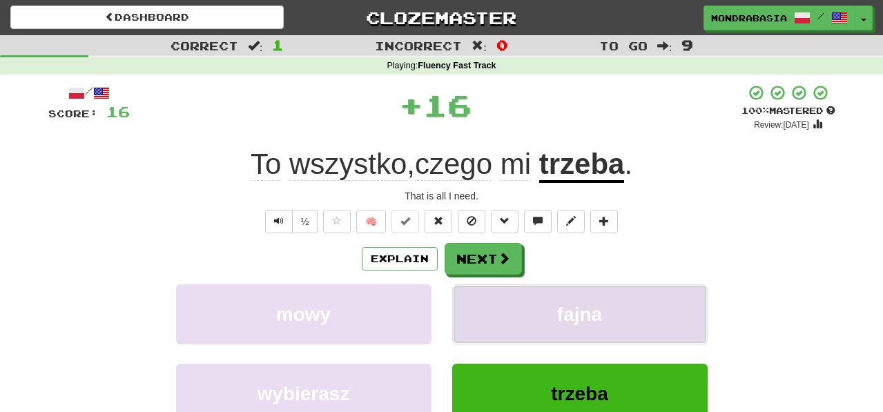
click at [485, 299] on button "fajna" at bounding box center [579, 314] width 255 height 60
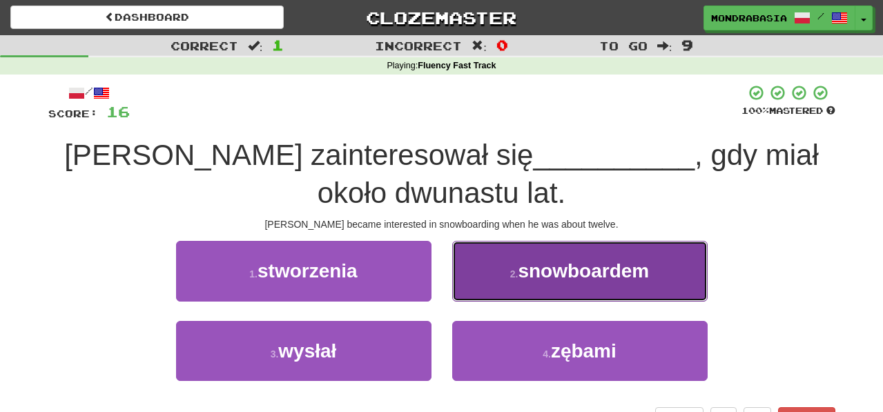
click at [472, 281] on button "2 . snowboardem" at bounding box center [579, 271] width 255 height 60
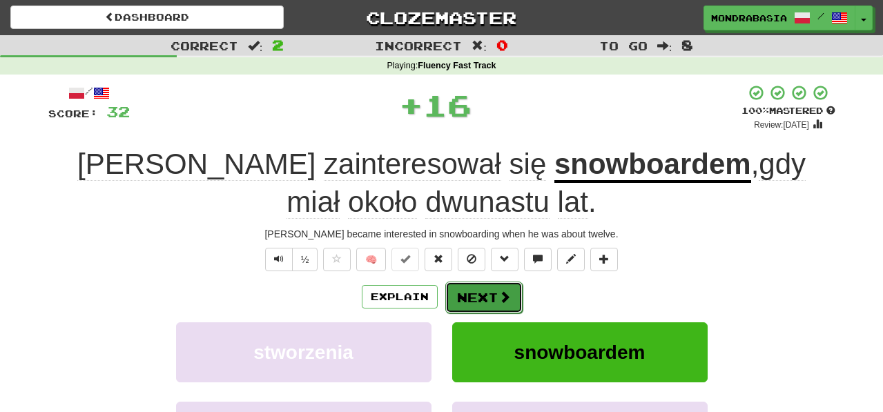
click at [475, 298] on button "Next" at bounding box center [483, 298] width 77 height 32
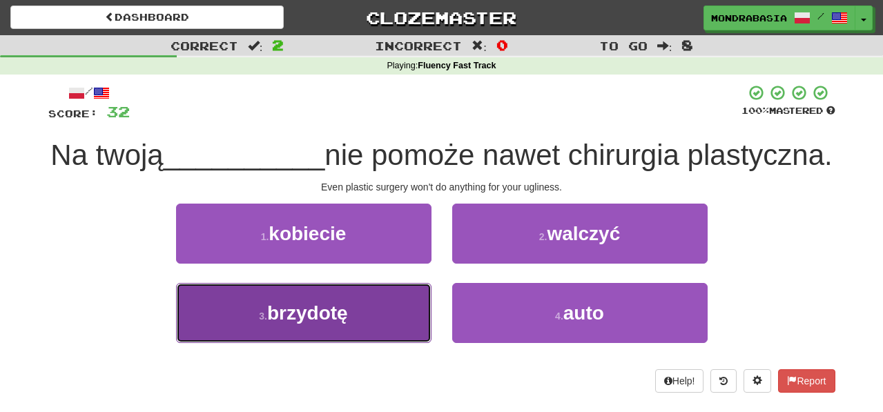
click at [372, 321] on button "3 . brzydotę" at bounding box center [303, 313] width 255 height 60
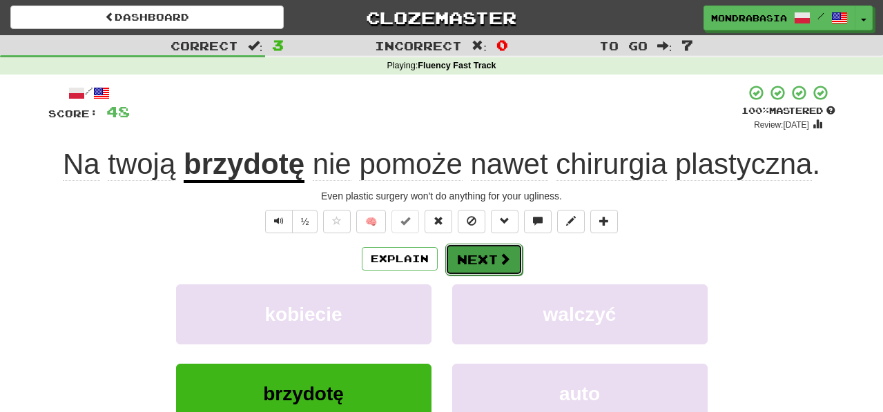
click at [488, 263] on button "Next" at bounding box center [483, 260] width 77 height 32
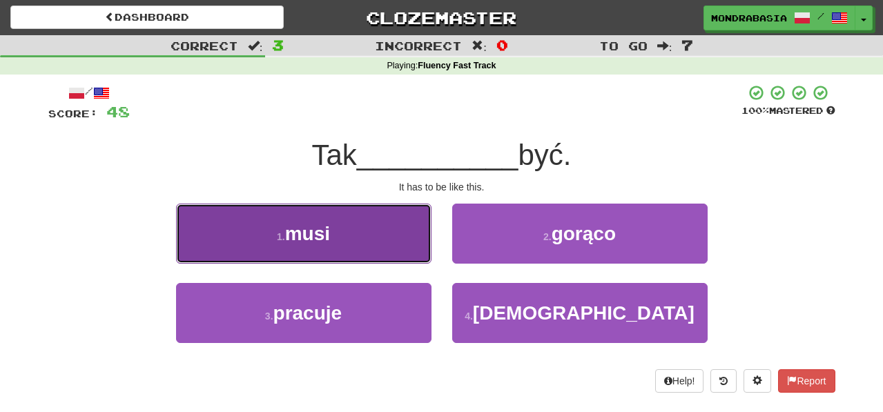
click at [395, 248] on button "1 . musi" at bounding box center [303, 234] width 255 height 60
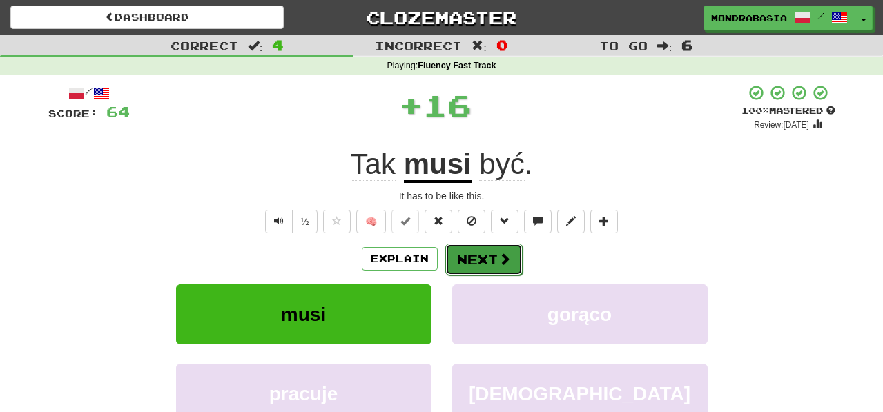
click at [462, 260] on button "Next" at bounding box center [483, 260] width 77 height 32
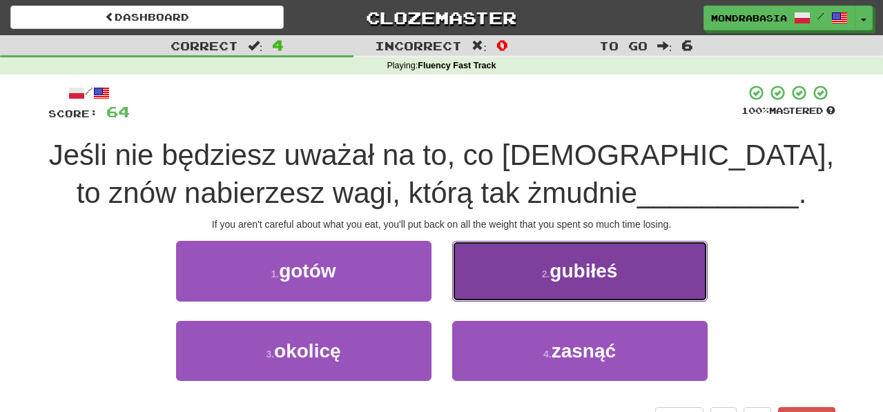
click at [465, 291] on button "2 . gubiłeś" at bounding box center [579, 271] width 255 height 60
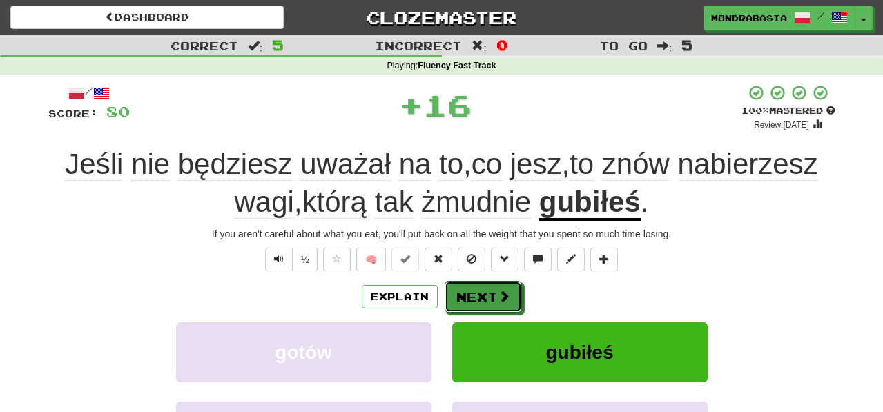
click at [465, 291] on button "Next" at bounding box center [482, 297] width 77 height 32
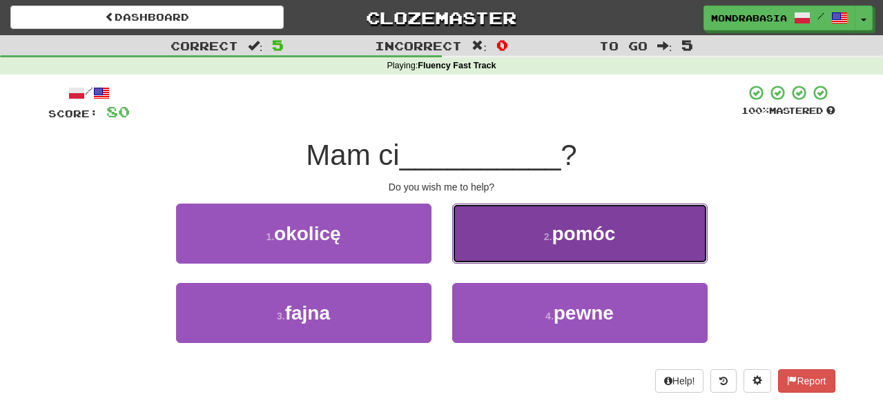
click at [486, 247] on button "2 . pomóc" at bounding box center [579, 234] width 255 height 60
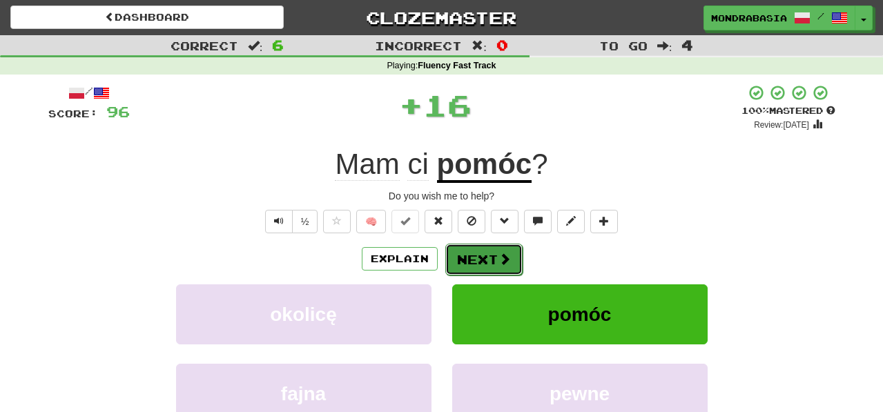
click at [486, 250] on button "Next" at bounding box center [483, 260] width 77 height 32
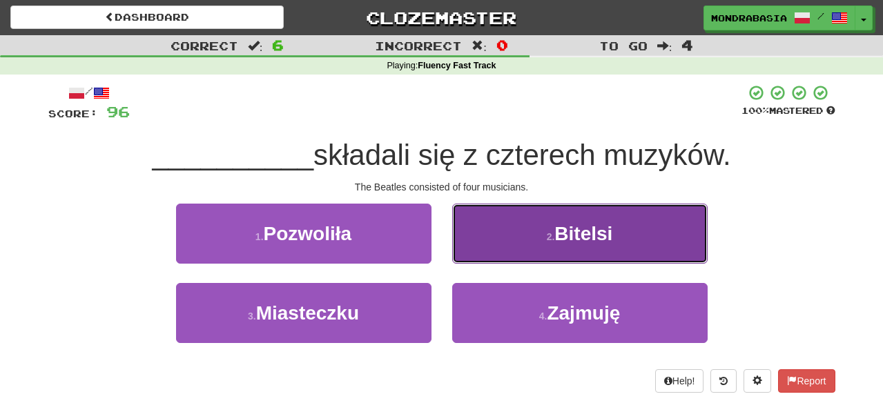
click at [473, 255] on button "2 . Bitelsi" at bounding box center [579, 234] width 255 height 60
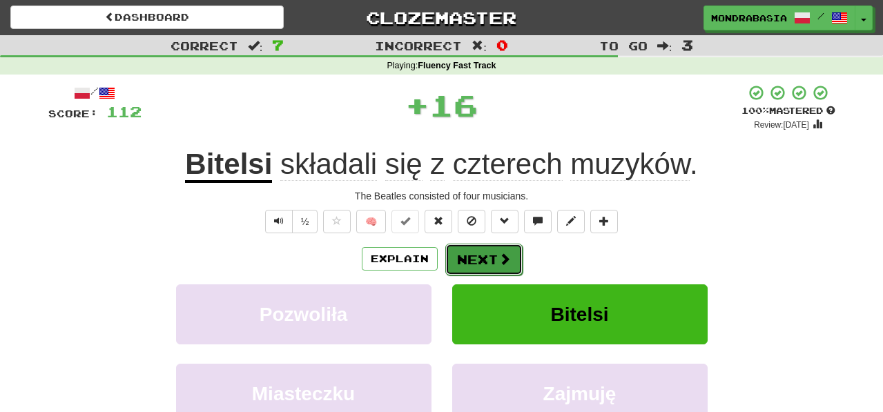
click at [476, 253] on button "Next" at bounding box center [483, 260] width 77 height 32
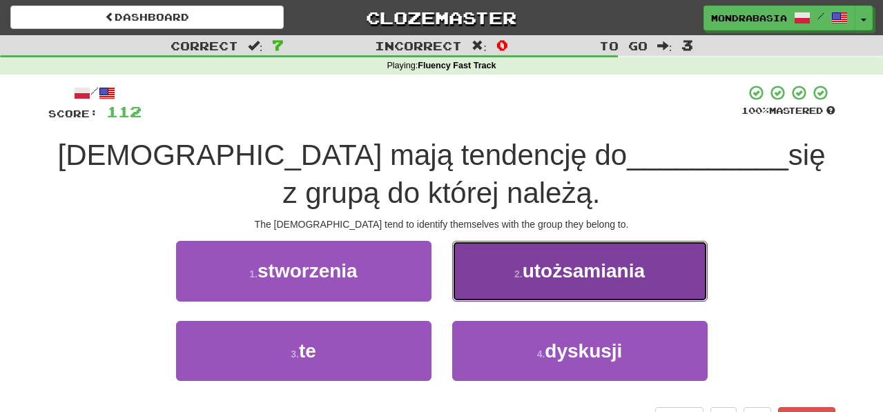
click at [469, 291] on button "2 . utożsamiania" at bounding box center [579, 271] width 255 height 60
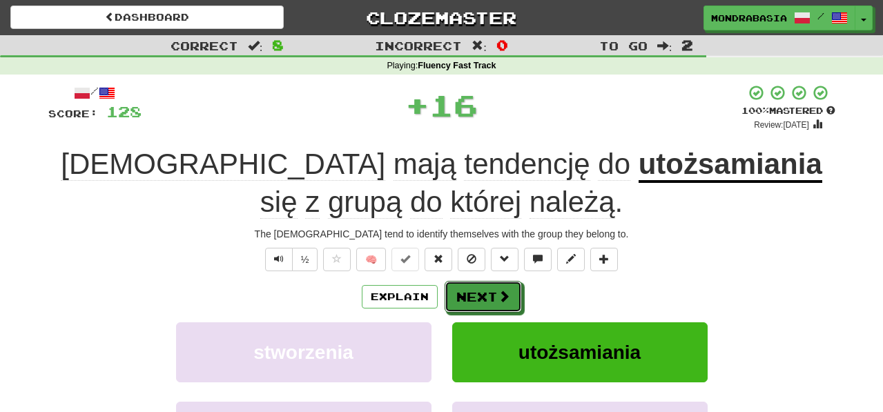
click at [469, 291] on button "Next" at bounding box center [482, 297] width 77 height 32
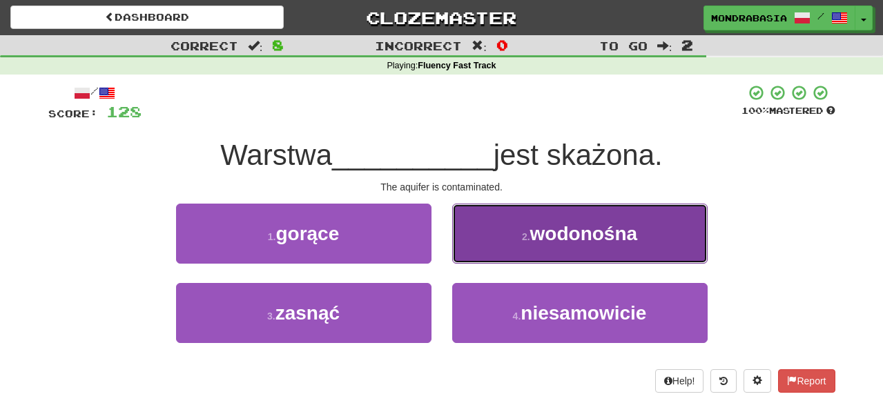
click at [473, 257] on button "2 . wodonośna" at bounding box center [579, 234] width 255 height 60
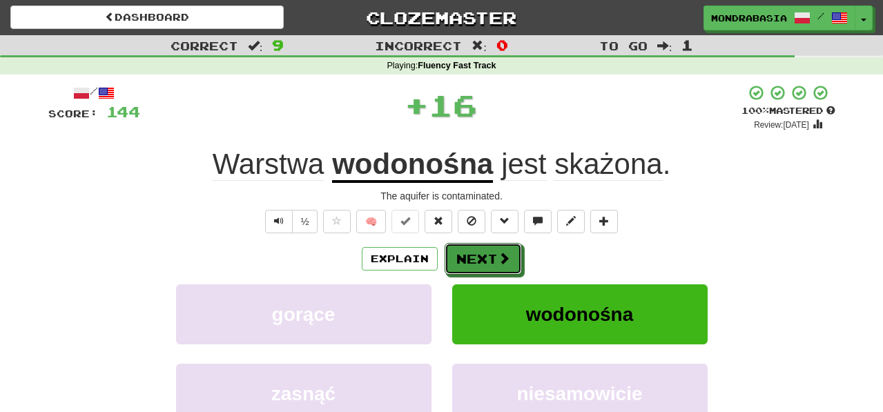
click at [473, 257] on button "Next" at bounding box center [482, 259] width 77 height 32
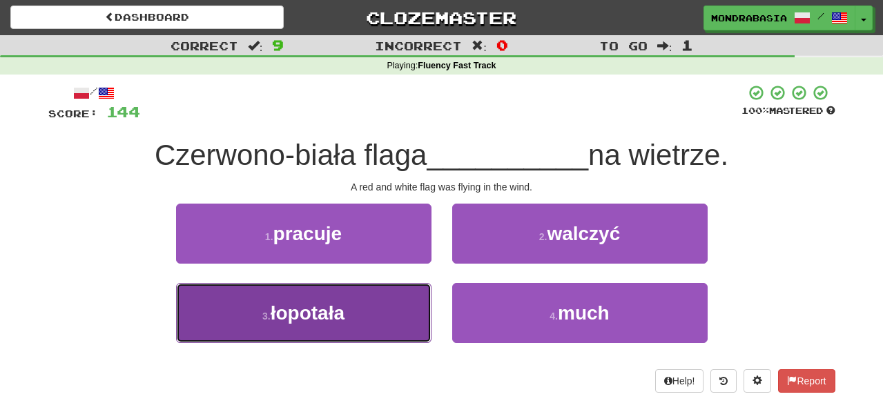
click at [404, 310] on button "3 . łopotała" at bounding box center [303, 313] width 255 height 60
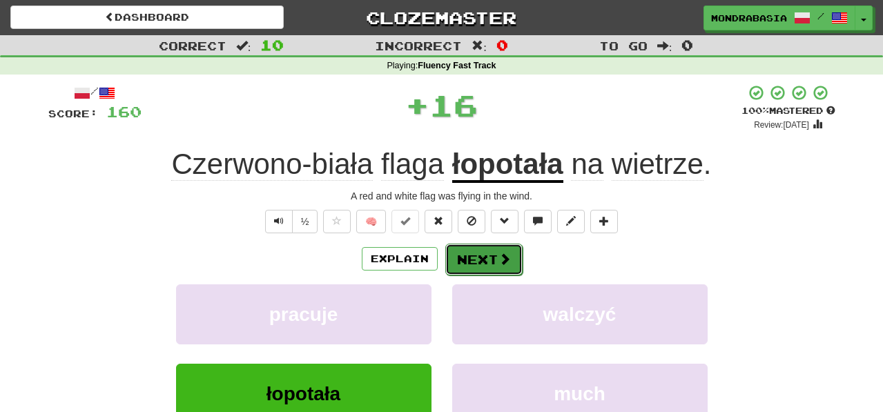
click at [502, 259] on span at bounding box center [504, 259] width 12 height 12
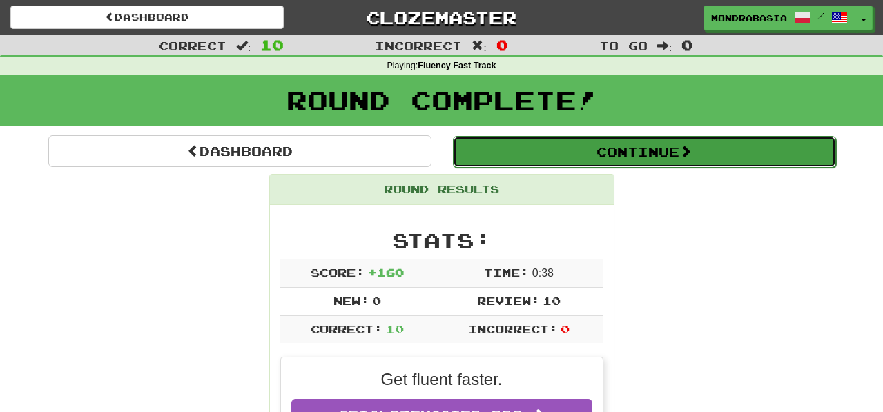
click at [509, 161] on button "Continue" at bounding box center [644, 152] width 383 height 32
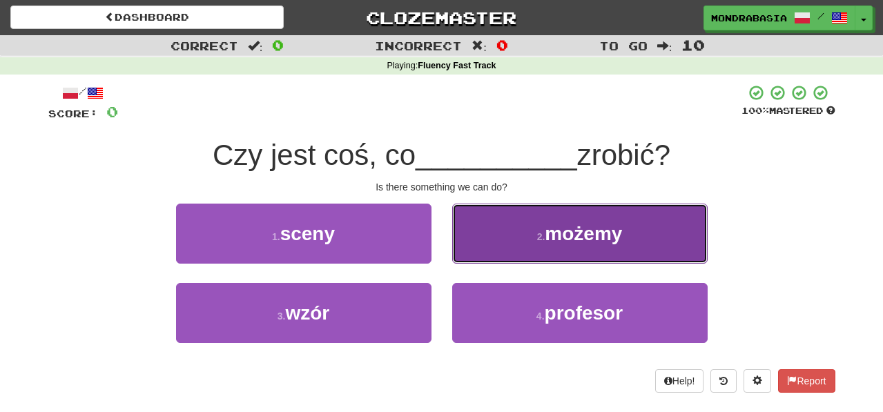
click at [482, 260] on button "2 . możemy" at bounding box center [579, 234] width 255 height 60
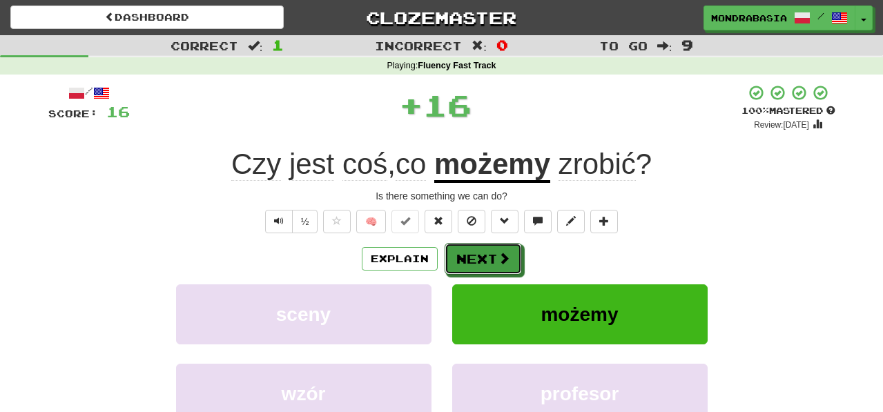
click at [482, 260] on button "Next" at bounding box center [482, 259] width 77 height 32
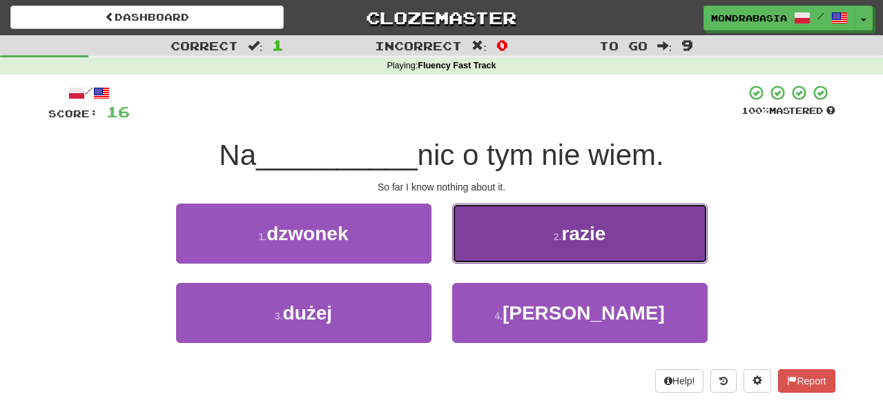
click at [473, 258] on button "2 . razie" at bounding box center [579, 234] width 255 height 60
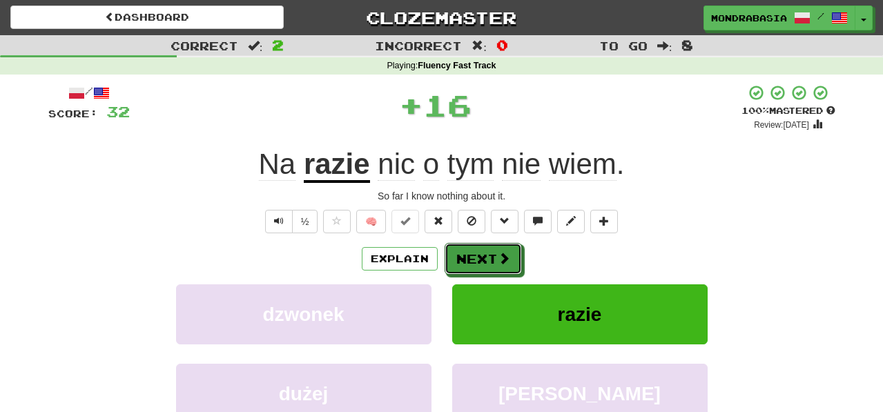
click at [473, 258] on button "Next" at bounding box center [482, 259] width 77 height 32
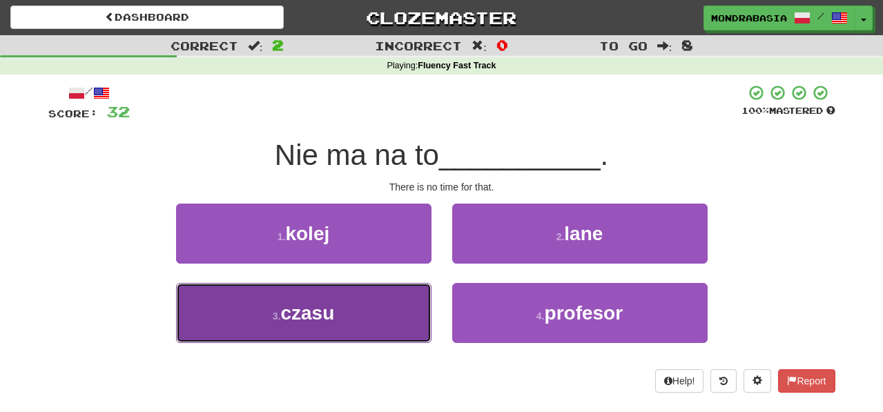
click at [393, 327] on button "3 . czasu" at bounding box center [303, 313] width 255 height 60
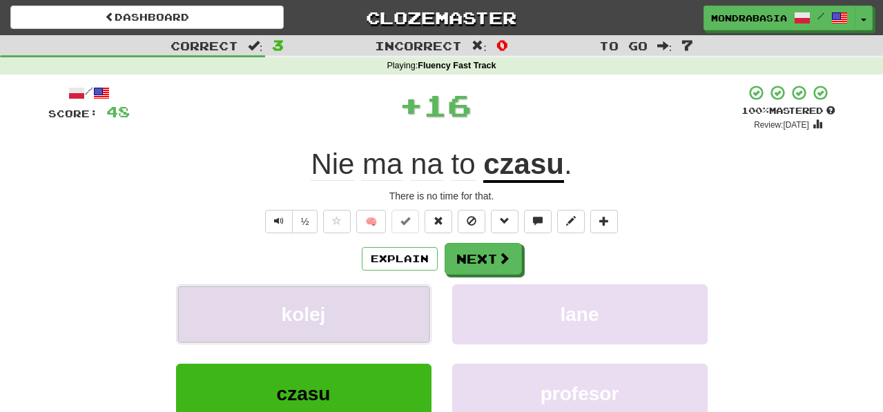
click at [404, 315] on button "kolej" at bounding box center [303, 314] width 255 height 60
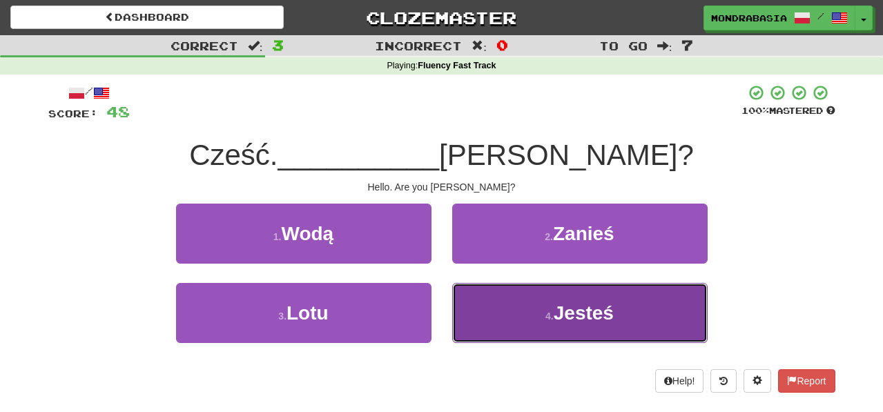
click at [500, 324] on button "4 . Jesteś" at bounding box center [579, 313] width 255 height 60
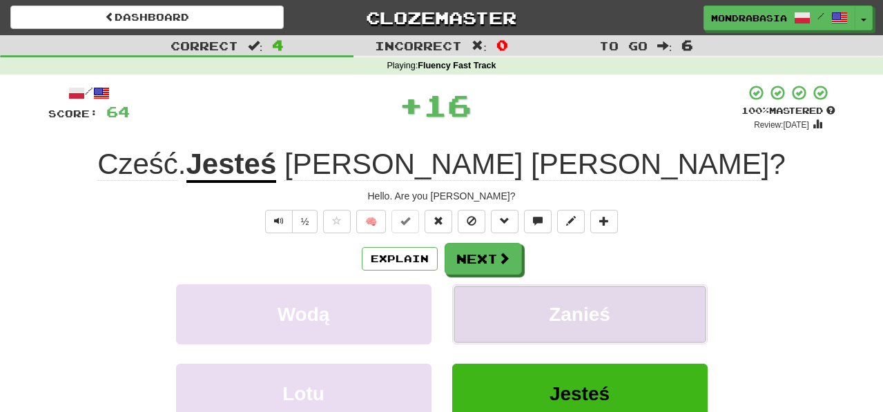
click at [498, 313] on button "Zanieś" at bounding box center [579, 314] width 255 height 60
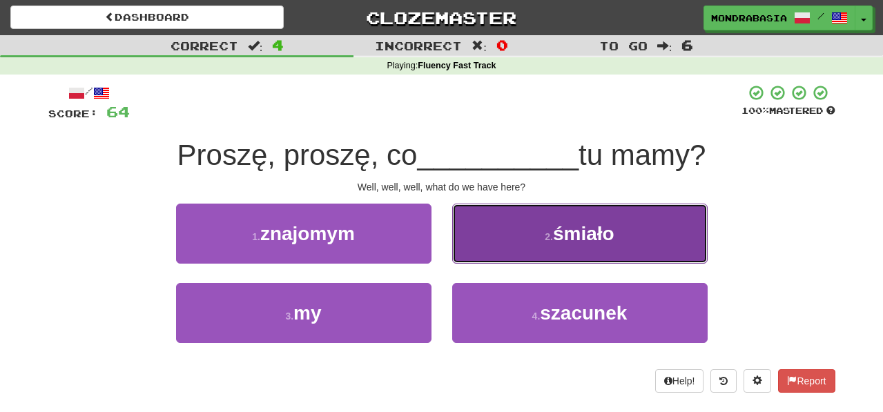
click at [481, 254] on button "2 . śmiało" at bounding box center [579, 234] width 255 height 60
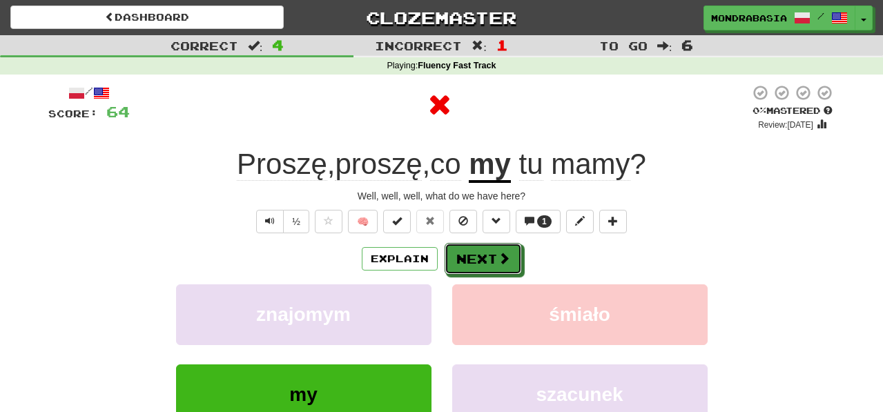
click at [481, 257] on button "Next" at bounding box center [482, 259] width 77 height 32
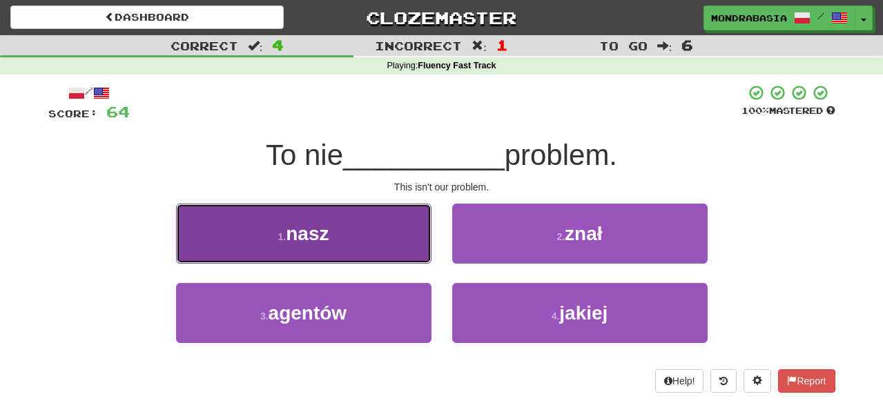
click at [402, 253] on button "1 . nasz" at bounding box center [303, 234] width 255 height 60
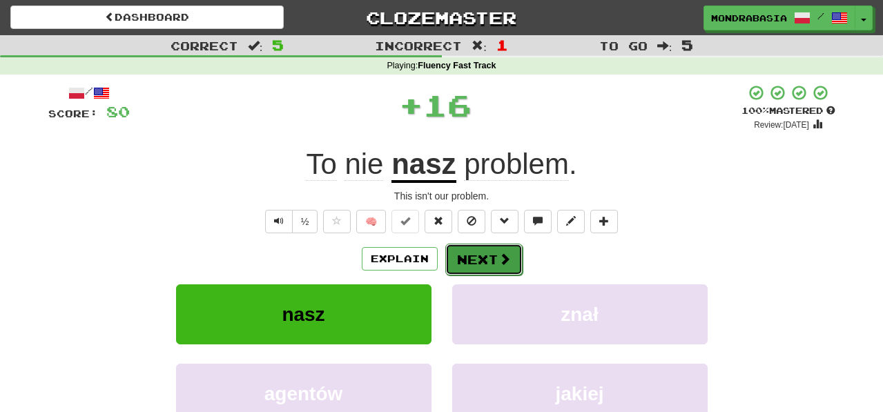
click at [471, 255] on button "Next" at bounding box center [483, 260] width 77 height 32
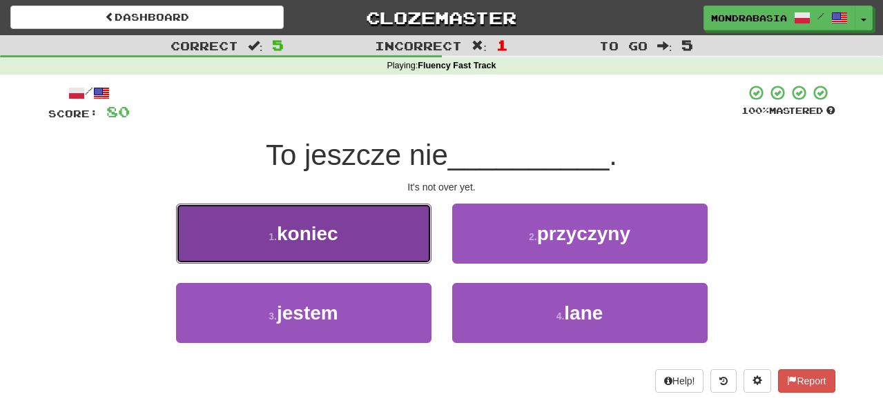
click at [406, 255] on button "1 . koniec" at bounding box center [303, 234] width 255 height 60
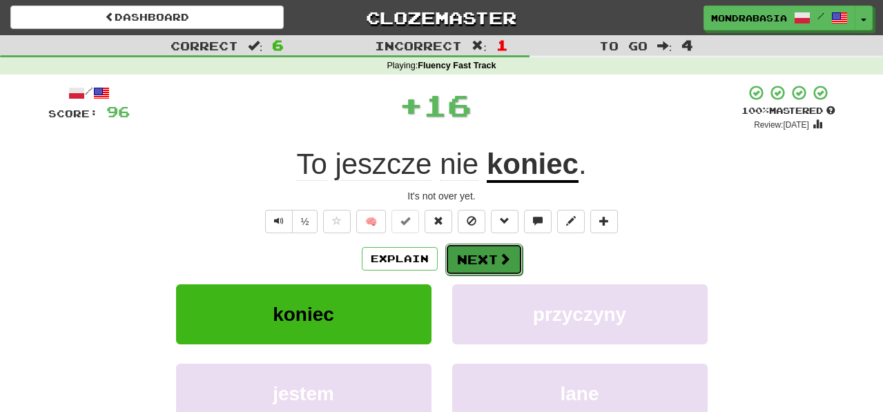
click at [462, 257] on button "Next" at bounding box center [483, 260] width 77 height 32
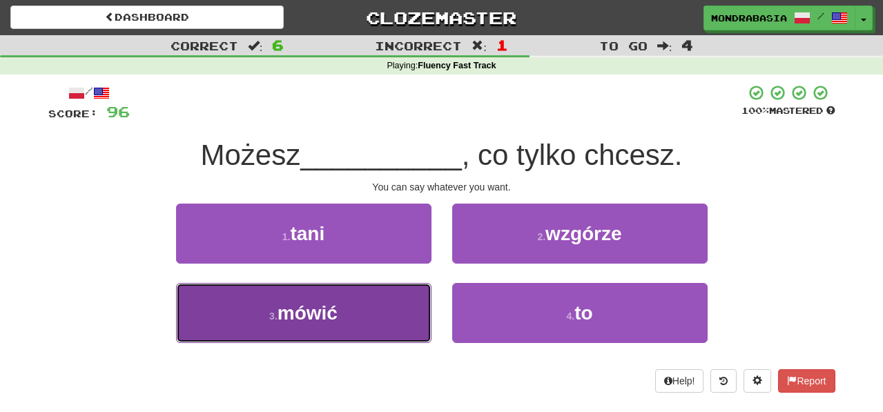
click at [396, 315] on button "3 . mówić" at bounding box center [303, 313] width 255 height 60
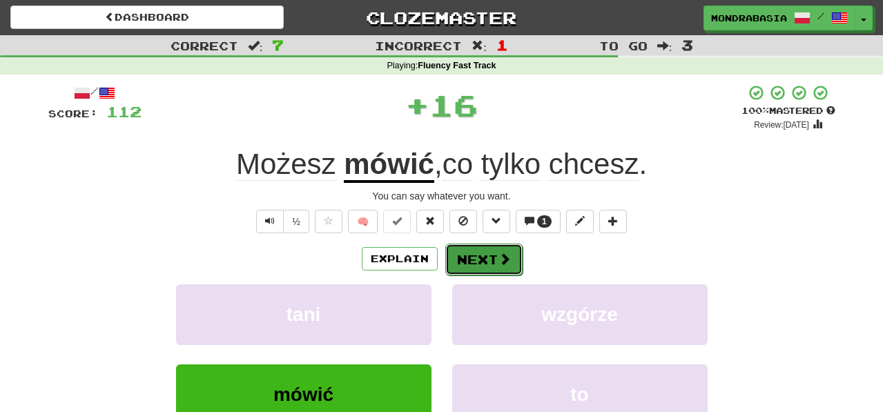
click at [469, 255] on button "Next" at bounding box center [483, 260] width 77 height 32
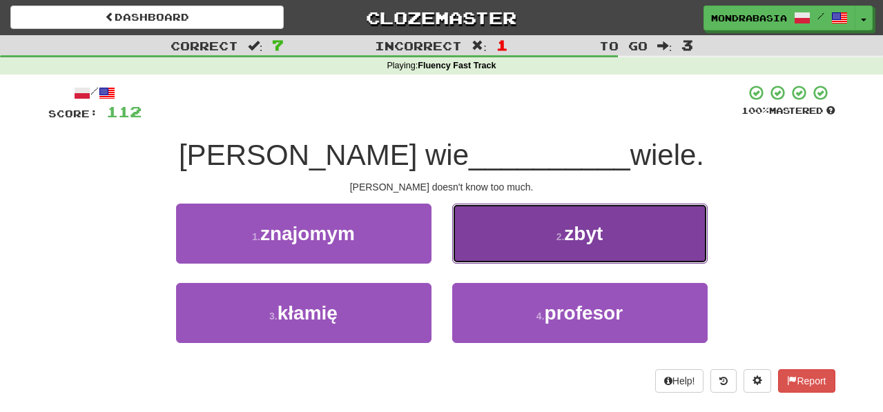
click at [471, 251] on button "2 . zbyt" at bounding box center [579, 234] width 255 height 60
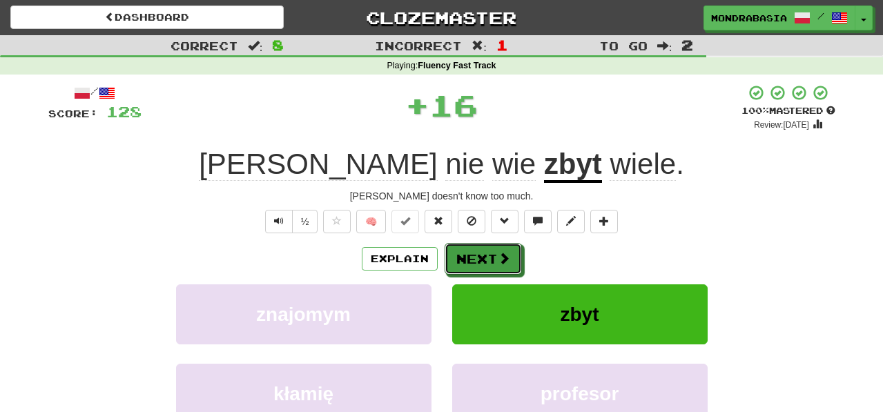
click at [471, 254] on button "Next" at bounding box center [482, 259] width 77 height 32
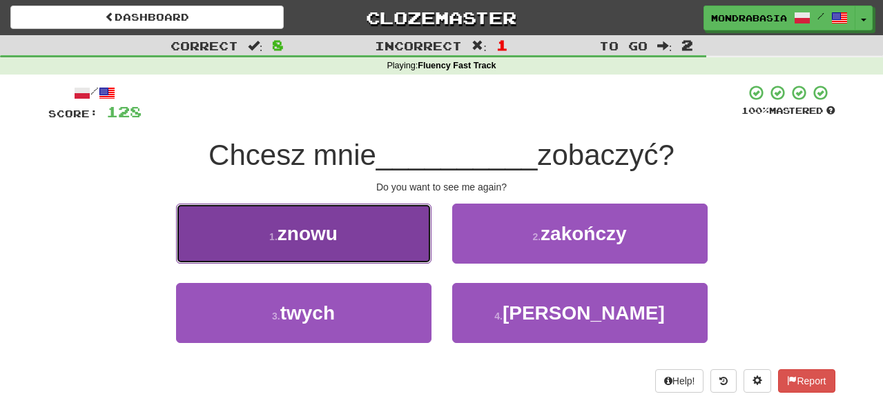
click at [401, 246] on button "1 . znowu" at bounding box center [303, 234] width 255 height 60
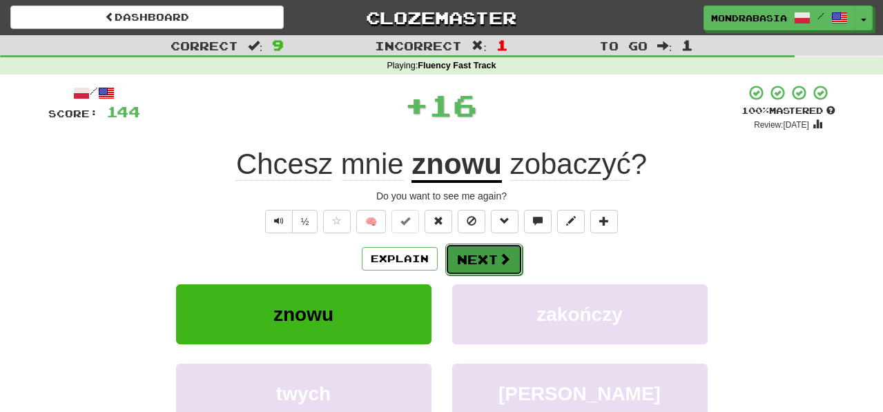
click at [453, 246] on button "Next" at bounding box center [483, 260] width 77 height 32
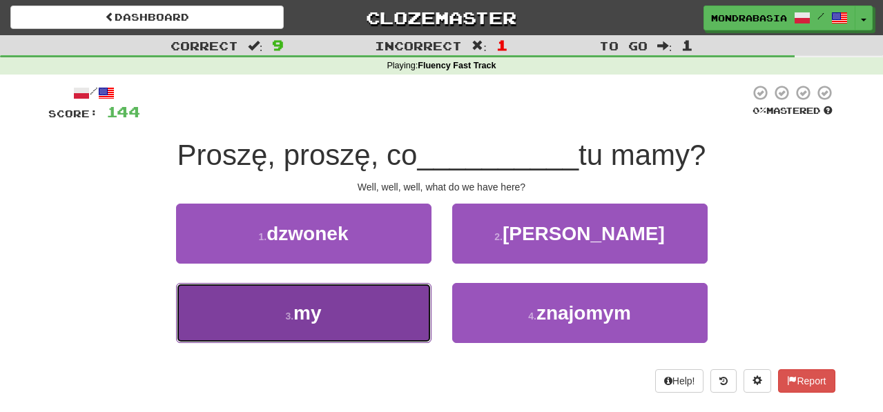
click at [404, 308] on button "3 . my" at bounding box center [303, 313] width 255 height 60
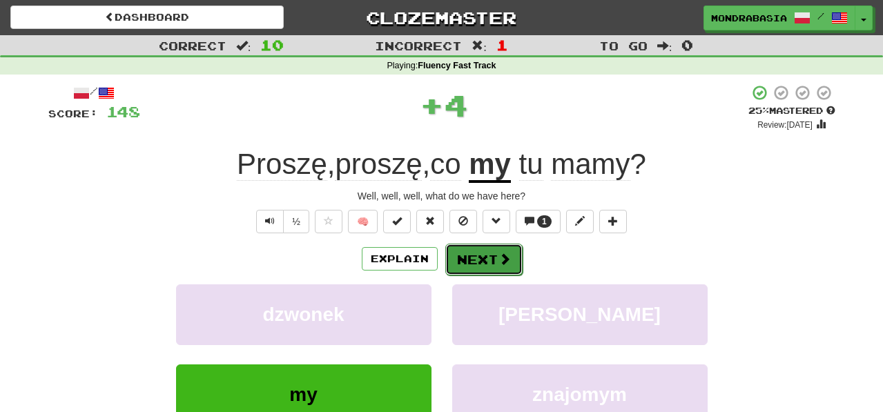
click at [473, 255] on button "Next" at bounding box center [483, 260] width 77 height 32
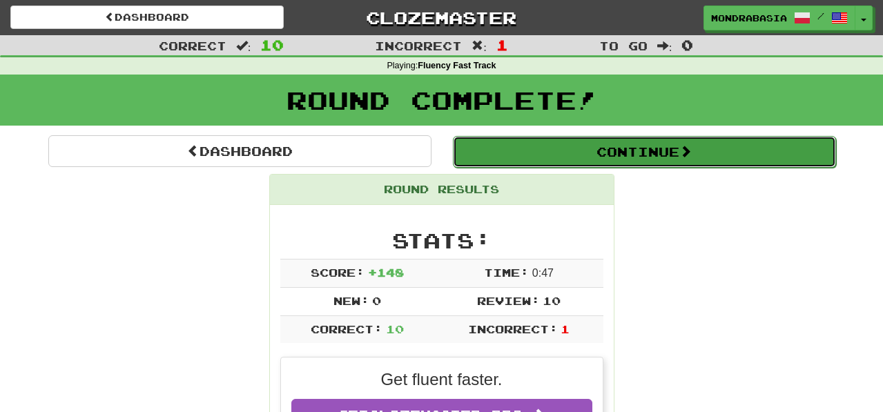
click at [491, 156] on button "Continue" at bounding box center [644, 152] width 383 height 32
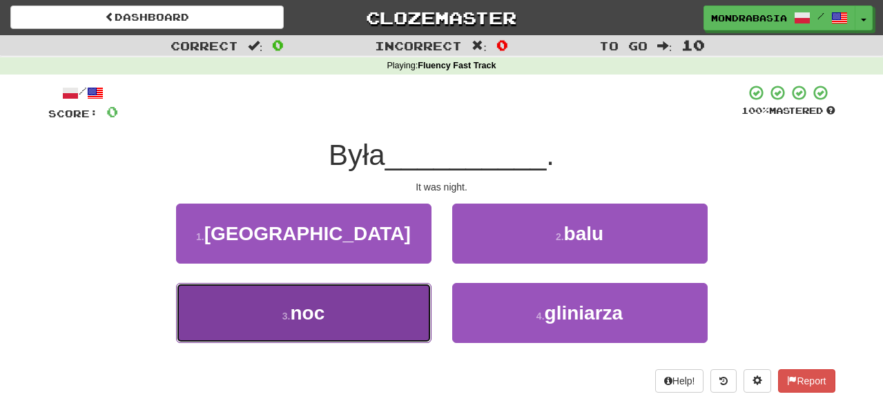
click at [395, 314] on button "3 . noc" at bounding box center [303, 313] width 255 height 60
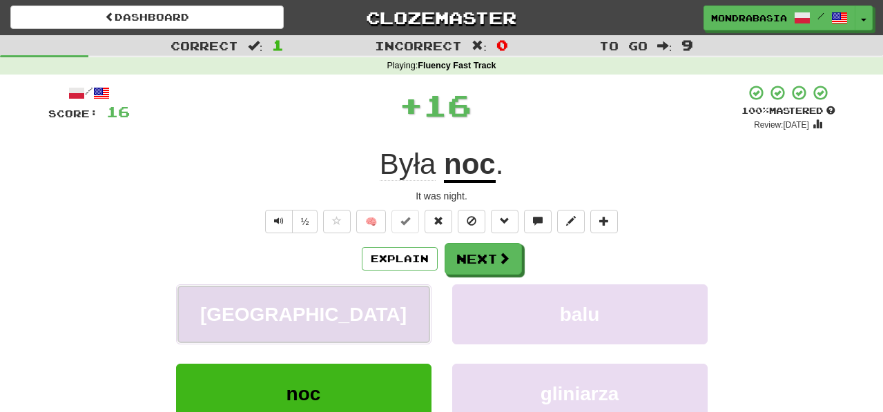
click at [403, 314] on button "niemczech" at bounding box center [303, 314] width 255 height 60
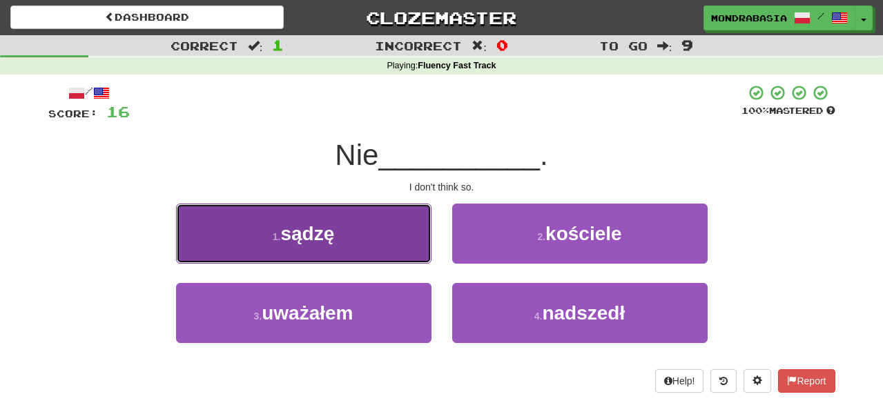
click at [397, 248] on button "1 . sądzę" at bounding box center [303, 234] width 255 height 60
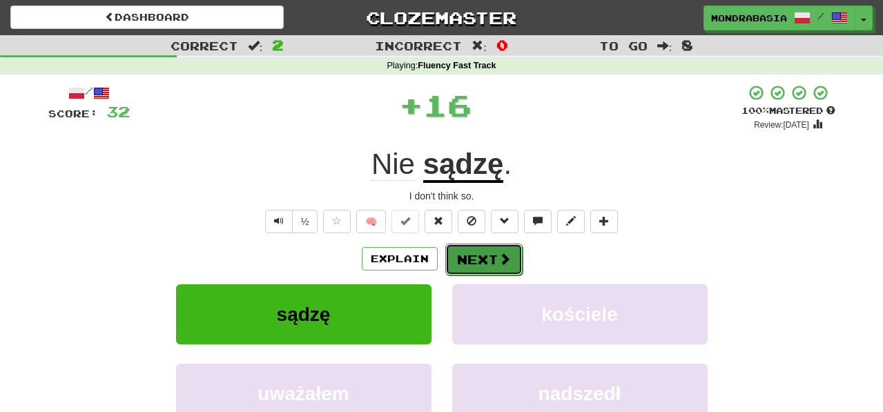
click at [460, 257] on button "Next" at bounding box center [483, 260] width 77 height 32
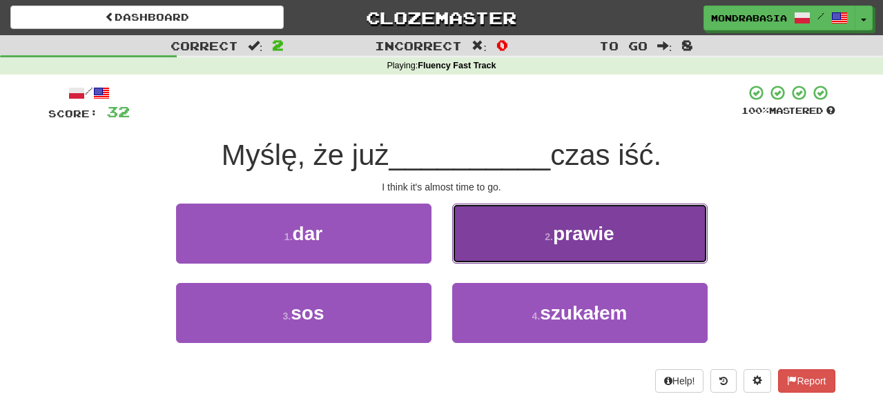
click at [470, 252] on button "2 . prawie" at bounding box center [579, 234] width 255 height 60
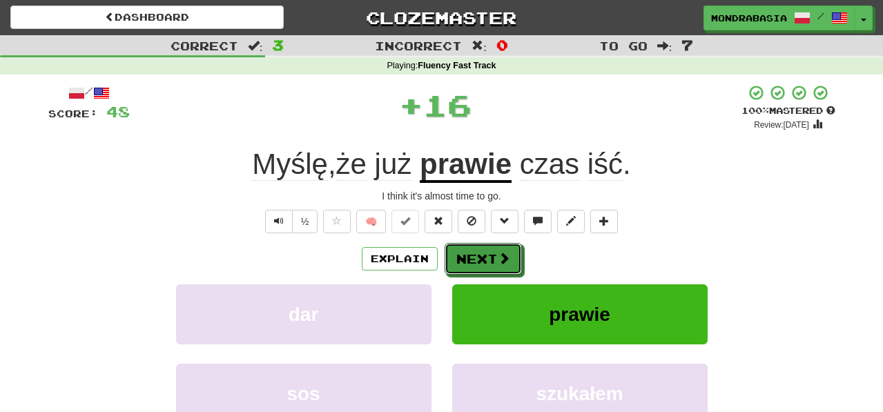
click at [470, 252] on button "Next" at bounding box center [482, 259] width 77 height 32
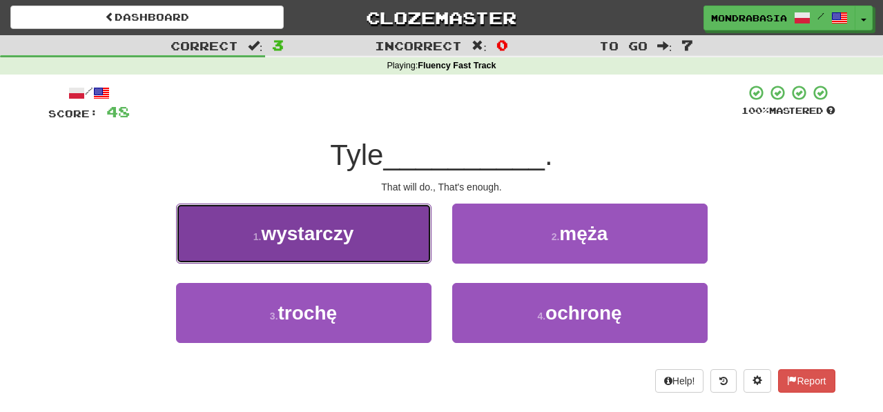
click at [412, 246] on button "1 . wystarczy" at bounding box center [303, 234] width 255 height 60
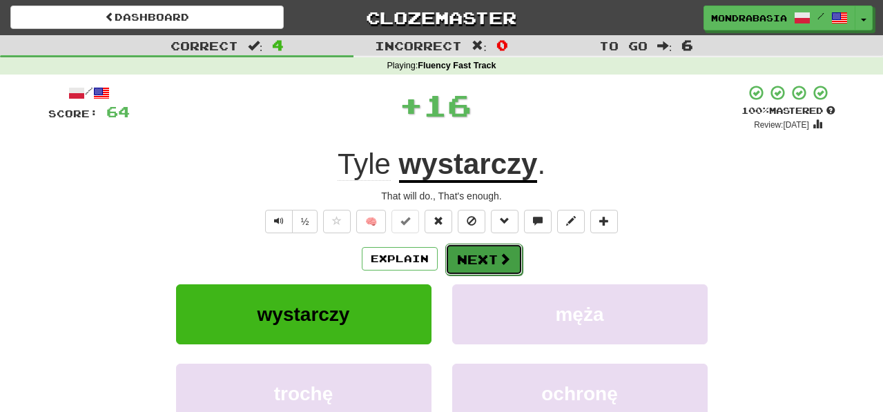
click at [477, 257] on button "Next" at bounding box center [483, 260] width 77 height 32
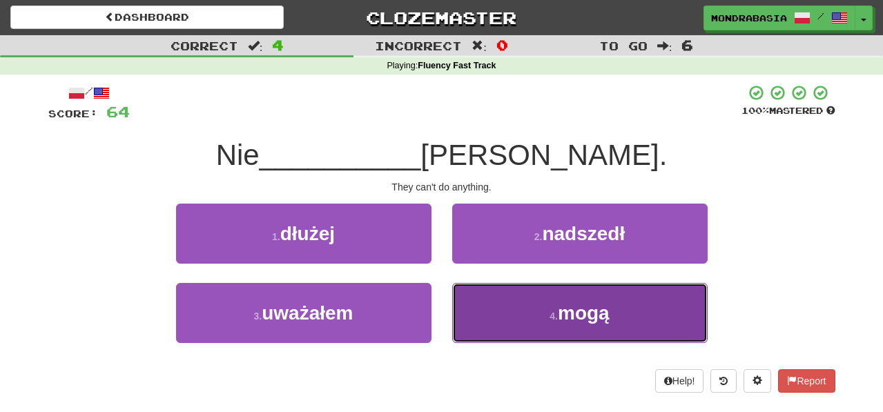
click at [491, 310] on button "4 . mogą" at bounding box center [579, 313] width 255 height 60
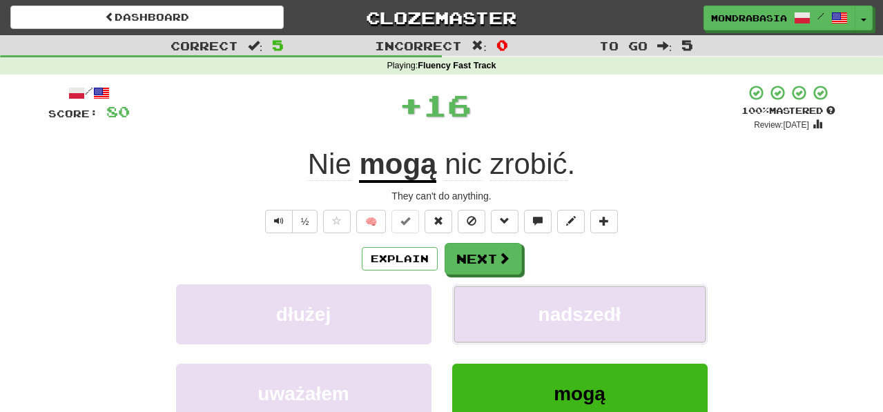
click at [491, 310] on button "nadszedł" at bounding box center [579, 314] width 255 height 60
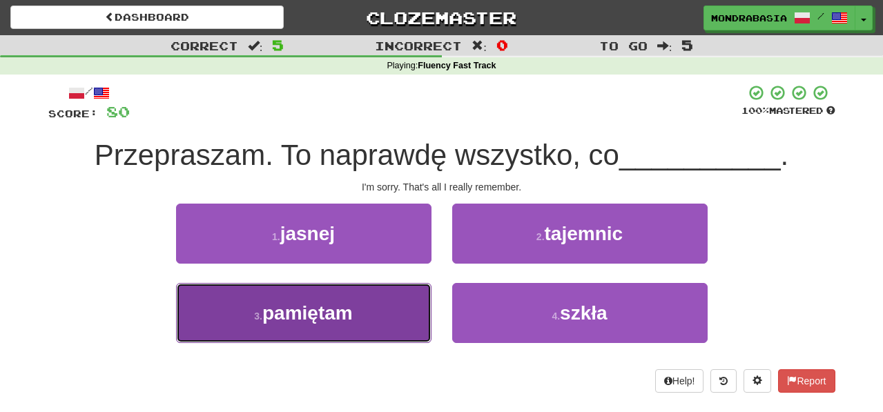
click at [405, 318] on button "3 . pamiętam" at bounding box center [303, 313] width 255 height 60
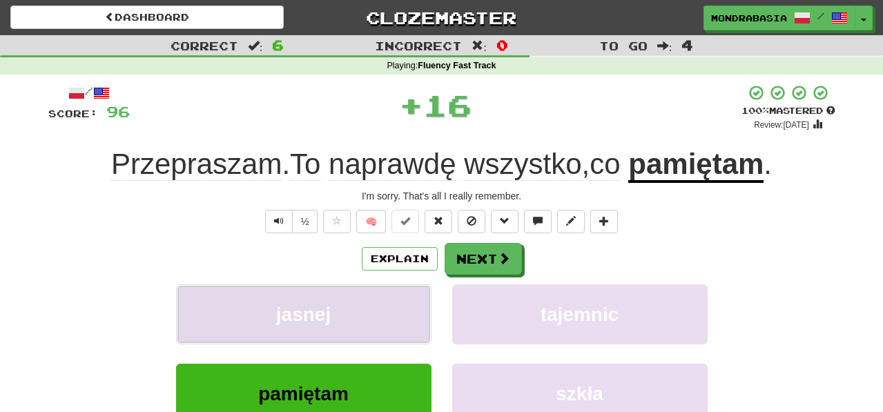
click at [405, 318] on button "jasnej" at bounding box center [303, 314] width 255 height 60
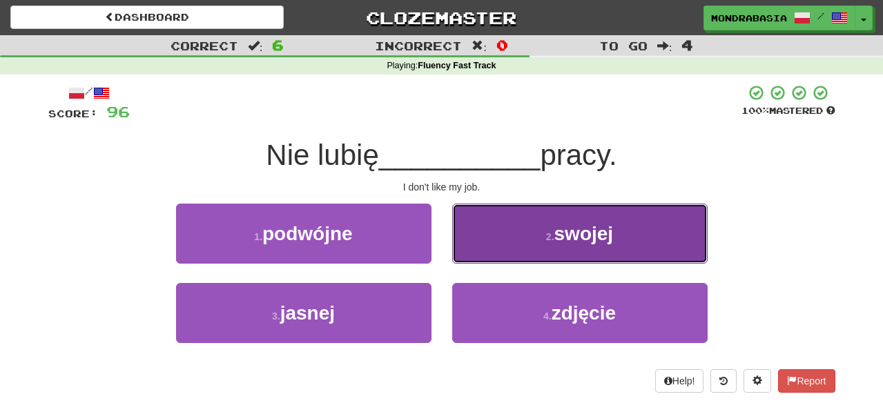
click at [473, 251] on button "2 . swojej" at bounding box center [579, 234] width 255 height 60
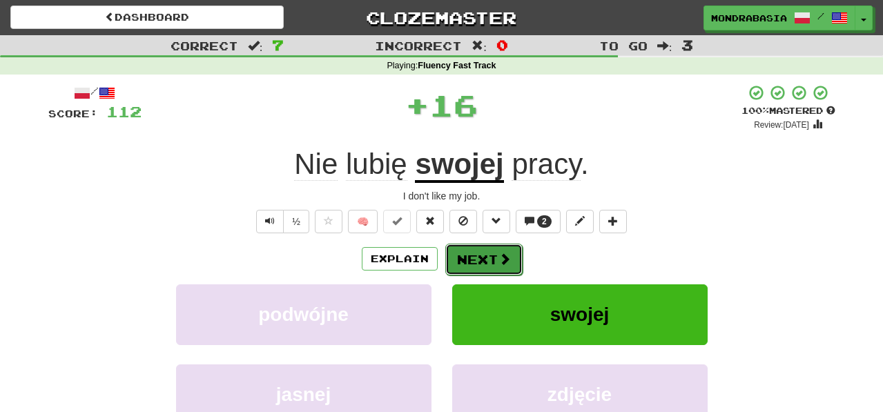
click at [473, 256] on button "Next" at bounding box center [483, 260] width 77 height 32
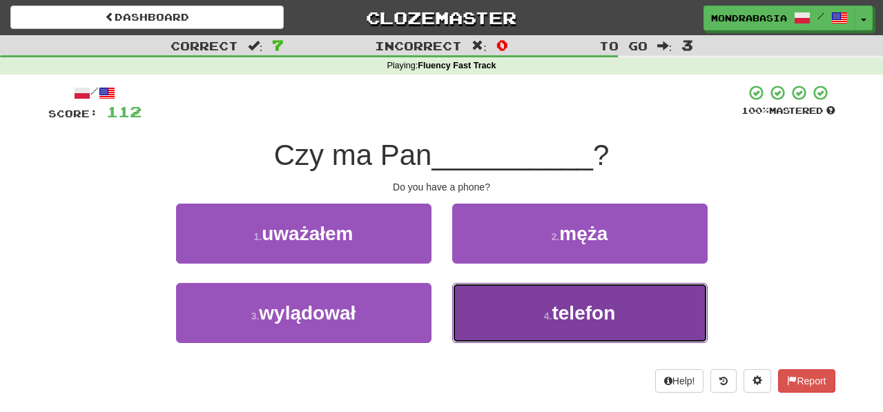
click at [482, 303] on button "4 . telefon" at bounding box center [579, 313] width 255 height 60
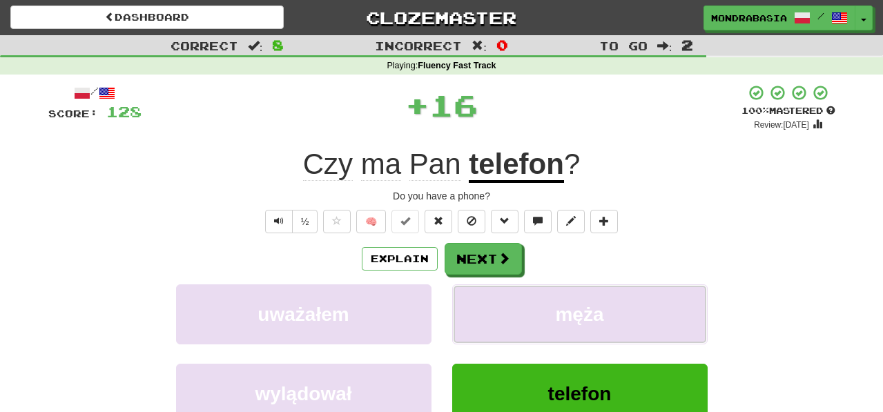
click at [482, 303] on button "męża" at bounding box center [579, 314] width 255 height 60
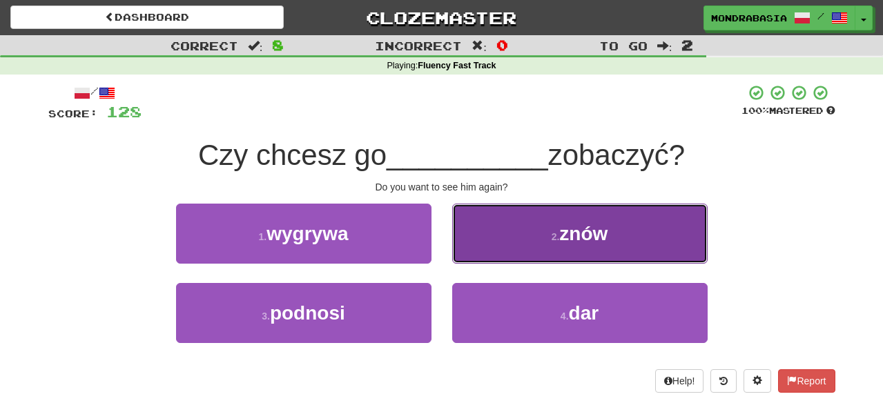
click at [478, 259] on button "2 . znów" at bounding box center [579, 234] width 255 height 60
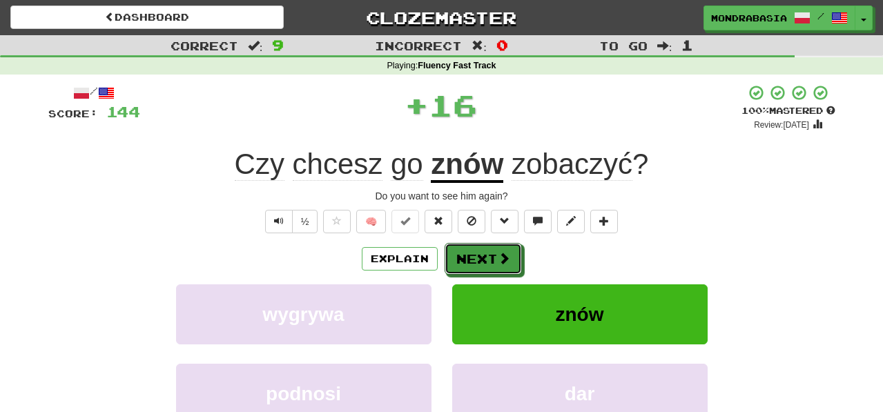
click at [478, 259] on button "Next" at bounding box center [482, 259] width 77 height 32
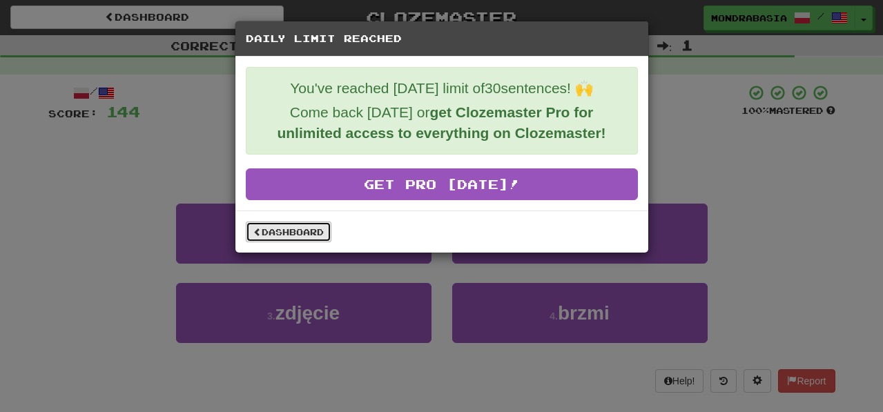
click at [317, 235] on link "Dashboard" at bounding box center [289, 231] width 86 height 21
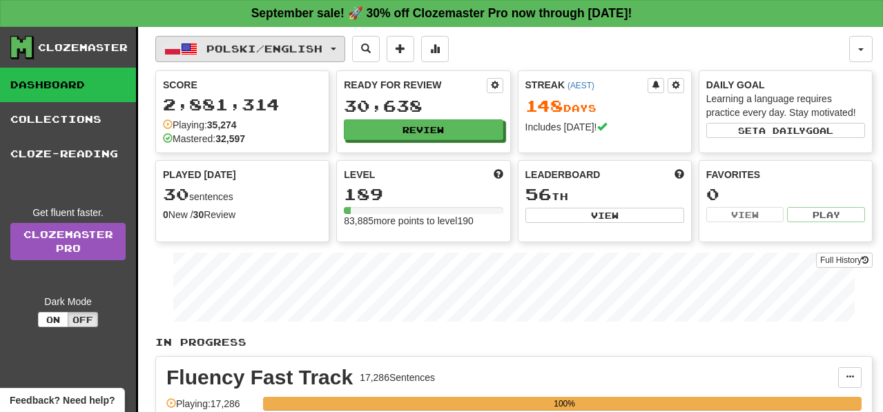
click at [345, 49] on button "Polski / English" at bounding box center [250, 49] width 190 height 26
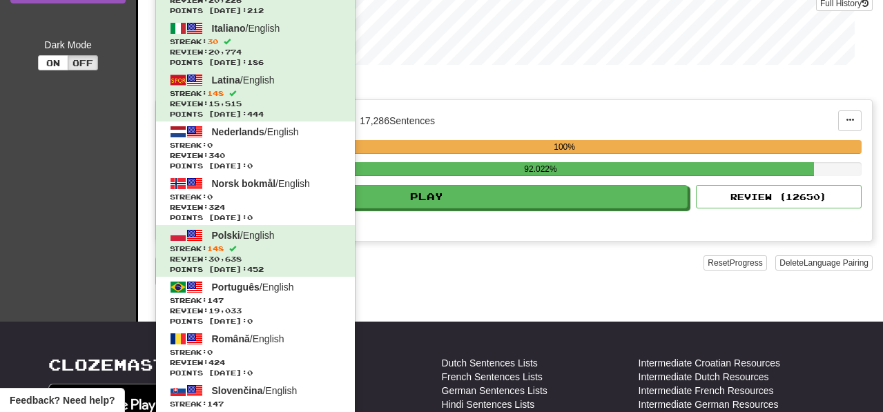
scroll to position [290, 0]
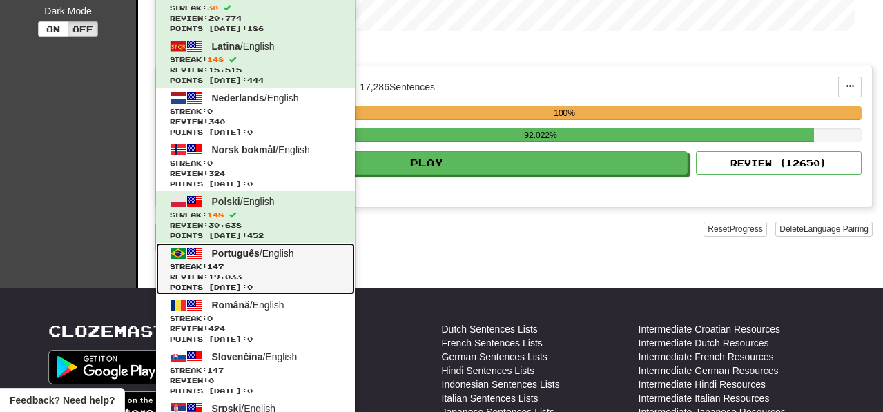
click at [316, 269] on span "Streak: 147" at bounding box center [255, 267] width 171 height 10
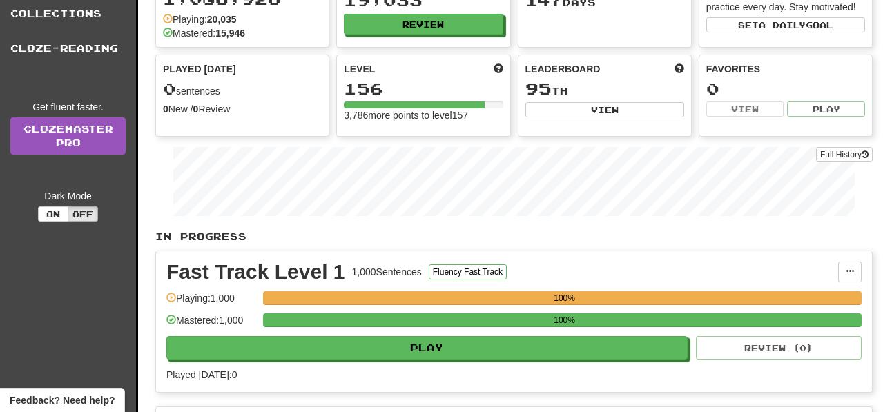
scroll to position [121, 0]
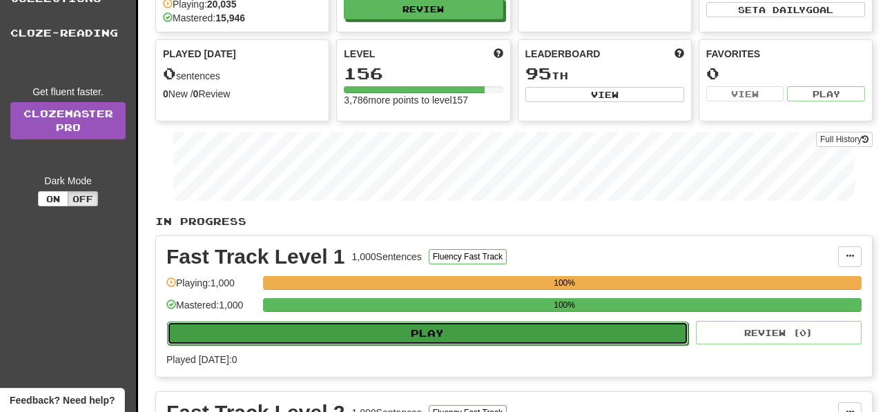
click at [386, 335] on button "Play" at bounding box center [427, 333] width 521 height 23
select select "**"
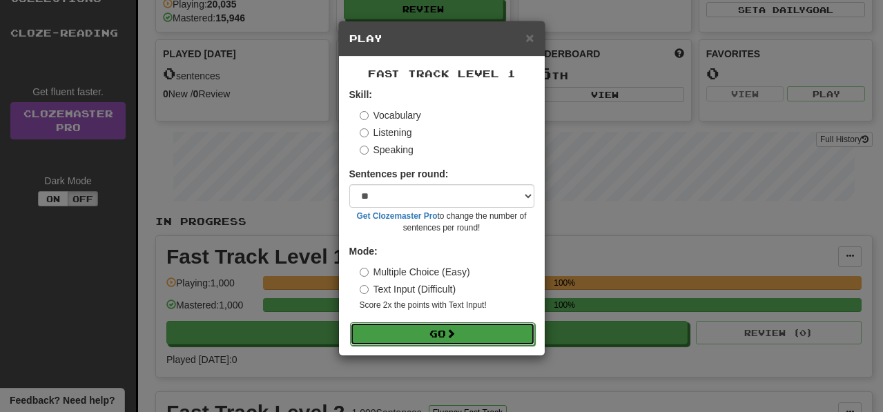
click at [419, 336] on button "Go" at bounding box center [442, 333] width 185 height 23
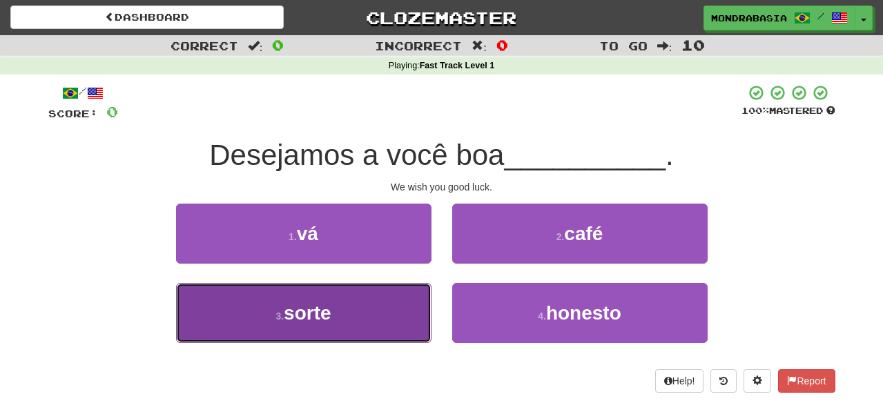
click at [410, 332] on button "3 . sorte" at bounding box center [303, 313] width 255 height 60
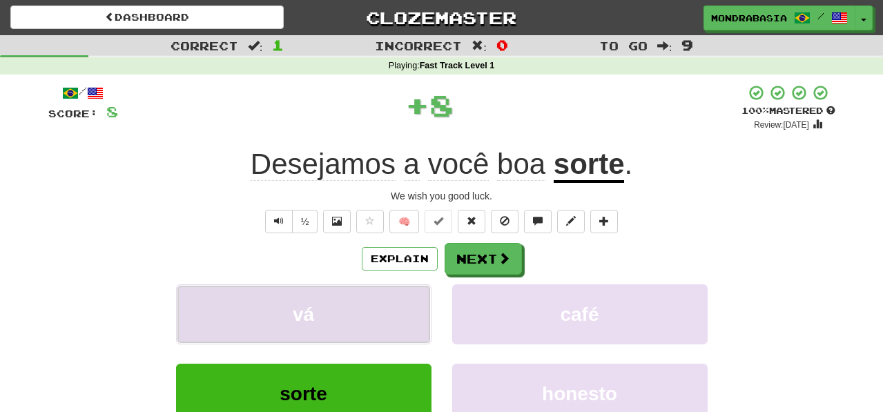
click at [410, 319] on button "vá" at bounding box center [303, 314] width 255 height 60
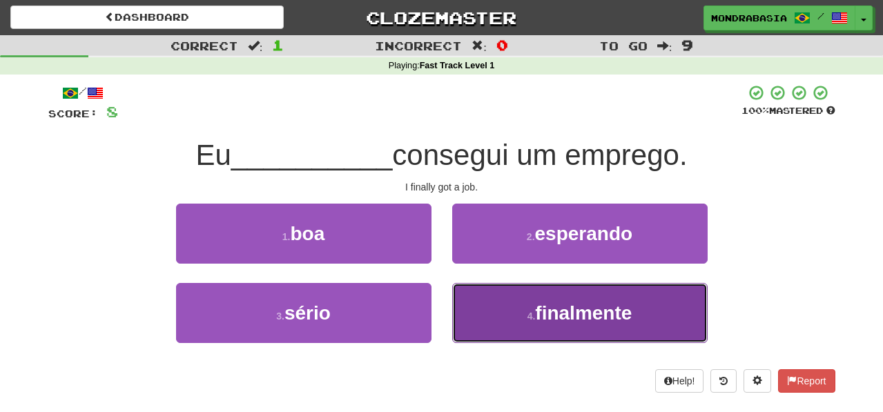
click at [482, 315] on button "4 . finalmente" at bounding box center [579, 313] width 255 height 60
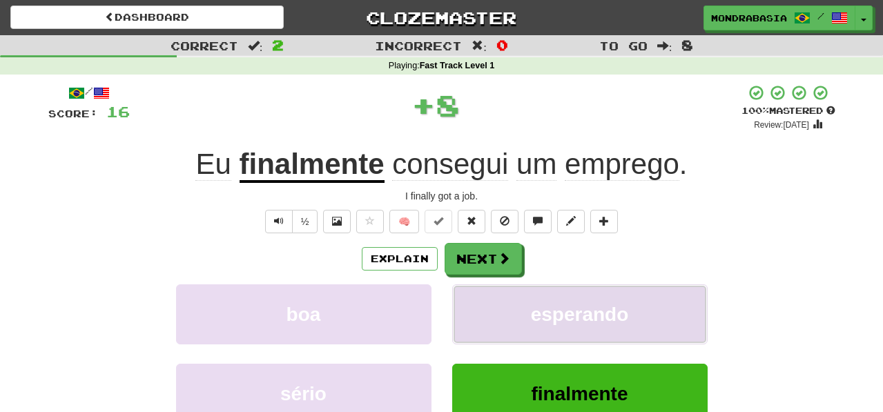
click at [482, 314] on button "esperando" at bounding box center [579, 314] width 255 height 60
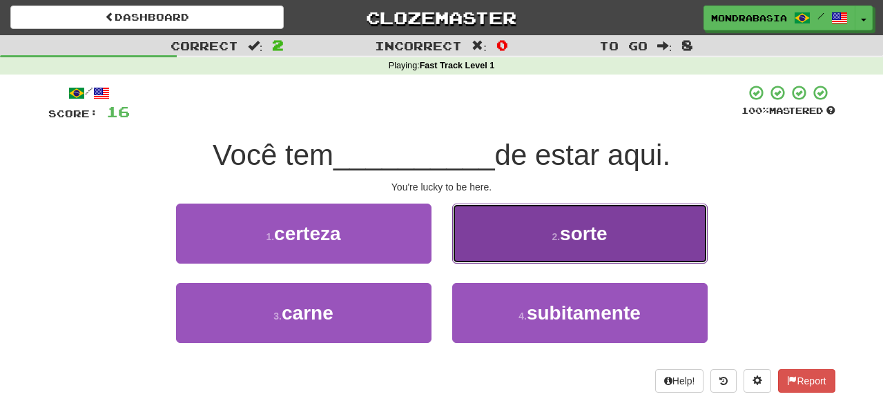
click at [483, 250] on button "2 . sorte" at bounding box center [579, 234] width 255 height 60
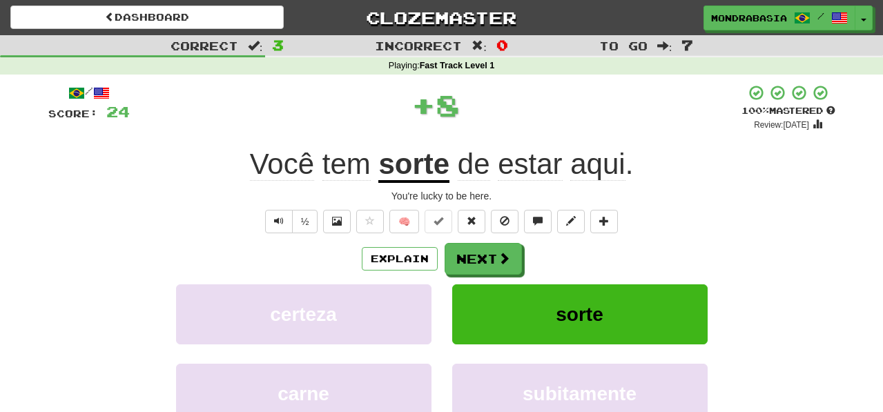
click at [483, 255] on button "Next" at bounding box center [482, 259] width 77 height 32
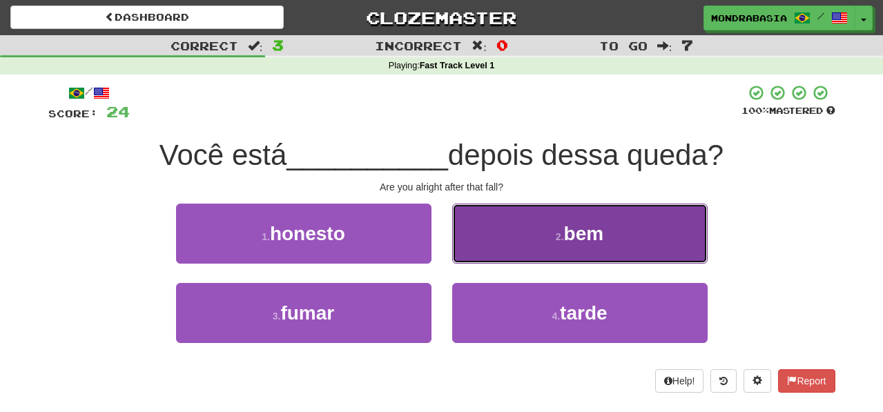
click at [482, 262] on button "2 . bem" at bounding box center [579, 234] width 255 height 60
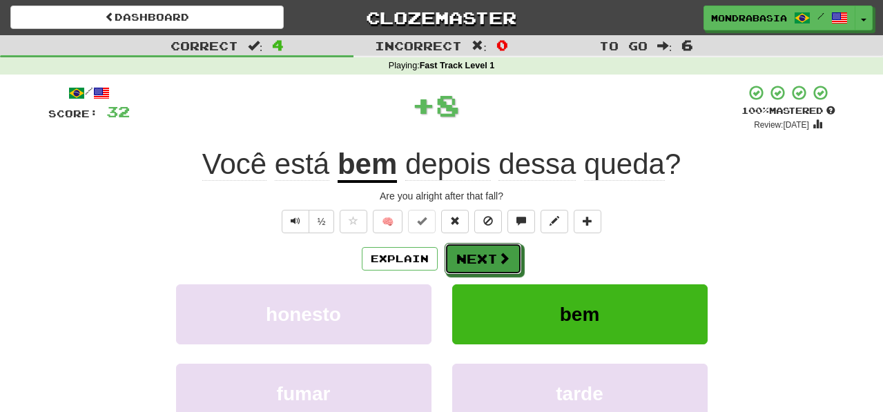
click at [482, 262] on button "Next" at bounding box center [482, 259] width 77 height 32
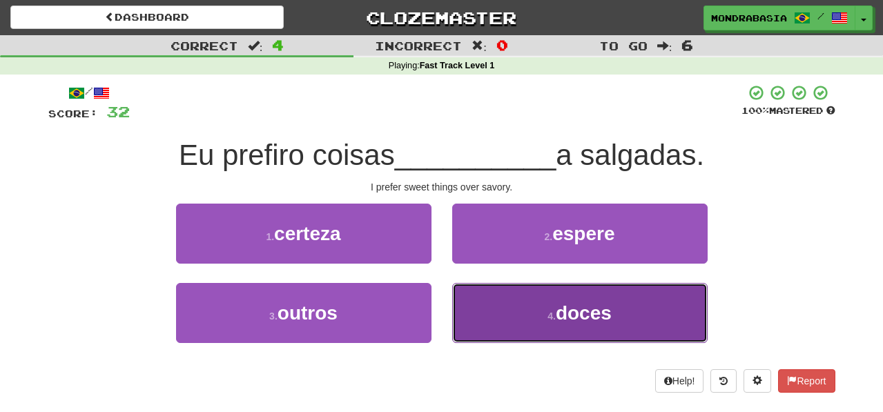
click at [497, 304] on button "4 . doces" at bounding box center [579, 313] width 255 height 60
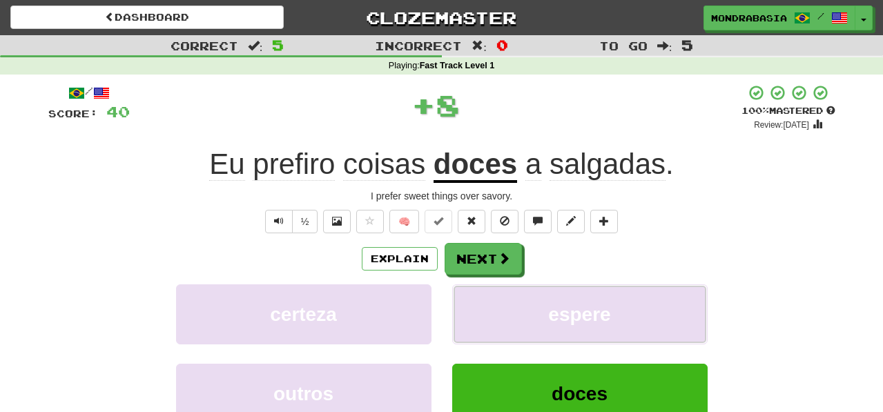
click at [497, 304] on button "espere" at bounding box center [579, 314] width 255 height 60
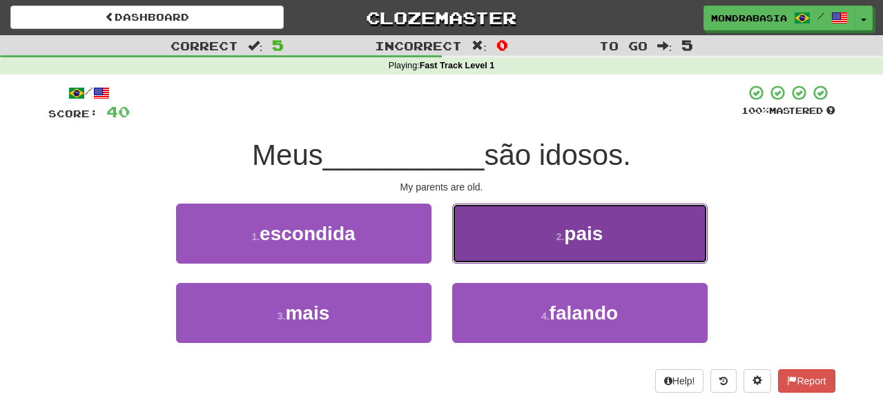
click at [483, 246] on button "2 . pais" at bounding box center [579, 234] width 255 height 60
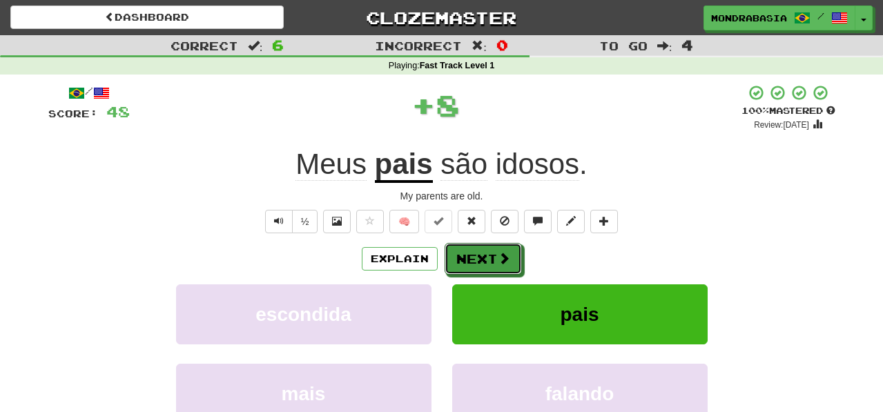
click at [483, 255] on button "Next" at bounding box center [482, 259] width 77 height 32
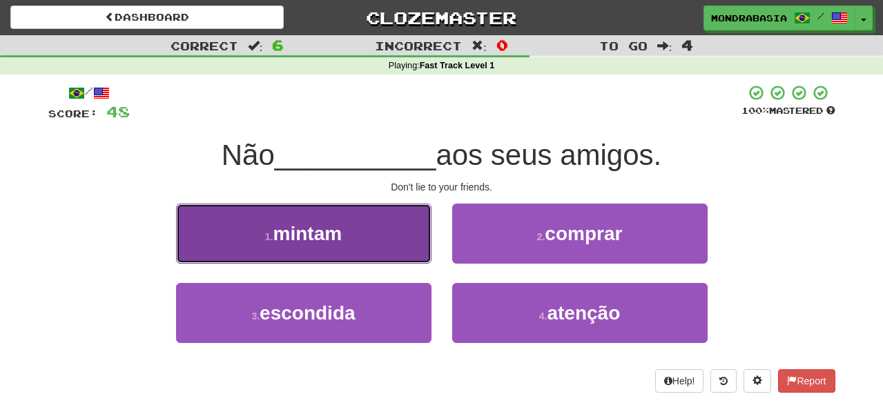
click at [404, 250] on button "1 . mintam" at bounding box center [303, 234] width 255 height 60
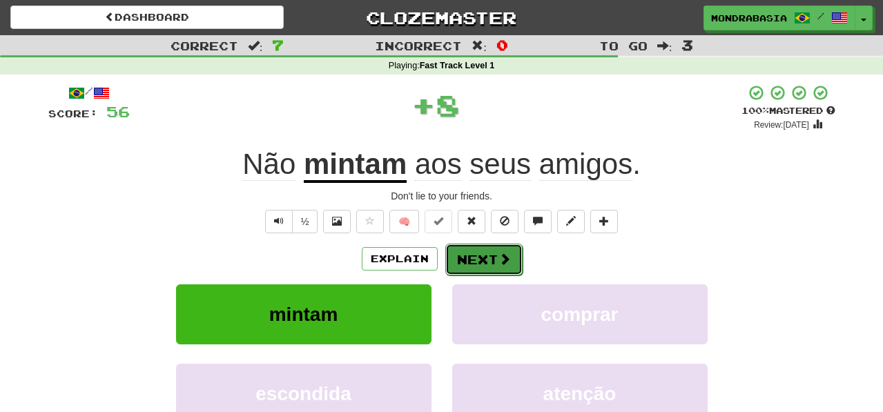
click at [455, 256] on button "Next" at bounding box center [483, 260] width 77 height 32
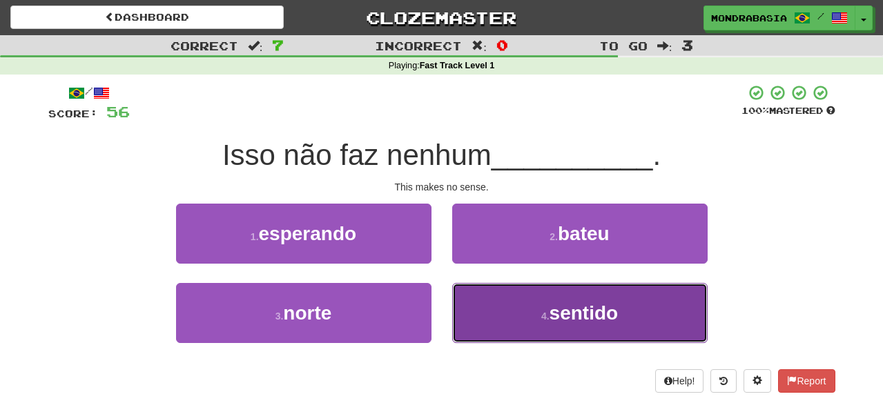
click at [473, 308] on button "4 . sentido" at bounding box center [579, 313] width 255 height 60
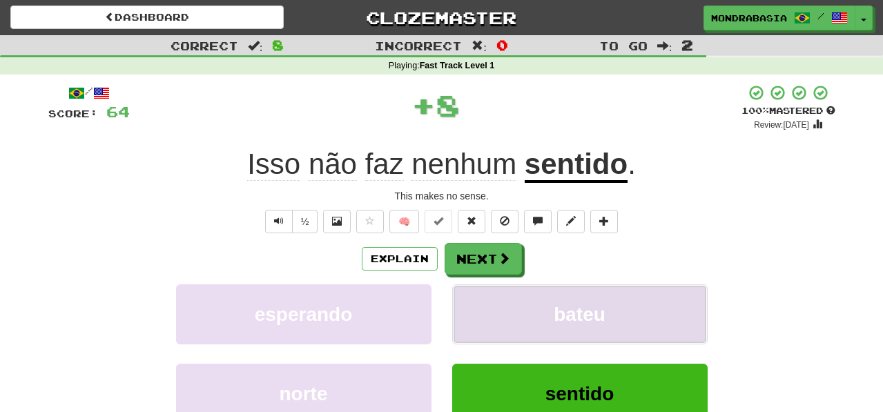
click at [474, 308] on button "bateu" at bounding box center [579, 314] width 255 height 60
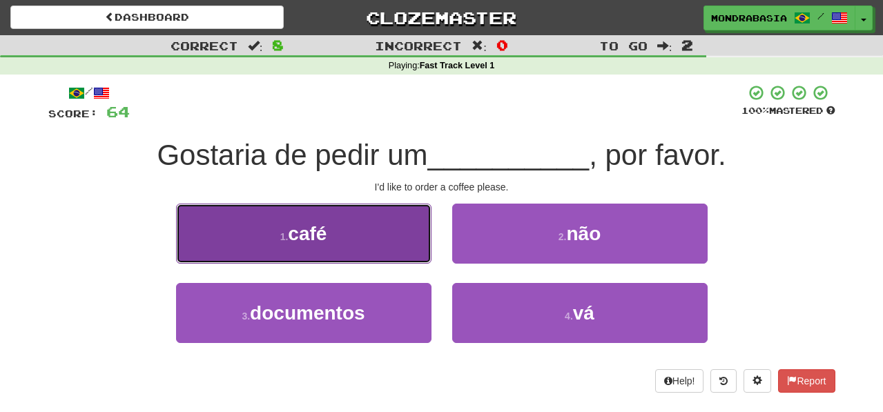
click at [398, 252] on button "1 . café" at bounding box center [303, 234] width 255 height 60
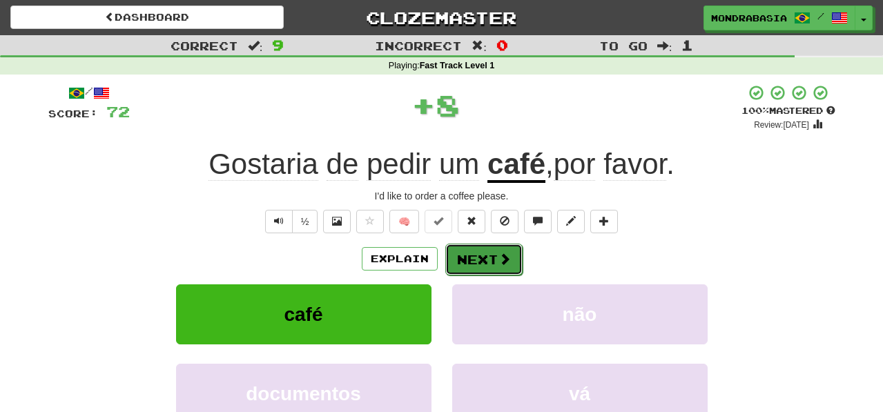
click at [492, 254] on button "Next" at bounding box center [483, 260] width 77 height 32
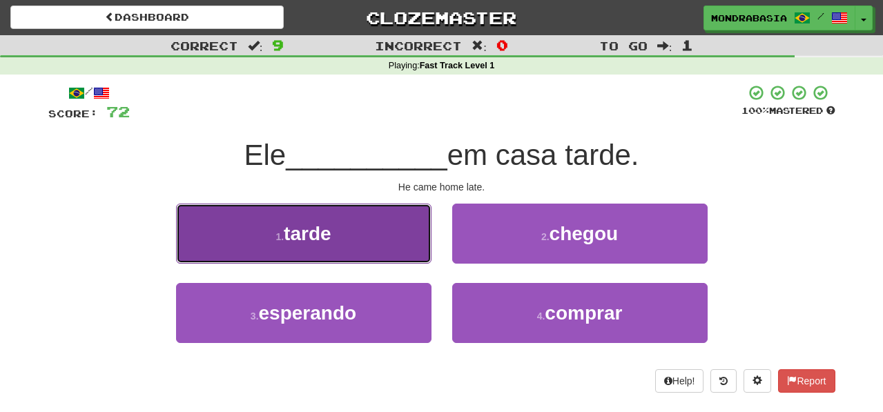
click at [418, 250] on button "1 . tarde" at bounding box center [303, 234] width 255 height 60
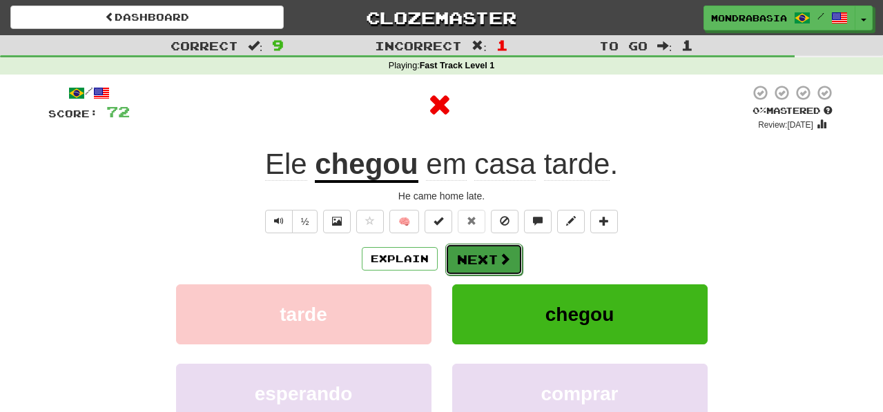
click at [469, 255] on button "Next" at bounding box center [483, 260] width 77 height 32
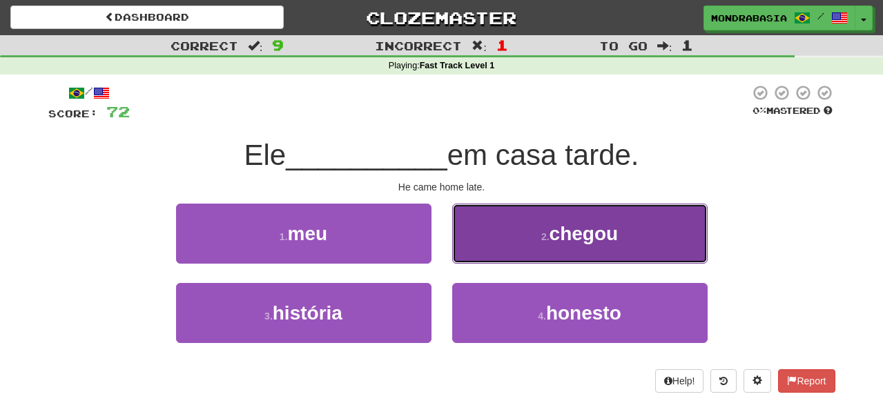
click at [458, 238] on button "2 . chegou" at bounding box center [579, 234] width 255 height 60
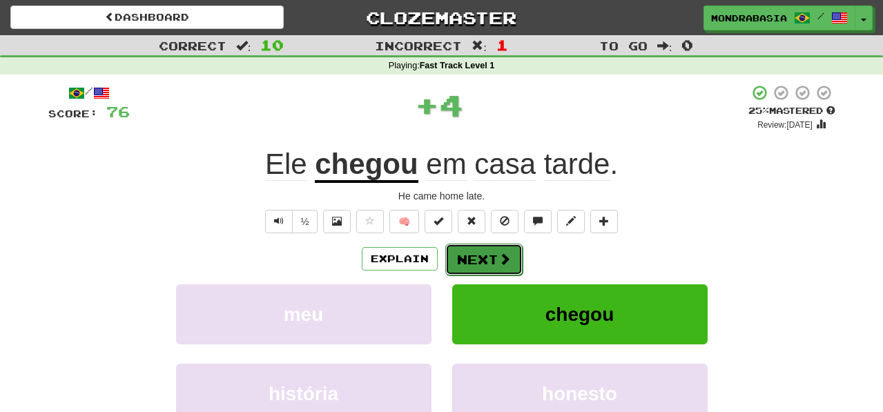
click at [464, 257] on button "Next" at bounding box center [483, 260] width 77 height 32
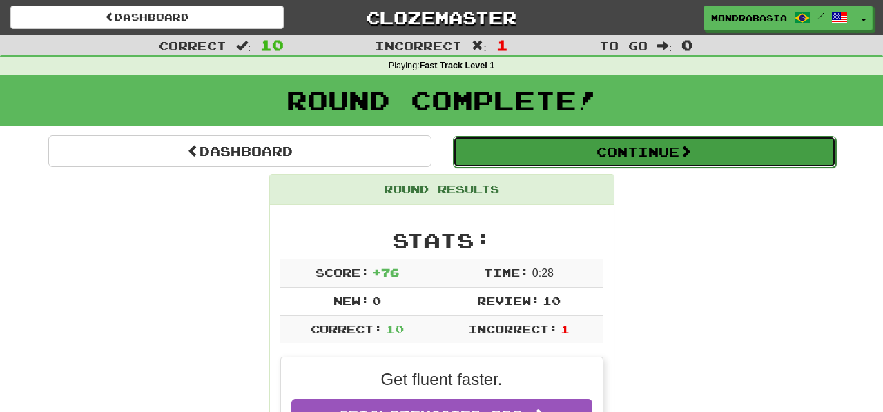
click at [486, 162] on button "Continue" at bounding box center [644, 152] width 383 height 32
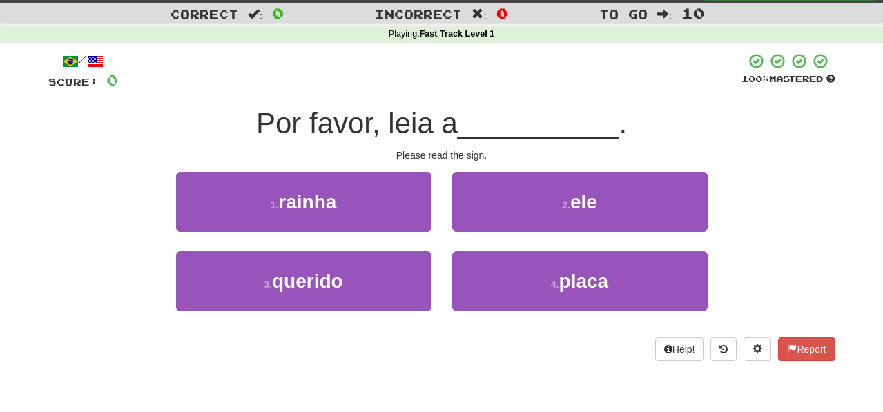
scroll to position [33, 0]
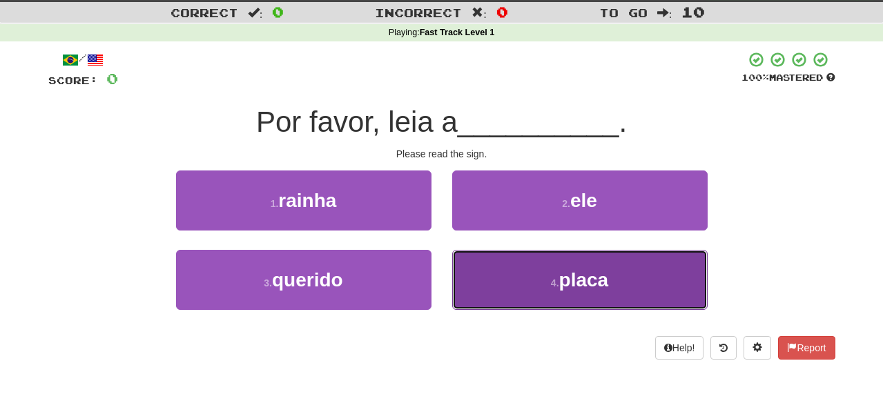
click at [486, 287] on button "4 . placa" at bounding box center [579, 280] width 255 height 60
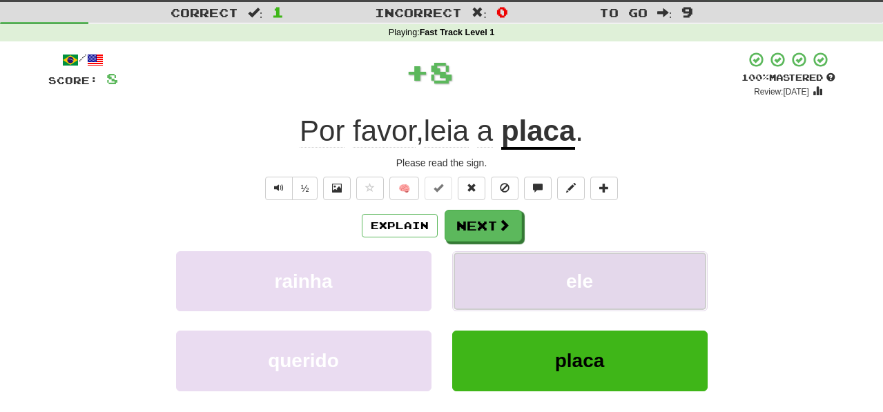
click at [486, 275] on button "ele" at bounding box center [579, 281] width 255 height 60
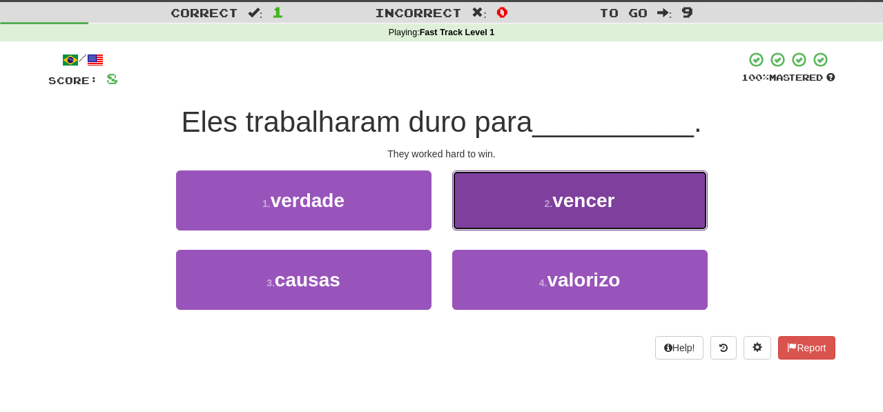
click at [470, 218] on button "2 . vencer" at bounding box center [579, 200] width 255 height 60
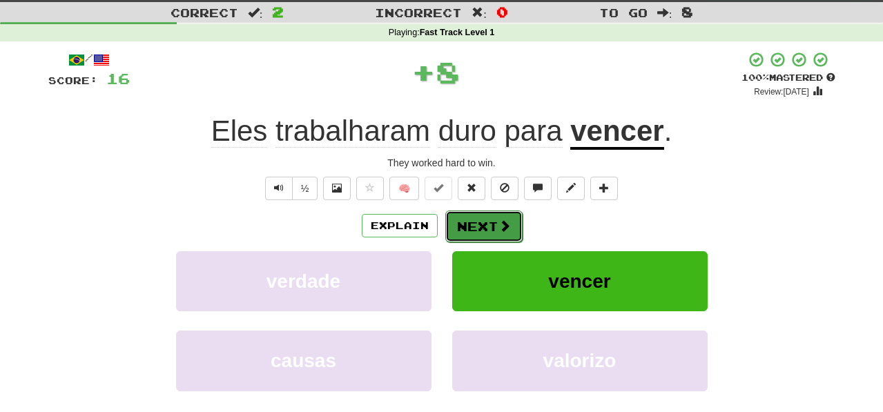
click at [472, 235] on button "Next" at bounding box center [483, 226] width 77 height 32
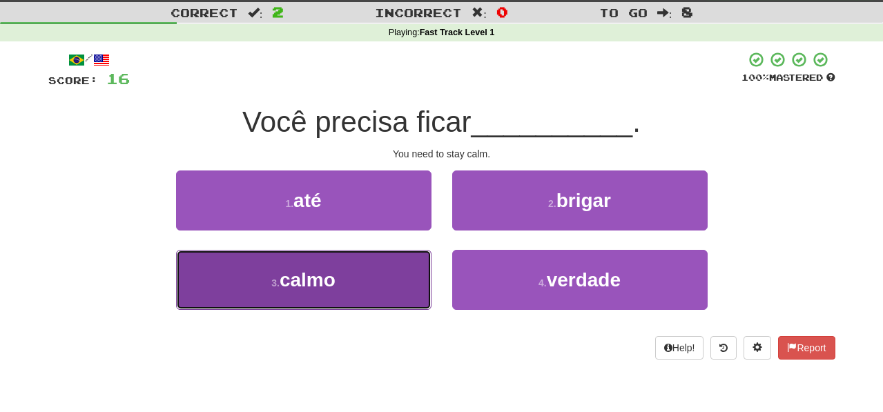
click at [392, 277] on button "3 . calmo" at bounding box center [303, 280] width 255 height 60
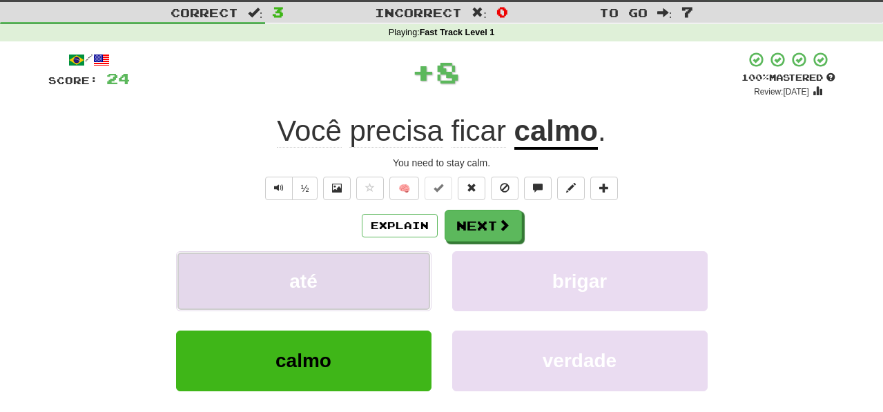
click at [393, 277] on button "até" at bounding box center [303, 281] width 255 height 60
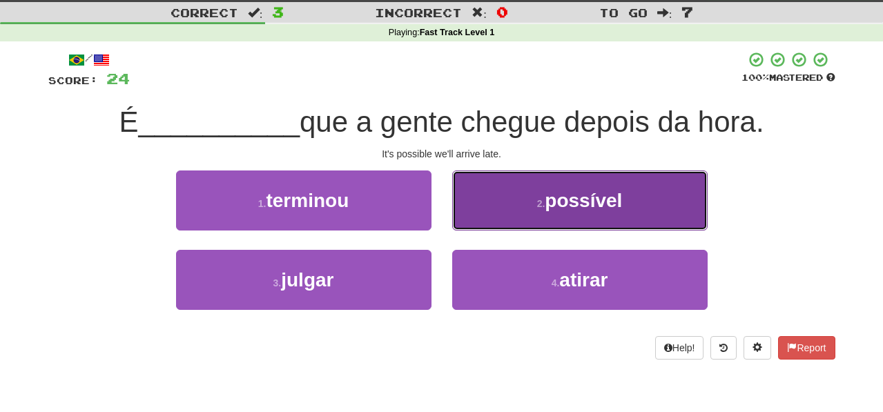
click at [469, 220] on button "2 . possível" at bounding box center [579, 200] width 255 height 60
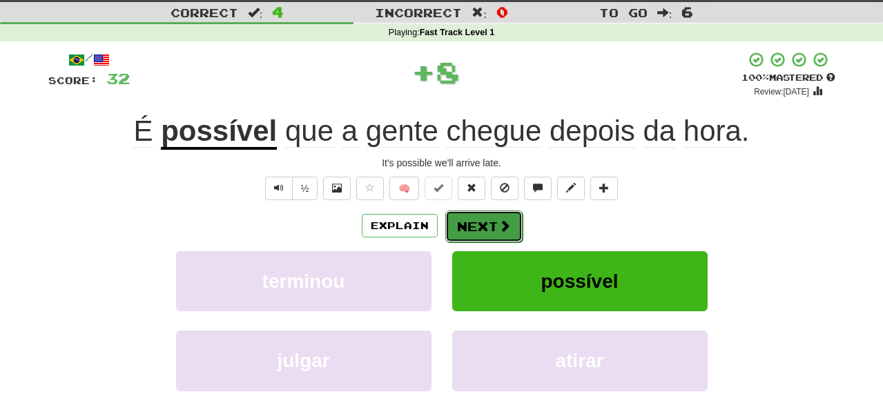
click at [469, 224] on button "Next" at bounding box center [483, 226] width 77 height 32
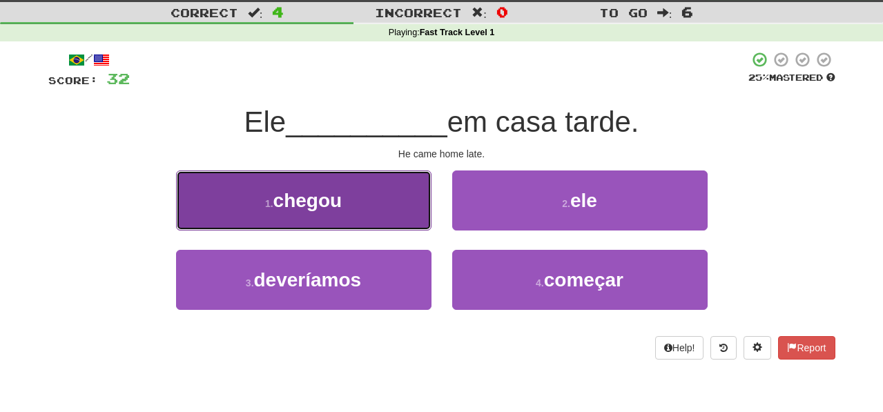
click at [401, 218] on button "1 . chegou" at bounding box center [303, 200] width 255 height 60
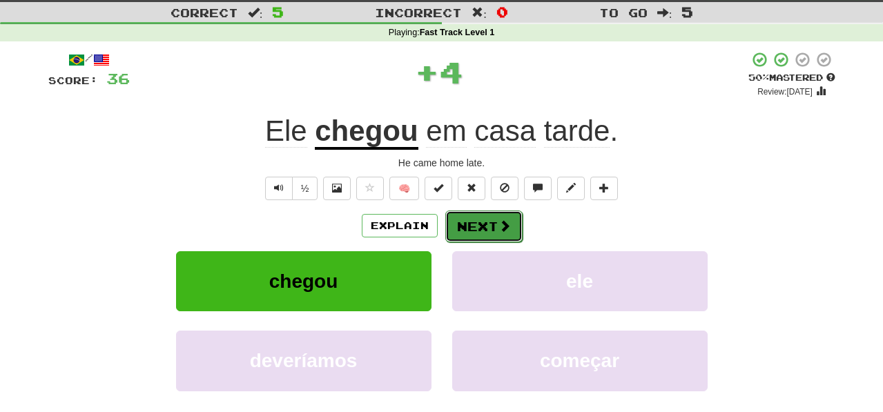
click at [477, 226] on button "Next" at bounding box center [483, 226] width 77 height 32
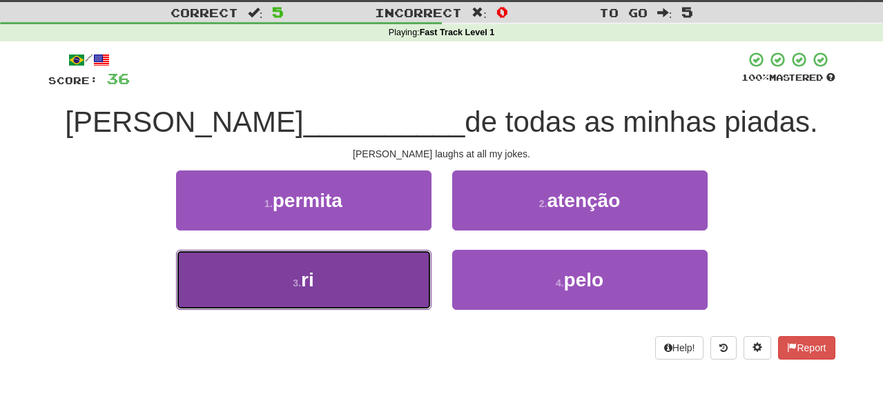
click at [406, 283] on button "3 . [GEOGRAPHIC_DATA]" at bounding box center [303, 280] width 255 height 60
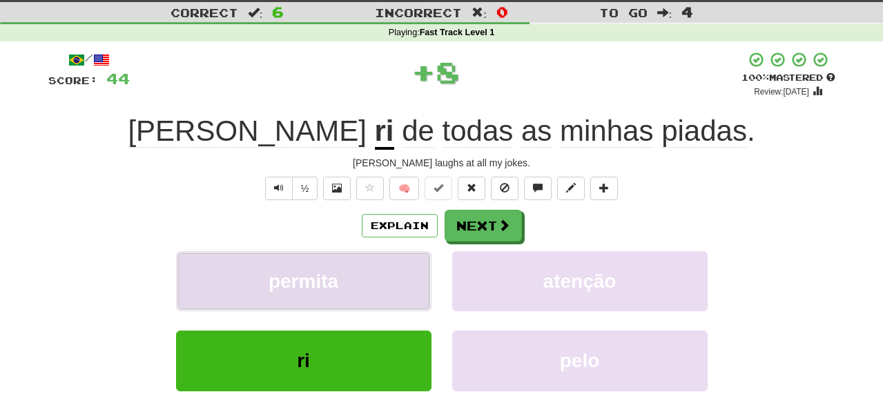
click at [406, 282] on button "permita" at bounding box center [303, 281] width 255 height 60
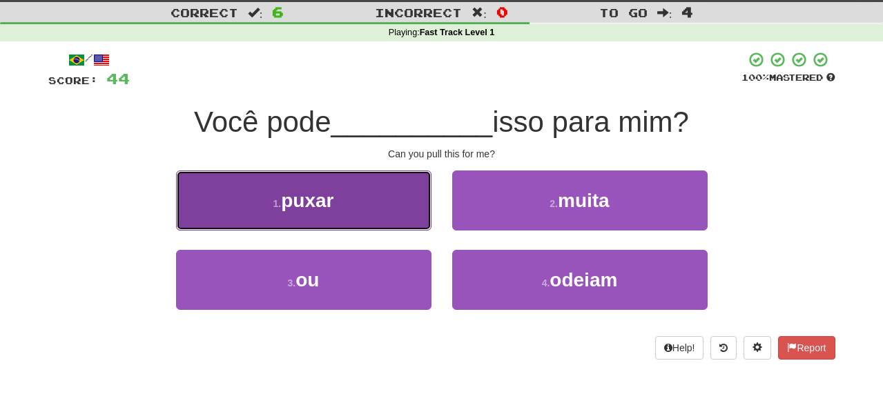
click at [414, 226] on button "1 . [GEOGRAPHIC_DATA]" at bounding box center [303, 200] width 255 height 60
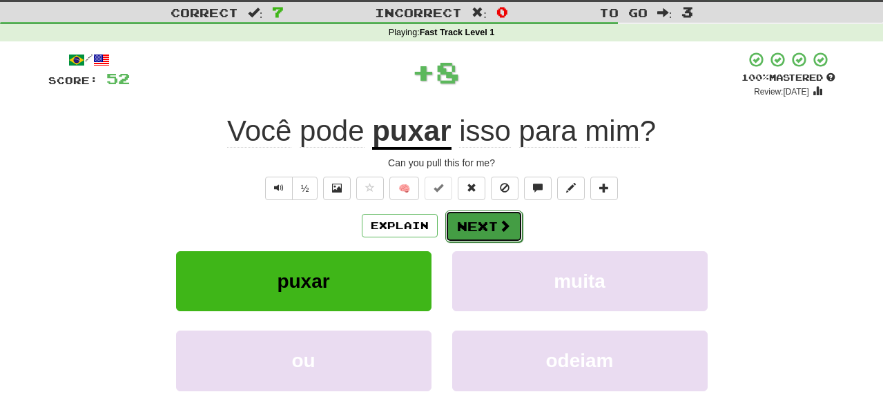
click at [475, 228] on button "Next" at bounding box center [483, 226] width 77 height 32
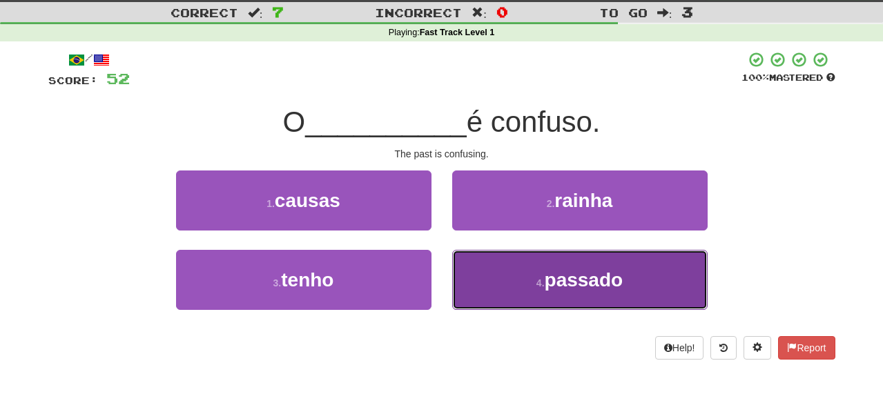
click at [493, 286] on button "4 . passado" at bounding box center [579, 280] width 255 height 60
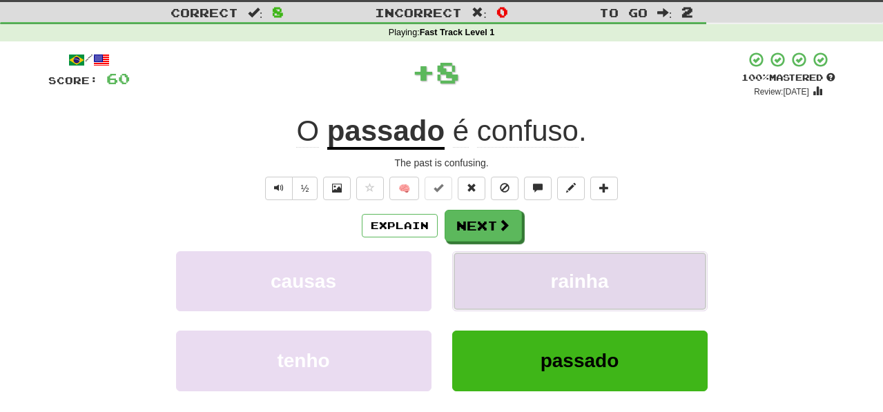
click at [490, 286] on button "rainha" at bounding box center [579, 281] width 255 height 60
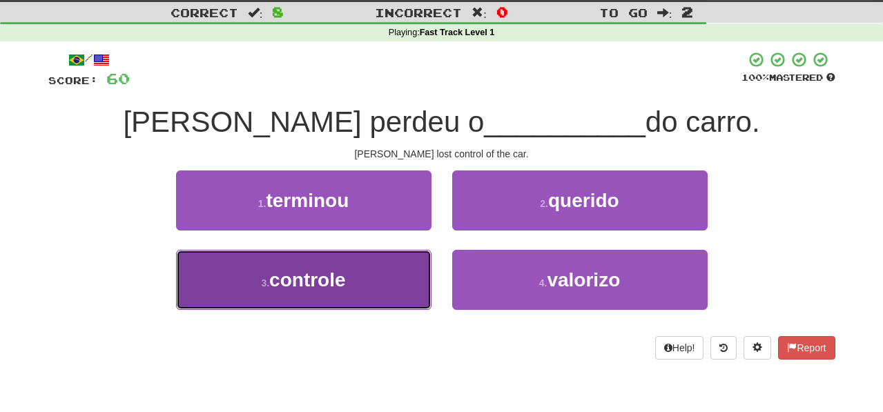
click at [393, 289] on button "3 . controle" at bounding box center [303, 280] width 255 height 60
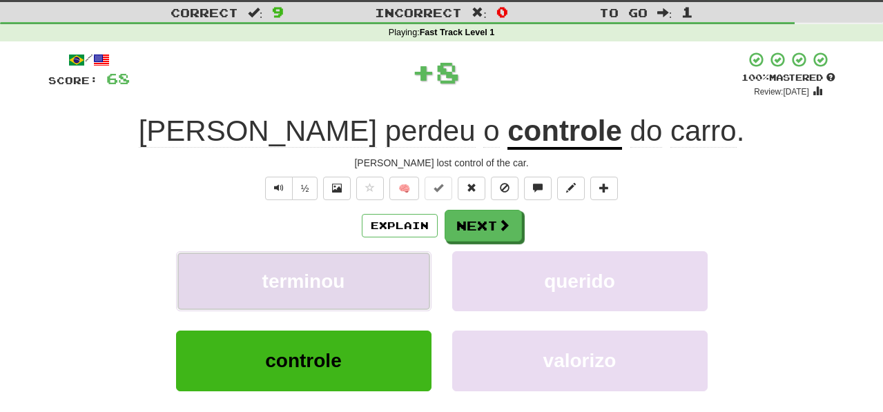
click at [396, 282] on button "terminou" at bounding box center [303, 281] width 255 height 60
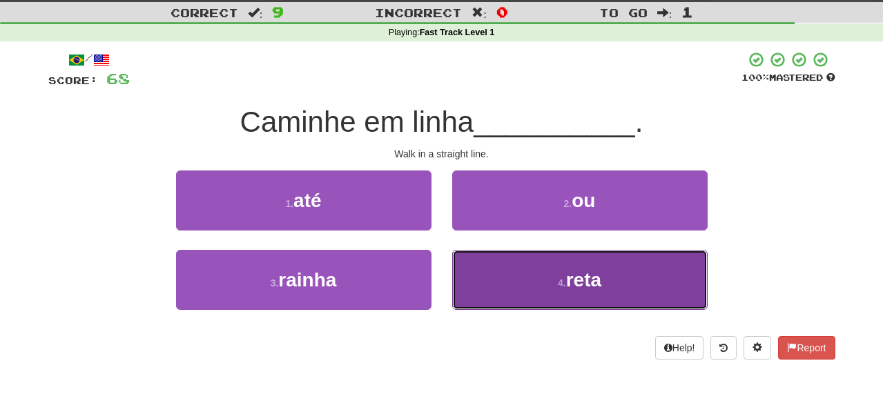
click at [492, 292] on button "4 . reta" at bounding box center [579, 280] width 255 height 60
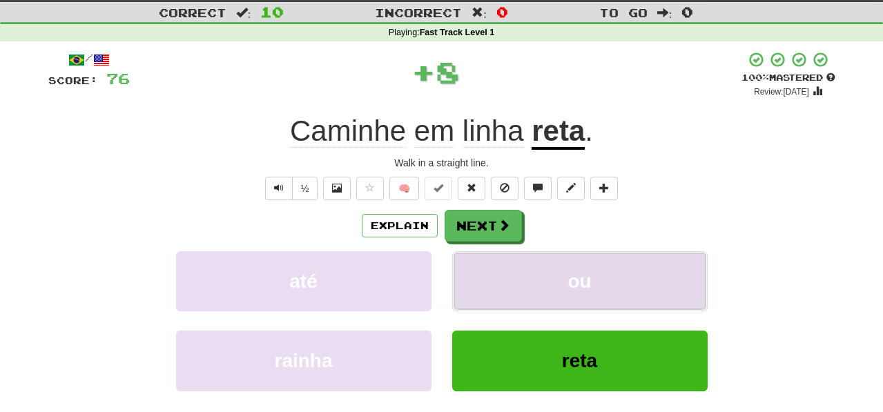
click at [491, 278] on button "ou" at bounding box center [579, 281] width 255 height 60
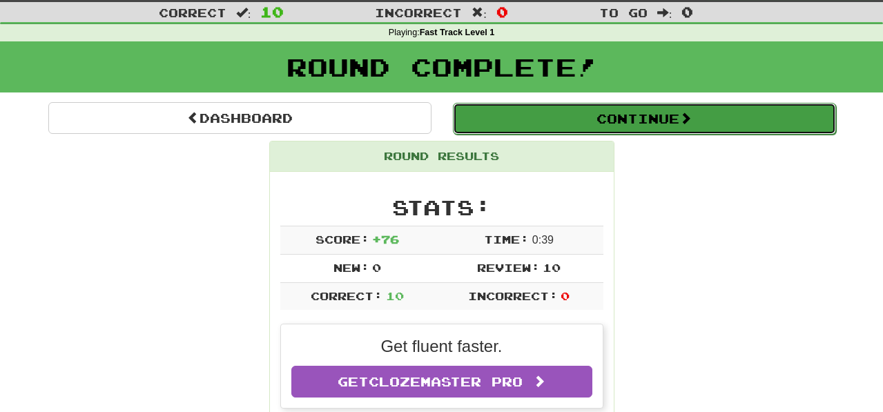
click at [493, 120] on button "Continue" at bounding box center [644, 119] width 383 height 32
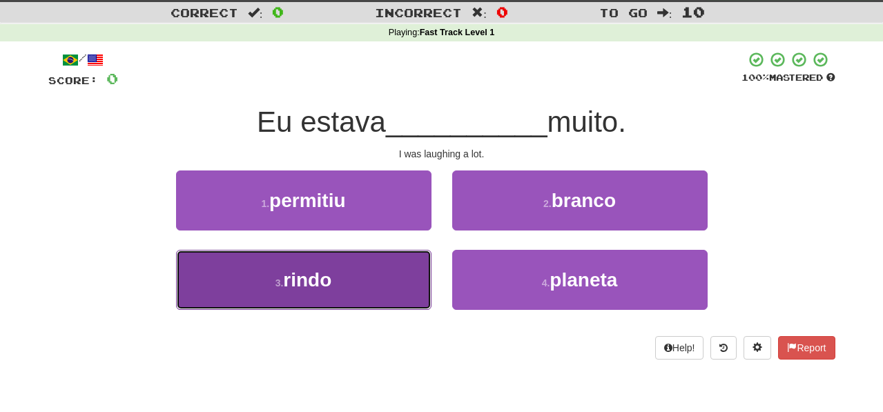
click at [413, 286] on button "3 . rindo" at bounding box center [303, 280] width 255 height 60
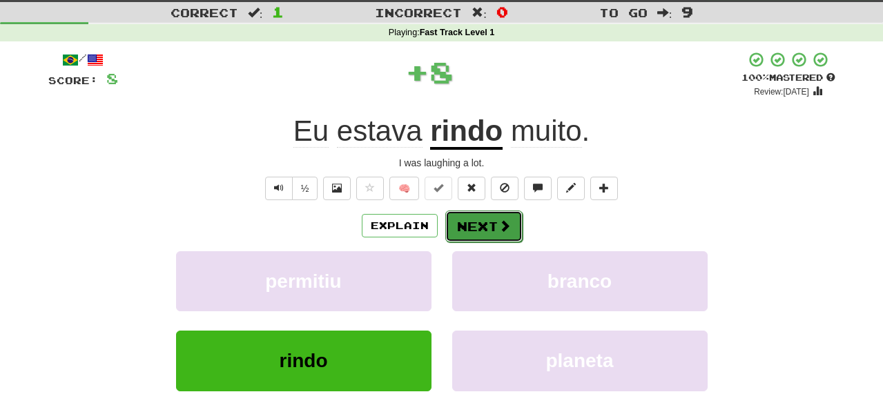
click at [477, 221] on button "Next" at bounding box center [483, 226] width 77 height 32
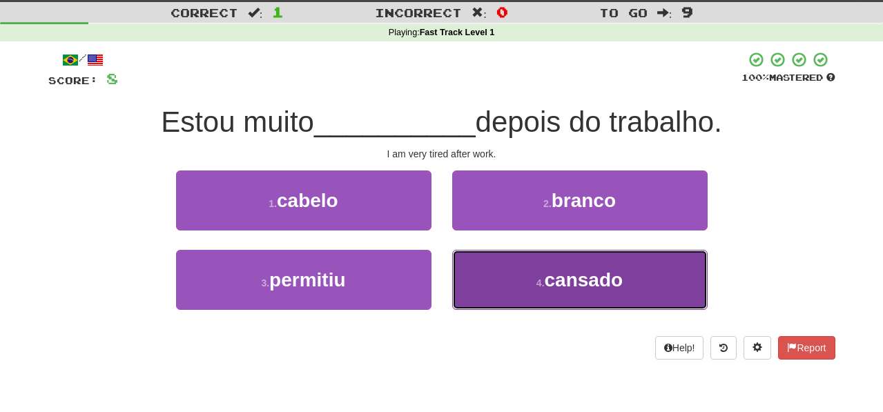
click at [488, 287] on button "4 . cansado" at bounding box center [579, 280] width 255 height 60
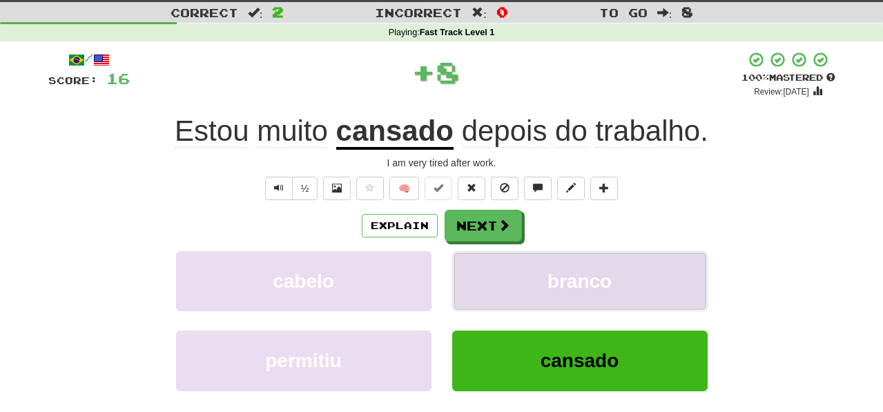
click at [483, 283] on button "branco" at bounding box center [579, 281] width 255 height 60
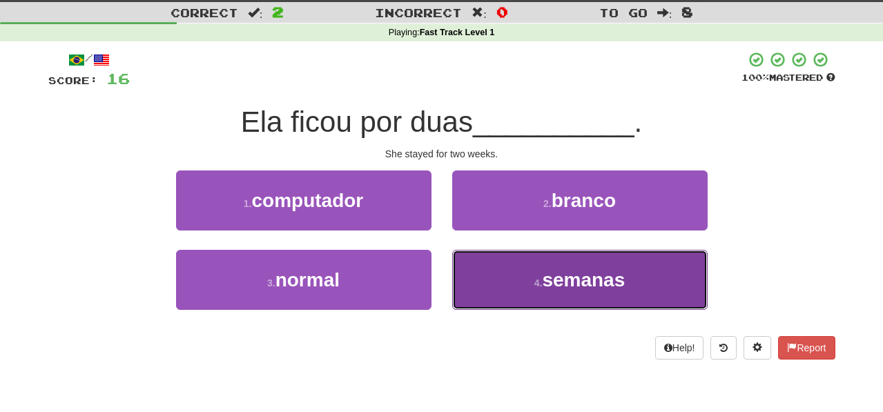
click at [485, 284] on button "4 . semanas" at bounding box center [579, 280] width 255 height 60
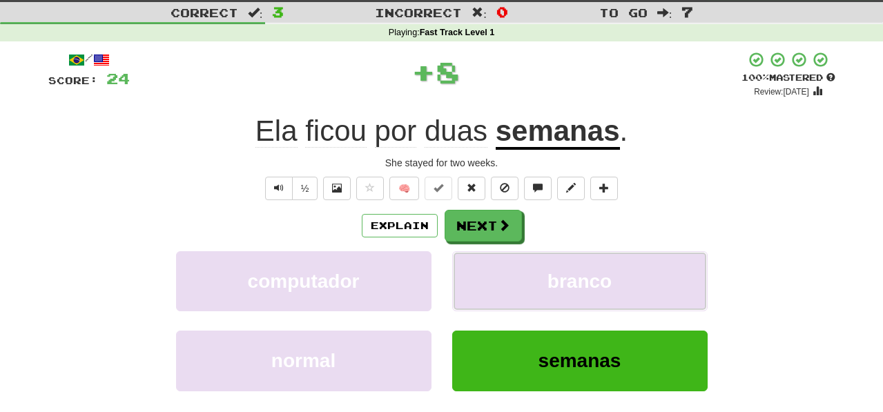
click at [485, 284] on button "branco" at bounding box center [579, 281] width 255 height 60
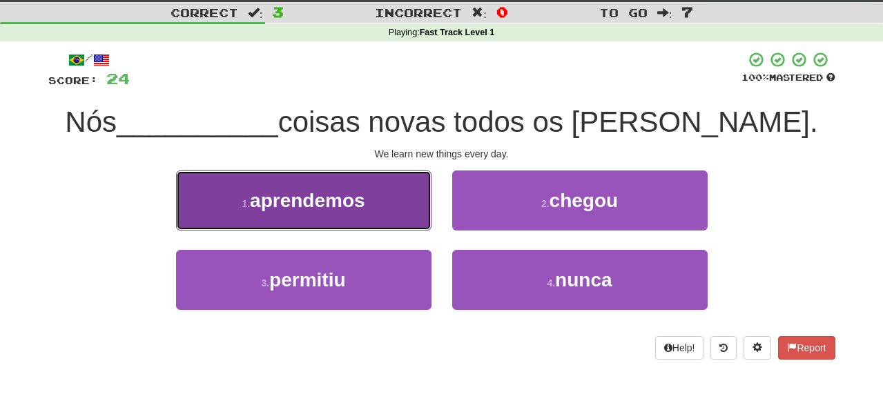
click at [421, 215] on button "1 . aprendemos" at bounding box center [303, 200] width 255 height 60
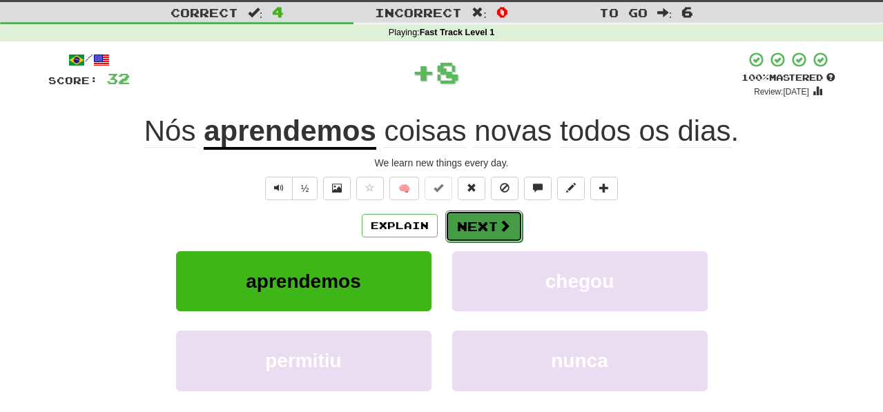
click at [466, 225] on button "Next" at bounding box center [483, 226] width 77 height 32
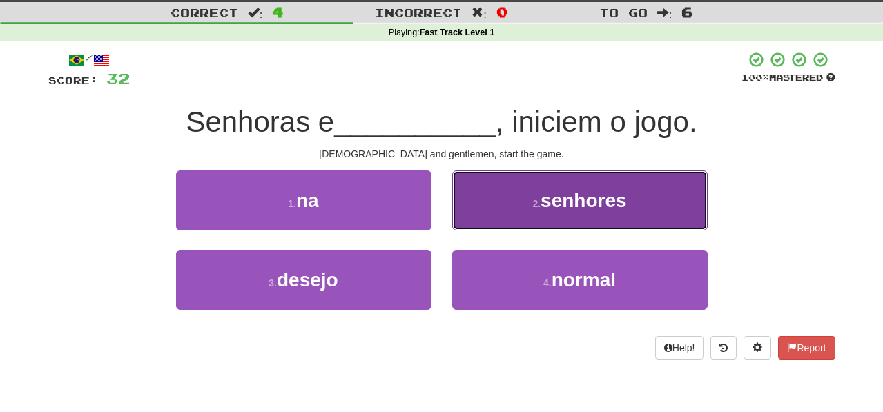
click at [470, 221] on button "2 . senhores" at bounding box center [579, 200] width 255 height 60
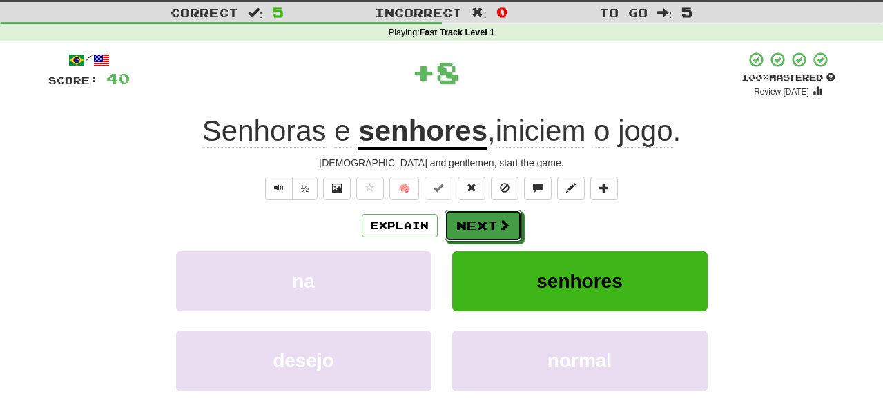
click at [475, 230] on button "Next" at bounding box center [482, 226] width 77 height 32
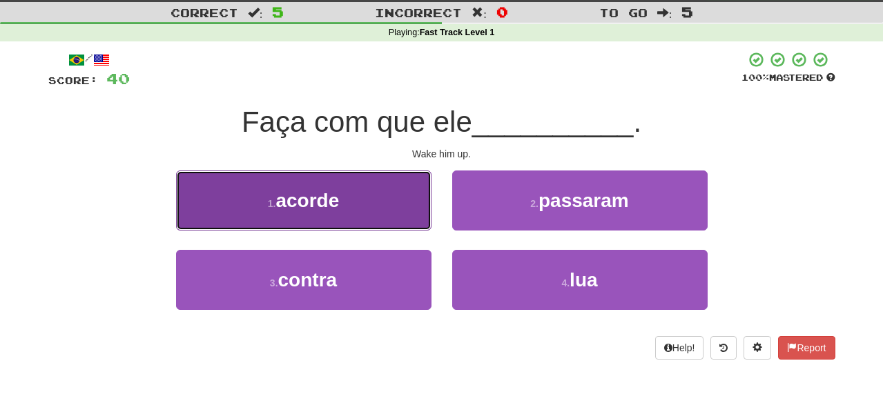
click at [401, 220] on button "1 . acorde" at bounding box center [303, 200] width 255 height 60
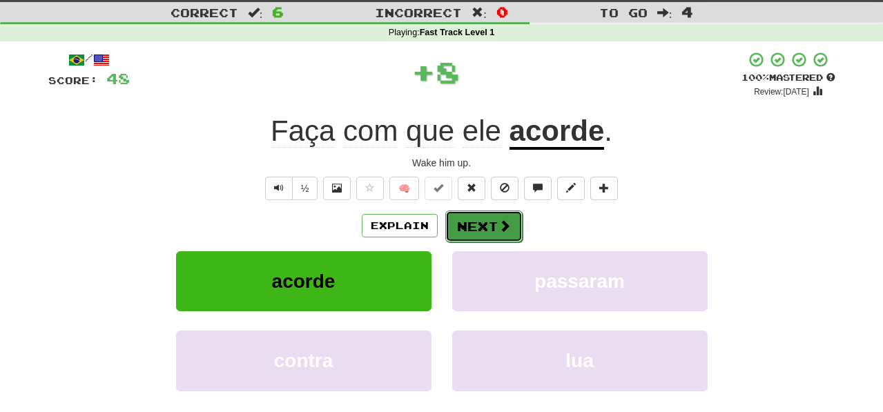
click at [454, 226] on button "Next" at bounding box center [483, 226] width 77 height 32
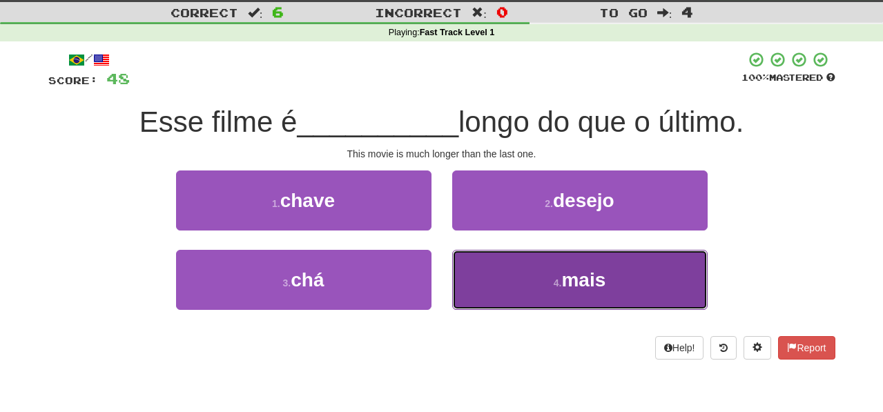
click at [484, 275] on button "4 . mais" at bounding box center [579, 280] width 255 height 60
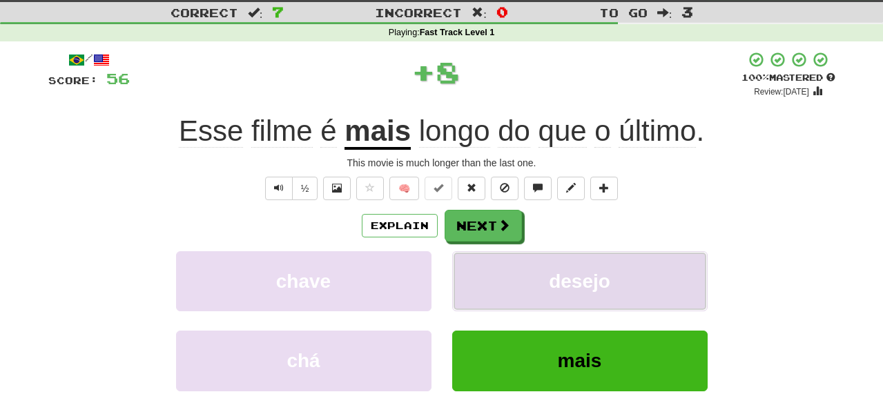
click at [484, 275] on button "desejo" at bounding box center [579, 281] width 255 height 60
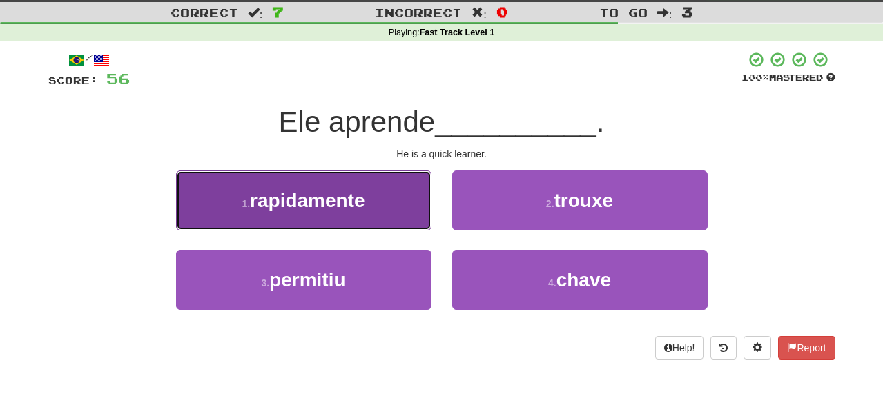
click at [420, 221] on button "1 . rapidamente" at bounding box center [303, 200] width 255 height 60
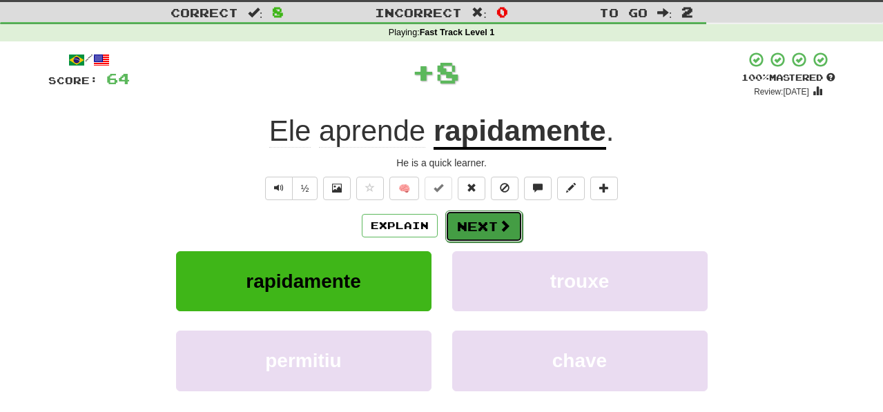
click at [473, 223] on button "Next" at bounding box center [483, 226] width 77 height 32
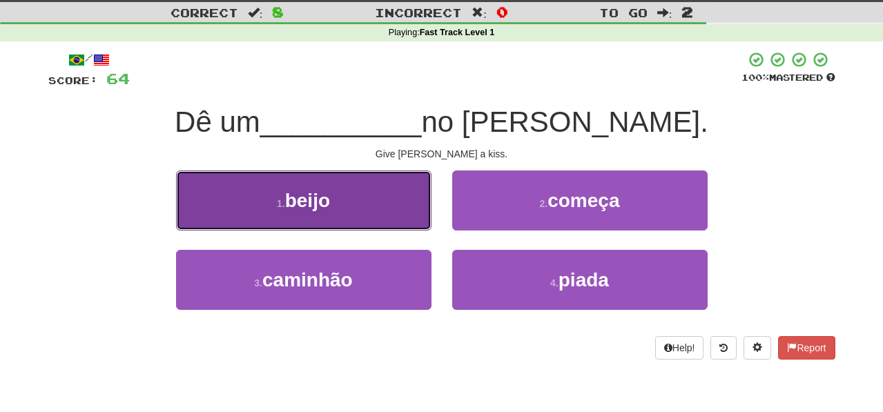
click at [419, 215] on button "1 . [GEOGRAPHIC_DATA]" at bounding box center [303, 200] width 255 height 60
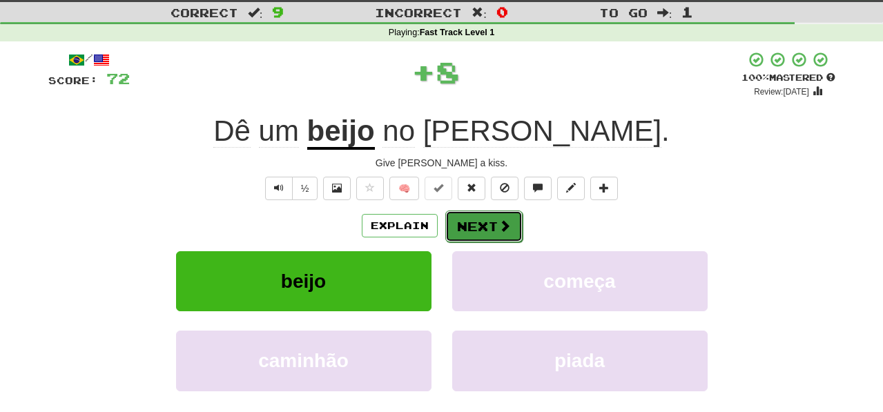
click at [466, 226] on button "Next" at bounding box center [483, 226] width 77 height 32
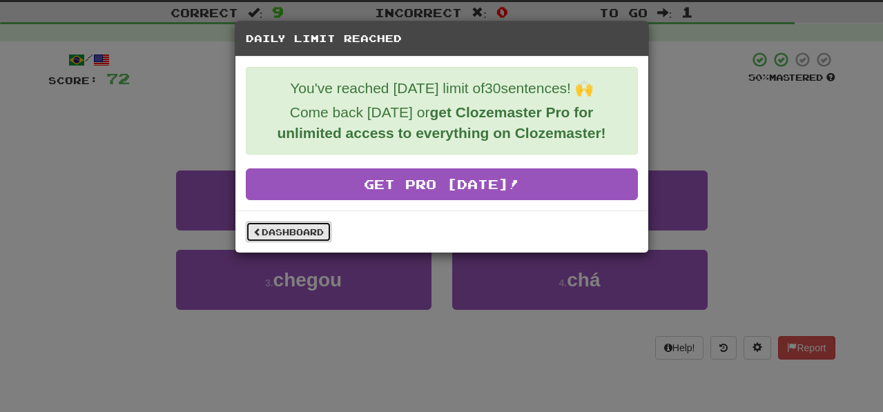
click at [304, 229] on link "Dashboard" at bounding box center [289, 231] width 86 height 21
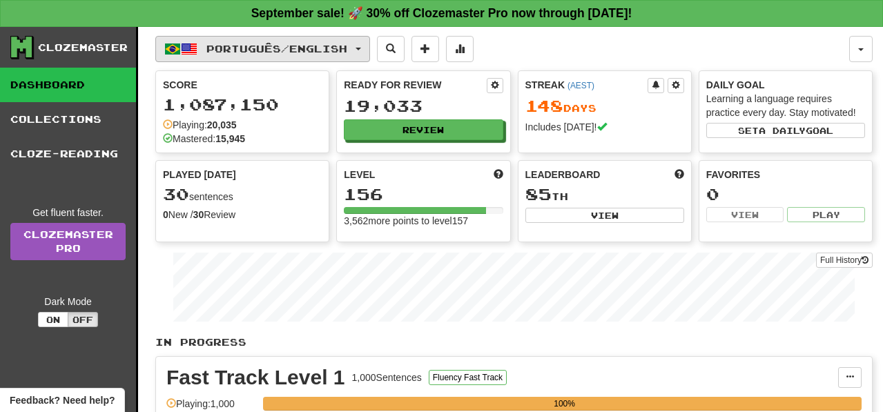
click at [370, 52] on button "Português / English" at bounding box center [262, 49] width 215 height 26
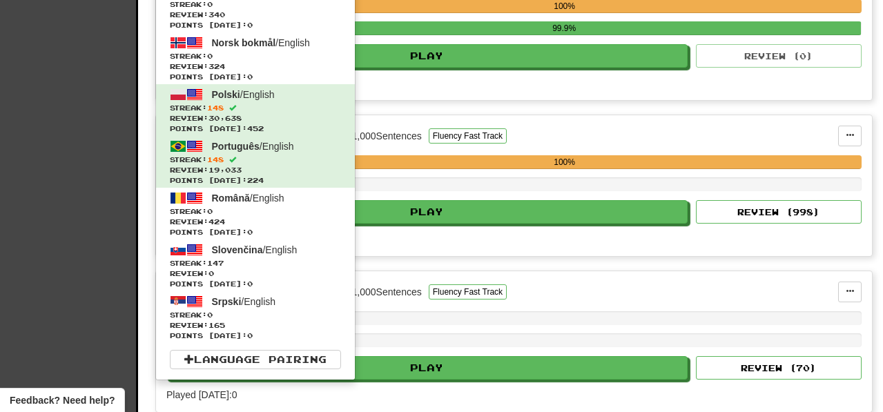
scroll to position [424, 0]
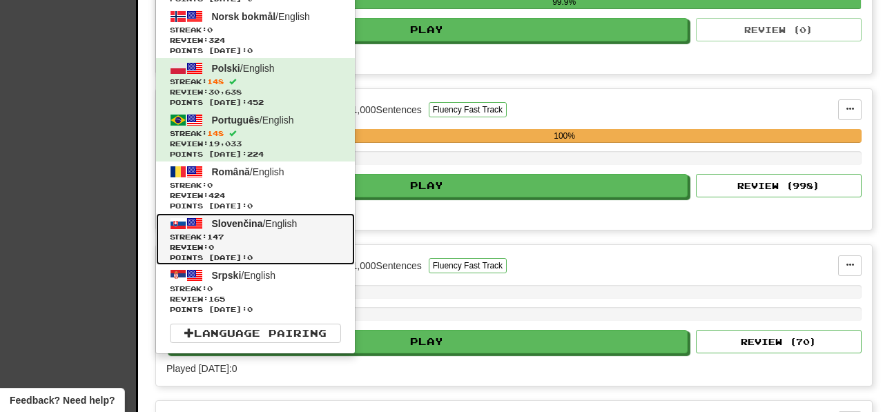
click at [326, 239] on span "Streak: 147" at bounding box center [255, 237] width 171 height 10
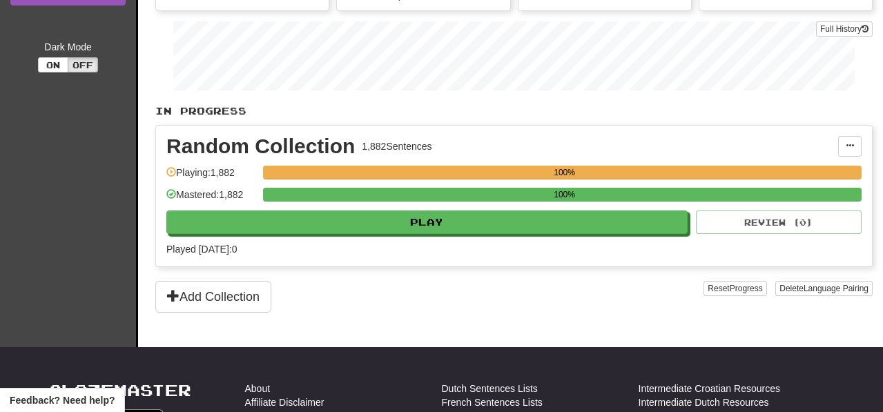
scroll to position [224, 0]
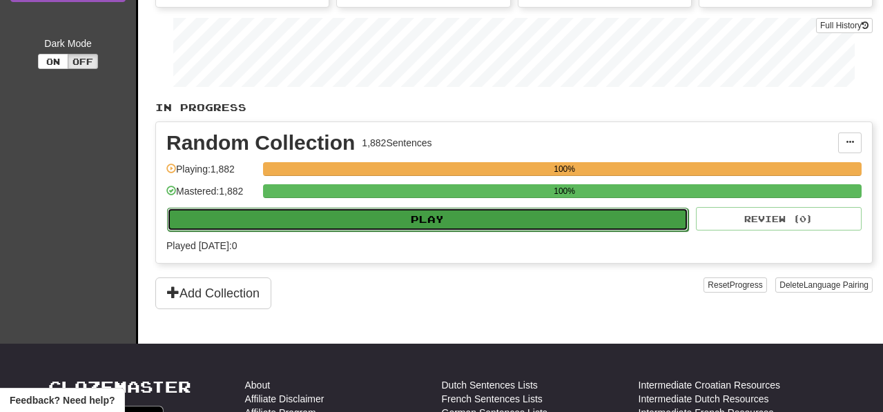
click at [471, 228] on button "Play" at bounding box center [427, 219] width 521 height 23
select select "**"
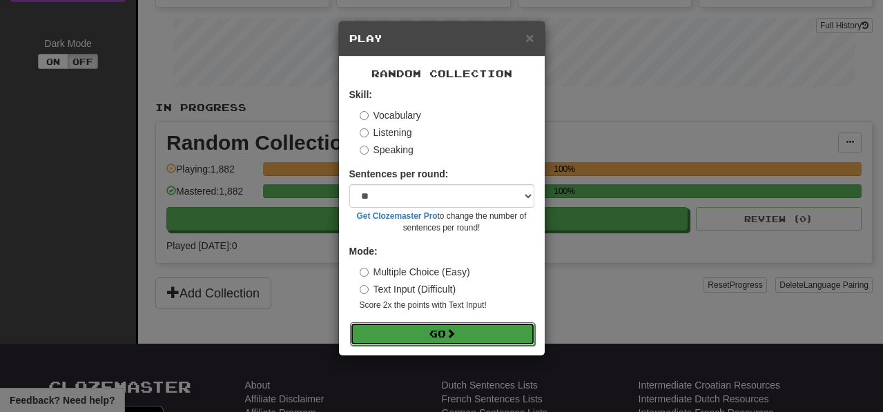
click at [487, 328] on button "Go" at bounding box center [442, 333] width 185 height 23
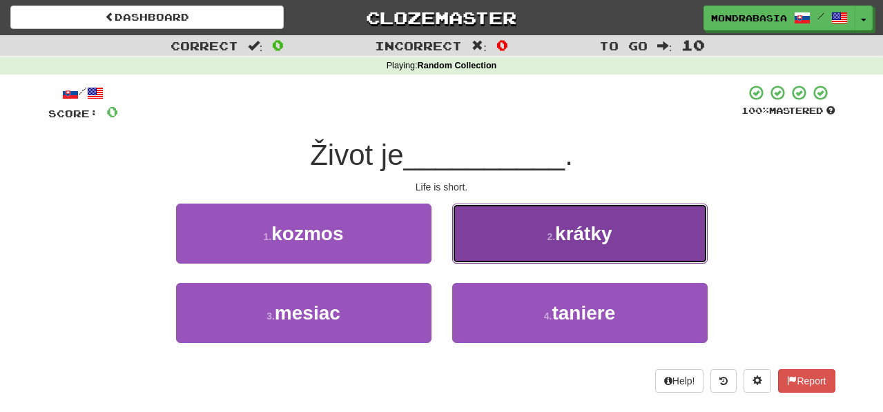
click at [469, 255] on button "2 . krátky" at bounding box center [579, 234] width 255 height 60
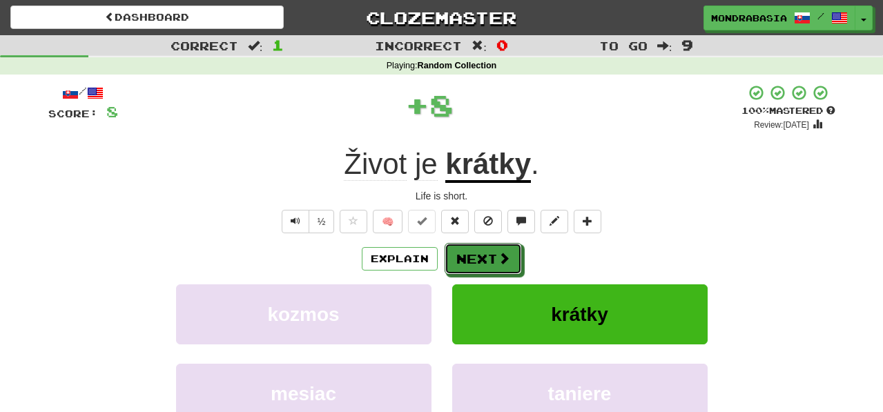
click at [470, 256] on button "Next" at bounding box center [482, 259] width 77 height 32
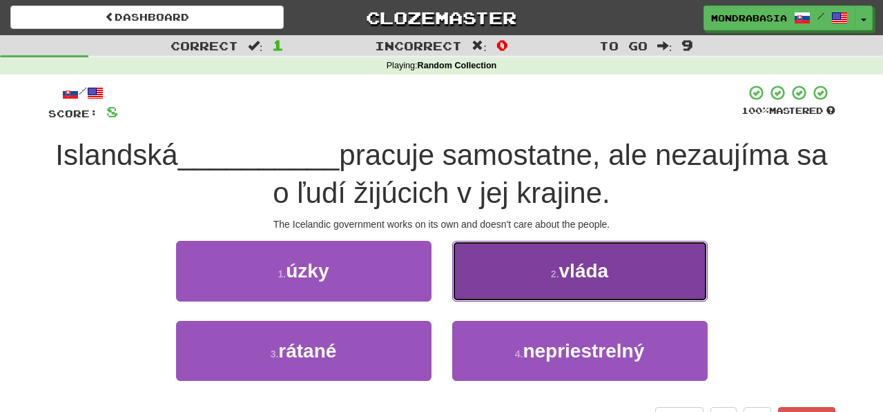
click at [473, 284] on button "2 . vláda" at bounding box center [579, 271] width 255 height 60
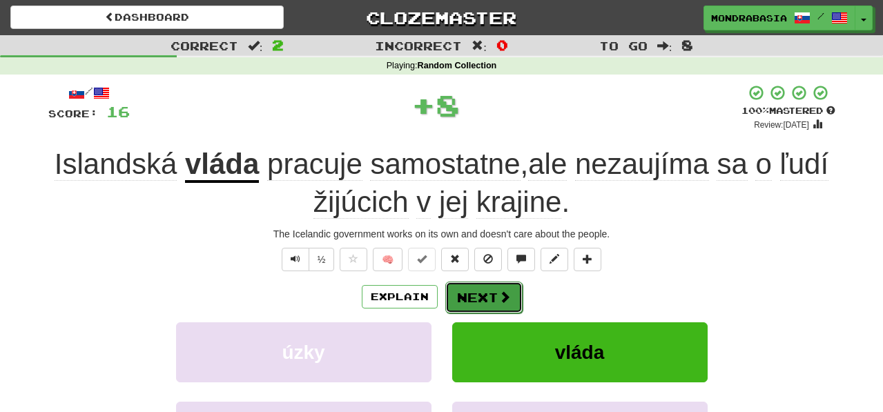
click at [473, 290] on button "Next" at bounding box center [483, 298] width 77 height 32
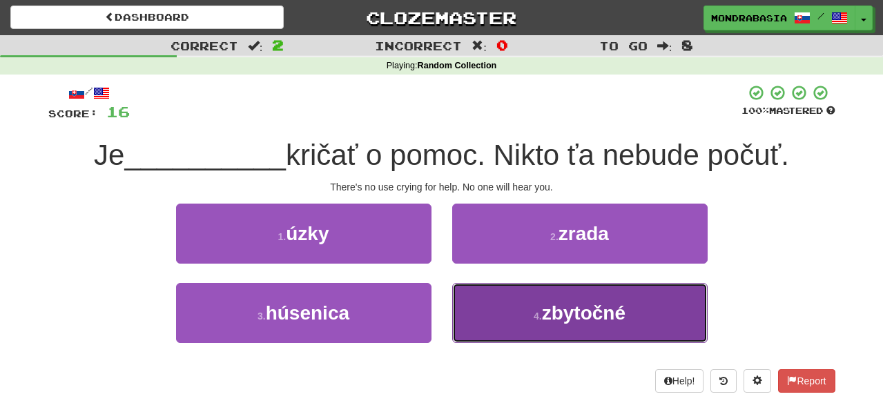
click at [482, 313] on button "4 . zbytočné" at bounding box center [579, 313] width 255 height 60
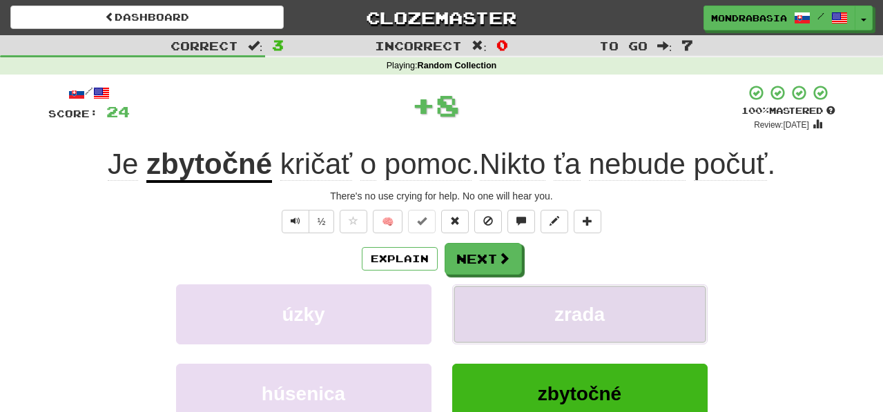
click at [482, 304] on button "zrada" at bounding box center [579, 314] width 255 height 60
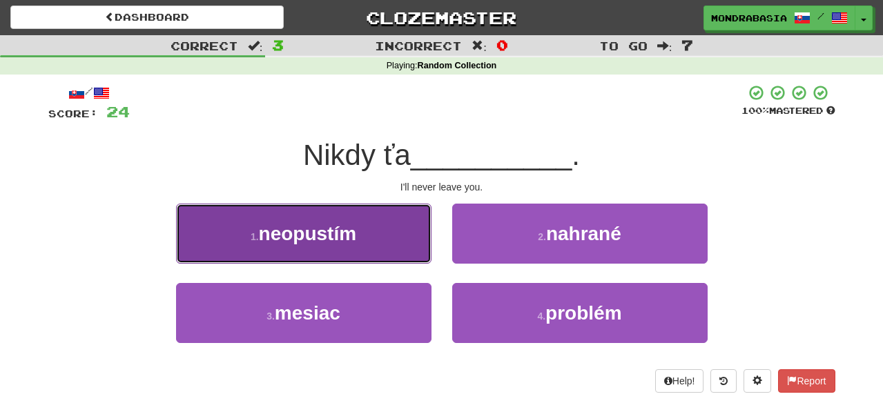
click at [418, 240] on button "1 . neopustím" at bounding box center [303, 234] width 255 height 60
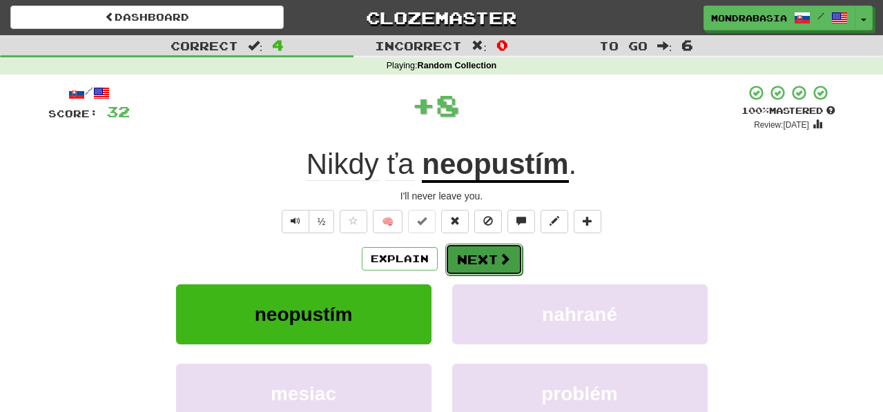
click at [487, 250] on button "Next" at bounding box center [483, 260] width 77 height 32
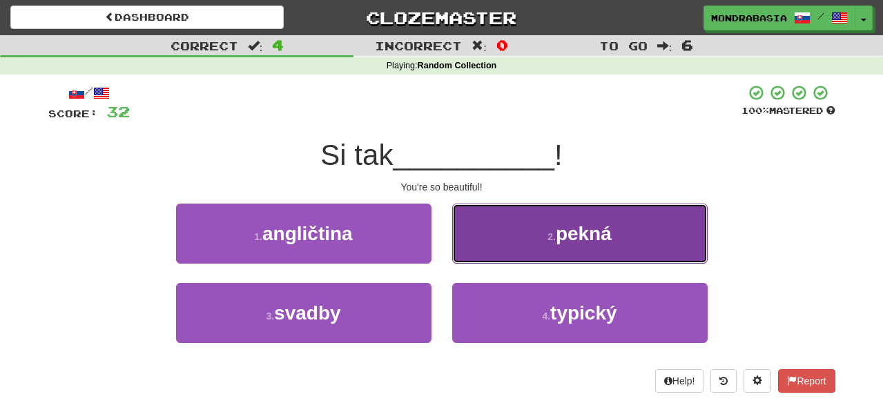
click at [468, 248] on button "2 . pekná" at bounding box center [579, 234] width 255 height 60
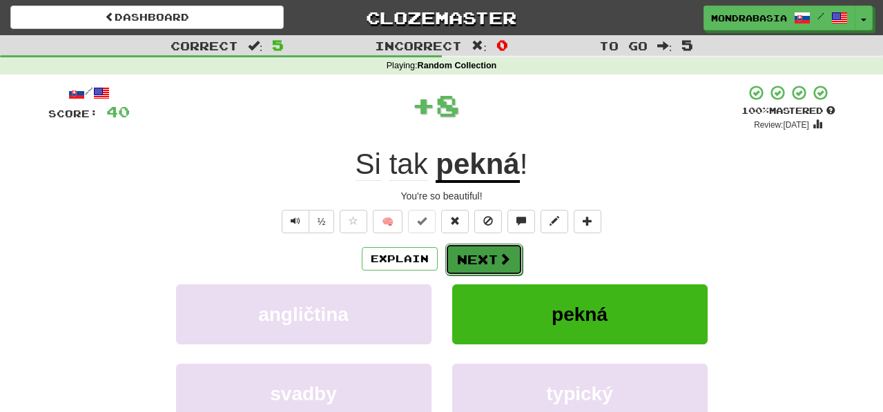
click at [471, 254] on button "Next" at bounding box center [483, 260] width 77 height 32
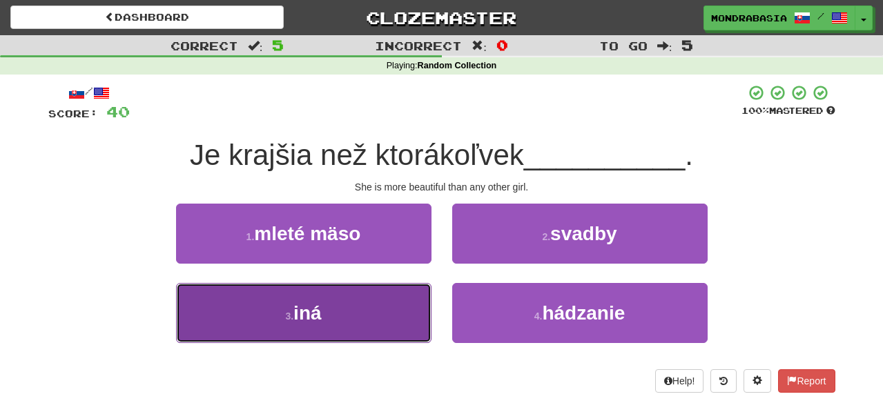
click at [401, 313] on button "3 . iná" at bounding box center [303, 313] width 255 height 60
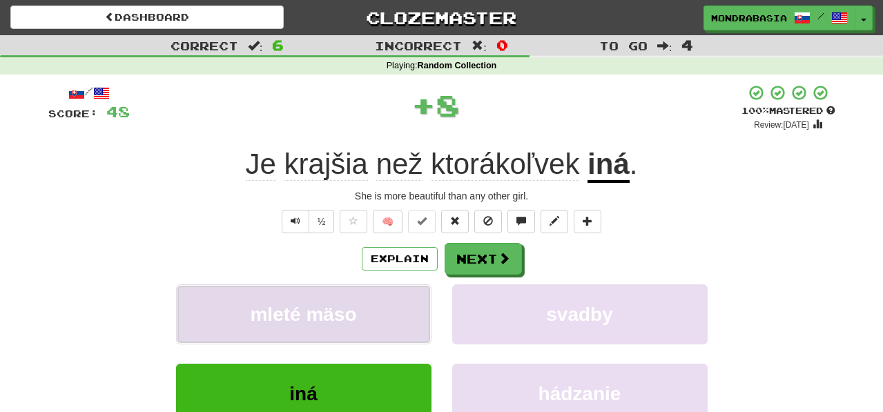
click at [402, 302] on button "mleté mäso" at bounding box center [303, 314] width 255 height 60
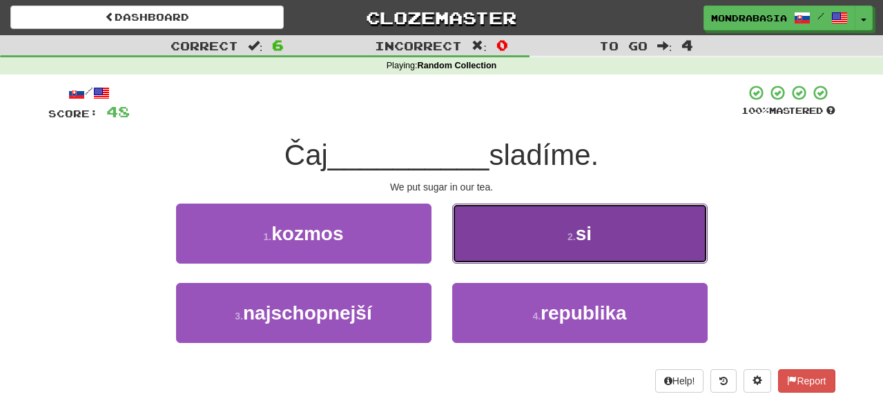
click at [476, 250] on button "2 . si" at bounding box center [579, 234] width 255 height 60
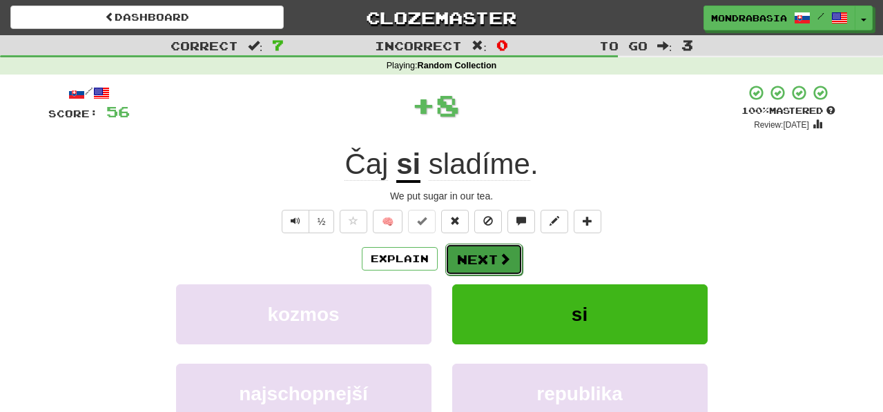
click at [476, 258] on button "Next" at bounding box center [483, 260] width 77 height 32
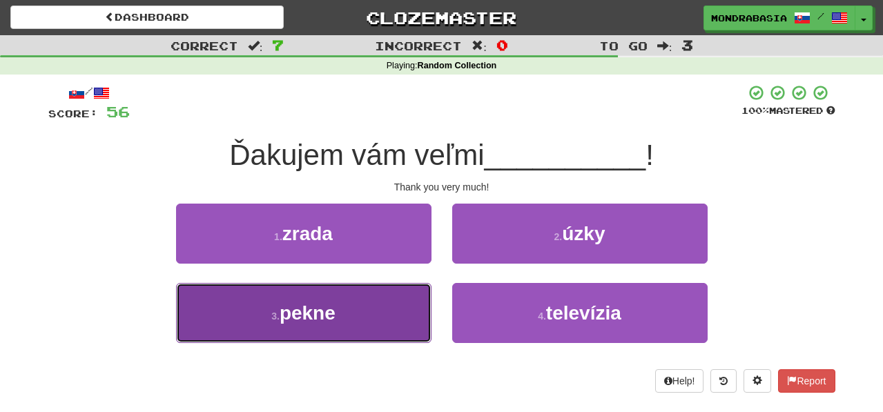
click at [378, 317] on button "3 . pekne" at bounding box center [303, 313] width 255 height 60
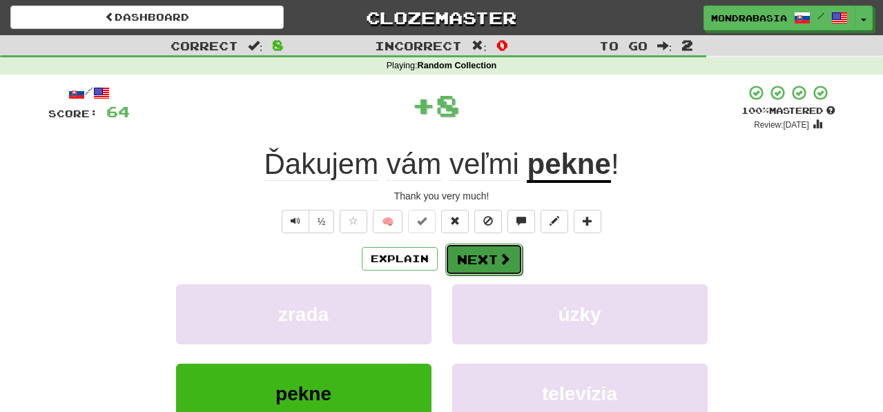
click at [468, 266] on button "Next" at bounding box center [483, 260] width 77 height 32
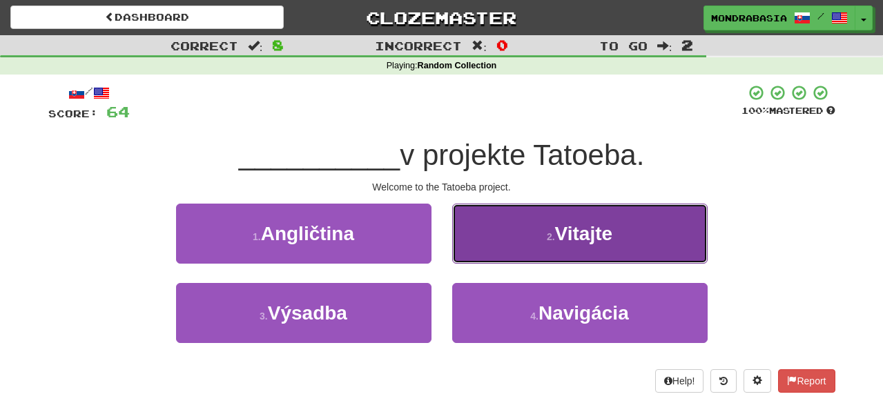
click at [484, 255] on button "2 . Vitajte" at bounding box center [579, 234] width 255 height 60
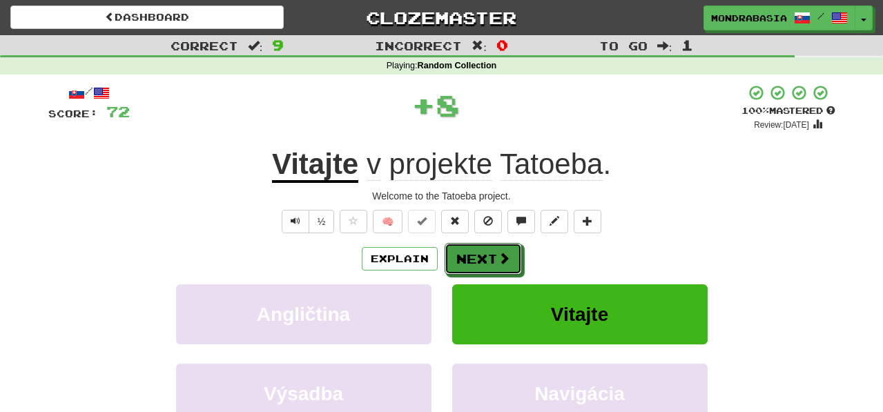
click at [484, 255] on button "Next" at bounding box center [482, 259] width 77 height 32
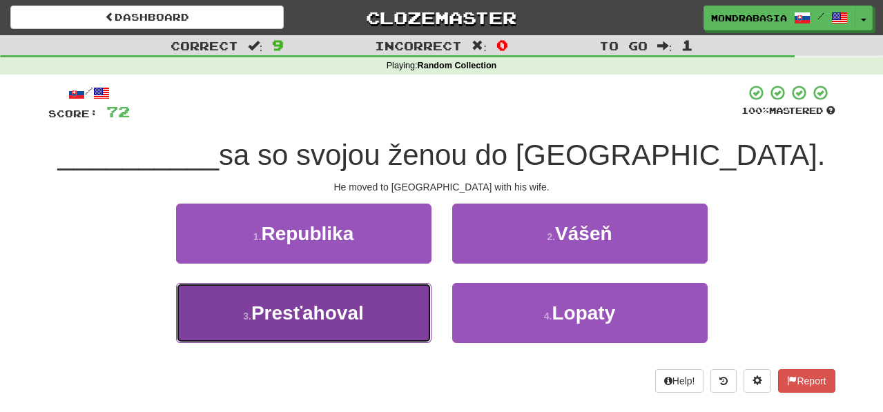
click at [406, 319] on button "3 . Presťahoval" at bounding box center [303, 313] width 255 height 60
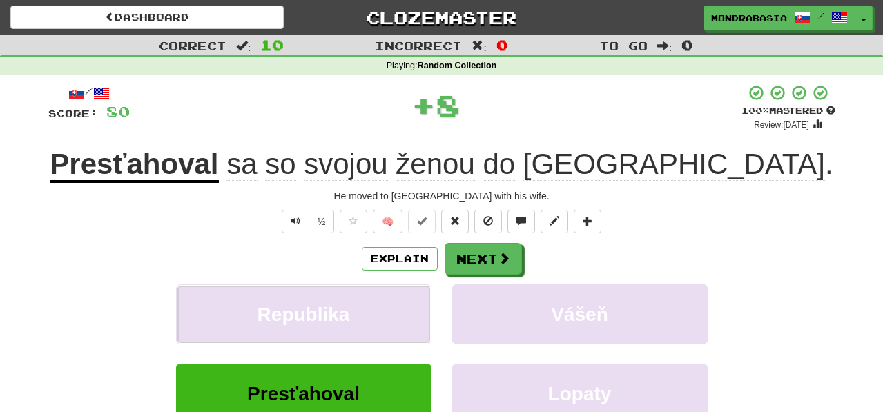
click at [406, 319] on button "Republika" at bounding box center [303, 314] width 255 height 60
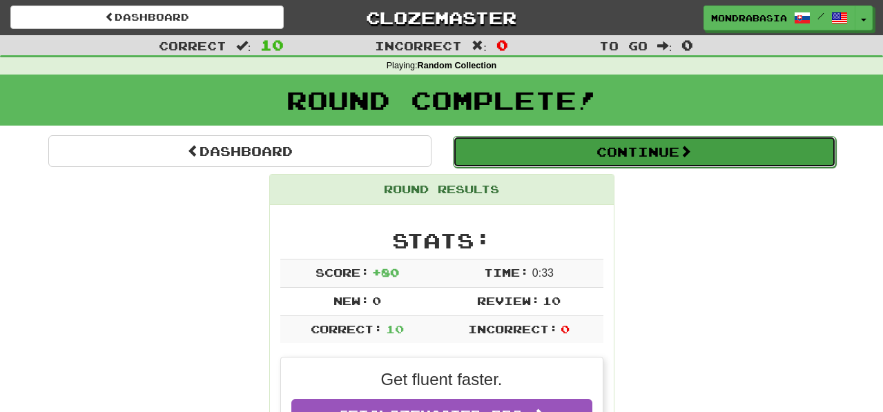
click at [465, 159] on button "Continue" at bounding box center [644, 152] width 383 height 32
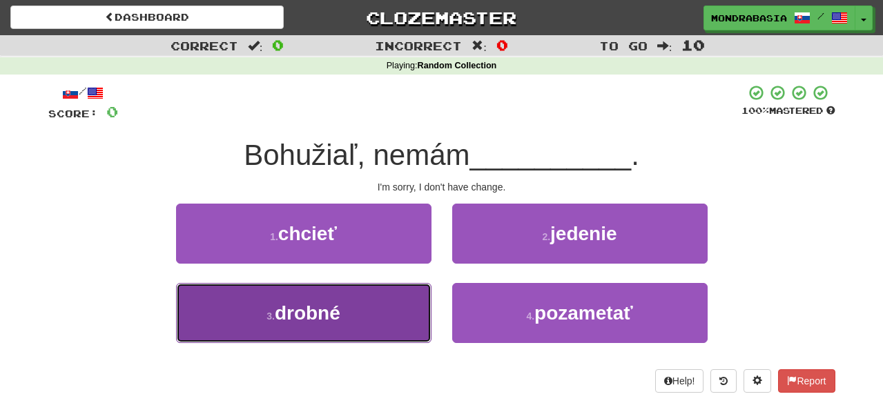
click at [379, 316] on button "3 . drobné" at bounding box center [303, 313] width 255 height 60
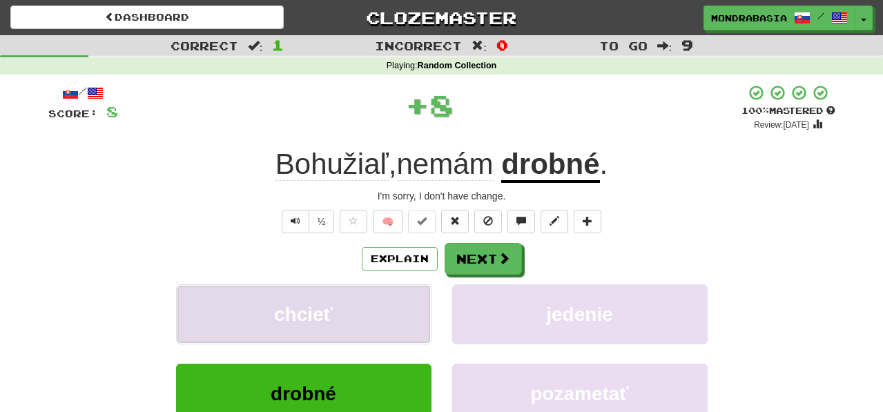
click at [383, 316] on button "chcieť" at bounding box center [303, 314] width 255 height 60
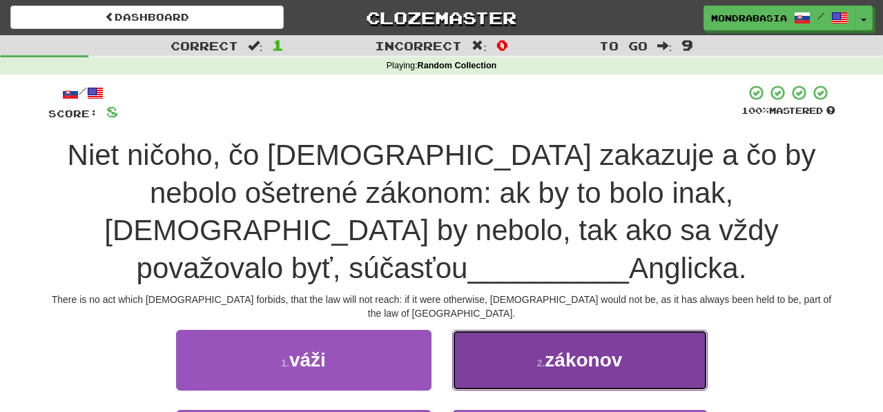
click at [473, 366] on button "2 . zákonov" at bounding box center [579, 360] width 255 height 60
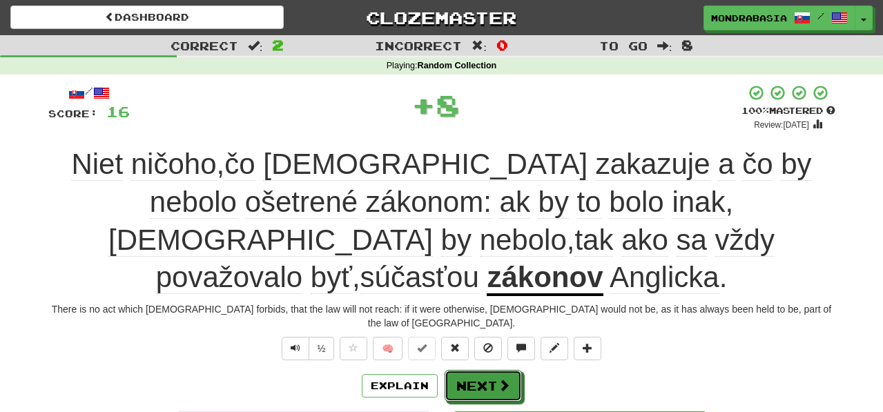
click at [473, 370] on button "Next" at bounding box center [482, 386] width 77 height 32
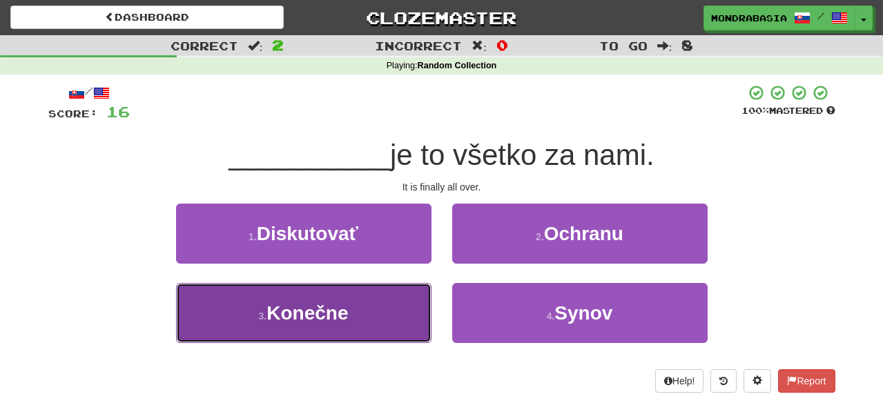
click at [397, 326] on button "3 . [GEOGRAPHIC_DATA]" at bounding box center [303, 313] width 255 height 60
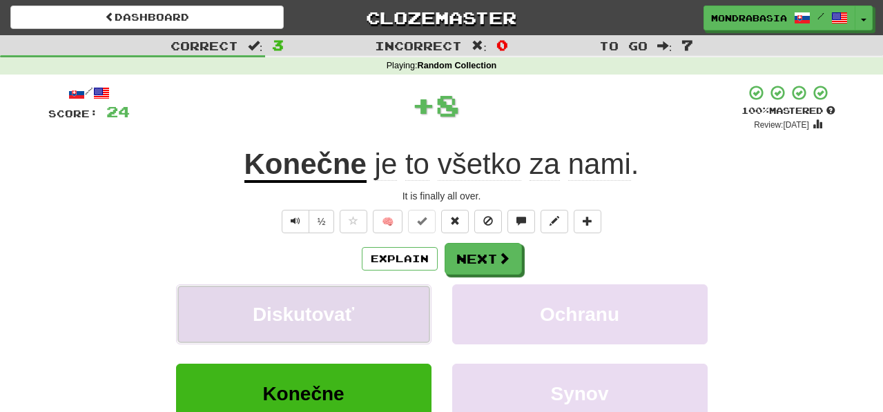
click at [411, 319] on button "Diskutovať" at bounding box center [303, 314] width 255 height 60
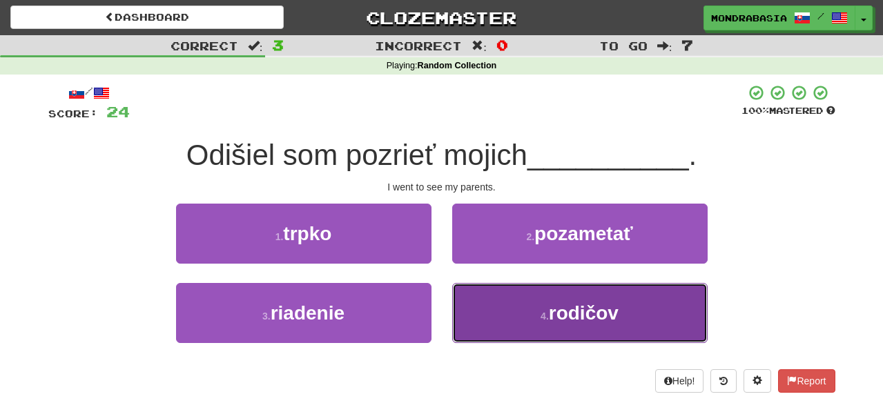
click at [486, 319] on button "4 . rodičov" at bounding box center [579, 313] width 255 height 60
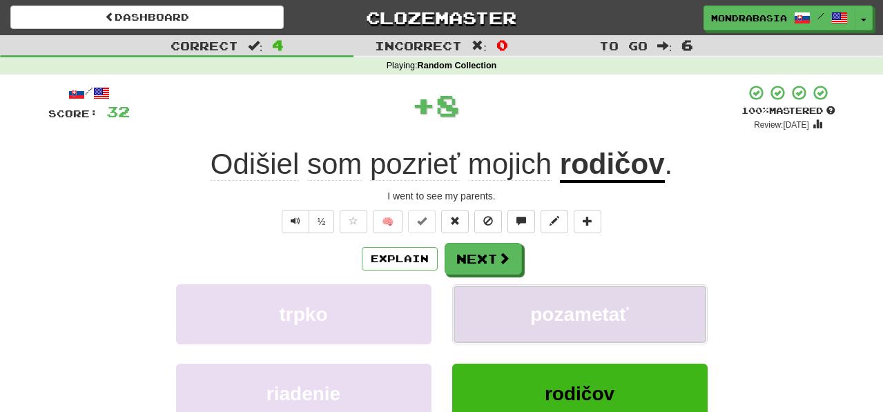
click at [486, 313] on button "pozametať" at bounding box center [579, 314] width 255 height 60
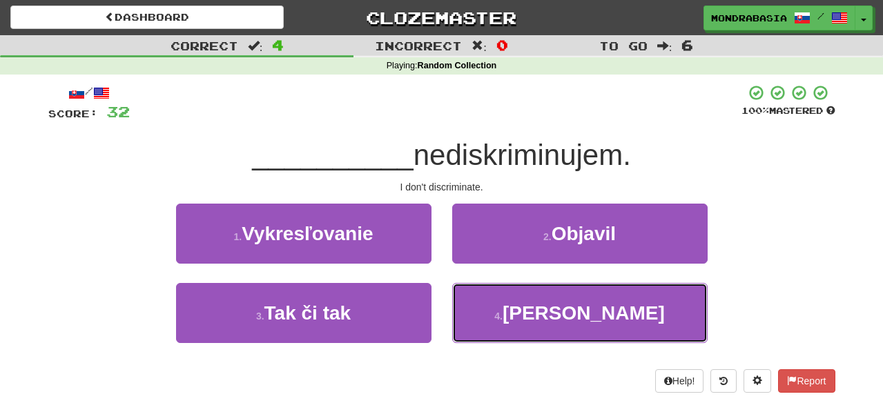
click at [486, 313] on button "4 . Ja" at bounding box center [579, 313] width 255 height 60
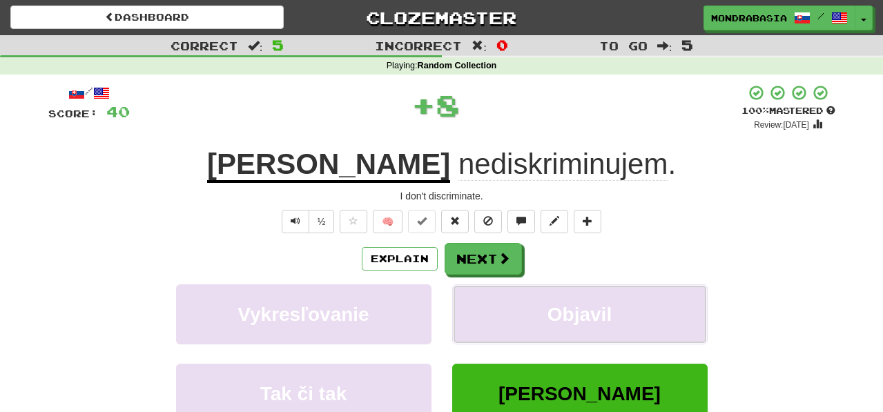
click at [486, 313] on button "Objavil" at bounding box center [579, 314] width 255 height 60
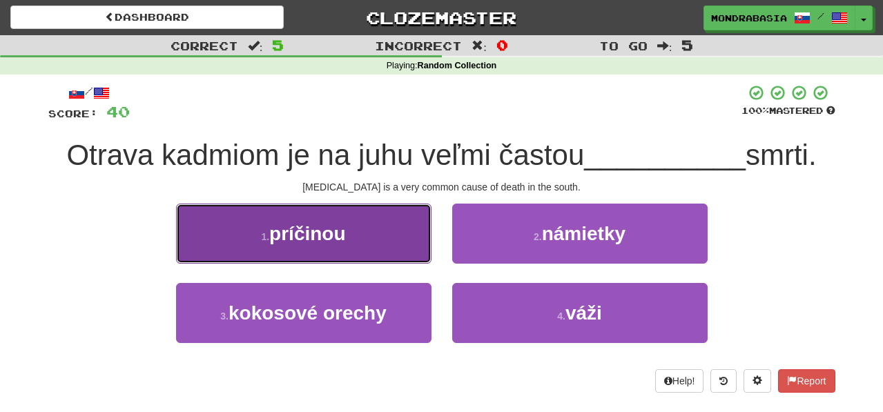
click at [417, 246] on button "1 . príčinou" at bounding box center [303, 234] width 255 height 60
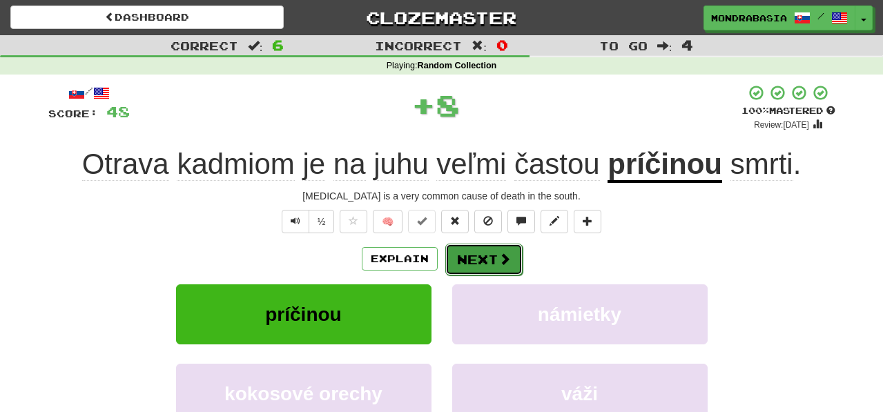
click at [475, 255] on button "Next" at bounding box center [483, 260] width 77 height 32
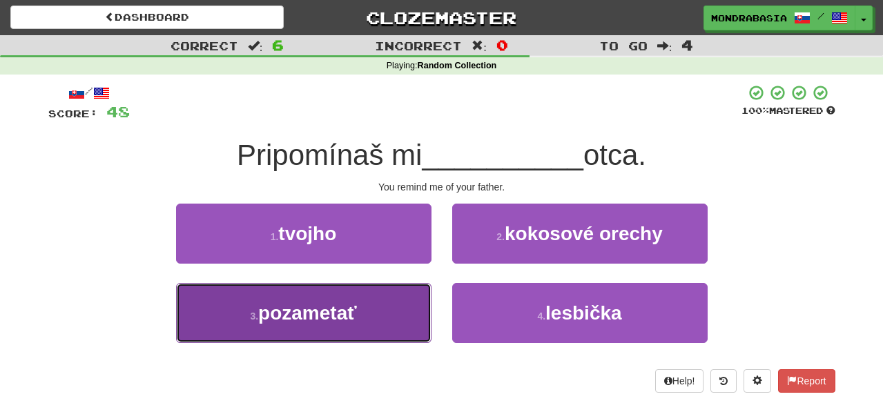
click at [391, 319] on button "3 . pozametať" at bounding box center [303, 313] width 255 height 60
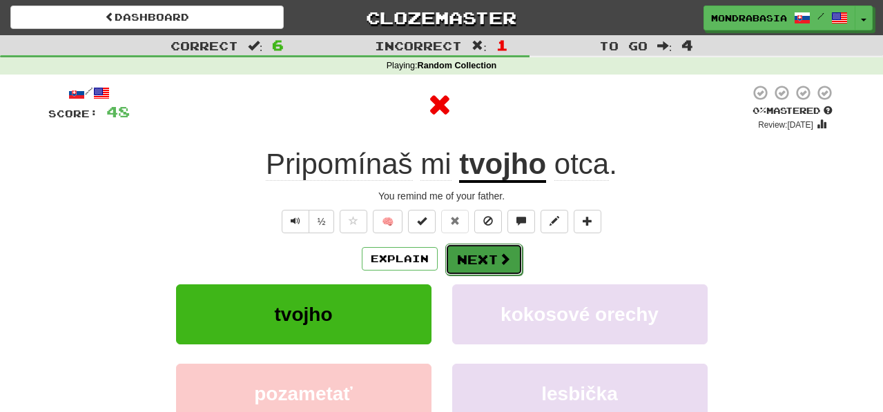
click at [460, 266] on button "Next" at bounding box center [483, 260] width 77 height 32
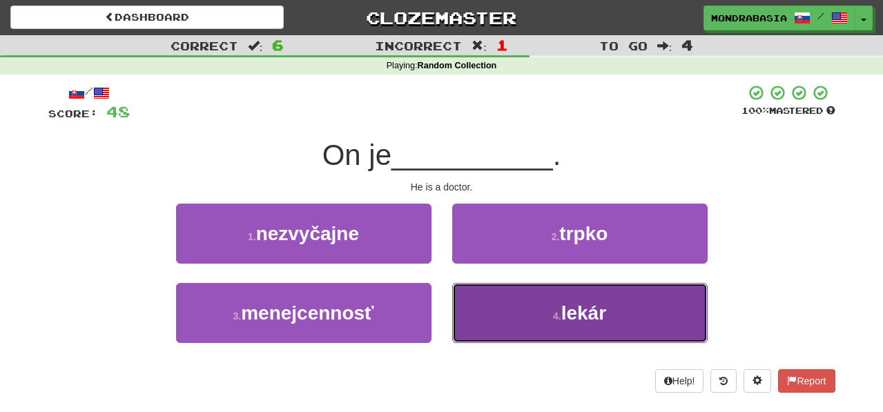
click at [481, 306] on button "4 . lekár" at bounding box center [579, 313] width 255 height 60
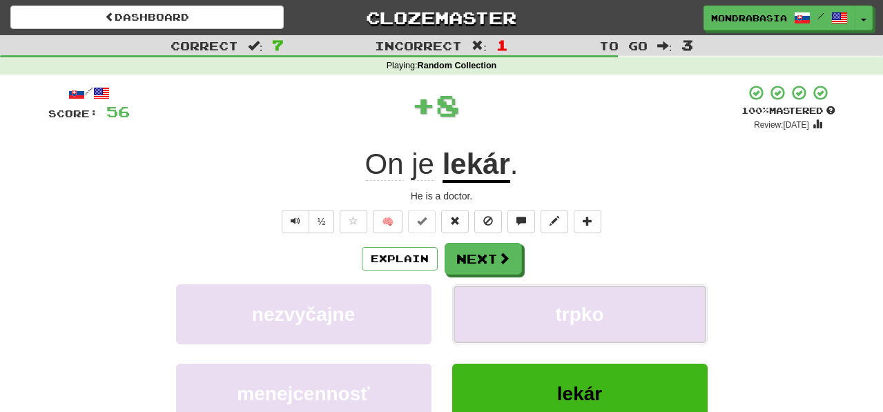
click at [481, 306] on button "trpko" at bounding box center [579, 314] width 255 height 60
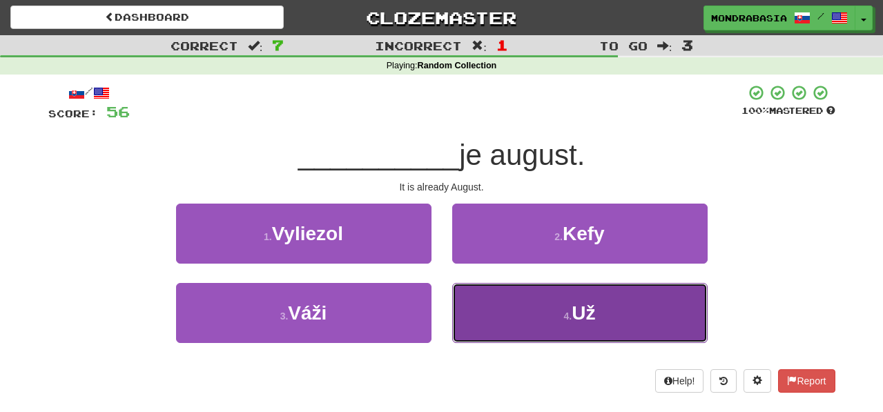
click at [486, 312] on button "4 . Už" at bounding box center [579, 313] width 255 height 60
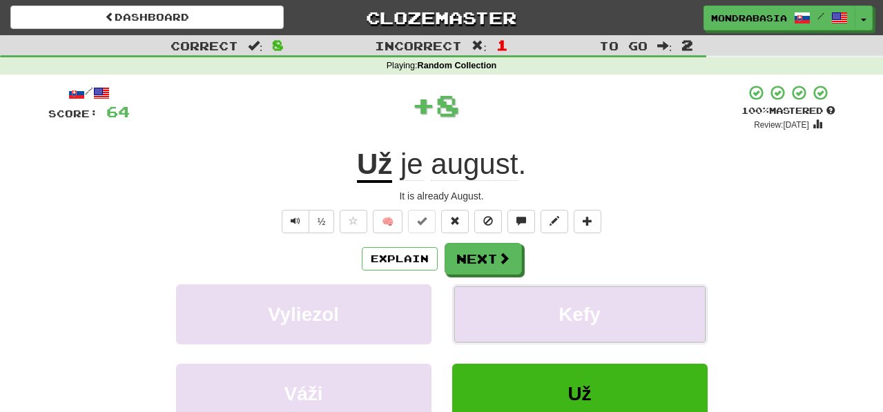
click at [486, 312] on button "Kefy" at bounding box center [579, 314] width 255 height 60
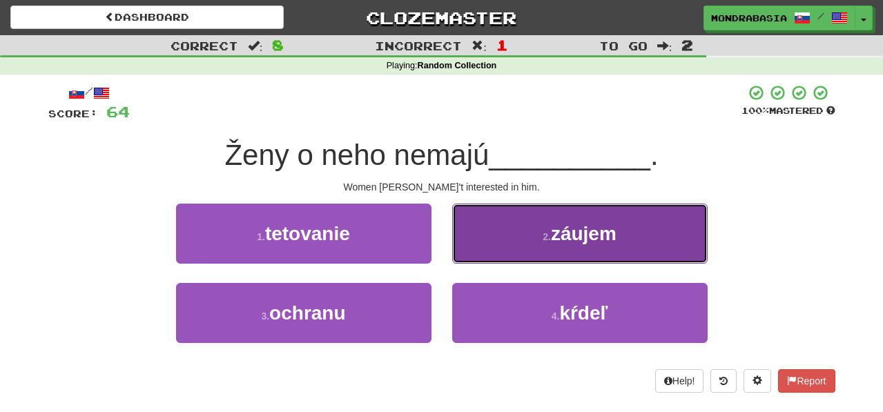
click at [460, 253] on button "2 . záujem" at bounding box center [579, 234] width 255 height 60
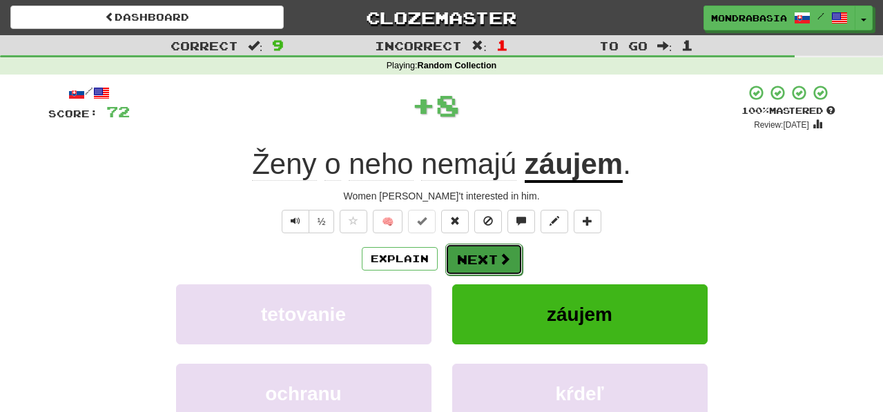
click at [467, 255] on button "Next" at bounding box center [483, 260] width 77 height 32
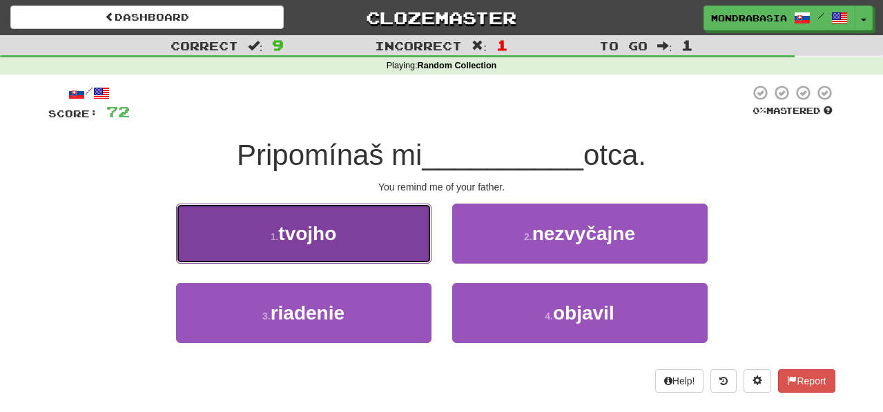
click at [402, 249] on button "1 . tvojho" at bounding box center [303, 234] width 255 height 60
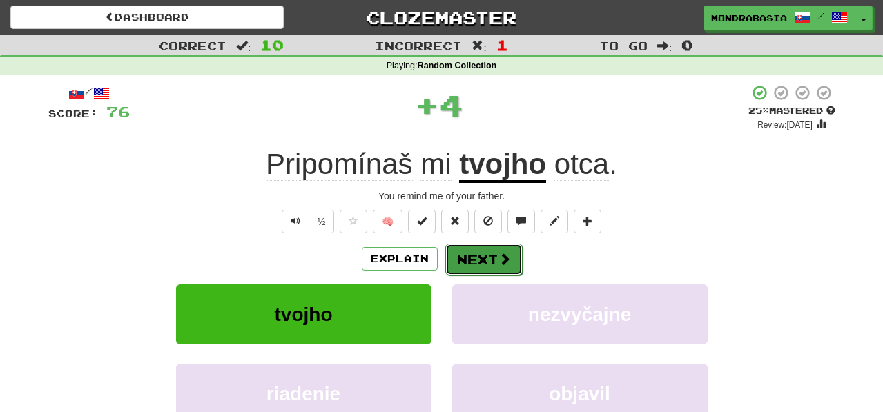
click at [460, 255] on button "Next" at bounding box center [483, 260] width 77 height 32
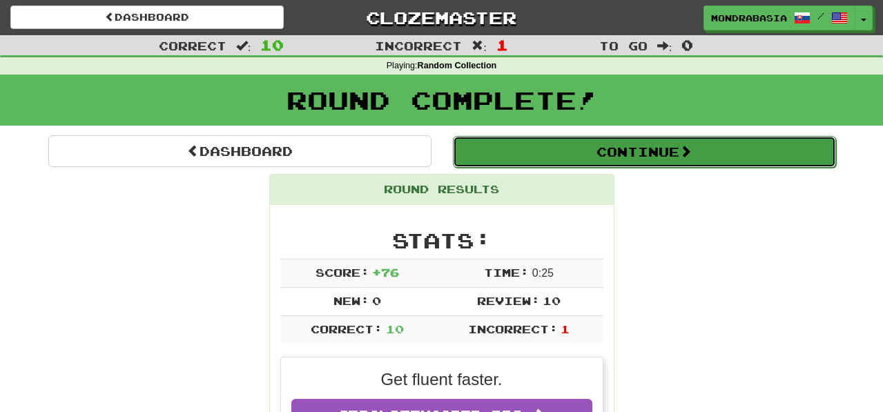
click at [479, 149] on button "Continue" at bounding box center [644, 152] width 383 height 32
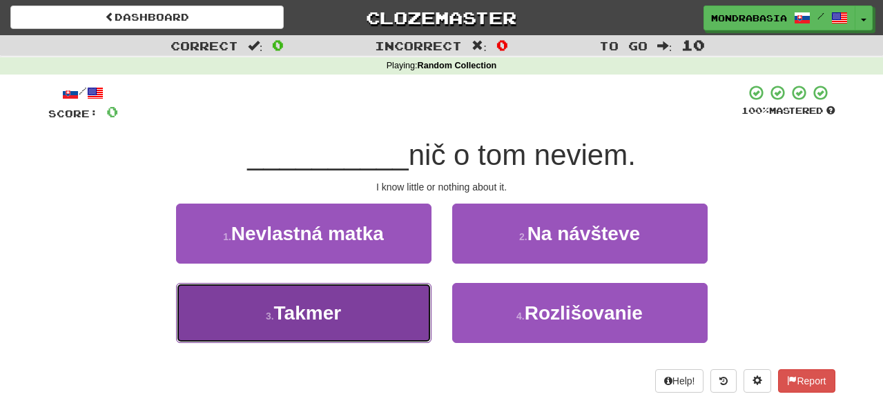
click at [390, 319] on button "3 . [GEOGRAPHIC_DATA]" at bounding box center [303, 313] width 255 height 60
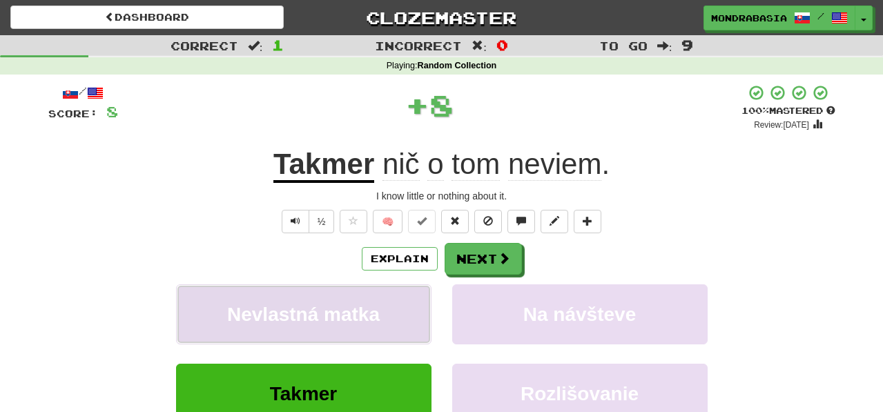
click at [397, 299] on button "Nevlastná matka" at bounding box center [303, 314] width 255 height 60
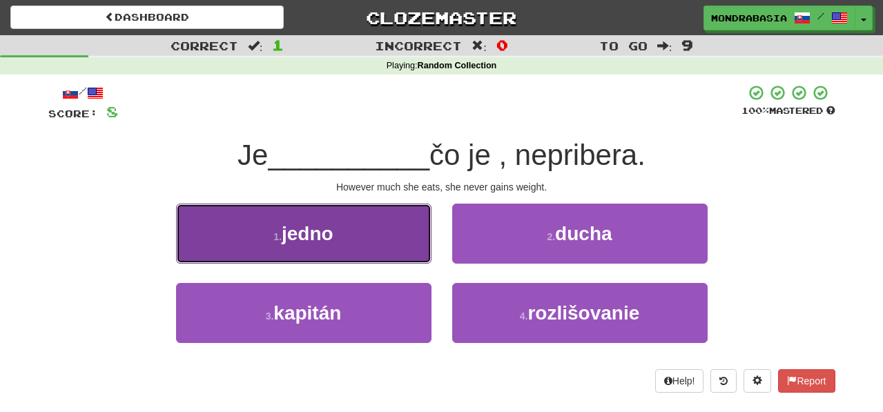
click at [396, 254] on button "1 . jedno" at bounding box center [303, 234] width 255 height 60
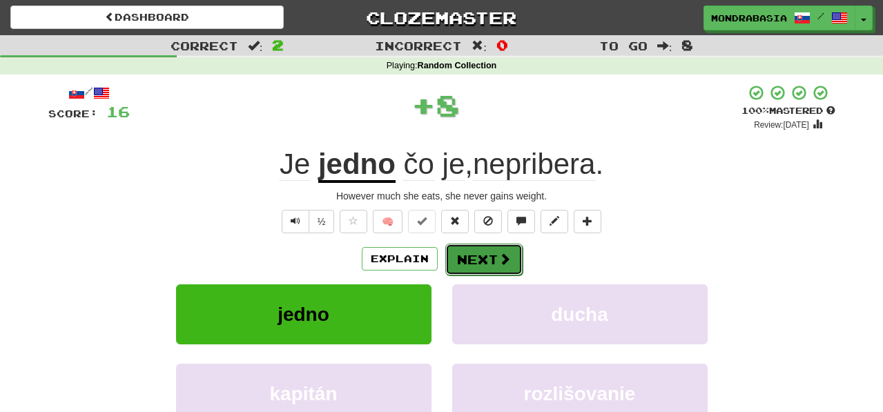
click at [452, 257] on button "Next" at bounding box center [483, 260] width 77 height 32
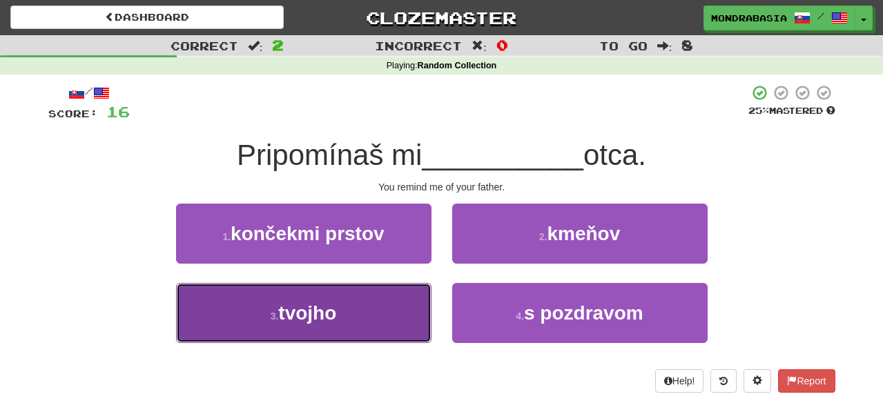
click at [394, 317] on button "3 . tvojho" at bounding box center [303, 313] width 255 height 60
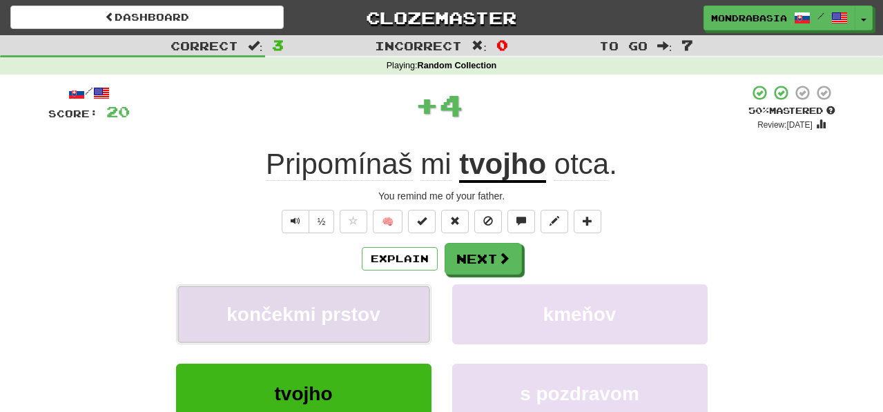
click at [397, 309] on button "končekmi prstov" at bounding box center [303, 314] width 255 height 60
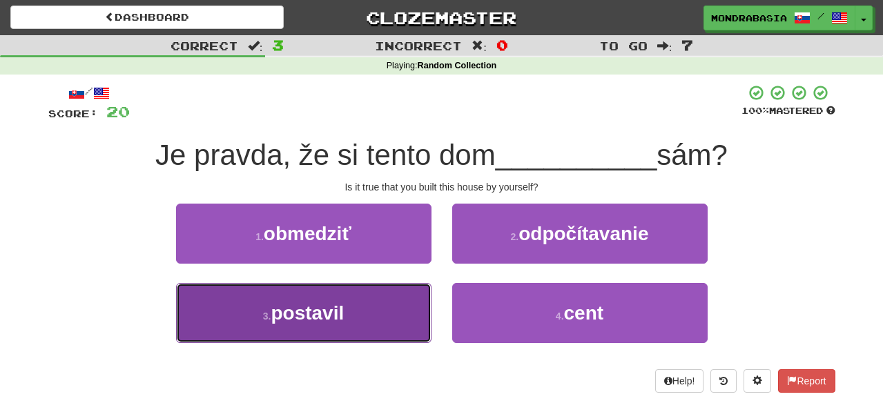
click at [396, 294] on button "3 . postavil" at bounding box center [303, 313] width 255 height 60
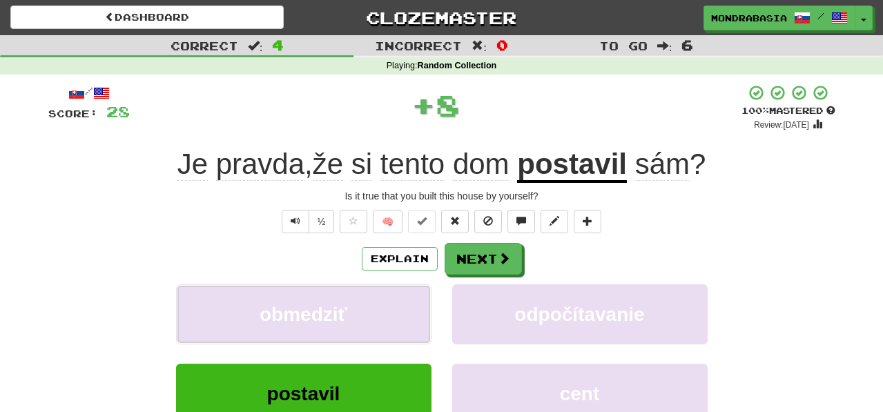
click at [396, 294] on button "obmedziť" at bounding box center [303, 314] width 255 height 60
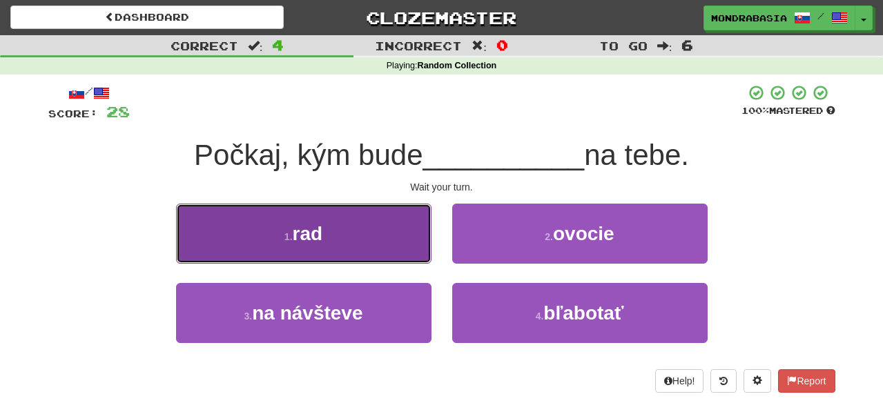
click at [390, 248] on button "1 . rad" at bounding box center [303, 234] width 255 height 60
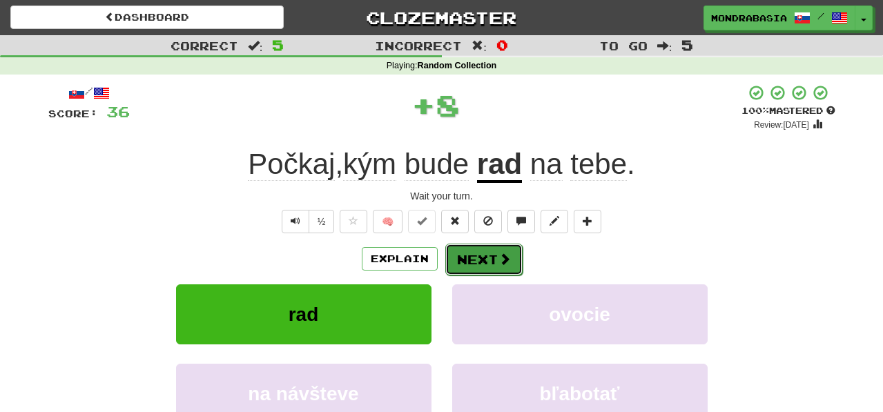
click at [460, 262] on button "Next" at bounding box center [483, 260] width 77 height 32
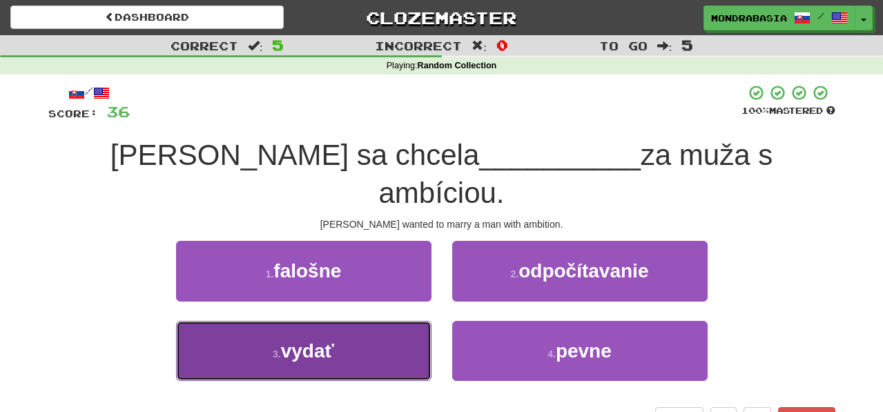
click at [402, 323] on button "3 . vydať" at bounding box center [303, 351] width 255 height 60
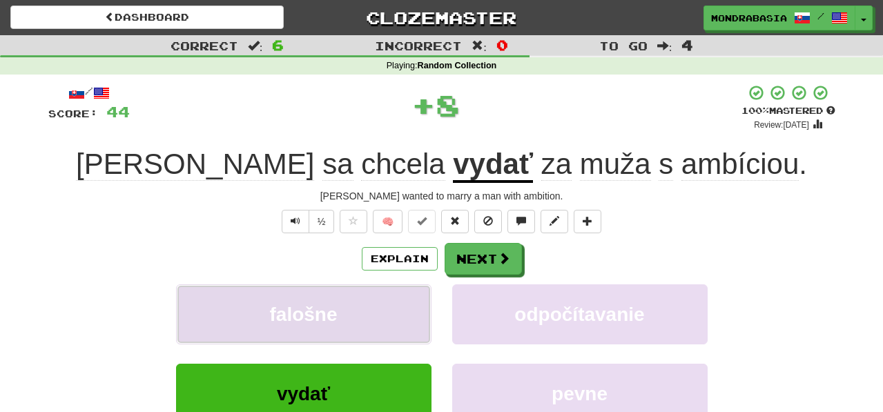
click at [405, 312] on button "falošne" at bounding box center [303, 314] width 255 height 60
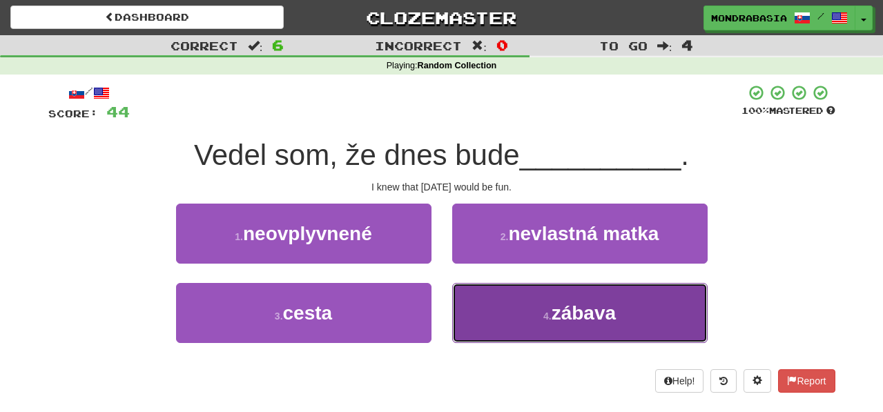
click at [486, 313] on button "4 . zábava" at bounding box center [579, 313] width 255 height 60
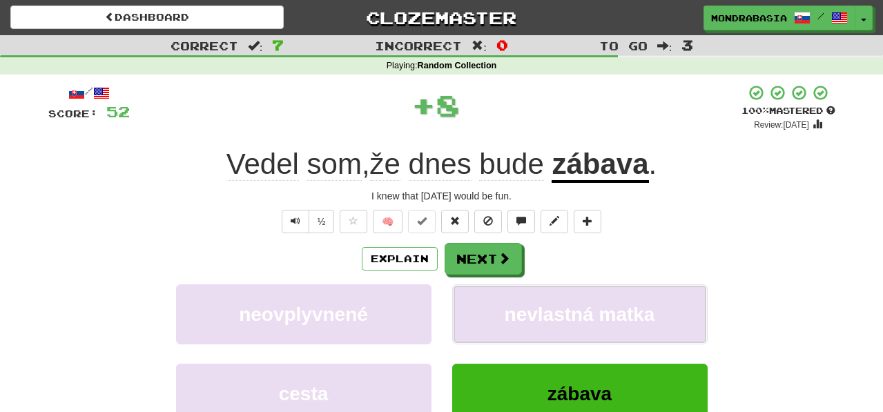
click at [486, 313] on button "nevlastná matka" at bounding box center [579, 314] width 255 height 60
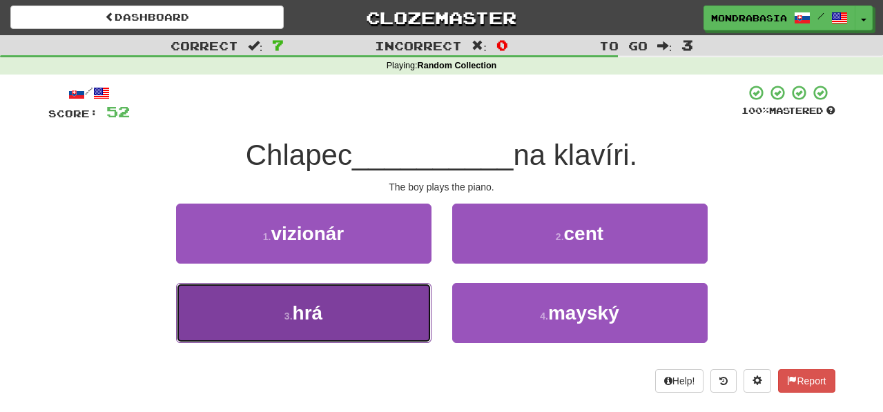
click at [406, 311] on button "3 . hrá" at bounding box center [303, 313] width 255 height 60
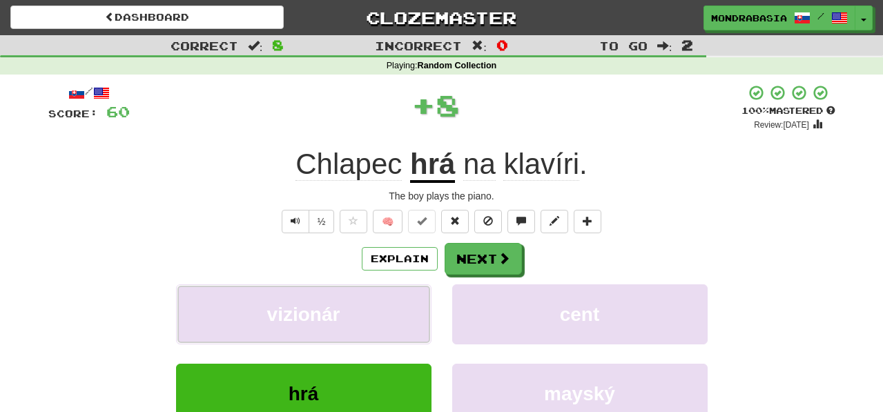
click at [406, 311] on button "vizionár" at bounding box center [303, 314] width 255 height 60
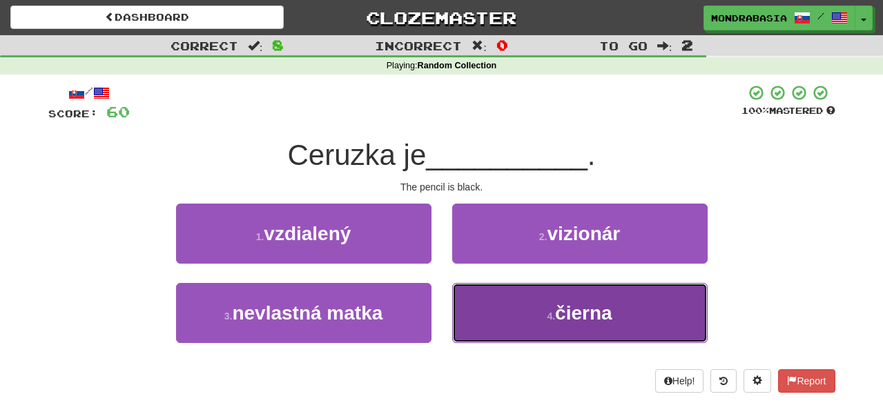
click at [486, 313] on button "4 . čierna" at bounding box center [579, 313] width 255 height 60
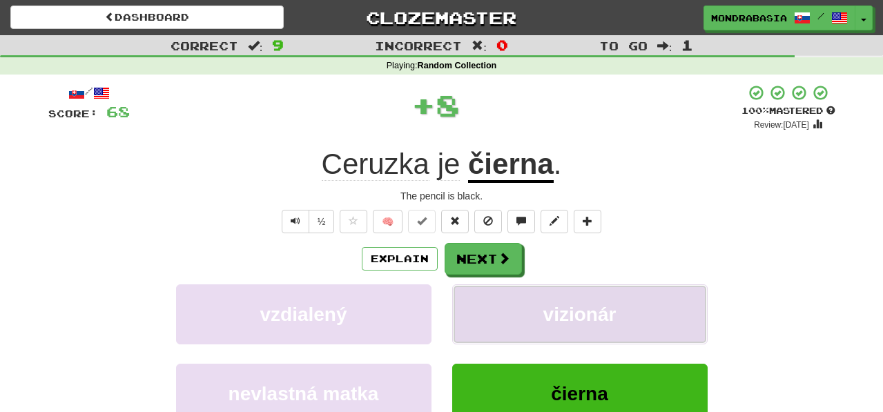
click at [486, 306] on button "vizionár" at bounding box center [579, 314] width 255 height 60
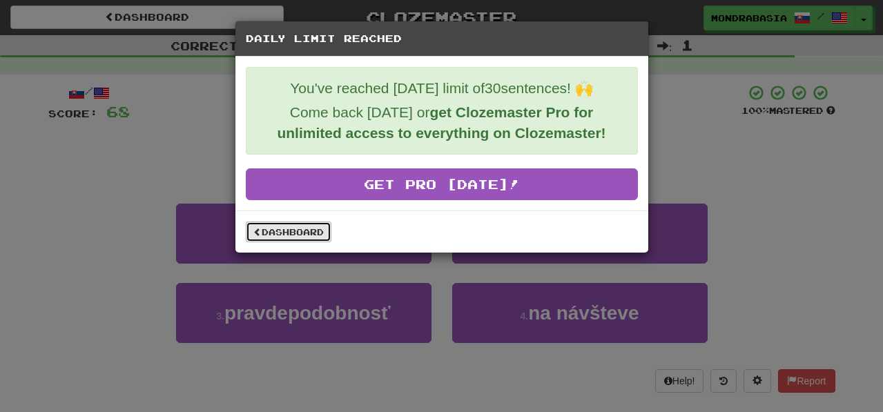
click at [322, 235] on link "Dashboard" at bounding box center [289, 231] width 86 height 21
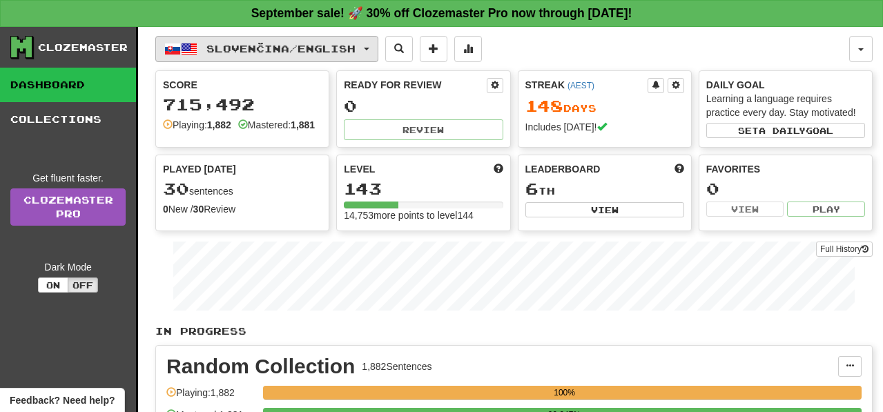
click at [377, 46] on button "Slovenčina / English" at bounding box center [266, 49] width 223 height 26
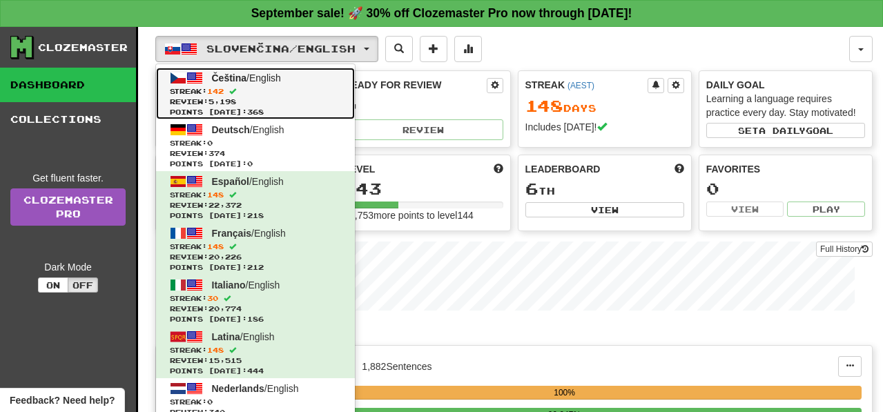
click at [336, 88] on span "Streak: 142" at bounding box center [255, 91] width 171 height 10
